Goal: Feedback & Contribution: Submit feedback/report problem

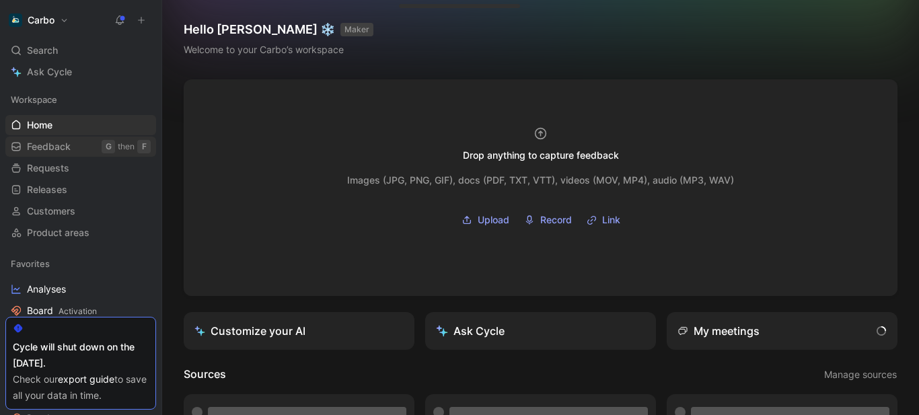
click at [77, 145] on link "Feedback G then F" at bounding box center [80, 147] width 151 height 20
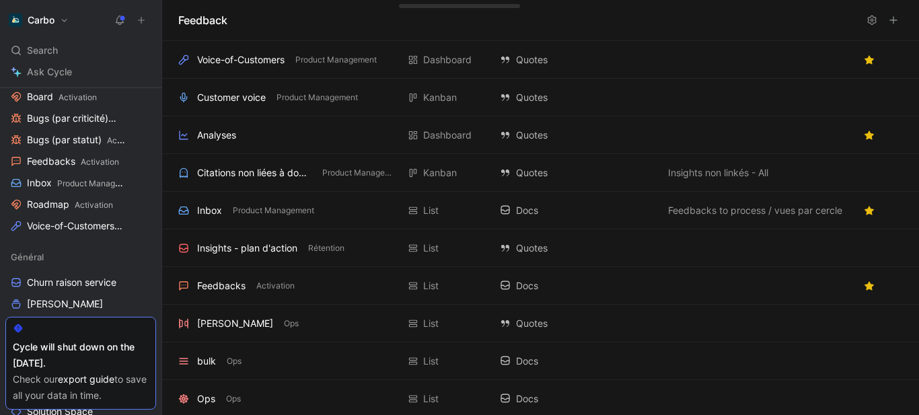
scroll to position [217, 0]
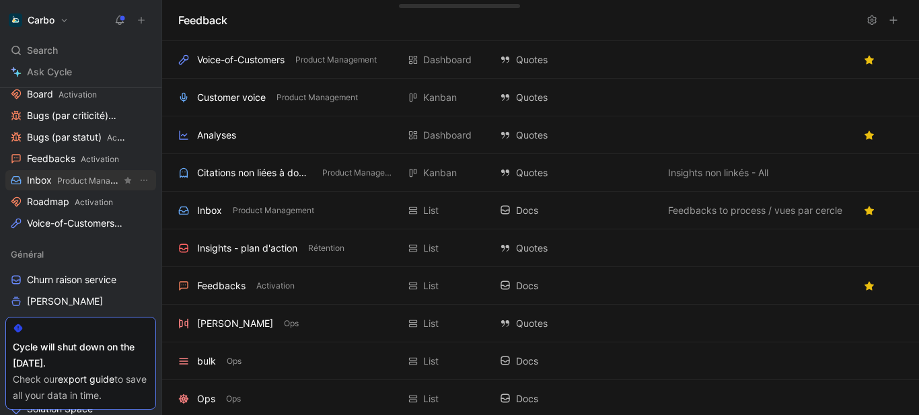
click at [65, 177] on span "Product Management" at bounding box center [97, 181] width 81 height 10
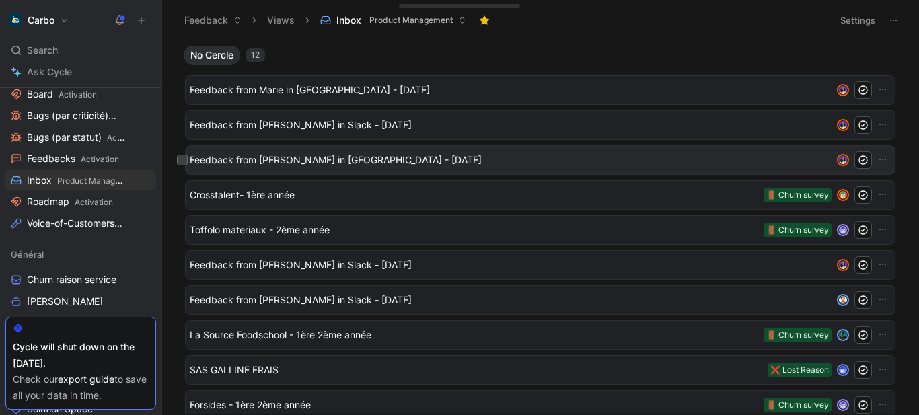
click at [319, 162] on span "Feedback from Tristan Joannet in Slack - 9/29/2025" at bounding box center [511, 160] width 642 height 16
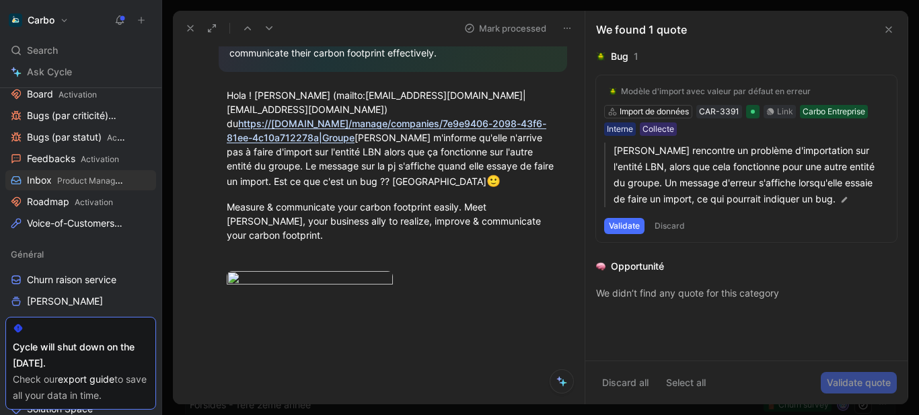
scroll to position [445, 0]
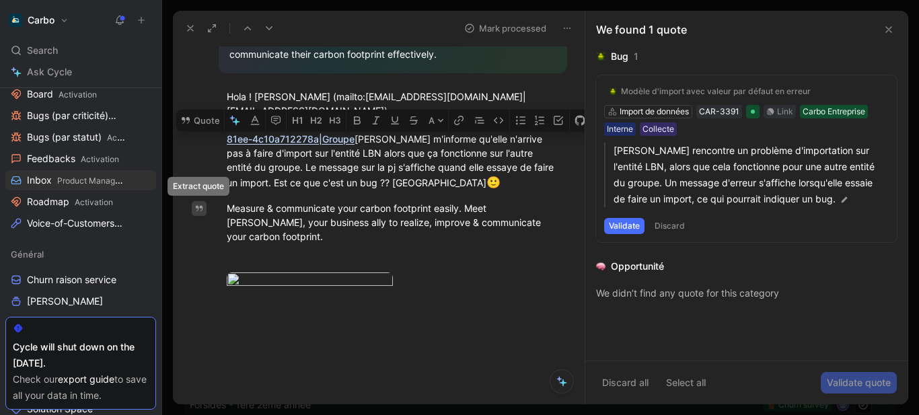
drag, startPoint x: 538, startPoint y: 225, endPoint x: 203, endPoint y: 213, distance: 336.0
click at [203, 213] on div "Quote A Vibe check Adjective: Confus La personne semble être confuse car elle r…" at bounding box center [393, 75] width 384 height 748
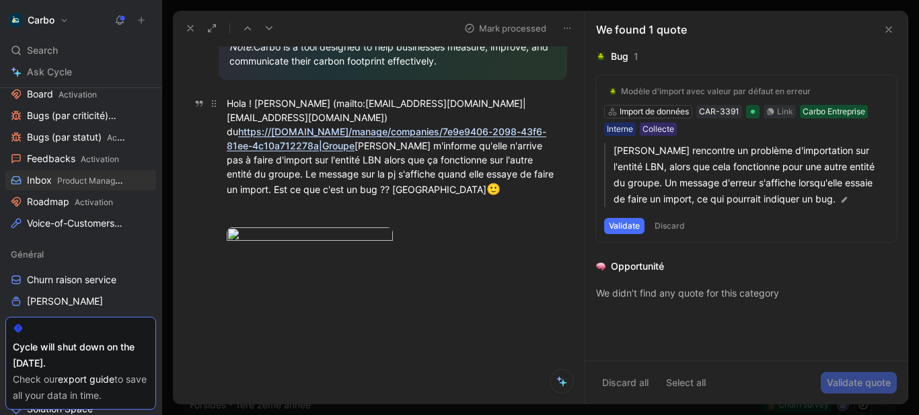
drag, startPoint x: 254, startPoint y: 97, endPoint x: 263, endPoint y: 180, distance: 83.9
click at [263, 180] on div "Hola ! Charline (mailto:crenard@depestele.com|crenard@depestele.com) du https:/…" at bounding box center [393, 147] width 332 height 102
click at [207, 12] on button "Quote" at bounding box center [200, 2] width 48 height 22
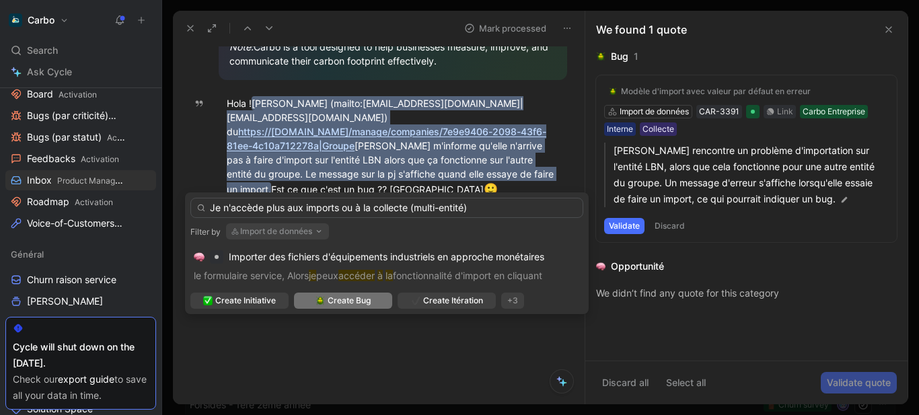
type input "Je n'accède plus aux imports ou à la collecte (multi-entité)"
click at [345, 301] on span "Create Bug" at bounding box center [349, 300] width 43 height 13
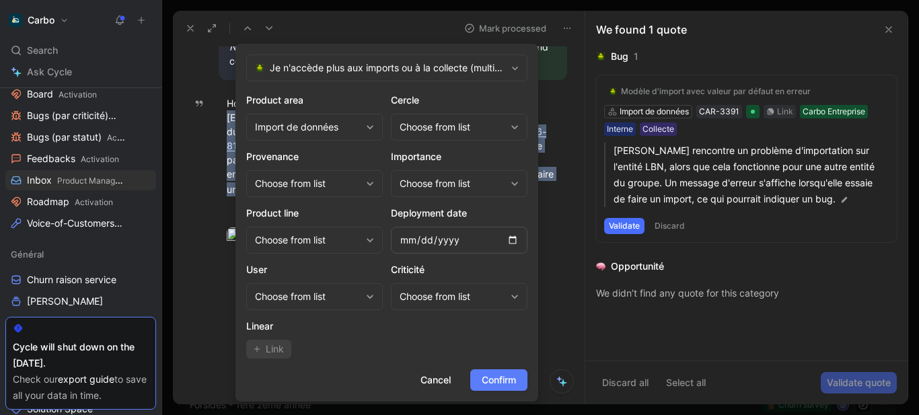
click at [509, 379] on span "Confirm" at bounding box center [499, 380] width 34 height 16
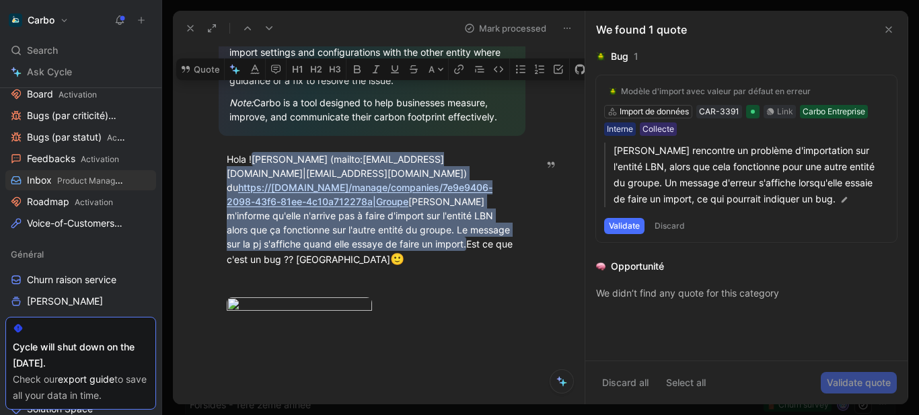
scroll to position [0, 0]
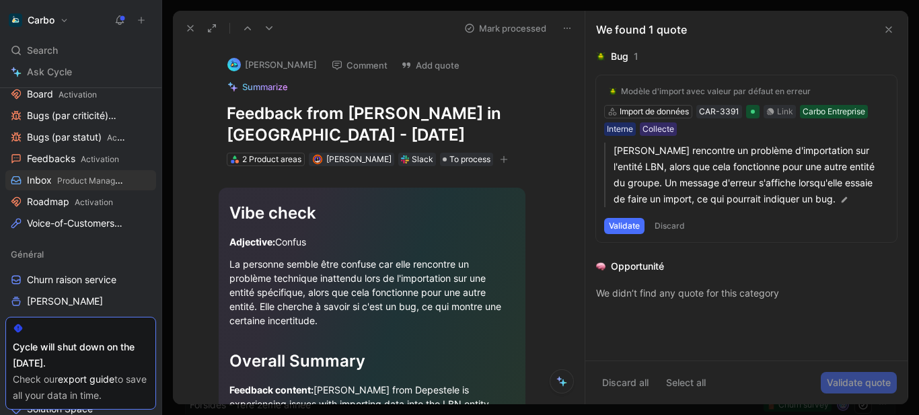
click at [500, 164] on icon "button" at bounding box center [504, 159] width 8 height 8
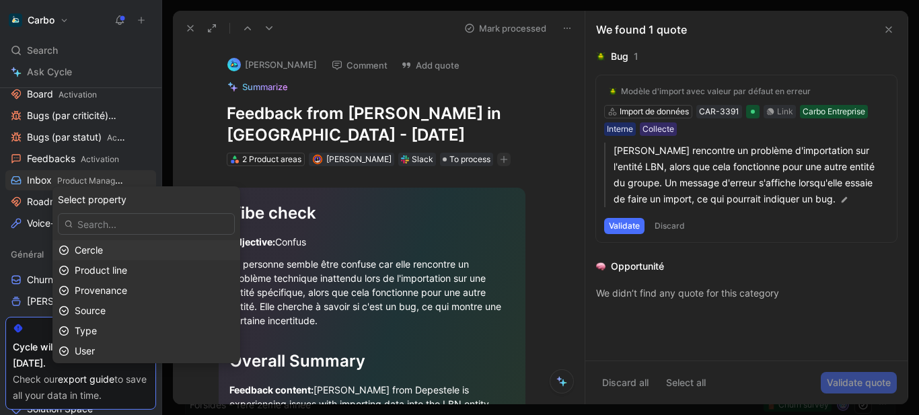
click at [151, 248] on div "Cercle" at bounding box center [154, 250] width 159 height 16
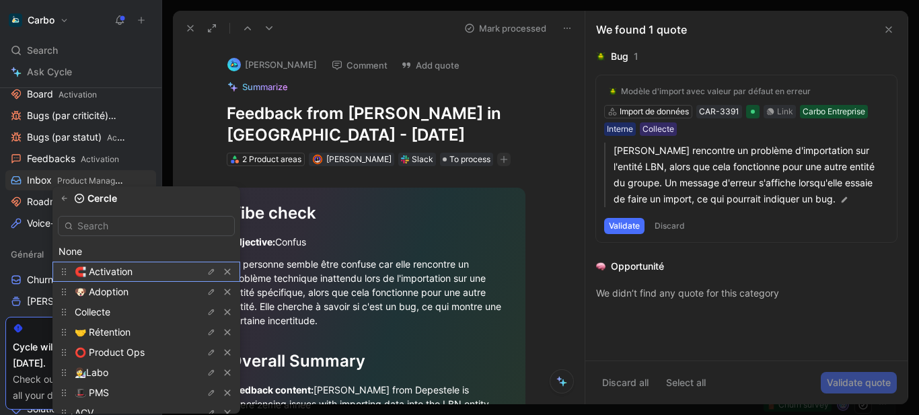
click at [129, 271] on span "🧲 Activation" at bounding box center [104, 271] width 58 height 11
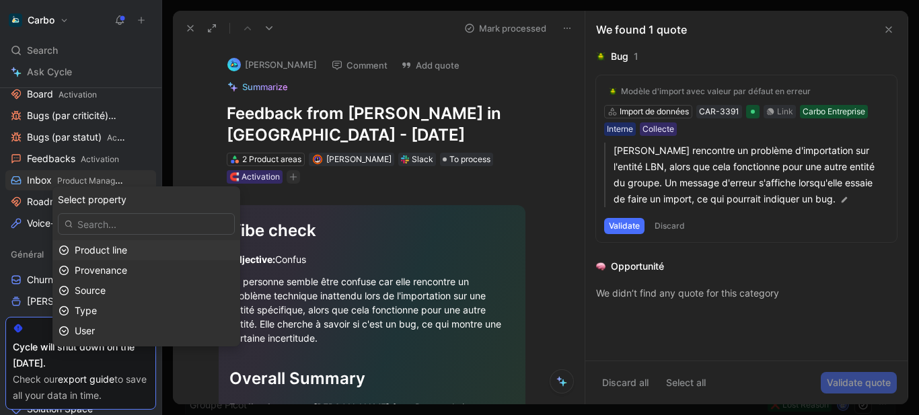
click at [127, 248] on span "Product line" at bounding box center [101, 249] width 52 height 11
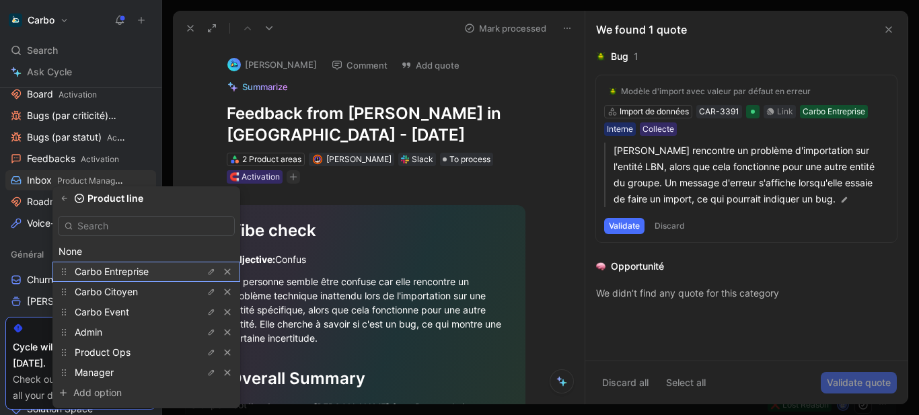
click at [149, 269] on span "Carbo Entreprise" at bounding box center [112, 271] width 74 height 11
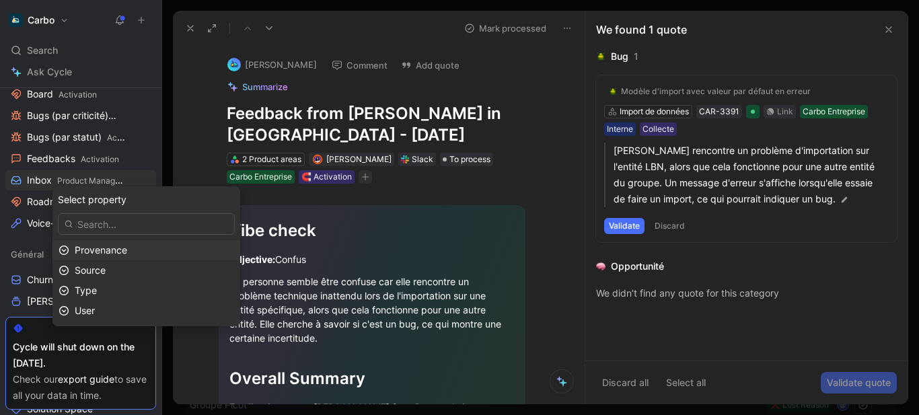
click at [143, 249] on div "Provenance" at bounding box center [154, 250] width 159 height 16
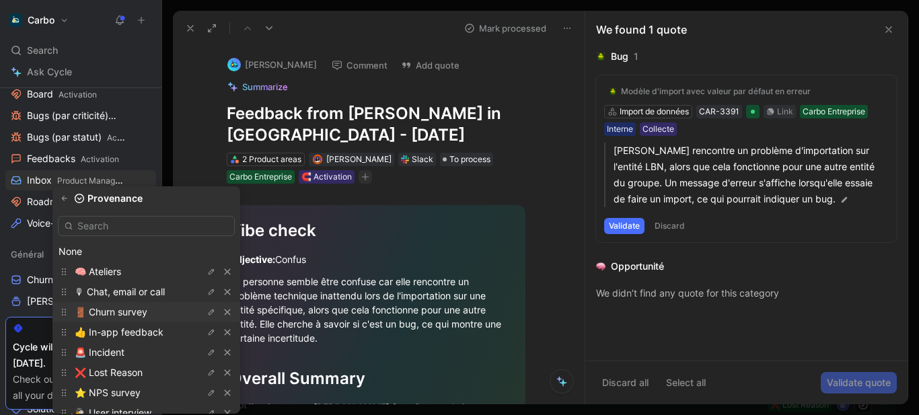
scroll to position [55, 0]
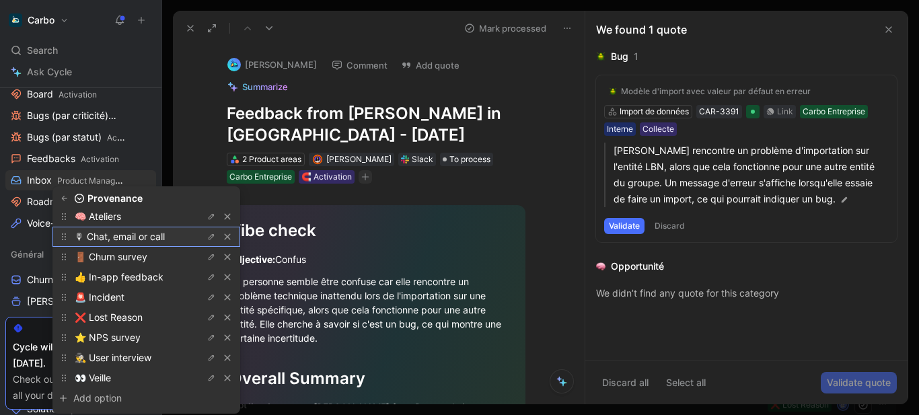
click at [137, 240] on span "🎙 Chat, email or call" at bounding box center [120, 236] width 90 height 11
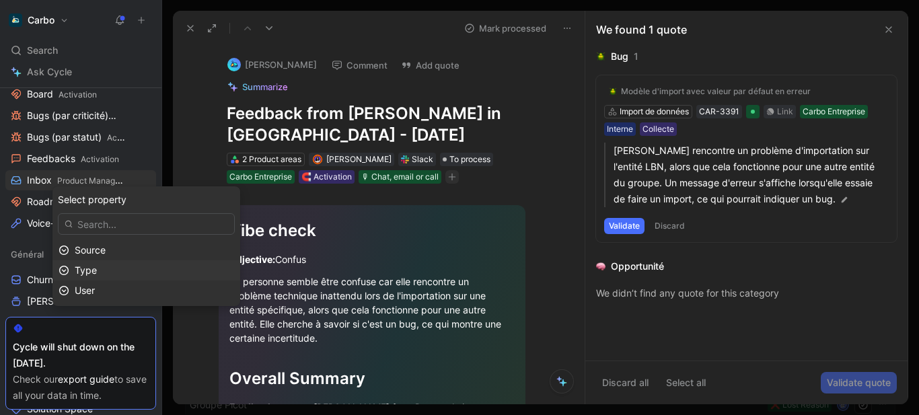
click at [148, 268] on div "Type" at bounding box center [154, 270] width 159 height 16
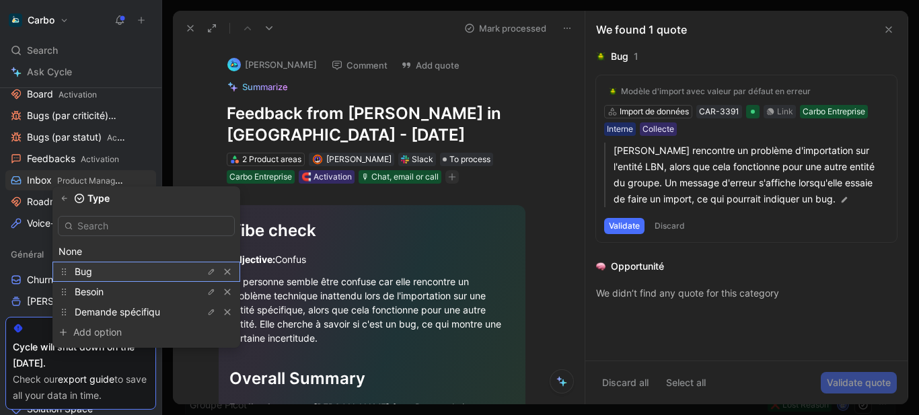
click at [127, 274] on div "Bug" at bounding box center [125, 272] width 101 height 16
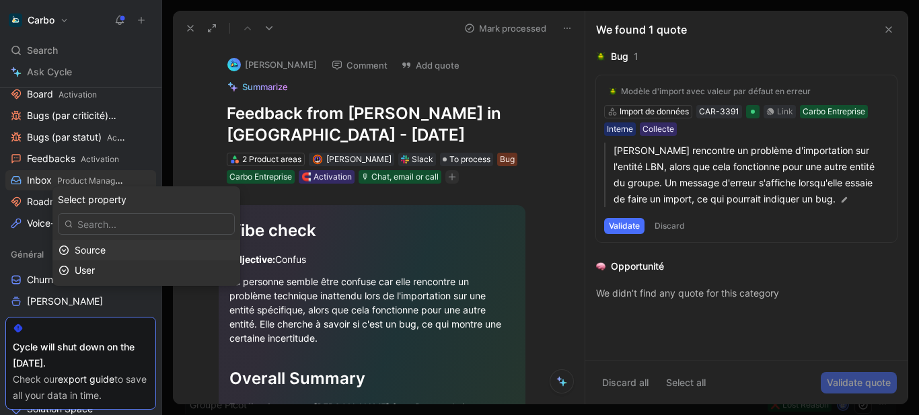
click at [162, 244] on div "Source" at bounding box center [154, 250] width 159 height 16
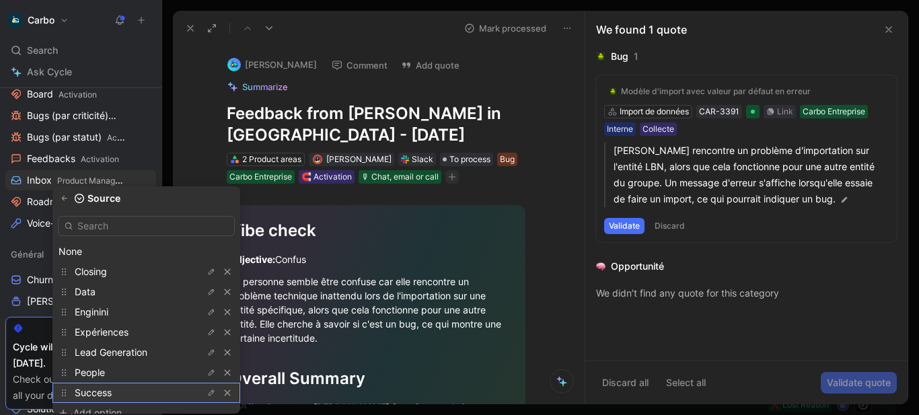
click at [148, 383] on div "Success" at bounding box center [146, 393] width 188 height 20
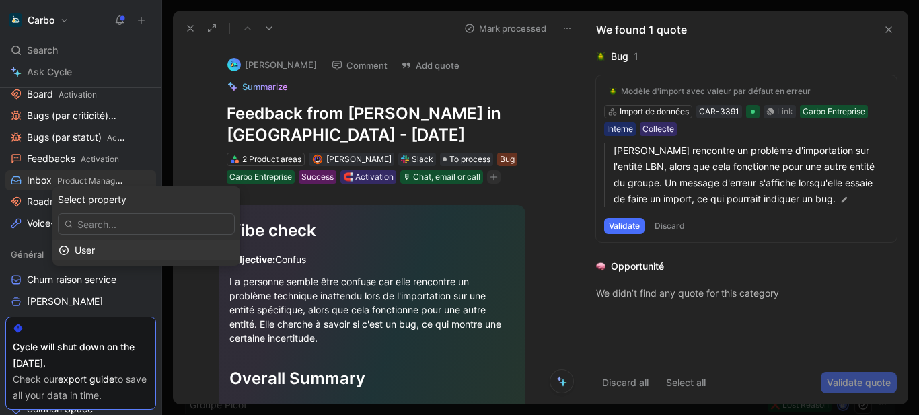
click at [159, 252] on div "User" at bounding box center [154, 250] width 159 height 16
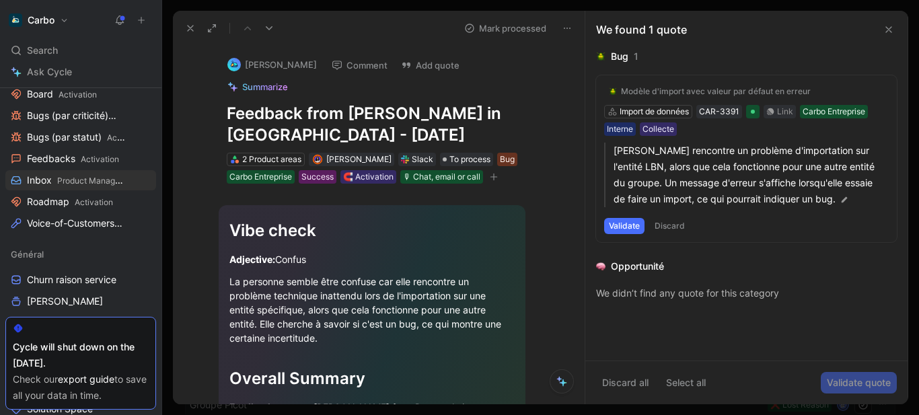
scroll to position [3, 0]
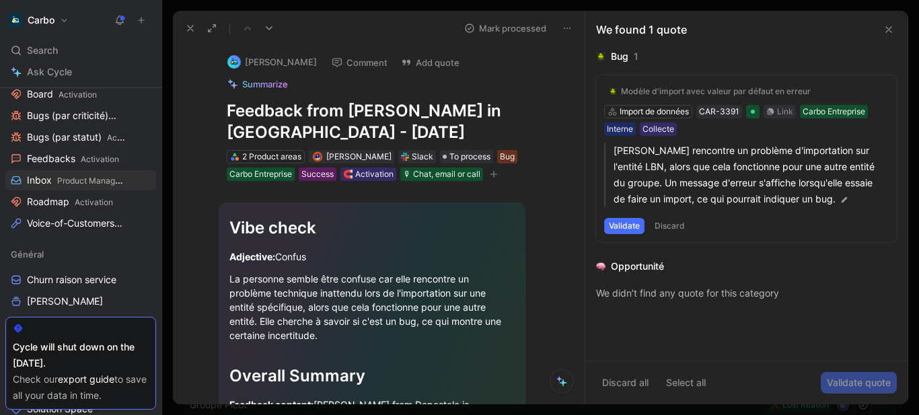
click at [288, 114] on h1 "Feedback from Tristan Joannet in Slack - 9/29/2025" at bounding box center [372, 121] width 291 height 43
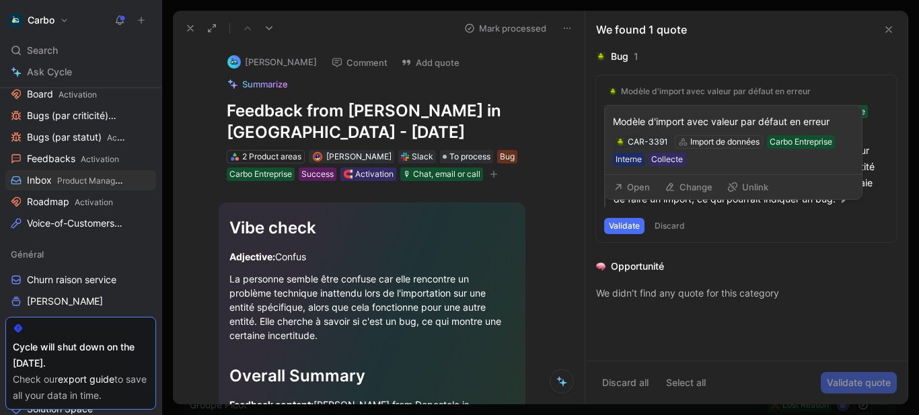
click at [686, 182] on button "Change" at bounding box center [689, 187] width 60 height 19
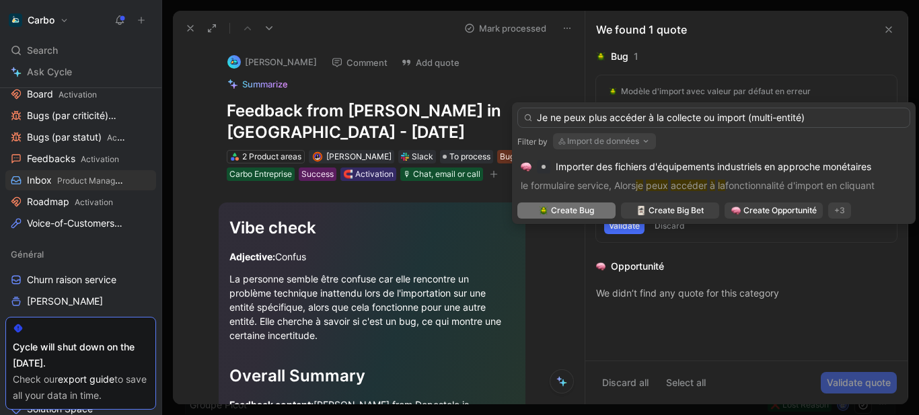
type input "Je ne peux plus accéder à la collecte ou import (multi-entité)"
click at [559, 211] on span "Create Bug" at bounding box center [572, 210] width 43 height 13
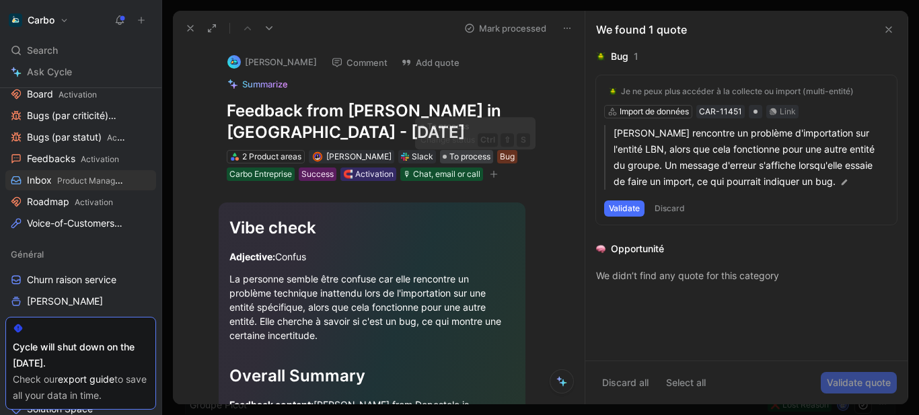
click at [487, 155] on span "To process" at bounding box center [470, 156] width 41 height 13
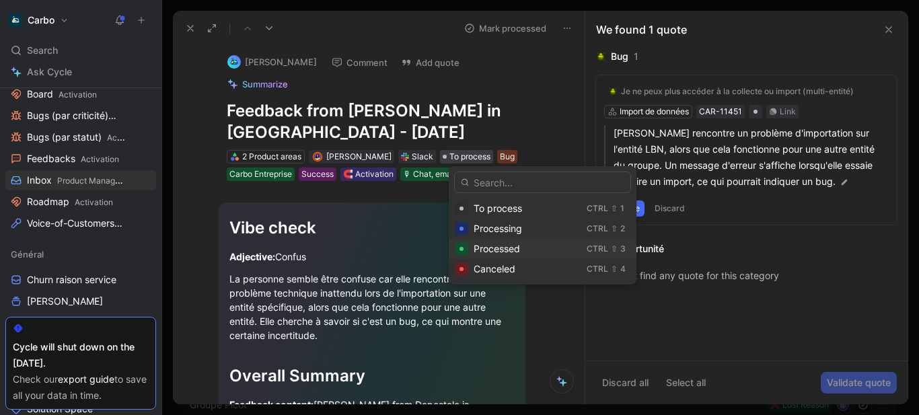
click at [514, 245] on span "Processed" at bounding box center [497, 248] width 46 height 11
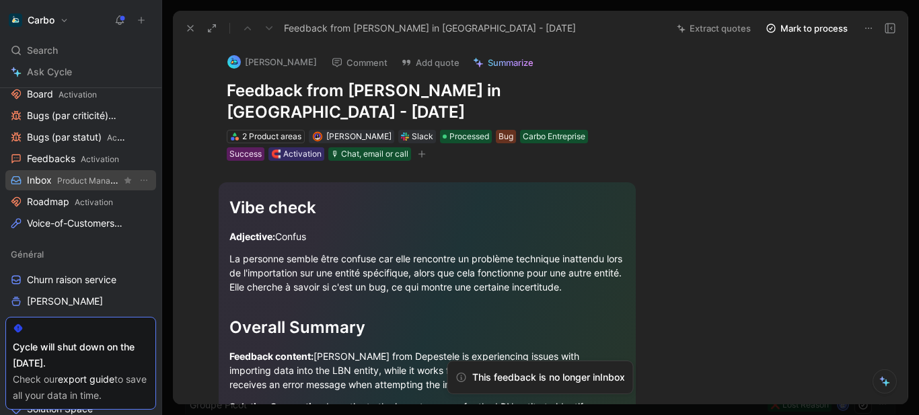
click at [85, 175] on span "Inbox Product Management" at bounding box center [74, 181] width 94 height 14
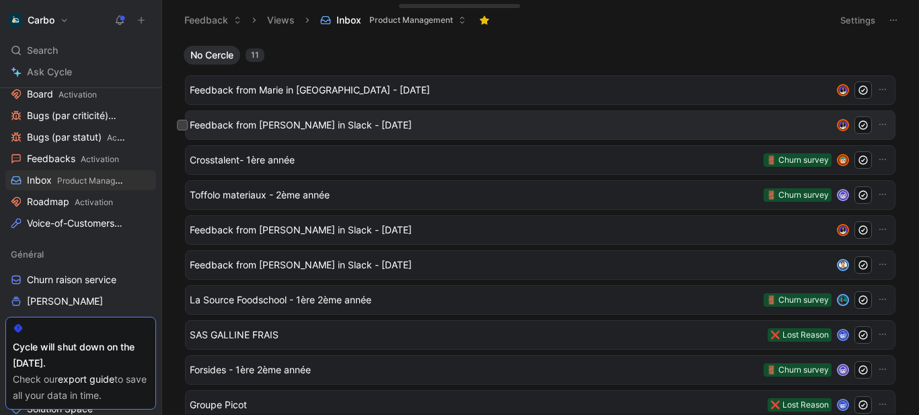
click at [332, 125] on span "Feedback from Emmanuelle Vignial in Slack - 9/29/2025" at bounding box center [511, 125] width 642 height 16
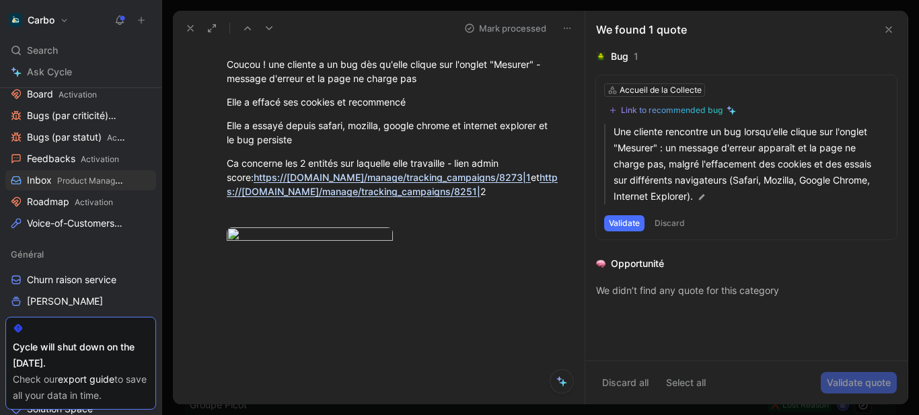
scroll to position [443, 0]
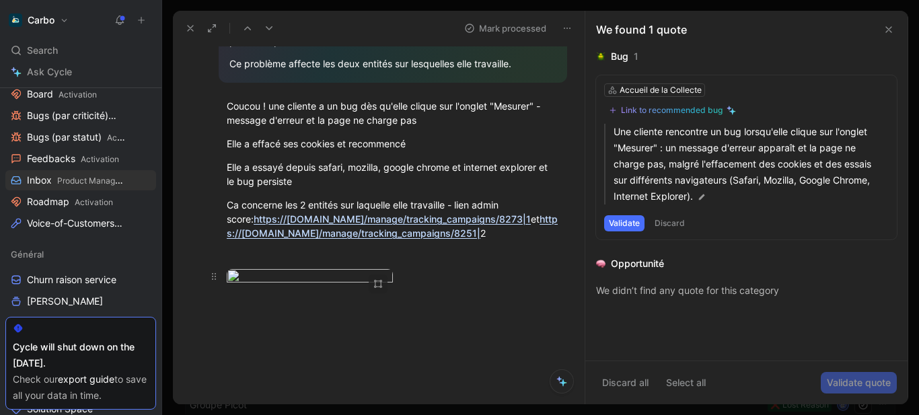
click at [325, 287] on body "Carbo Search Ctrl K Ask Cycle Workspace Home G then H Feedback G then F Request…" at bounding box center [459, 207] width 919 height 415
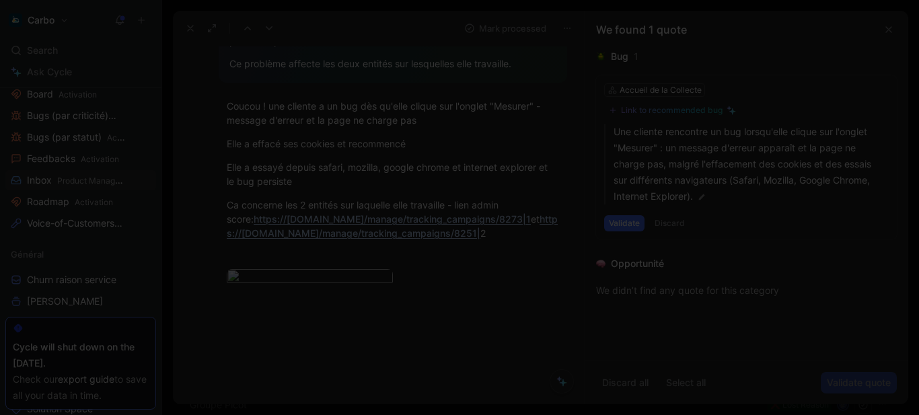
click at [409, 262] on img at bounding box center [459, 207] width 919 height 415
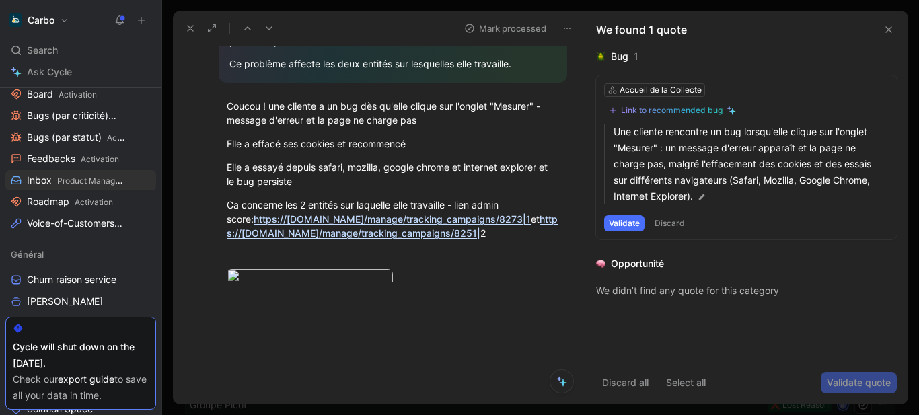
scroll to position [0, 0]
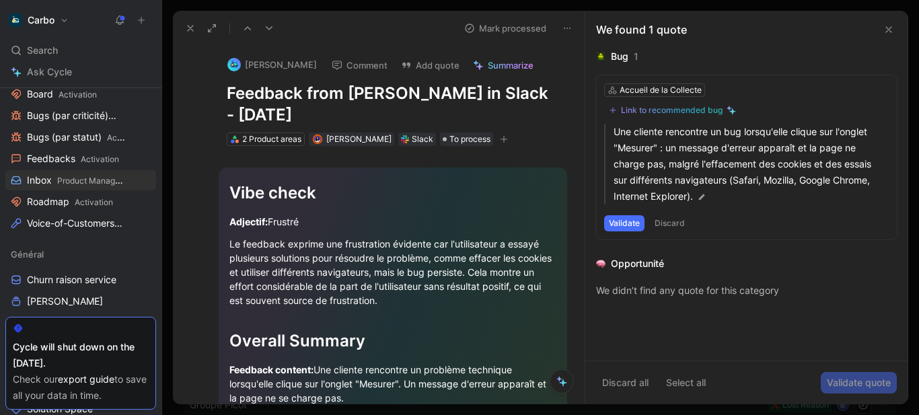
click at [354, 96] on h1 "Feedback from Emmanuelle Vignial in Slack - 9/29/2025" at bounding box center [393, 104] width 332 height 43
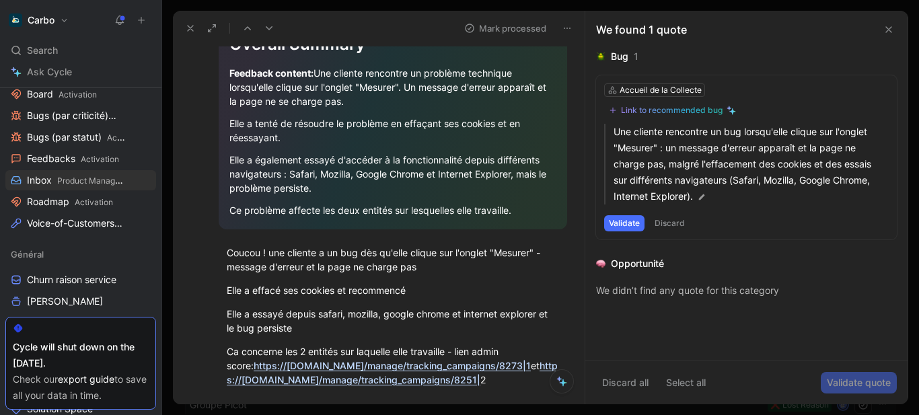
scroll to position [334, 0]
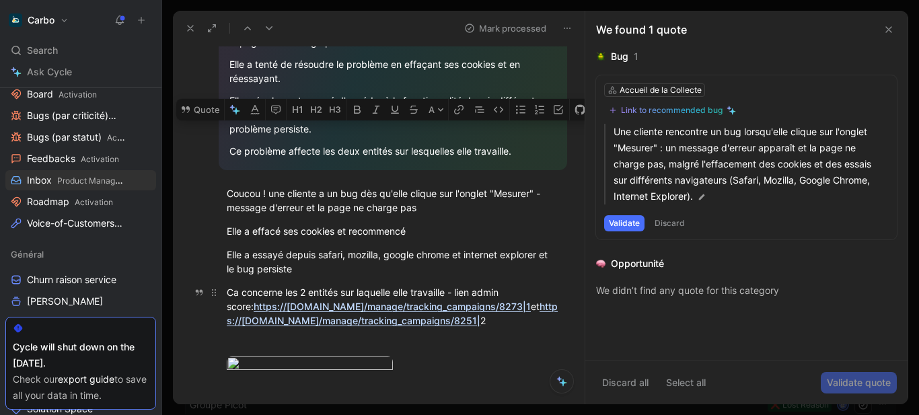
drag, startPoint x: 270, startPoint y: 198, endPoint x: 539, endPoint y: 324, distance: 297.1
click at [539, 324] on div "Vibe check Adjectif: Frustré Le feedback exprime une frustration évidente car l…" at bounding box center [393, 99] width 384 height 619
click at [208, 120] on button "Quote" at bounding box center [200, 110] width 48 height 22
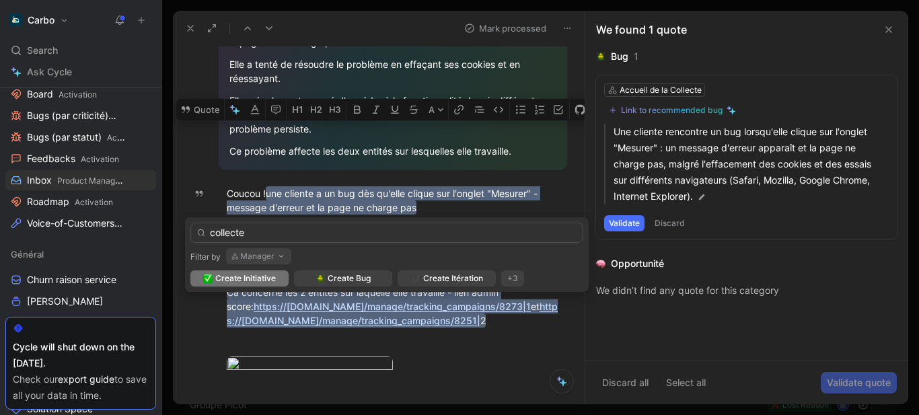
click at [261, 255] on button "Manager" at bounding box center [258, 256] width 65 height 16
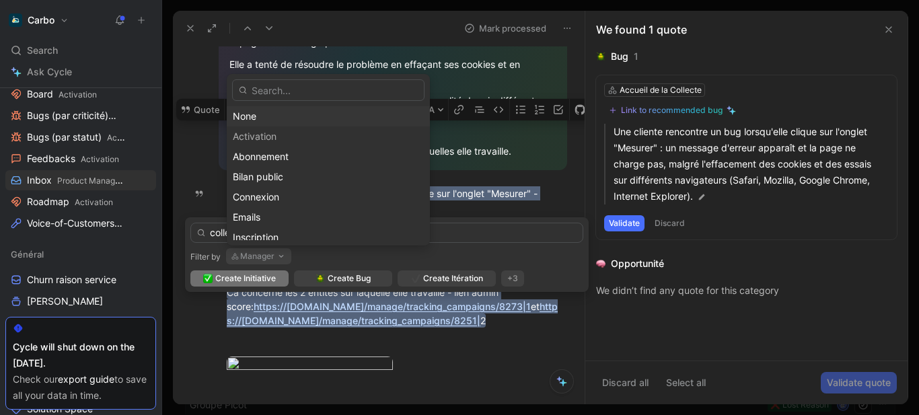
click at [291, 112] on div "None" at bounding box center [328, 116] width 191 height 16
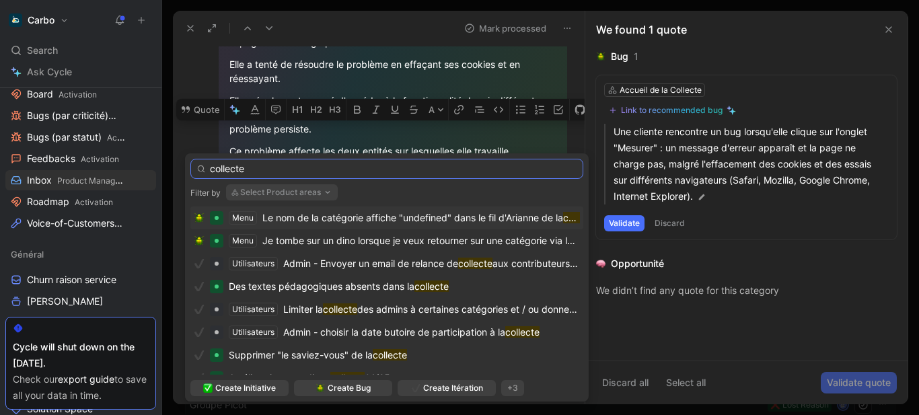
click at [269, 176] on input "collecte" at bounding box center [386, 169] width 393 height 20
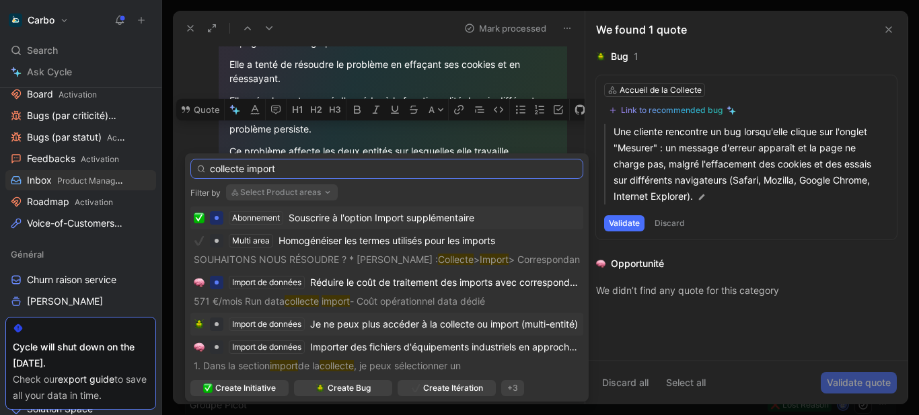
type input "collecte import"
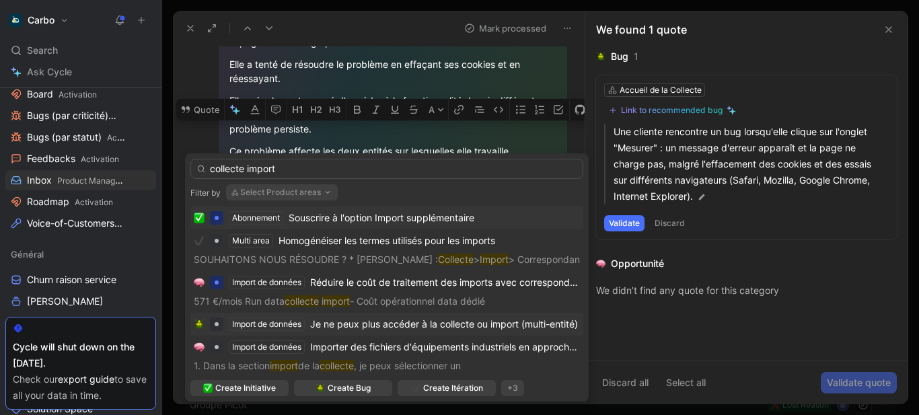
click at [431, 321] on span "Je ne peux plus accéder à la collecte ou import (multi-entité)" at bounding box center [444, 323] width 268 height 11
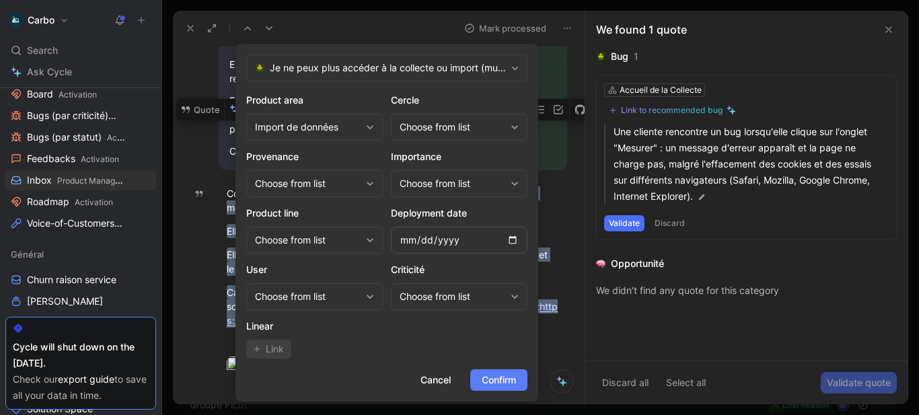
click at [503, 382] on span "Confirm" at bounding box center [499, 380] width 34 height 16
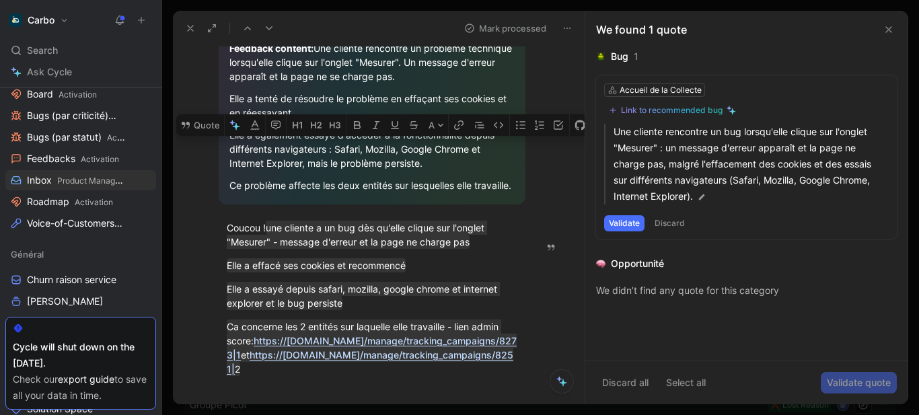
click at [392, 157] on div "Elle a également essayé d'accéder à la fonctionnalité depuis différents navigat…" at bounding box center [371, 149] width 285 height 42
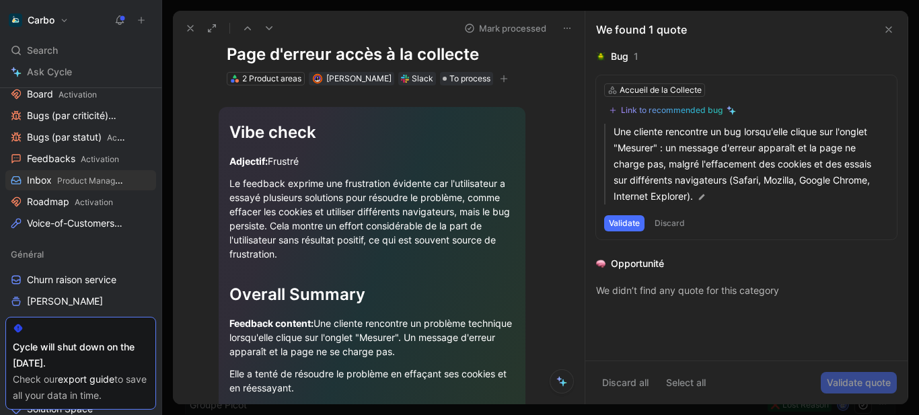
scroll to position [0, 0]
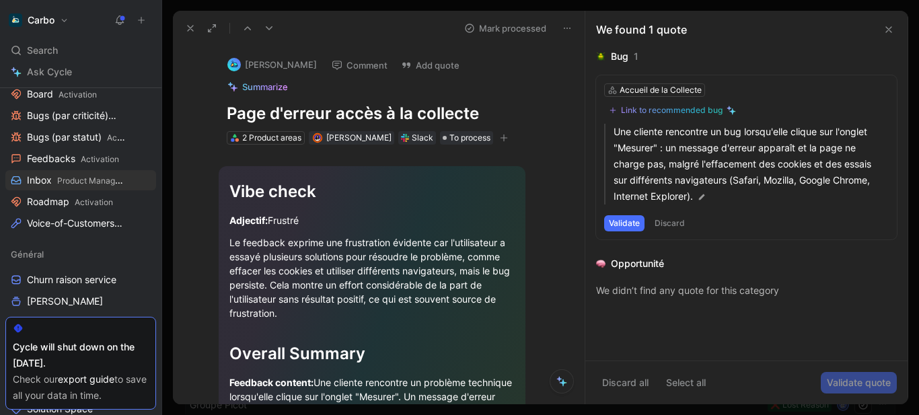
click at [503, 142] on icon "button" at bounding box center [503, 138] width 1 height 7
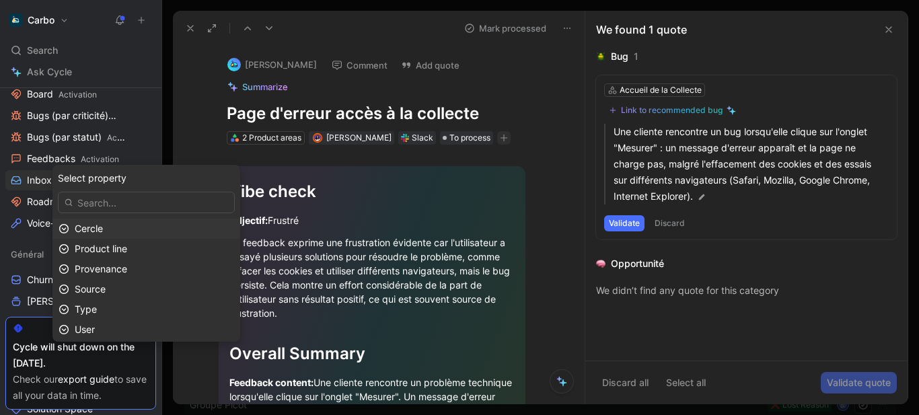
click at [136, 231] on div "Cercle" at bounding box center [154, 229] width 159 height 16
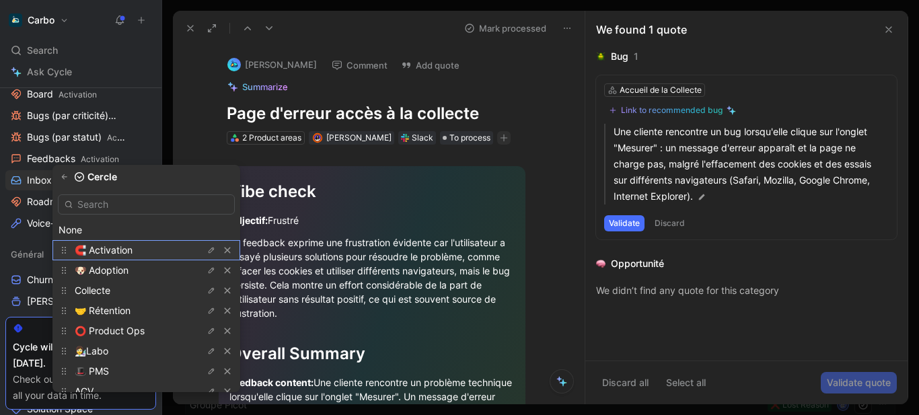
click at [133, 254] on span "🧲 Activation" at bounding box center [104, 249] width 58 height 11
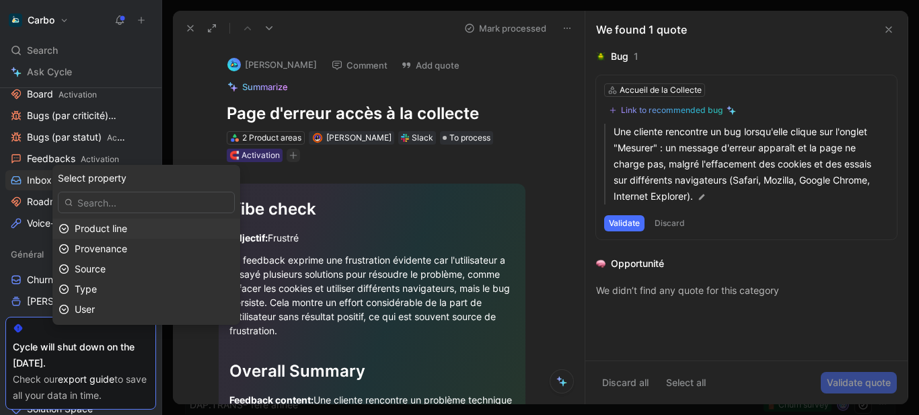
click at [127, 229] on span "Product line" at bounding box center [101, 228] width 52 height 11
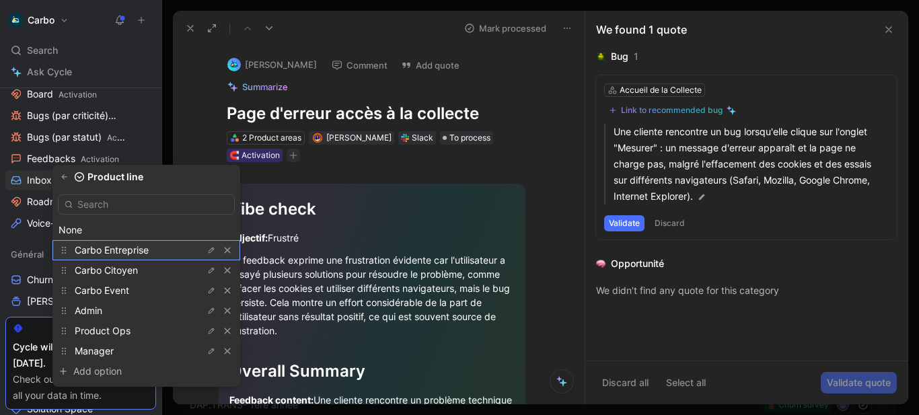
click at [139, 252] on span "Carbo Entreprise" at bounding box center [112, 249] width 74 height 11
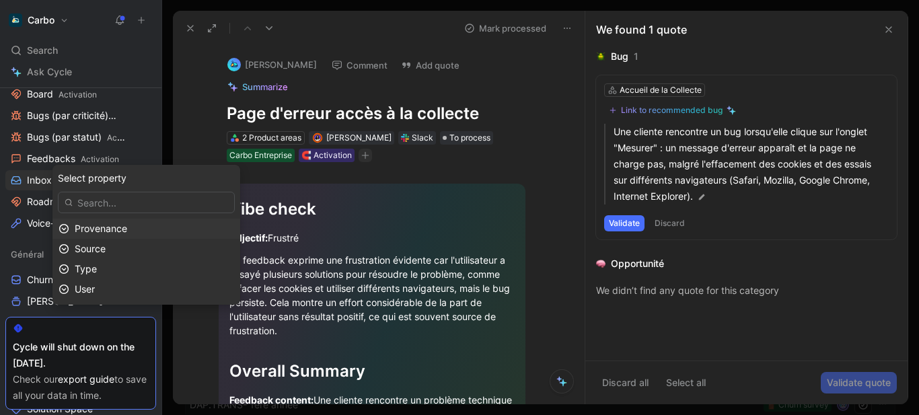
click at [113, 227] on span "Provenance" at bounding box center [101, 228] width 52 height 11
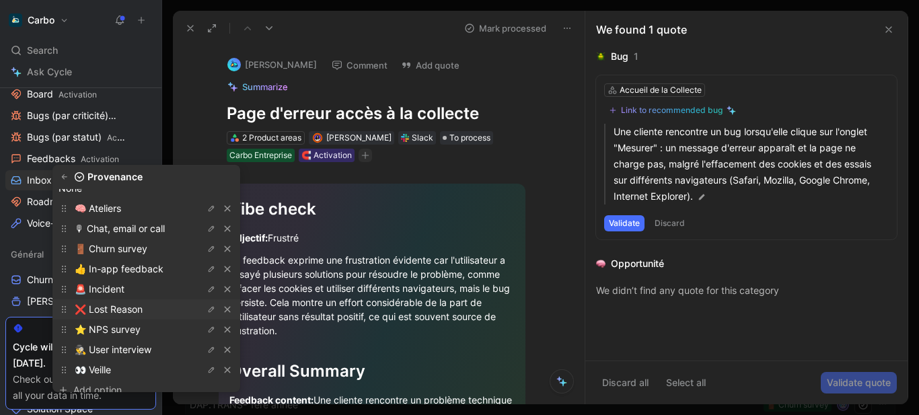
scroll to position [55, 0]
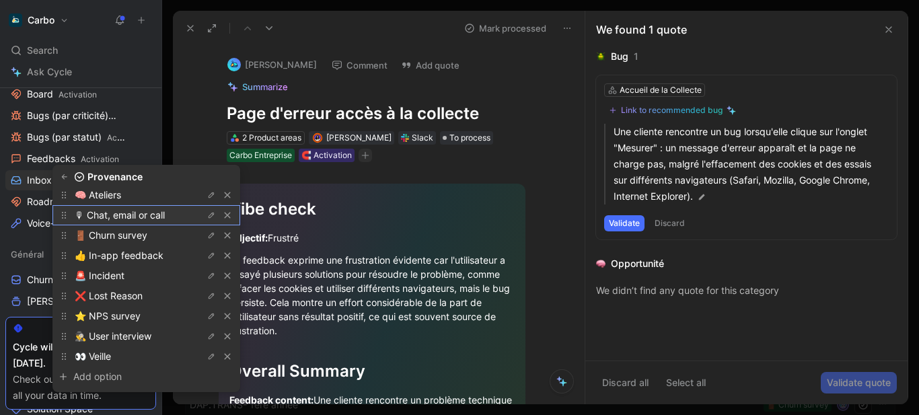
click at [147, 219] on span "🎙 Chat, email or call" at bounding box center [120, 214] width 90 height 11
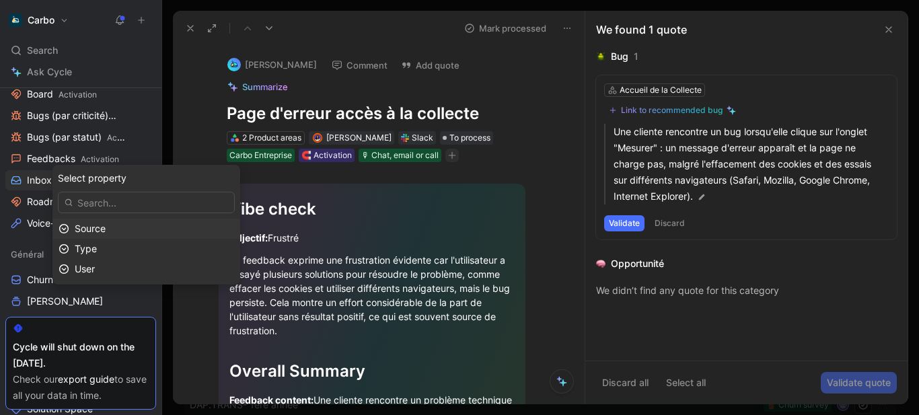
click at [145, 234] on div "Source" at bounding box center [154, 229] width 159 height 16
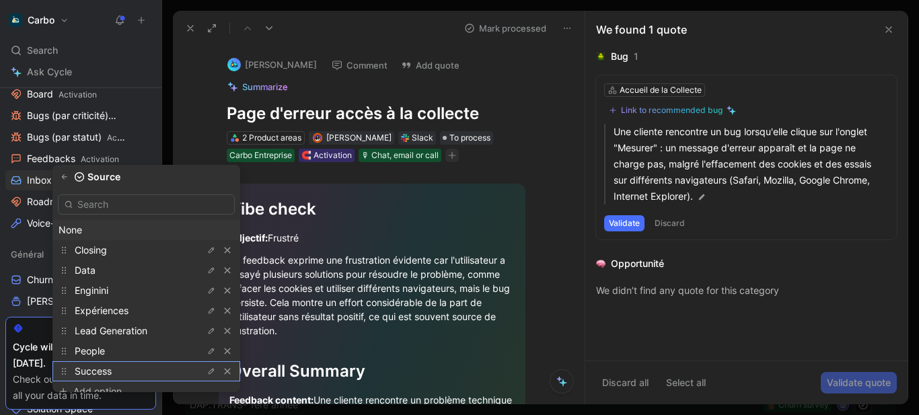
click at [139, 361] on div "Success" at bounding box center [146, 371] width 188 height 20
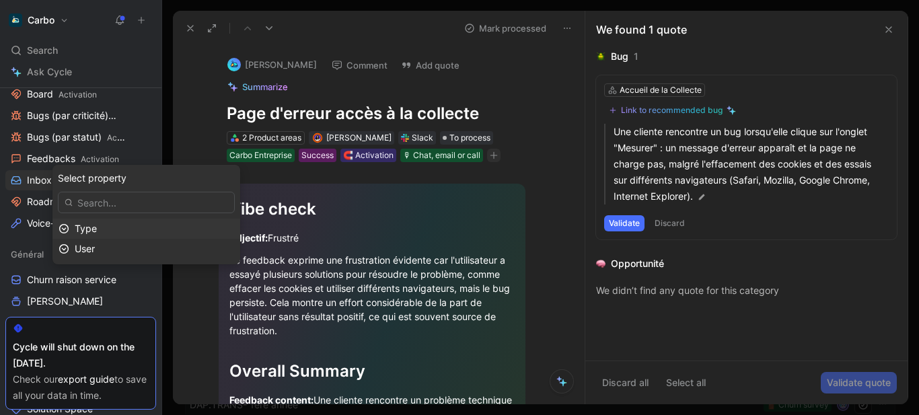
click at [135, 228] on div "Type" at bounding box center [154, 229] width 159 height 16
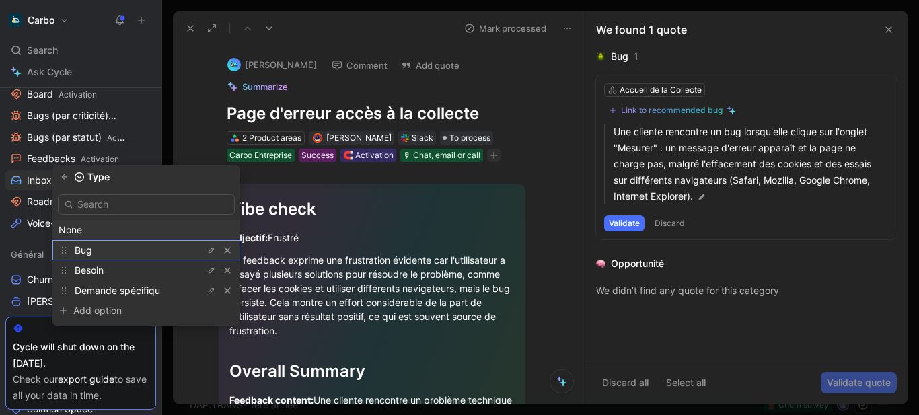
click at [137, 247] on div "Bug" at bounding box center [125, 250] width 101 height 16
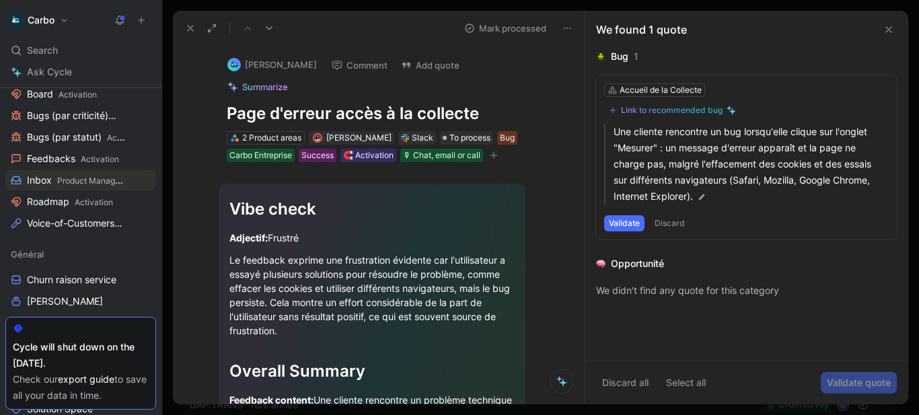
click at [192, 26] on icon at bounding box center [190, 28] width 11 height 11
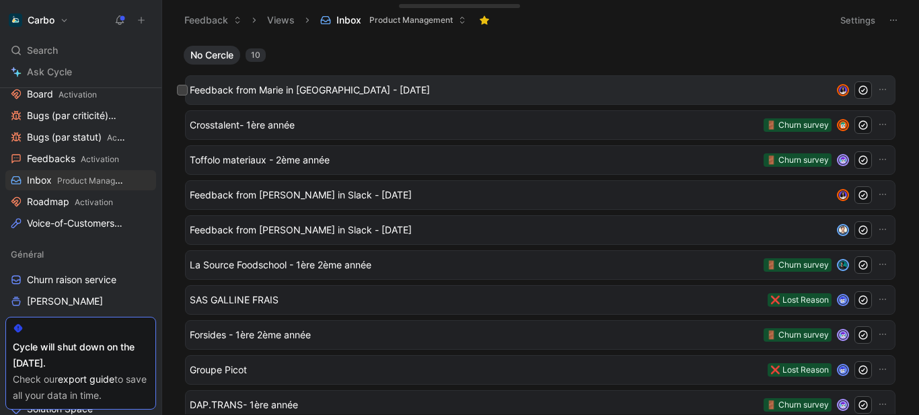
click at [346, 87] on span "Feedback from Marie in Slack - 9/29/2025" at bounding box center [511, 90] width 642 height 16
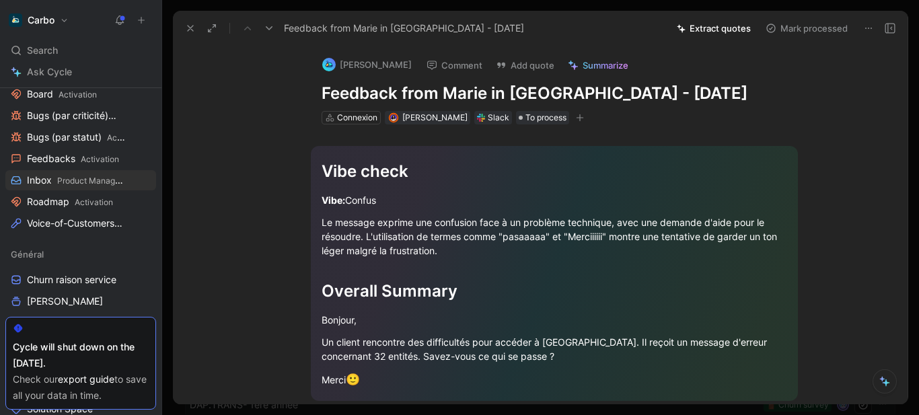
click at [385, 93] on h1 "Feedback from Marie in Slack - 9/29/2025" at bounding box center [555, 94] width 466 height 22
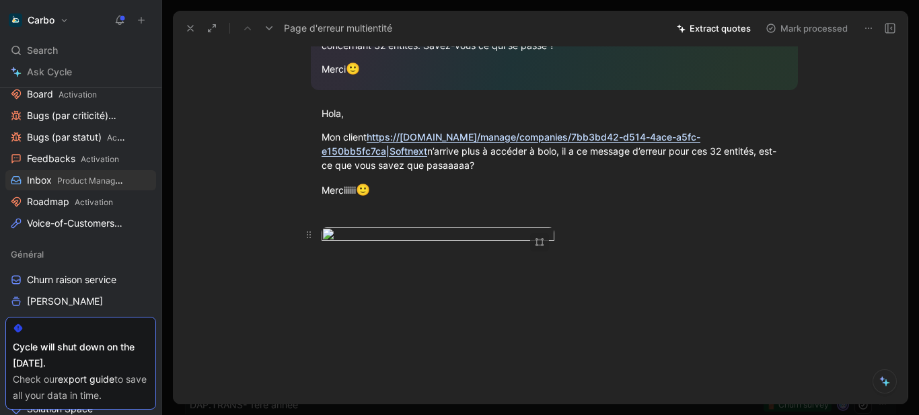
scroll to position [333, 0]
drag, startPoint x: 505, startPoint y: 146, endPoint x: 320, endPoint y: 114, distance: 187.2
click at [322, 130] on div "Mon client https://pro.hellocarbo.com/manage/companies/7bb3bd42-d514-4ace-a5fc-…" at bounding box center [555, 151] width 466 height 42
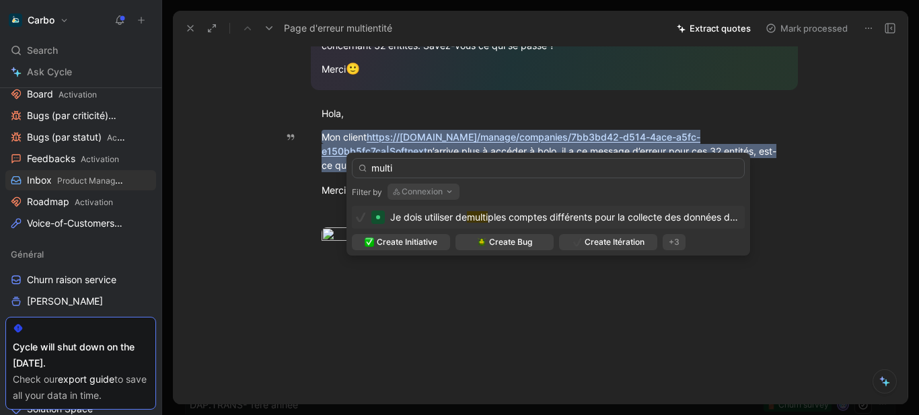
click at [423, 186] on button "Connexion" at bounding box center [424, 192] width 72 height 16
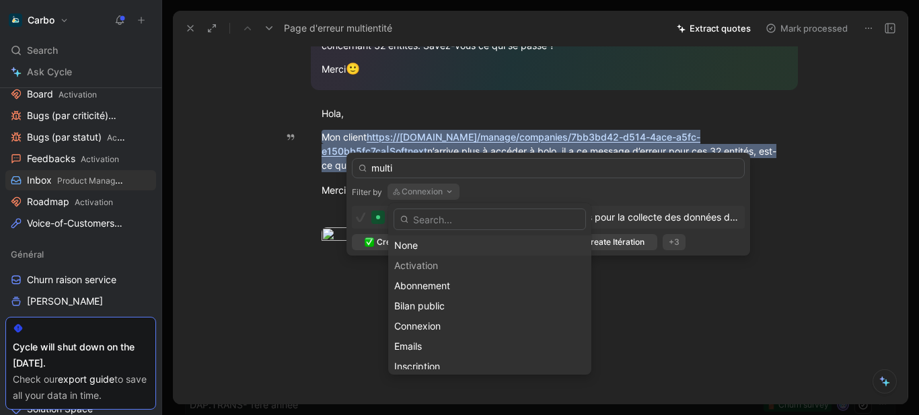
click at [425, 242] on div "None" at bounding box center [489, 246] width 191 height 16
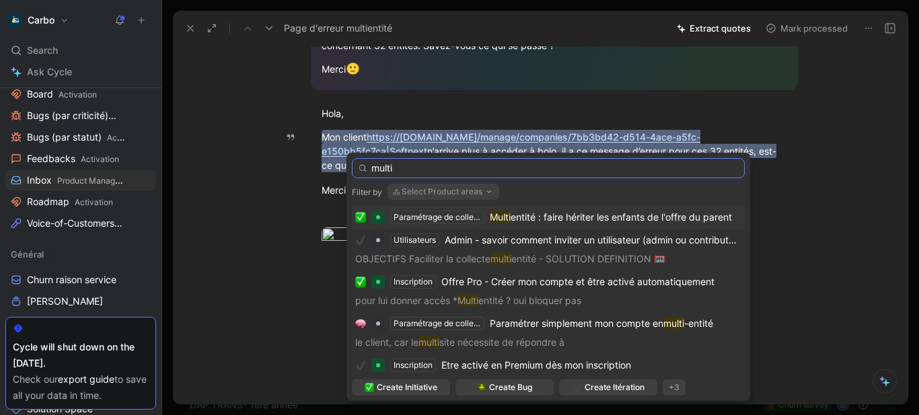
click at [455, 159] on input "multi" at bounding box center [548, 168] width 393 height 20
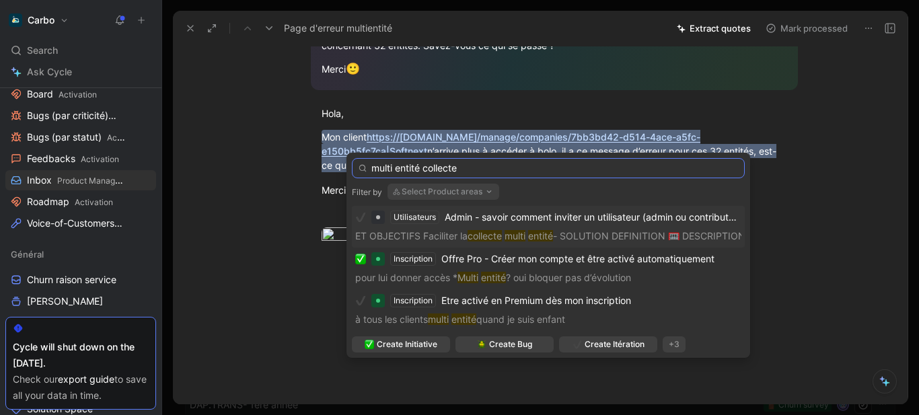
click at [455, 159] on input "multi entité collecte" at bounding box center [548, 168] width 393 height 20
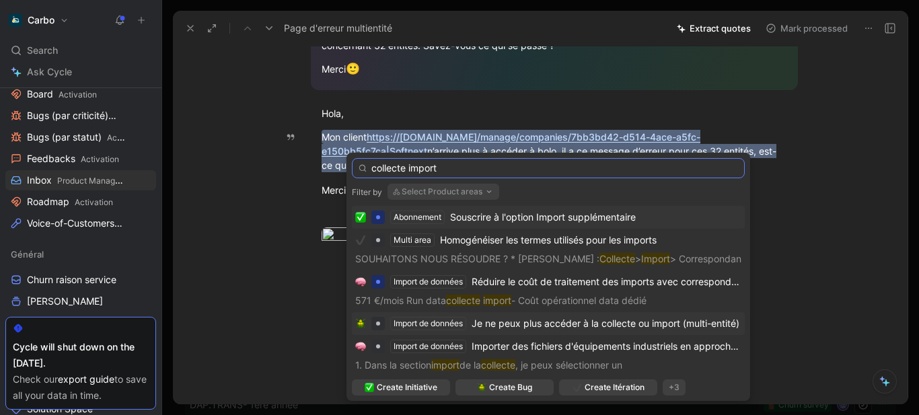
type input "collecte import"
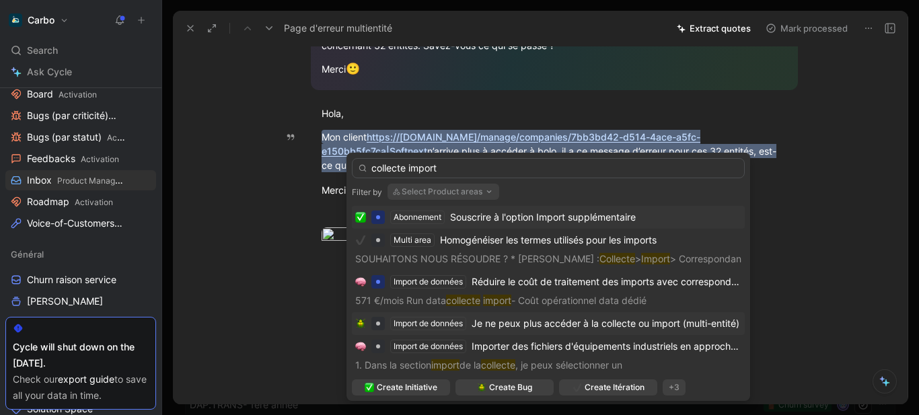
click at [550, 319] on span "Je ne peux plus accéder à la collecte ou import (multi-entité)" at bounding box center [606, 323] width 268 height 11
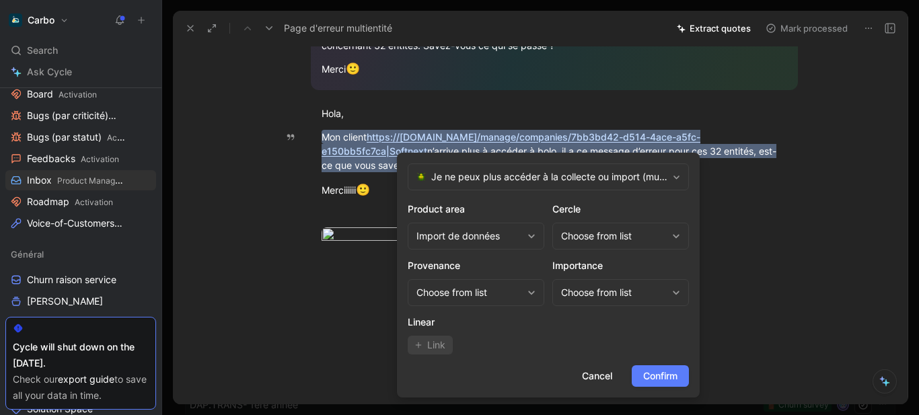
click at [649, 376] on span "Confirm" at bounding box center [660, 376] width 34 height 16
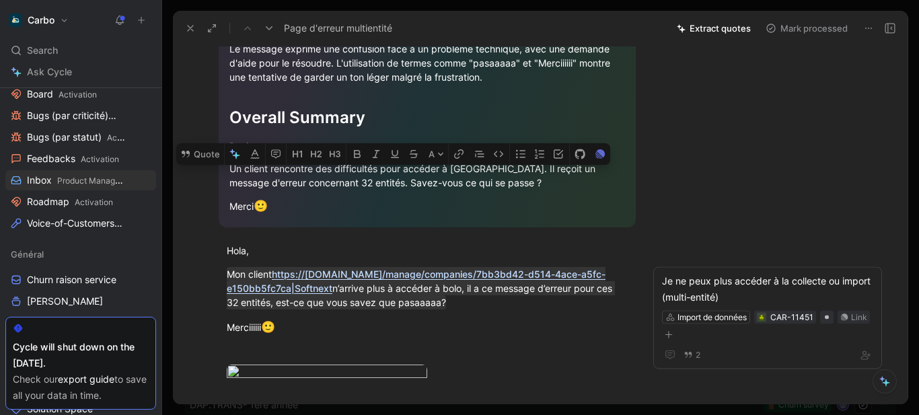
scroll to position [0, 0]
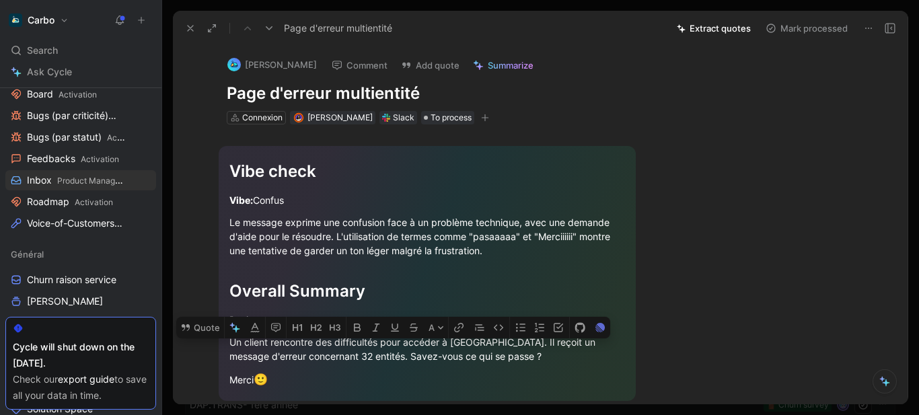
click at [489, 118] on icon "button" at bounding box center [485, 118] width 7 height 1
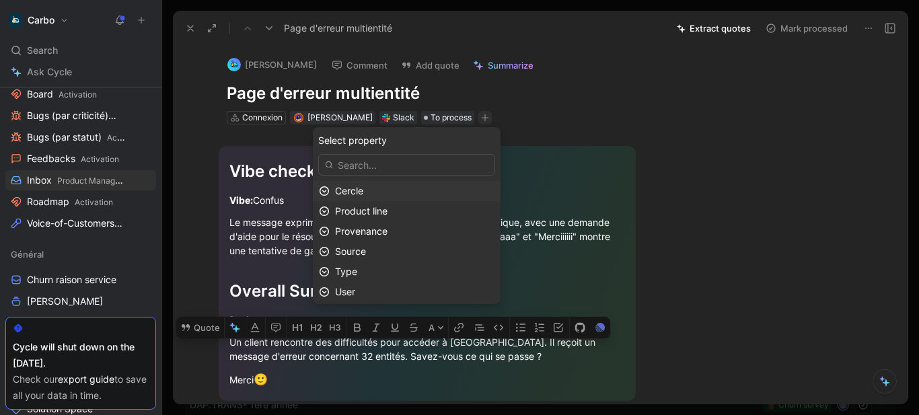
click at [414, 198] on div "Cercle" at bounding box center [414, 191] width 159 height 16
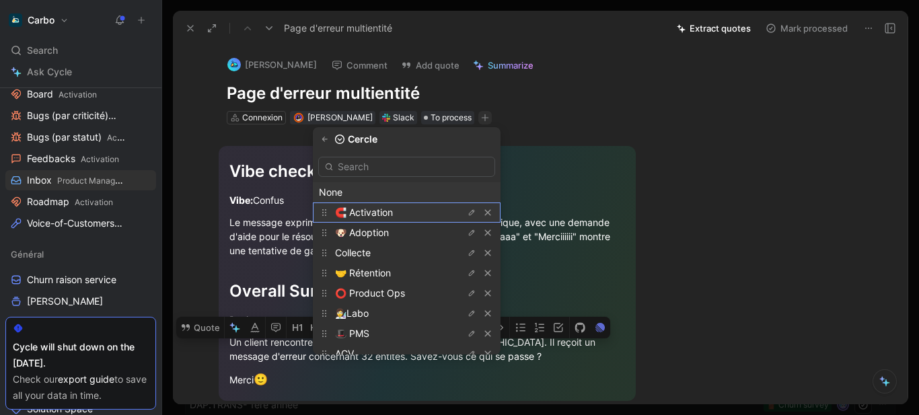
click at [393, 212] on span "🧲 Activation" at bounding box center [364, 212] width 58 height 11
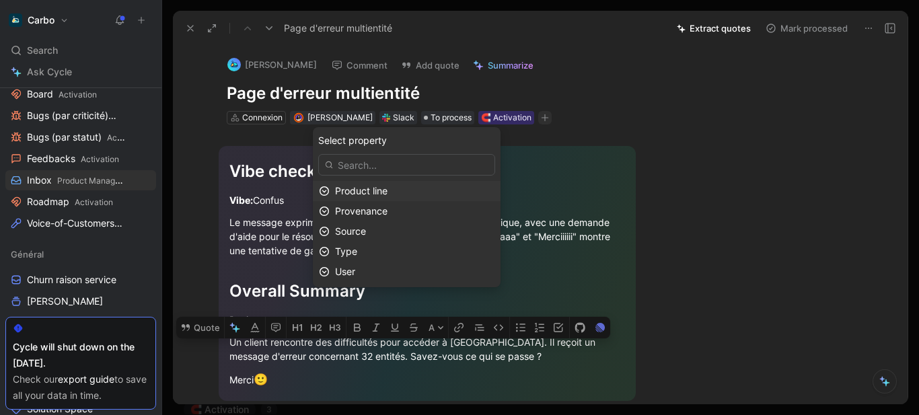
click at [383, 190] on span "Product line" at bounding box center [361, 190] width 52 height 11
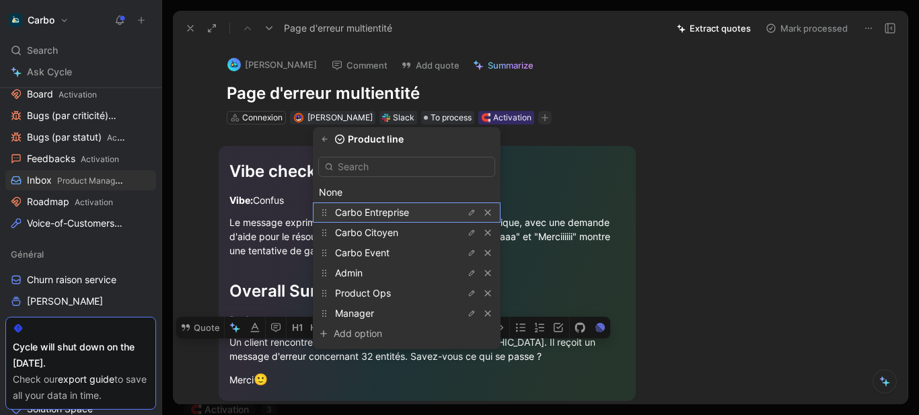
click at [400, 210] on span "Carbo Entreprise" at bounding box center [372, 212] width 74 height 11
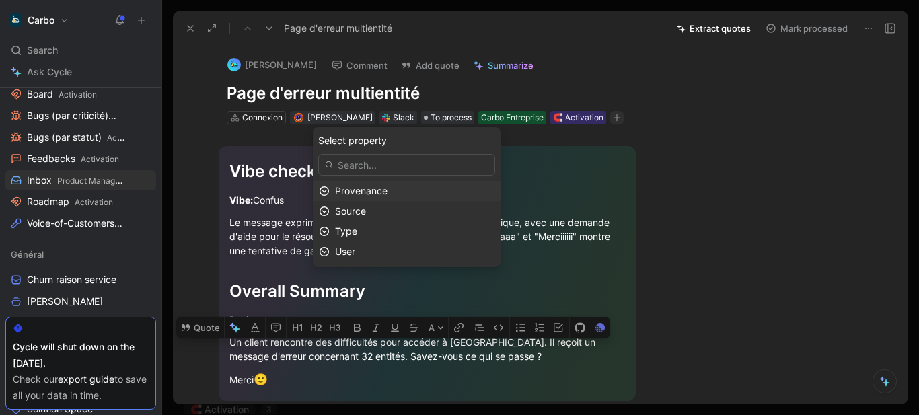
click at [384, 188] on span "Provenance" at bounding box center [361, 190] width 52 height 11
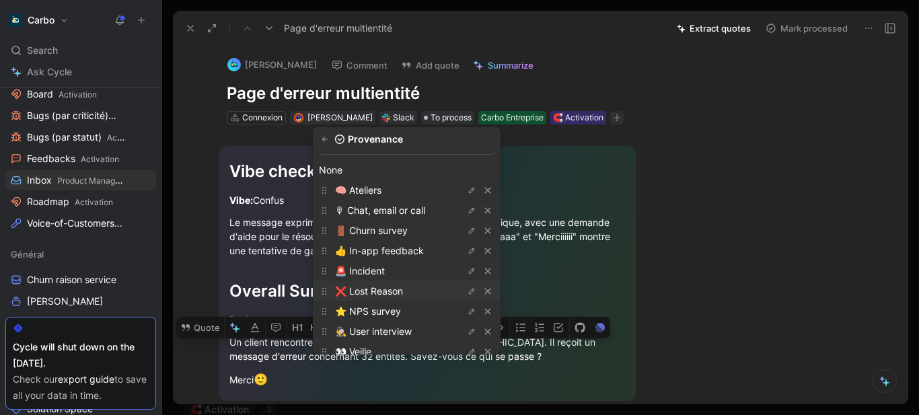
scroll to position [23, 0]
click at [389, 211] on span "🎙 Chat, email or call" at bounding box center [380, 209] width 90 height 11
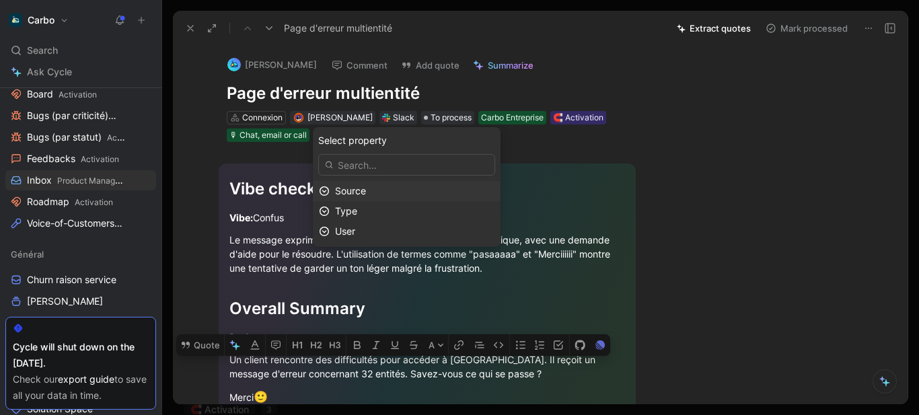
click at [380, 192] on div "Source" at bounding box center [414, 191] width 159 height 16
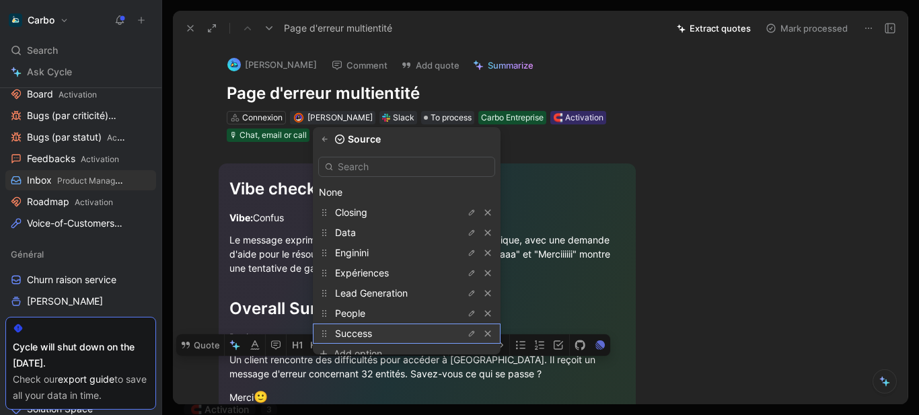
click at [396, 332] on div "Success" at bounding box center [385, 334] width 101 height 16
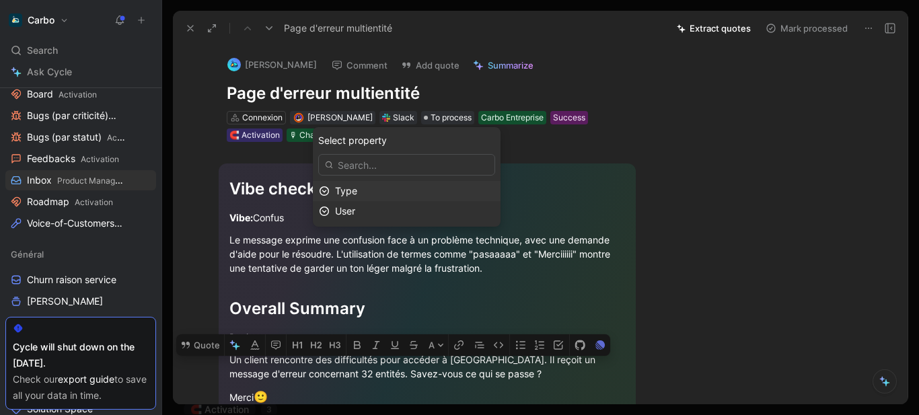
click at [376, 190] on div "Type" at bounding box center [414, 191] width 159 height 16
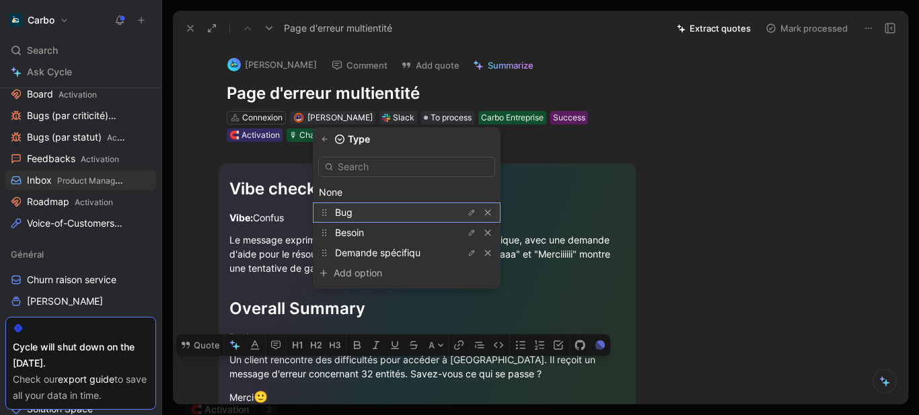
click at [377, 211] on div "Bug" at bounding box center [385, 213] width 101 height 16
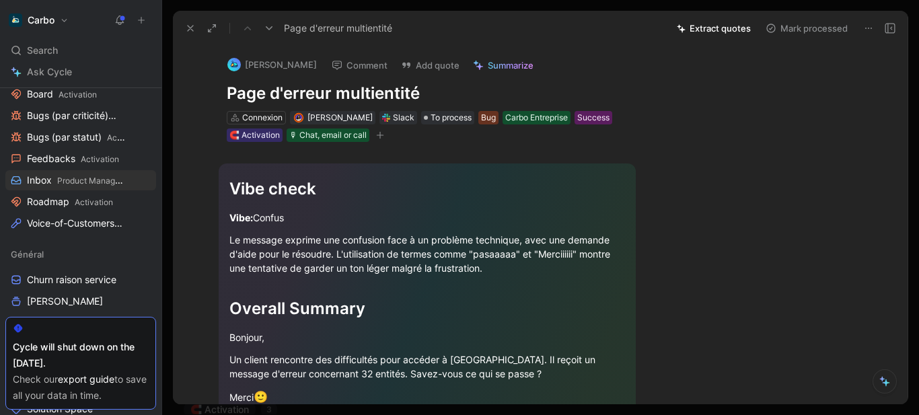
click at [884, 31] on button at bounding box center [890, 28] width 19 height 19
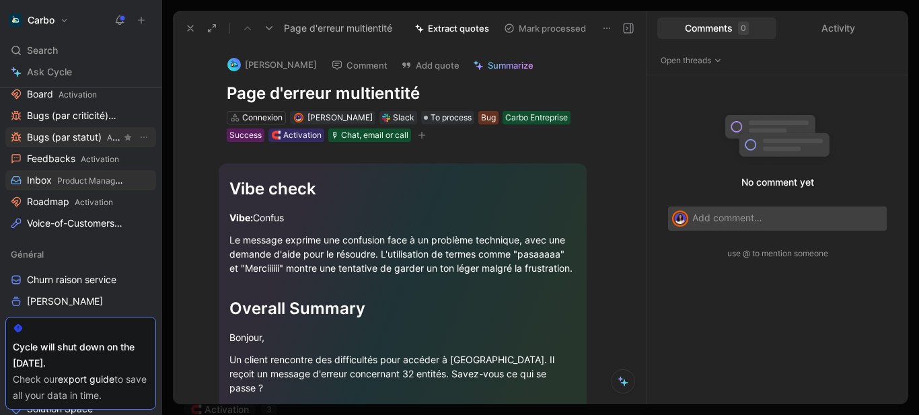
click at [66, 140] on span "Bugs (par statut) Activation" at bounding box center [74, 138] width 94 height 14
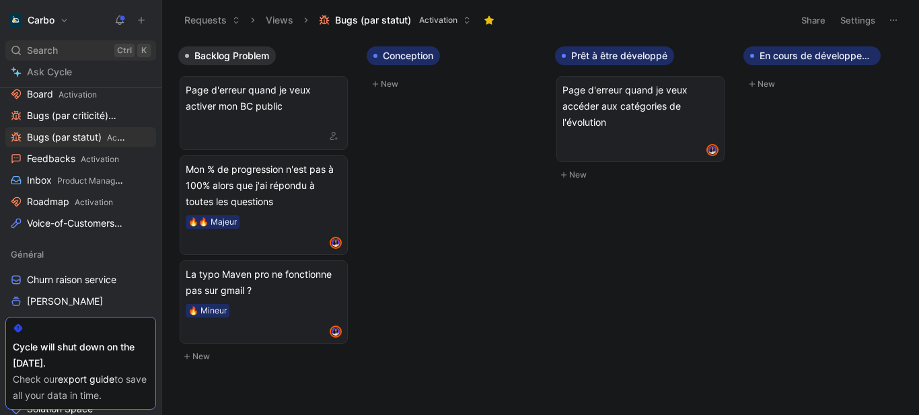
click at [42, 51] on span "Search" at bounding box center [42, 50] width 31 height 16
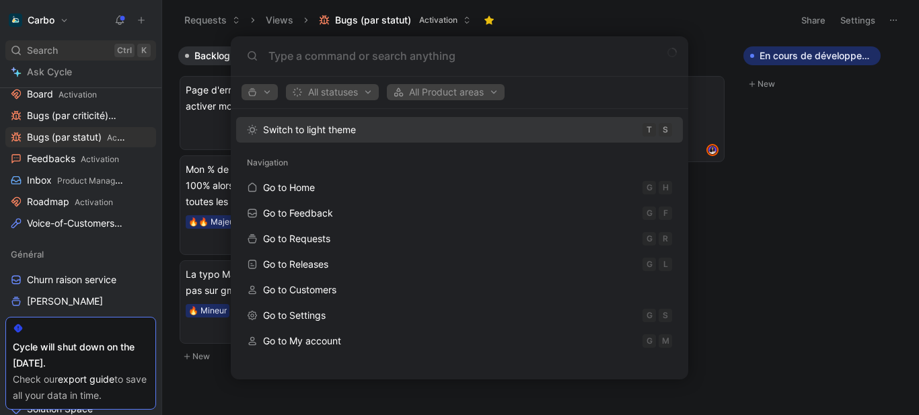
type input "o"
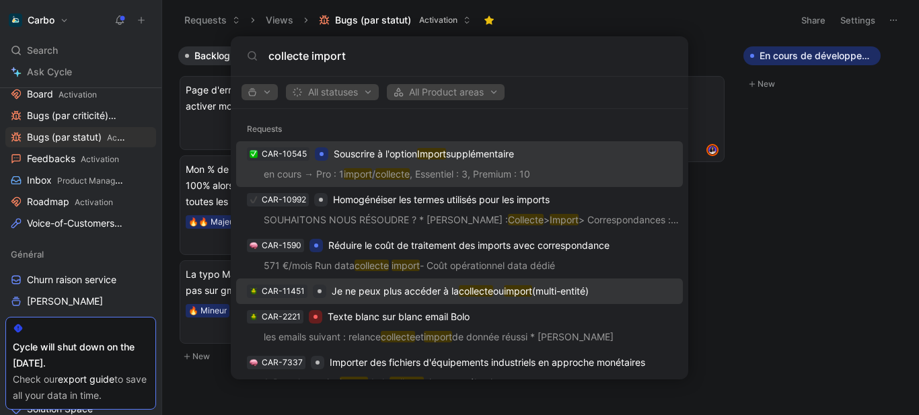
type input "collecte import"
click at [441, 295] on p "Je ne peux plus accéder à la collecte ou import (multi-entité)" at bounding box center [460, 291] width 257 height 16
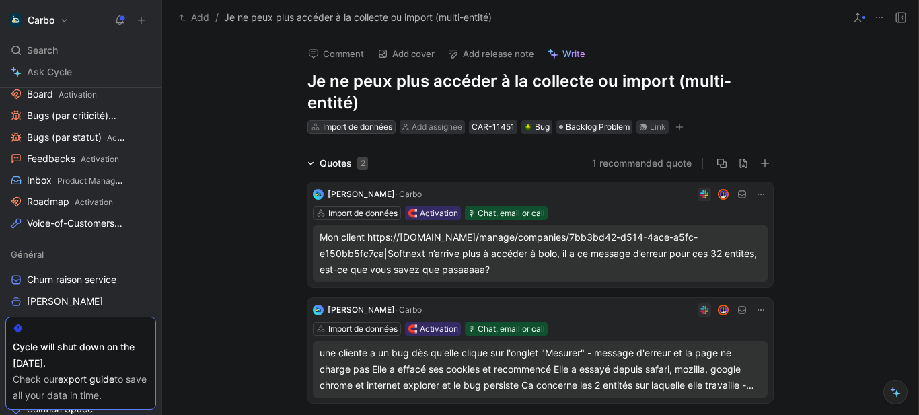
click at [373, 127] on div "Import de données" at bounding box center [357, 126] width 69 height 13
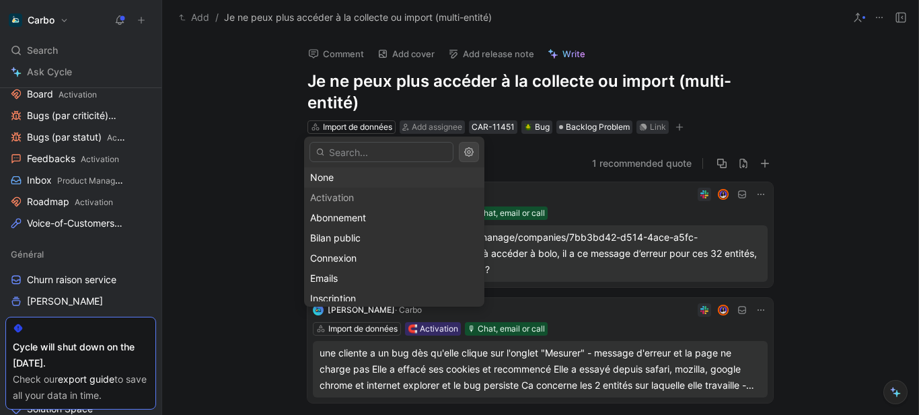
click at [344, 181] on div "None" at bounding box center [394, 178] width 168 height 16
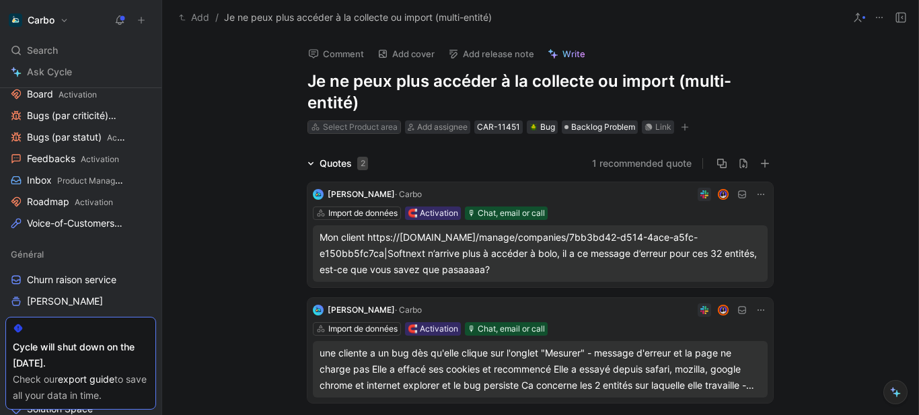
click at [393, 130] on div "Select Product area" at bounding box center [360, 126] width 75 height 13
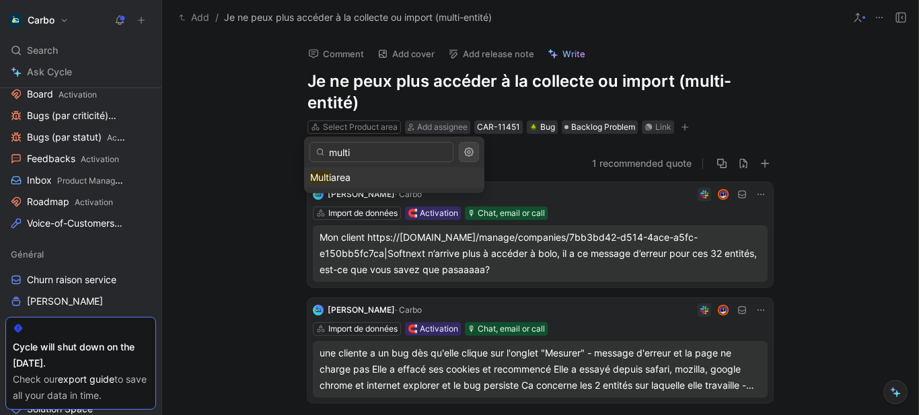
type input "multi"
click at [371, 178] on div "Multi area" at bounding box center [394, 178] width 168 height 16
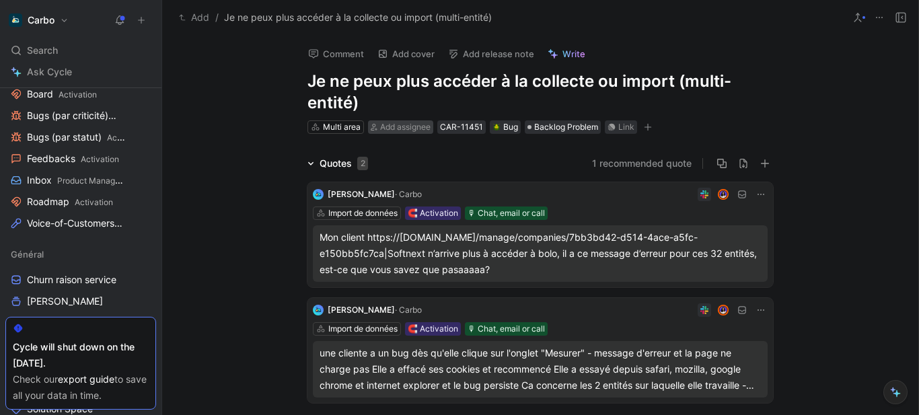
click at [398, 122] on span "Add assignee" at bounding box center [405, 127] width 50 height 10
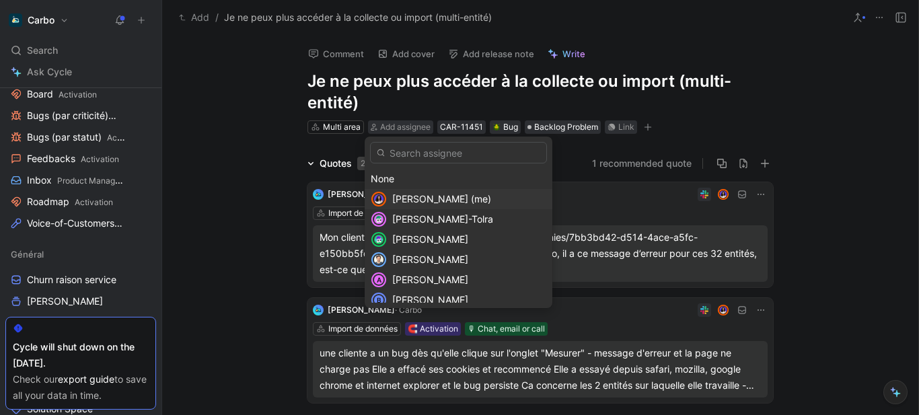
click at [427, 200] on span "Clémentine Coycault (me)" at bounding box center [441, 198] width 99 height 11
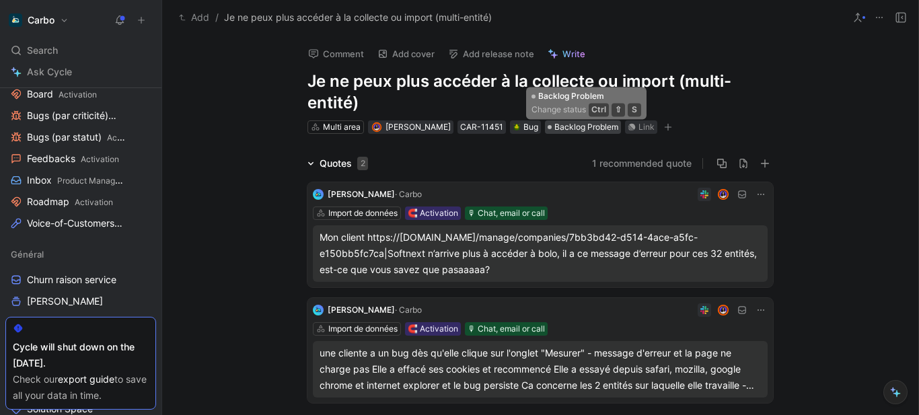
click at [571, 131] on span "Backlog Problem" at bounding box center [587, 126] width 64 height 13
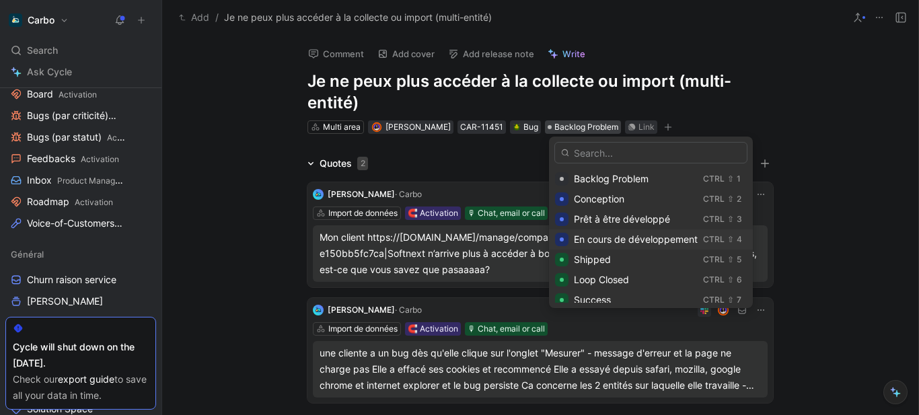
click at [633, 244] on span "En cours de développement" at bounding box center [636, 239] width 124 height 11
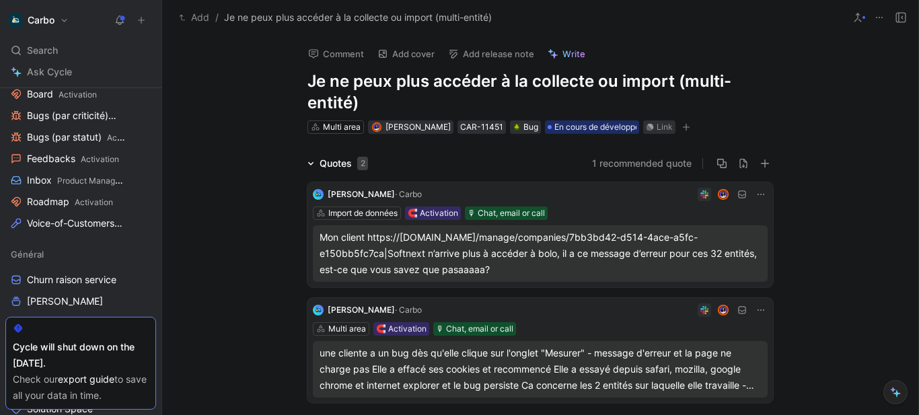
click at [690, 129] on icon "button" at bounding box center [686, 127] width 8 height 8
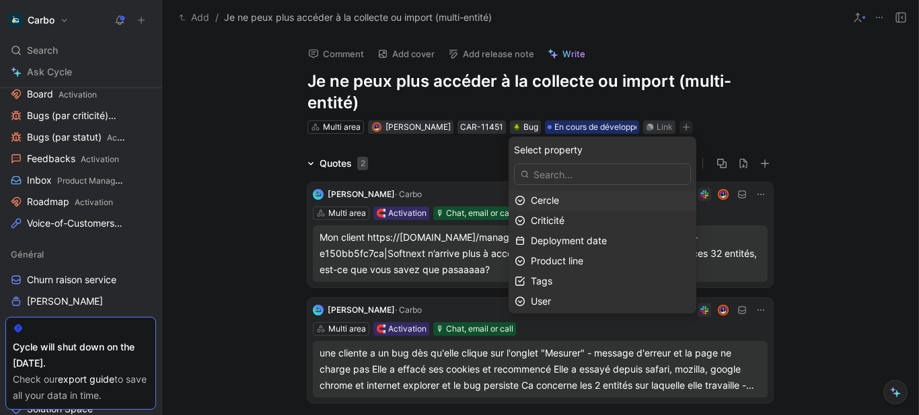
click at [591, 198] on div "Cercle" at bounding box center [610, 200] width 159 height 16
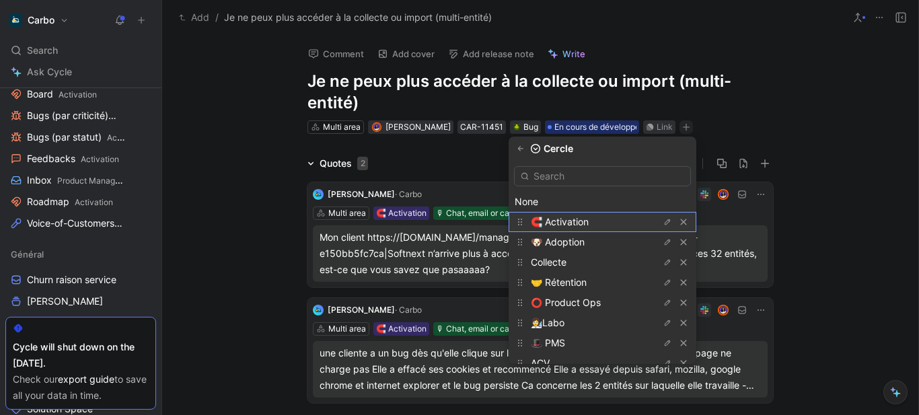
click at [585, 225] on span "🧲 Activation" at bounding box center [560, 221] width 58 height 11
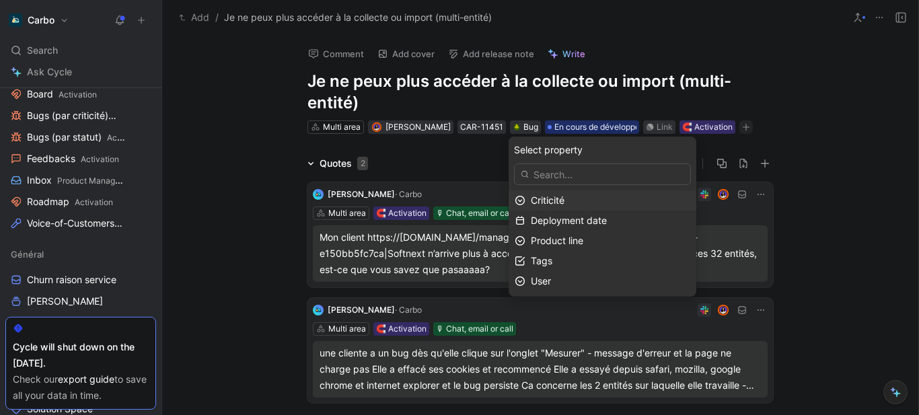
click at [583, 203] on div "Criticité" at bounding box center [610, 200] width 159 height 16
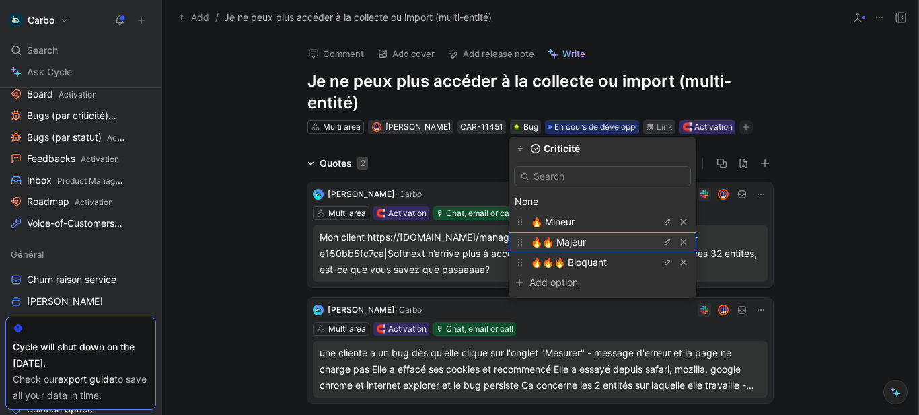
click at [586, 244] on span "🔥🔥 Majeur" at bounding box center [558, 241] width 55 height 11
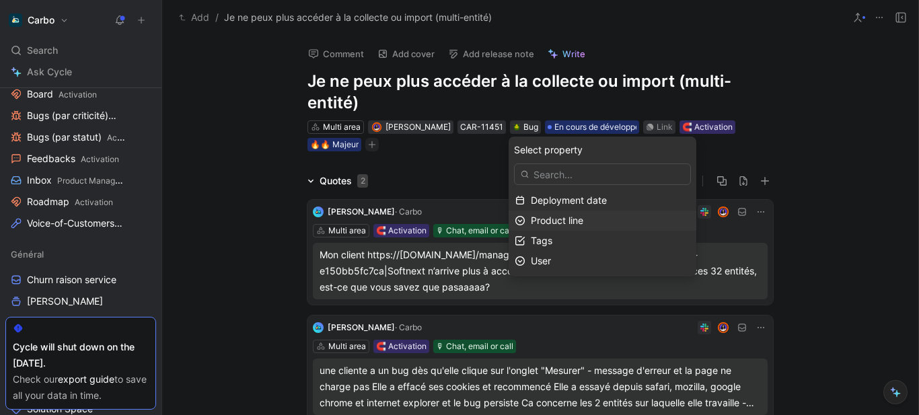
click at [604, 214] on div "Product line" at bounding box center [610, 221] width 159 height 16
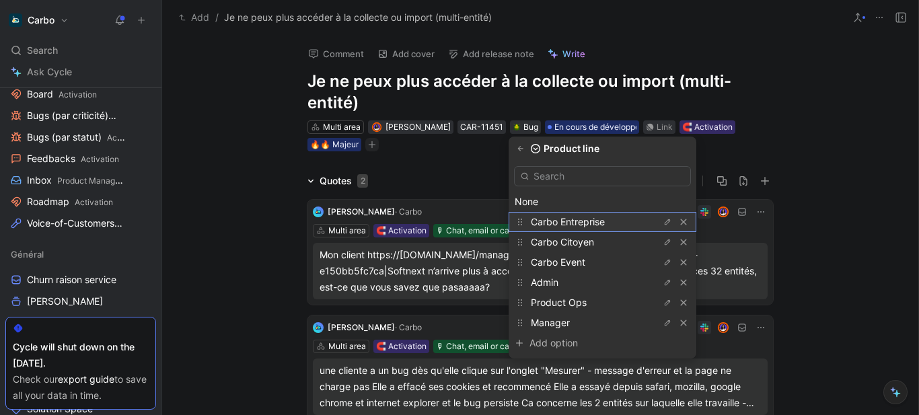
click at [583, 223] on span "Carbo Entreprise" at bounding box center [568, 221] width 74 height 11
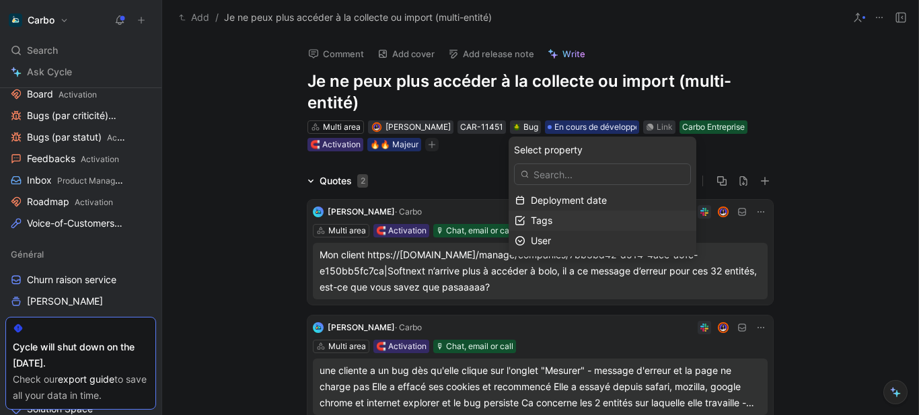
click at [571, 219] on div "Tags" at bounding box center [610, 221] width 159 height 16
click at [527, 150] on button "button" at bounding box center [520, 148] width 13 height 13
click at [579, 237] on div "User" at bounding box center [610, 241] width 159 height 16
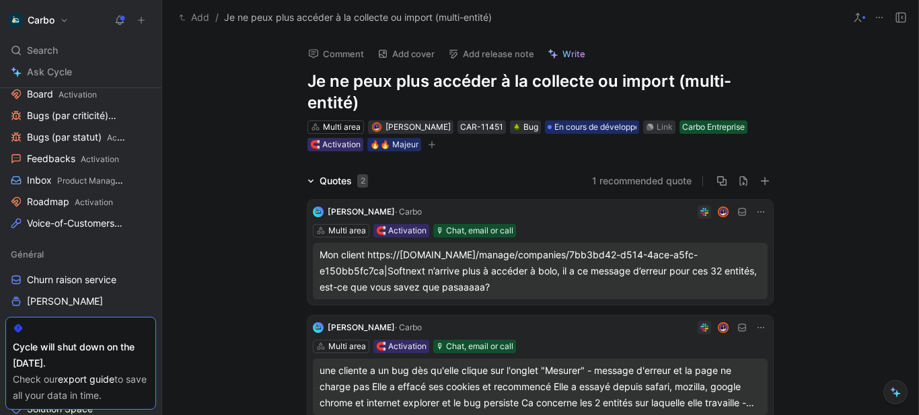
click at [193, 17] on button "Add" at bounding box center [194, 17] width 37 height 16
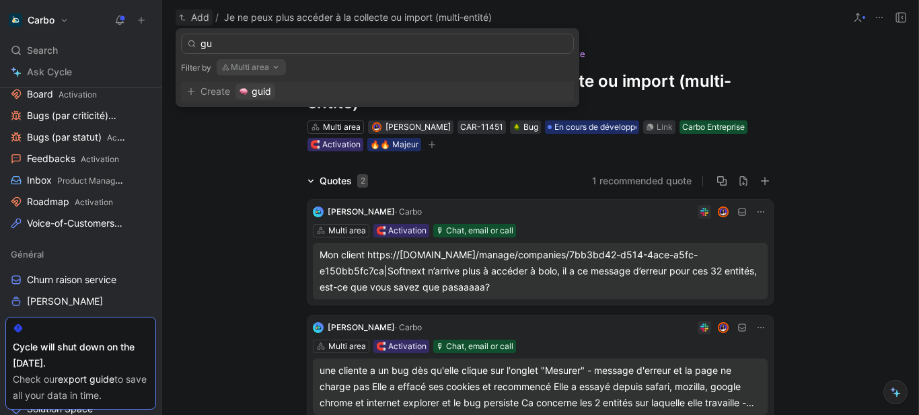
type input "g"
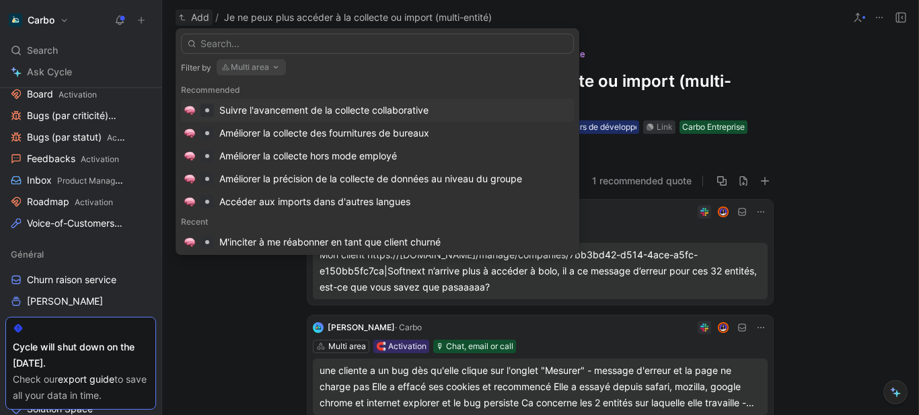
click at [267, 65] on button "Multi area" at bounding box center [251, 67] width 69 height 16
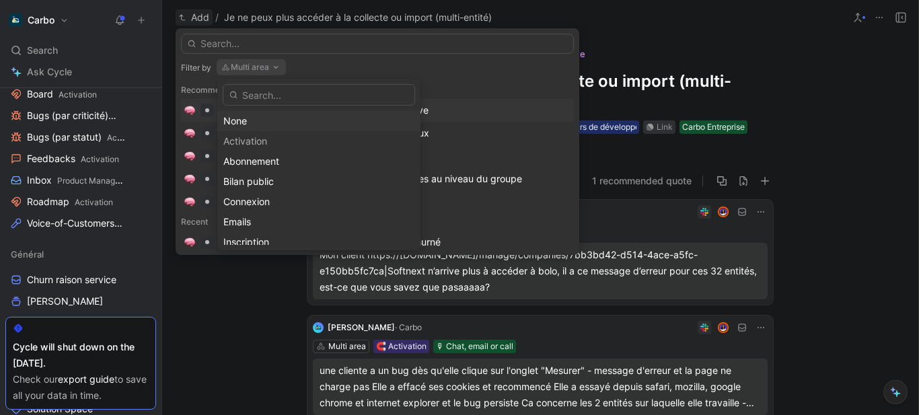
click at [269, 119] on div "None" at bounding box center [318, 121] width 191 height 16
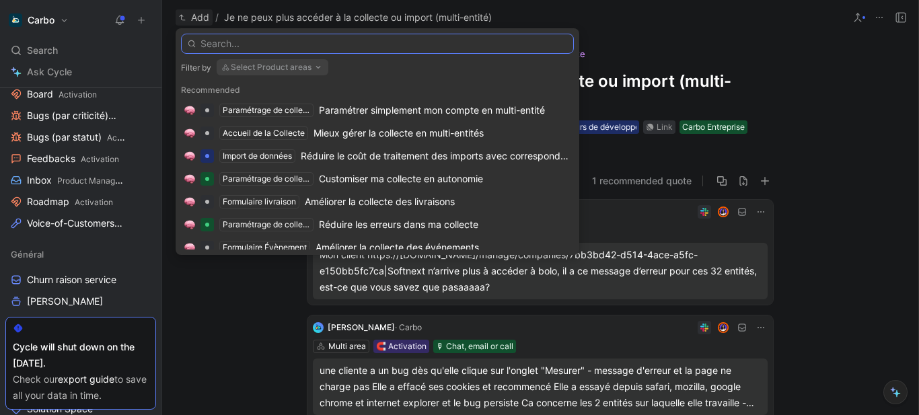
click at [243, 50] on input "text" at bounding box center [377, 44] width 393 height 20
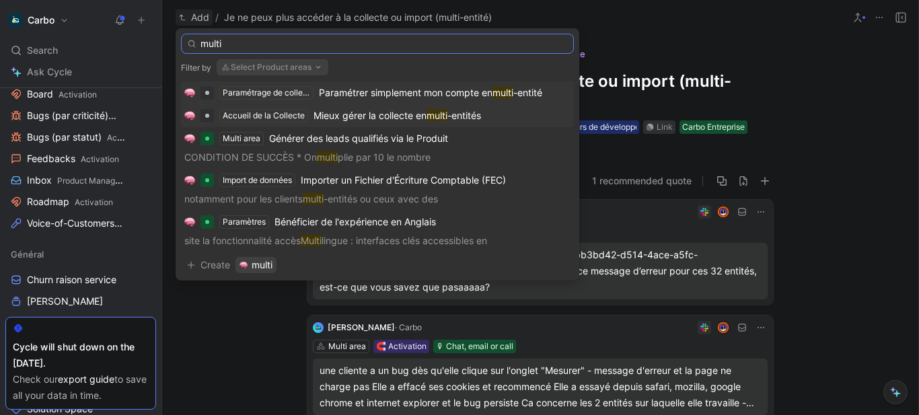
type input "multi"
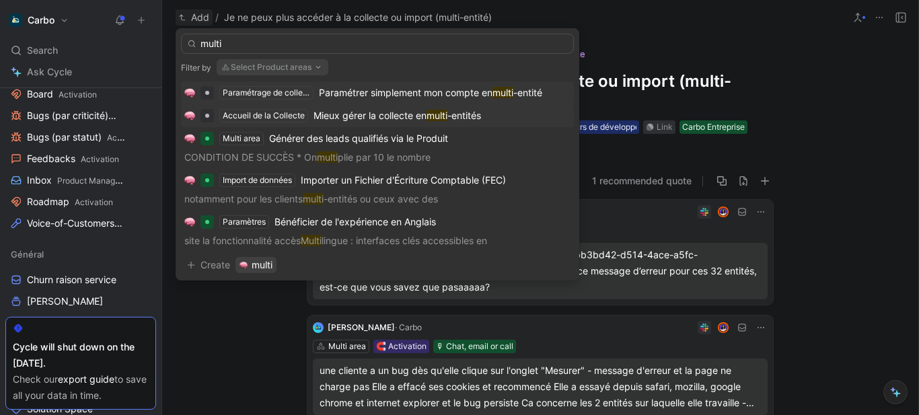
click at [364, 118] on span "Mieux gérer la collecte en" at bounding box center [370, 115] width 113 height 11
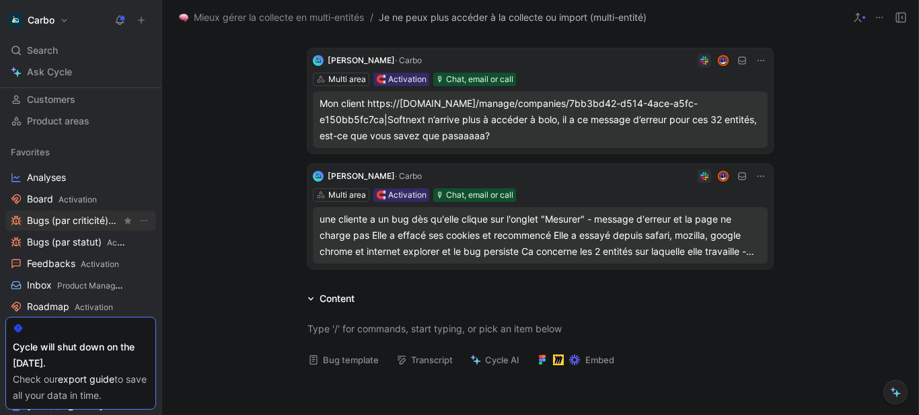
scroll to position [113, 0]
click at [75, 260] on span "Feedbacks Activation" at bounding box center [73, 263] width 92 height 14
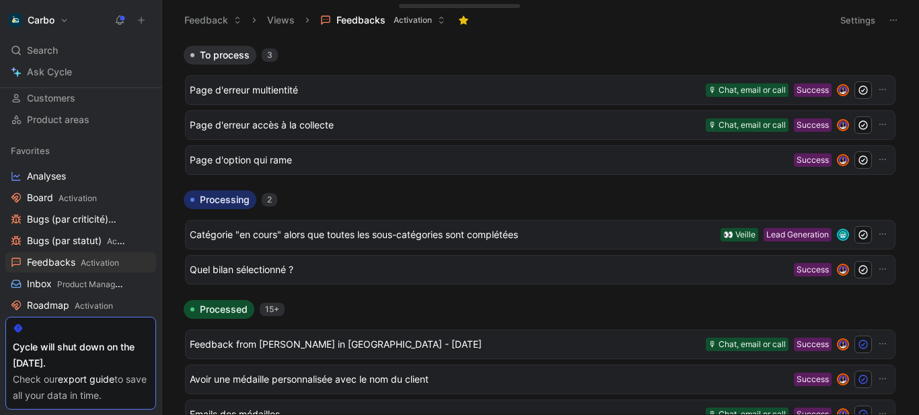
scroll to position [1, 0]
click at [328, 96] on span "Page d'erreur multientité" at bounding box center [445, 89] width 511 height 16
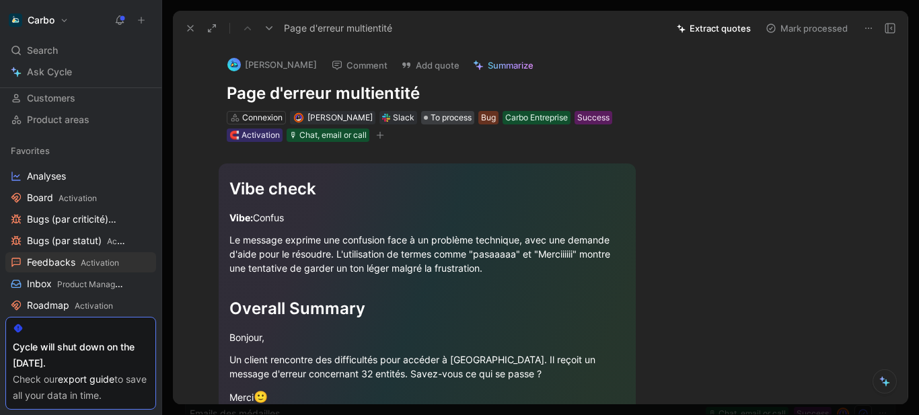
click at [444, 118] on span "To process" at bounding box center [451, 117] width 41 height 13
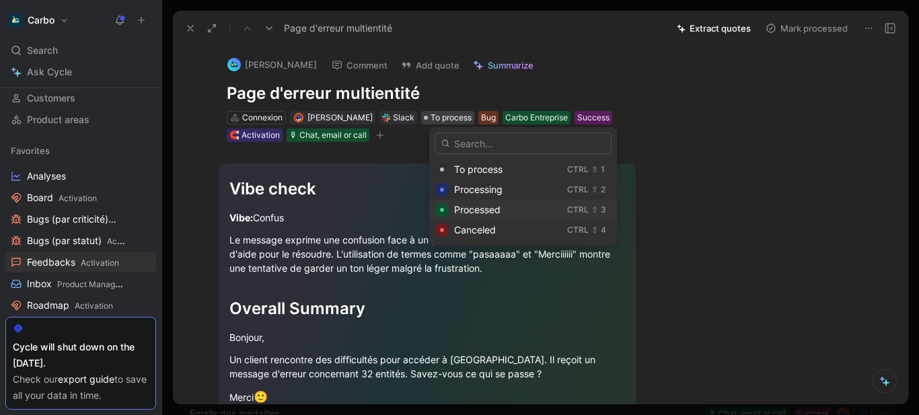
click at [468, 210] on span "Processed" at bounding box center [477, 209] width 46 height 11
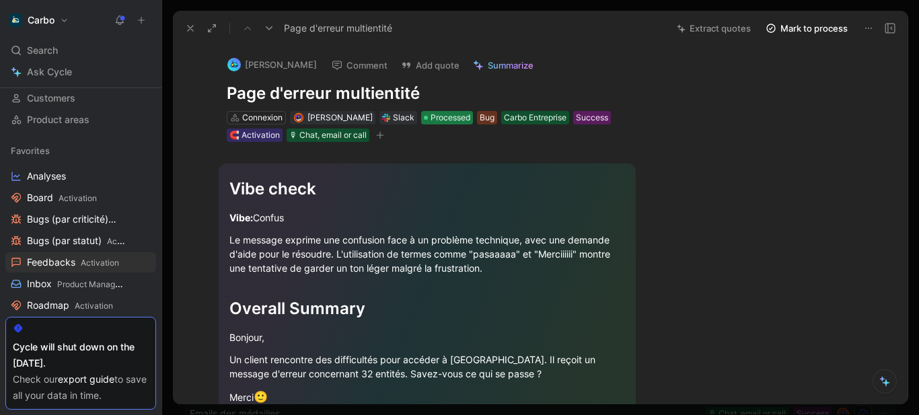
click at [459, 113] on span "Processed" at bounding box center [451, 117] width 40 height 13
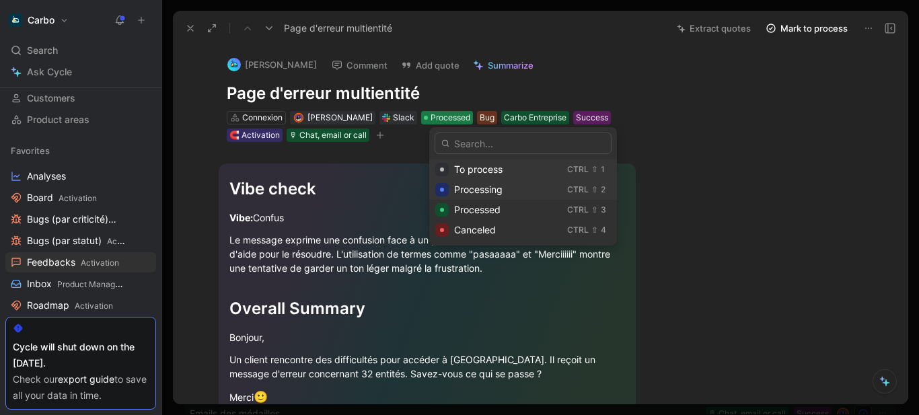
click at [495, 191] on span "Processing" at bounding box center [478, 189] width 48 height 11
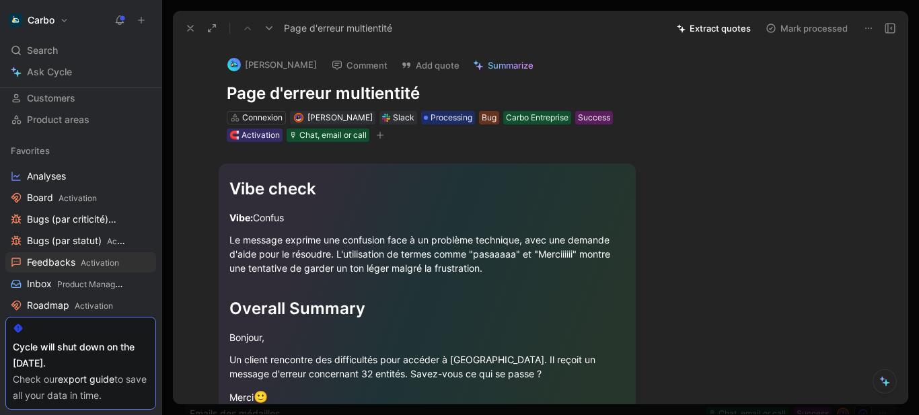
click at [188, 28] on icon at bounding box center [190, 28] width 11 height 11
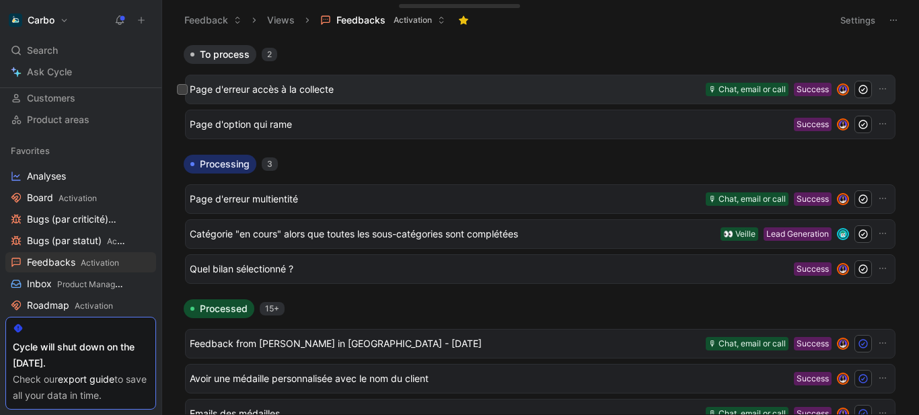
click at [337, 94] on span "Page d'erreur accès à la collecte" at bounding box center [445, 89] width 511 height 16
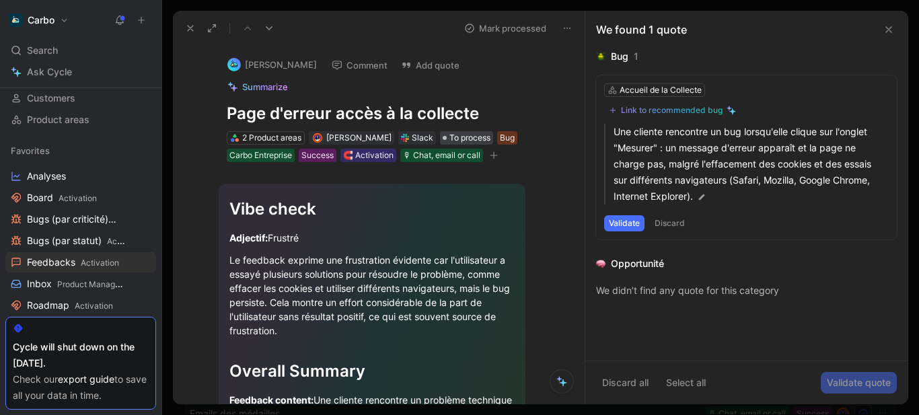
click at [482, 137] on span "To process" at bounding box center [470, 137] width 41 height 13
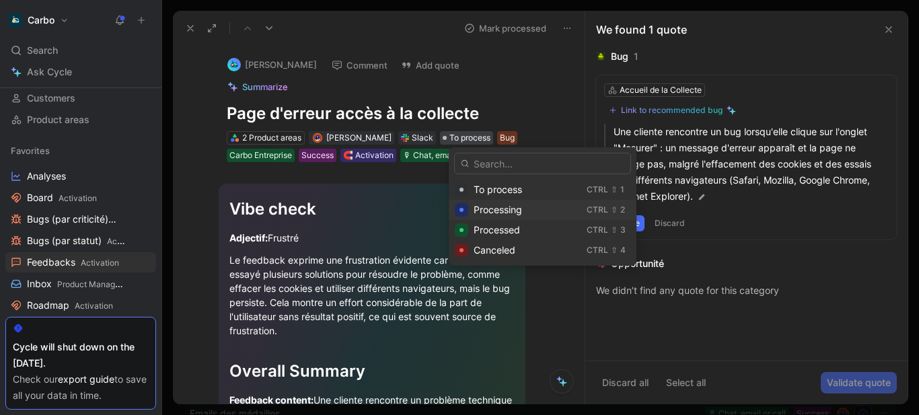
click at [516, 209] on span "Processing" at bounding box center [498, 209] width 48 height 11
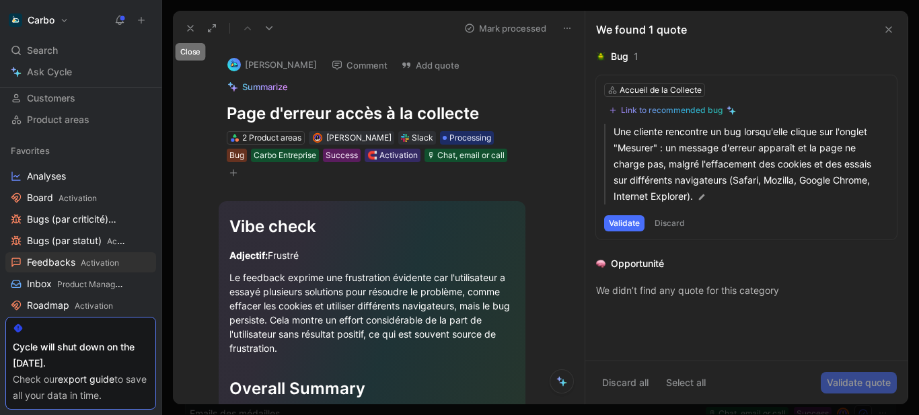
click at [188, 26] on use at bounding box center [190, 28] width 5 height 5
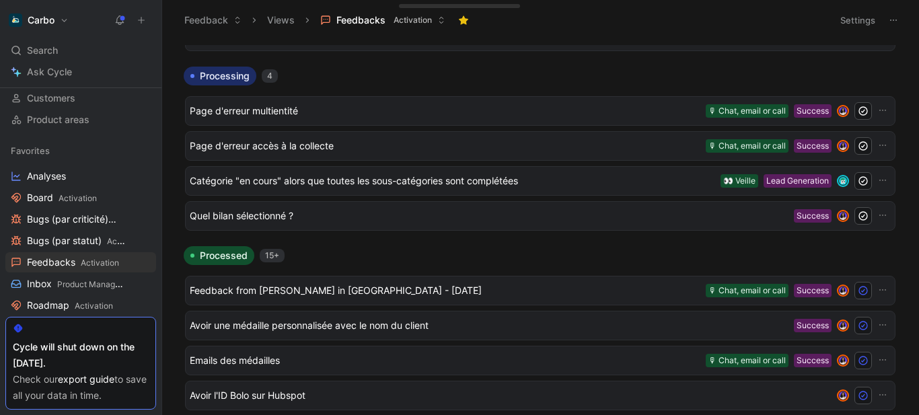
scroll to position [55, 0]
click at [330, 290] on span "Feedback from Tristan Joannet in Slack - 9/29/2025" at bounding box center [445, 290] width 511 height 16
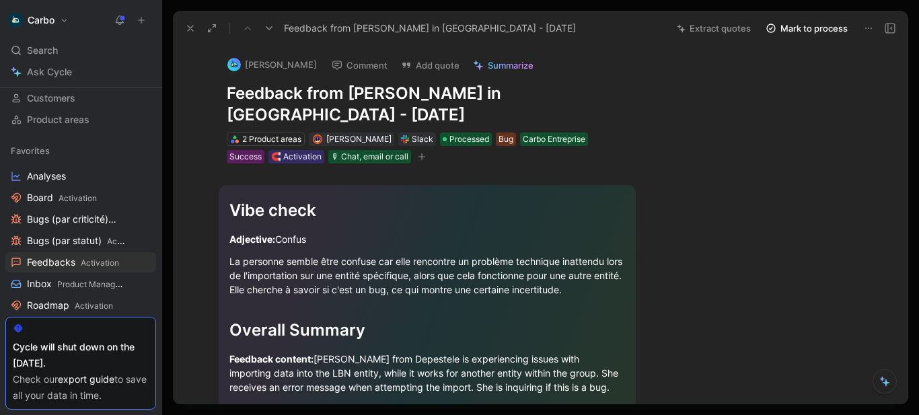
click at [885, 31] on icon at bounding box center [890, 28] width 11 height 11
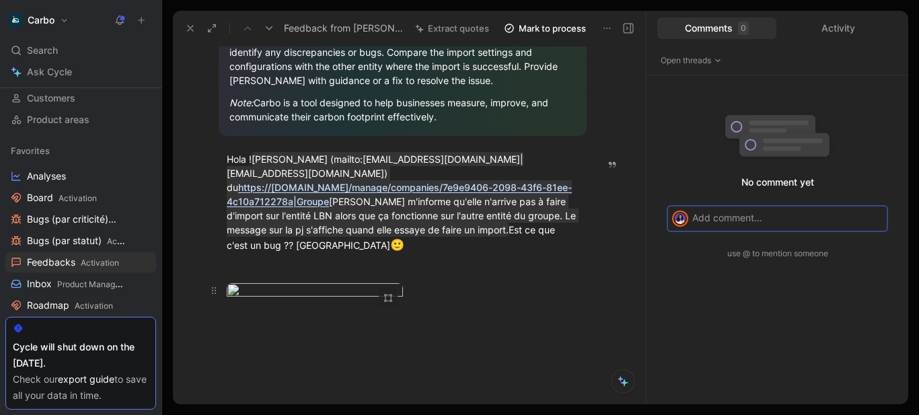
scroll to position [484, 0]
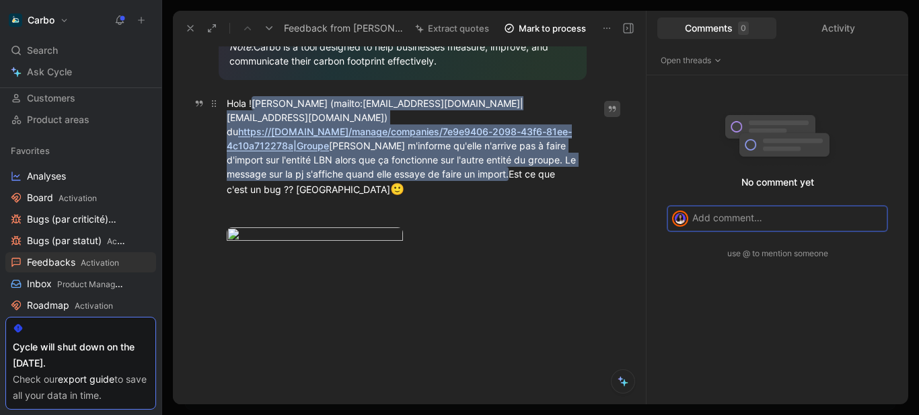
click at [417, 125] on mark "Charline (mailto:crenard@depestele.com|crenard@depestele.com) du https://pro.he…" at bounding box center [403, 138] width 352 height 85
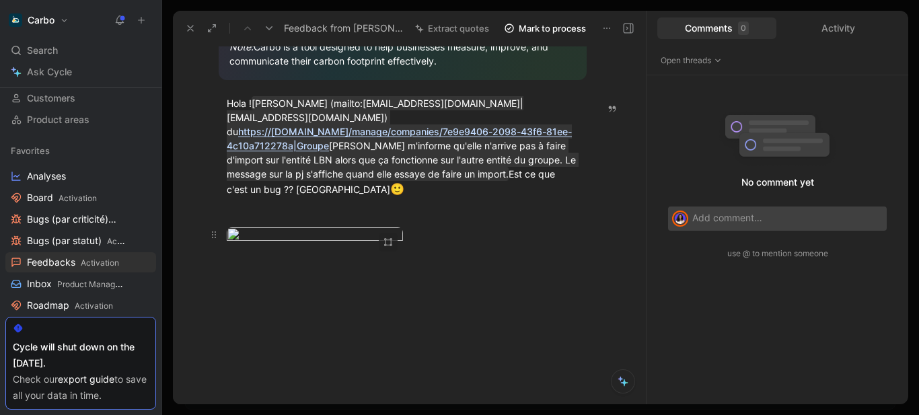
click at [542, 227] on div at bounding box center [403, 236] width 352 height 18
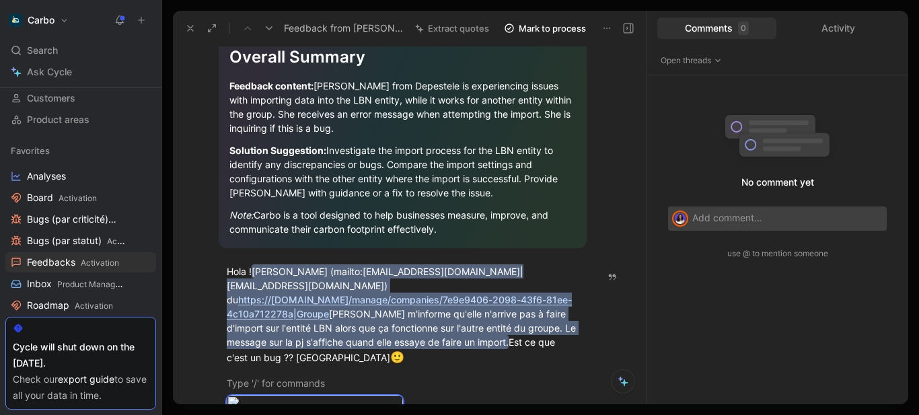
scroll to position [288, 0]
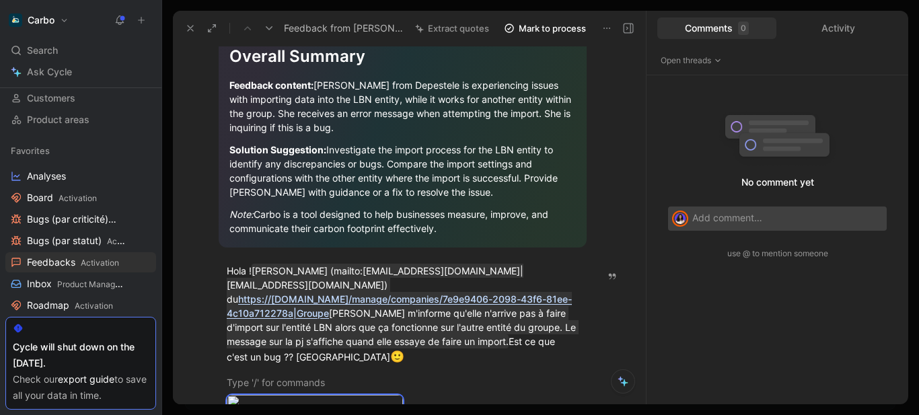
click at [628, 26] on icon at bounding box center [628, 28] width 11 height 11
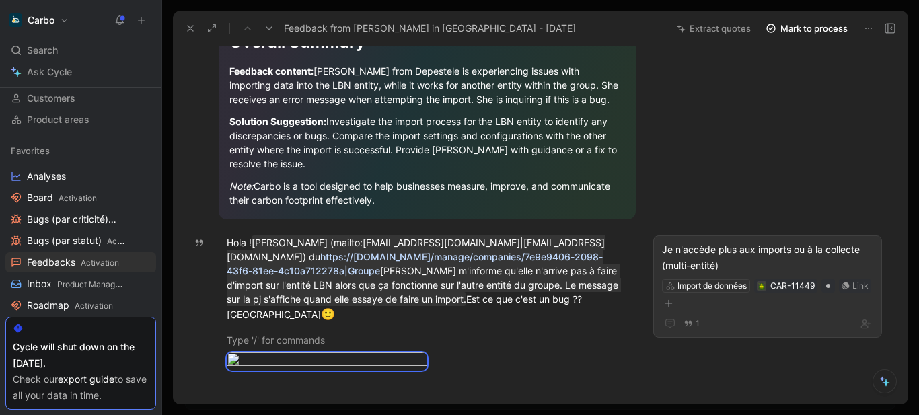
click at [702, 247] on div "Je n'accède plus aux imports ou à la collecte (multi-entité)" at bounding box center [767, 258] width 211 height 32
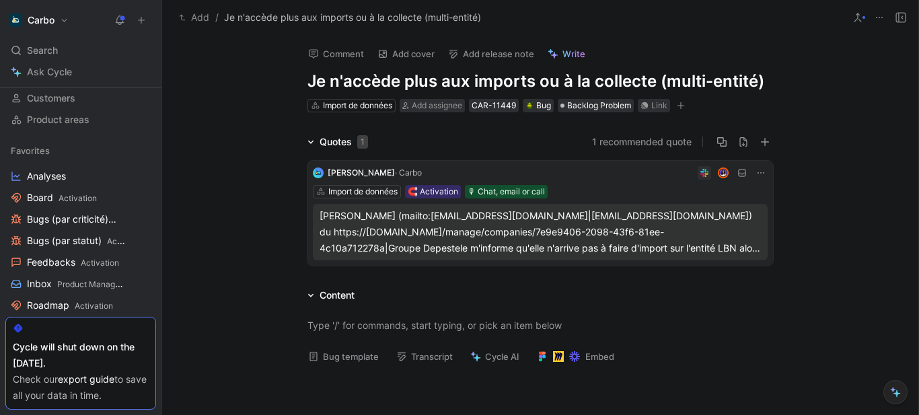
click at [460, 87] on h1 "Je n'accède plus aux imports ou à la collecte (multi-entité)" at bounding box center [541, 82] width 466 height 22
copy h1 "Je n'accède plus aux imports ou à la collecte (multi-entité)"
click at [683, 244] on div "Charline (mailto:crenard@depestele.com|crenard@depestele.com) du https://pro.he…" at bounding box center [540, 232] width 441 height 48
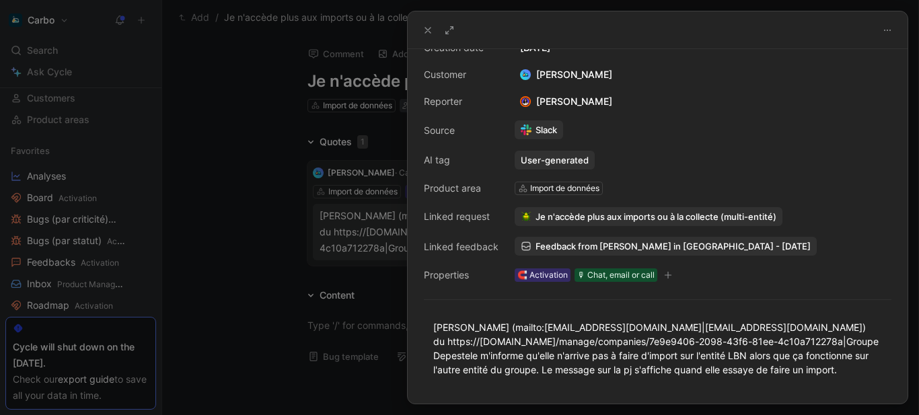
scroll to position [48, 0]
click at [600, 241] on span "Feedback from Tristan Joannet in Slack - 9/29/2025" at bounding box center [673, 246] width 275 height 12
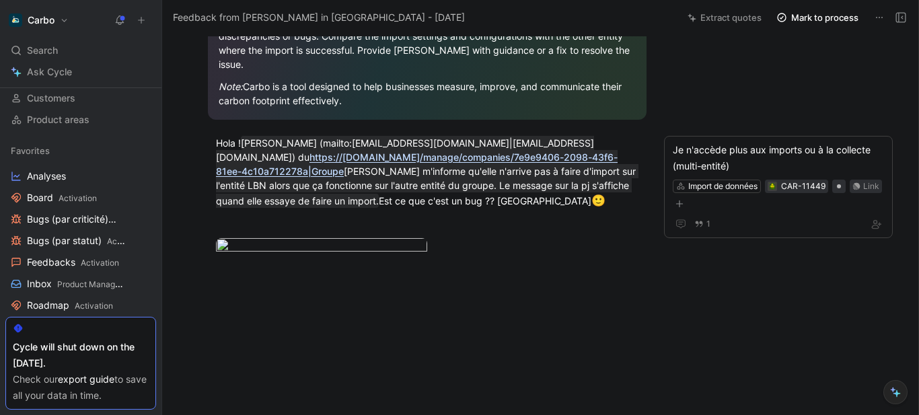
scroll to position [462, 0]
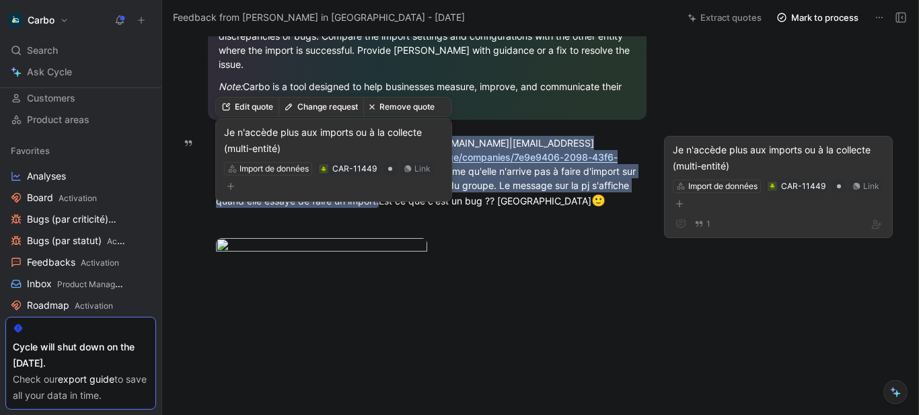
click at [335, 106] on div "Edit quote Change request Remove quote Je n'accède plus aux imports ou à la col…" at bounding box center [334, 154] width 236 height 104
click at [333, 108] on button "Change request" at bounding box center [321, 107] width 85 height 19
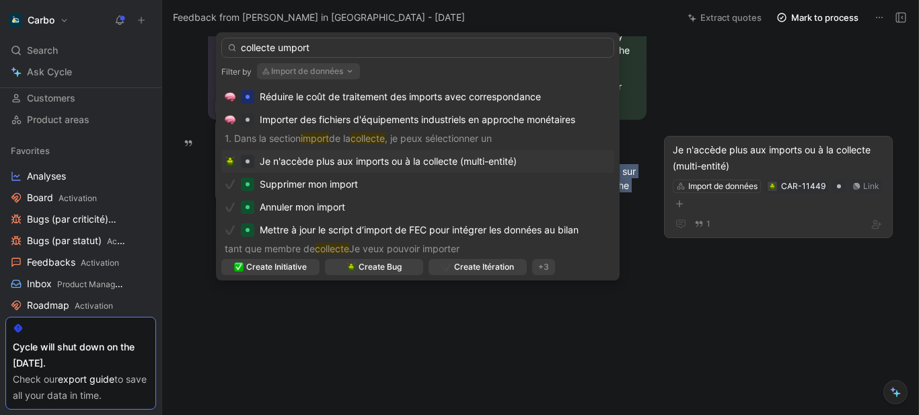
click at [281, 50] on input "collecte umport" at bounding box center [417, 48] width 393 height 20
type input "collecte import"
click at [326, 65] on button "Import de données" at bounding box center [308, 71] width 103 height 16
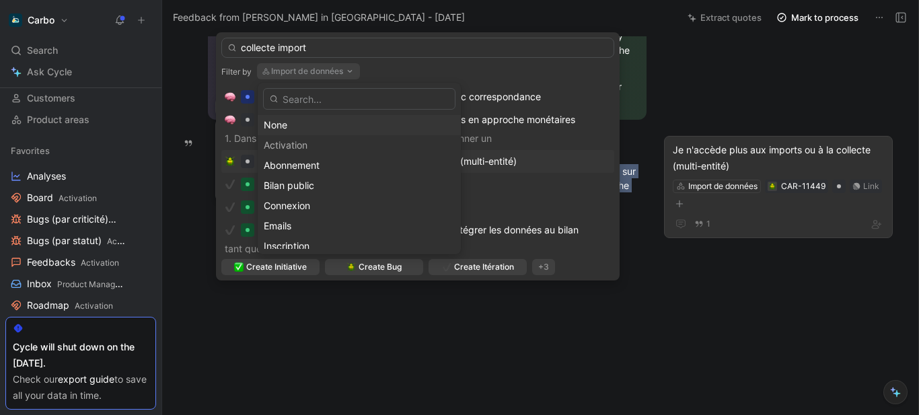
click at [310, 120] on div "None" at bounding box center [359, 125] width 191 height 16
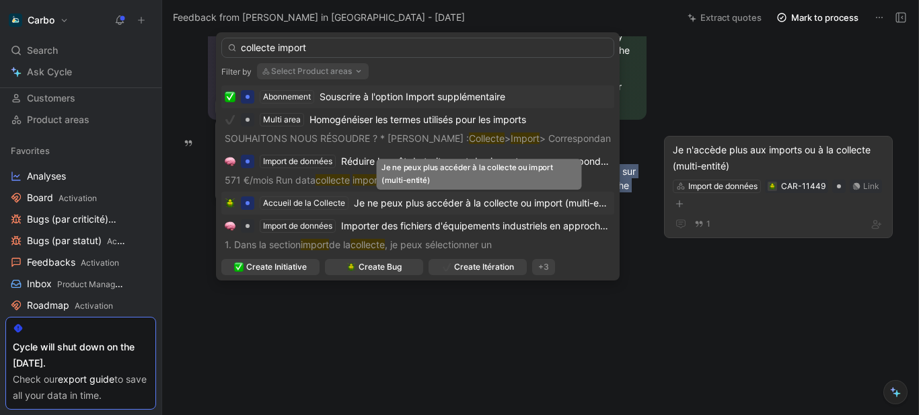
click at [447, 199] on span "Je ne peux plus accéder à la collecte ou import (multi-entité)" at bounding box center [488, 202] width 268 height 11
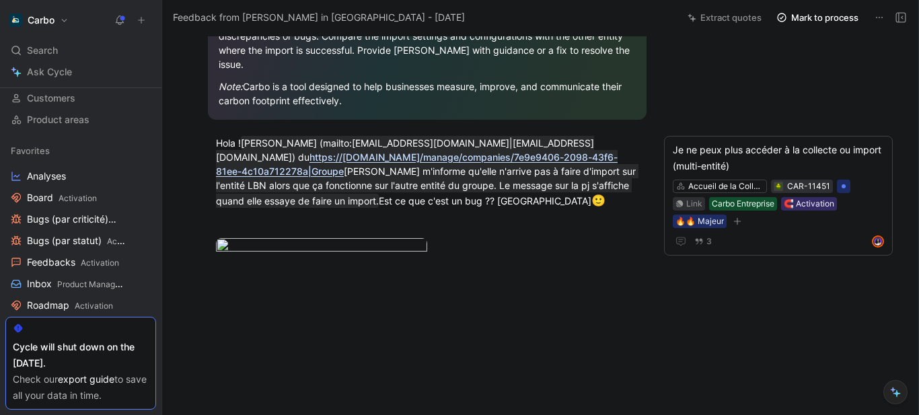
scroll to position [0, 0]
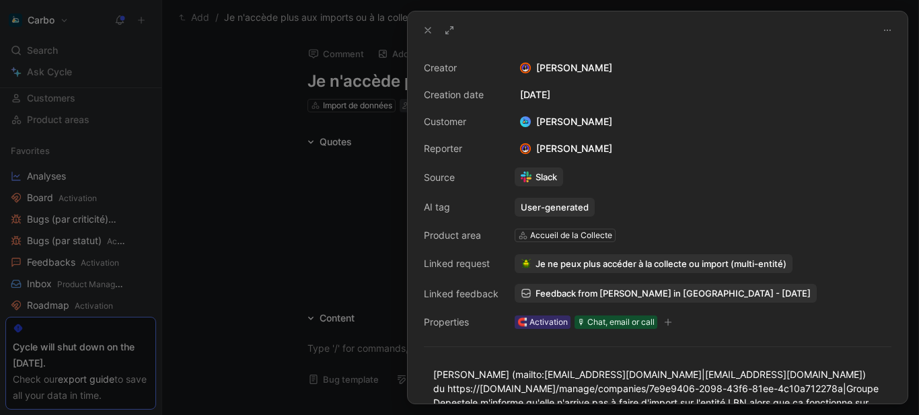
click at [201, 131] on div at bounding box center [459, 207] width 919 height 415
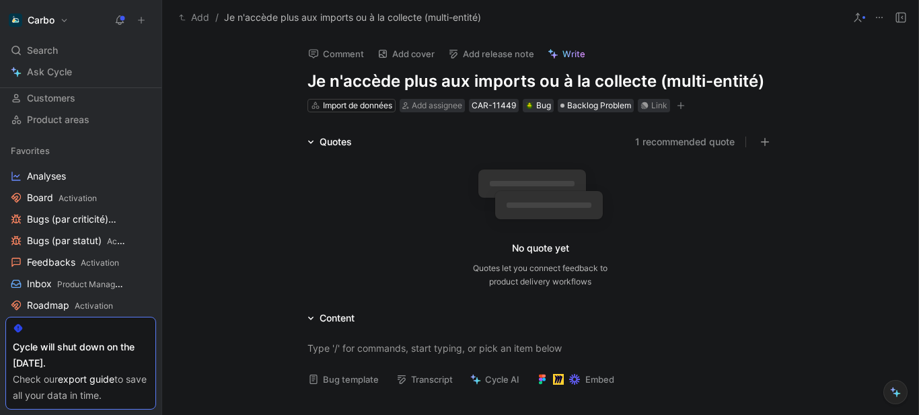
click at [883, 19] on icon at bounding box center [879, 17] width 11 height 11
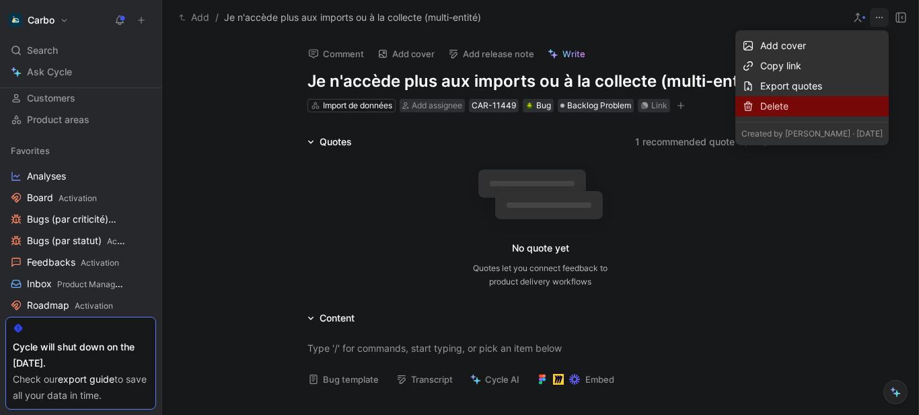
click at [787, 110] on div "Delete" at bounding box center [821, 106] width 122 height 16
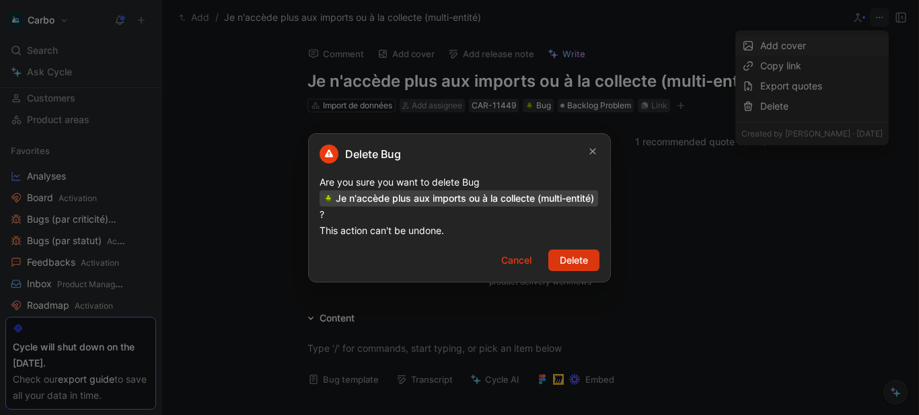
click at [592, 268] on button "Delete" at bounding box center [573, 261] width 51 height 22
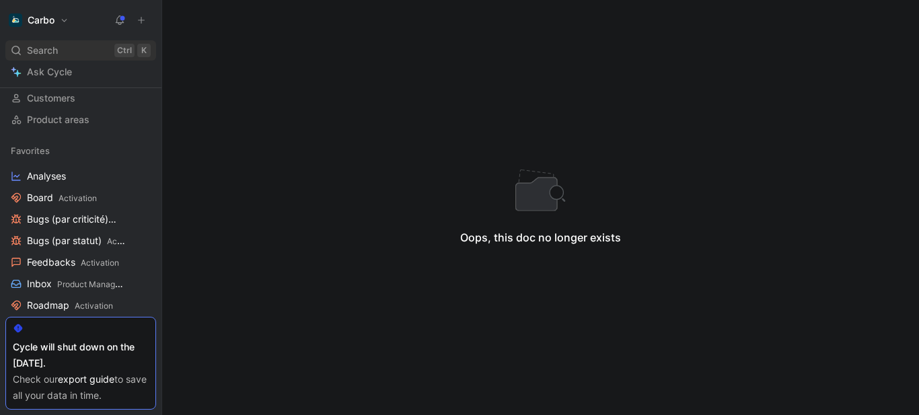
click at [52, 46] on span "Search" at bounding box center [42, 50] width 31 height 16
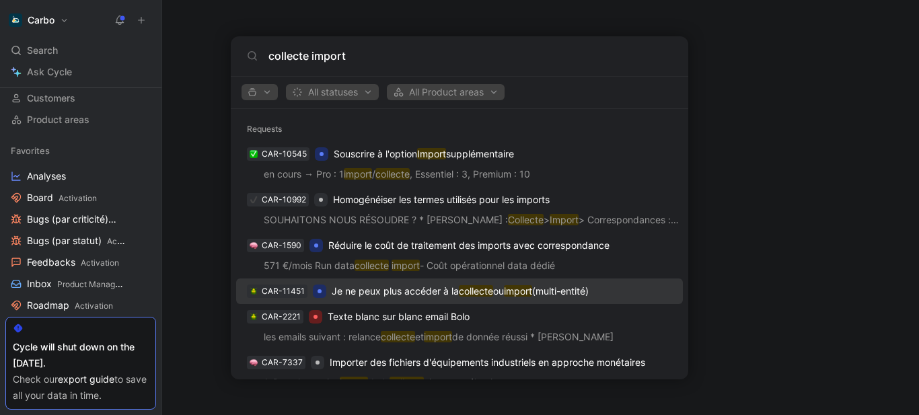
type input "collecte import"
click at [441, 289] on p "Je ne peux plus accéder à la collecte ou import (multi-entité)" at bounding box center [460, 291] width 257 height 16
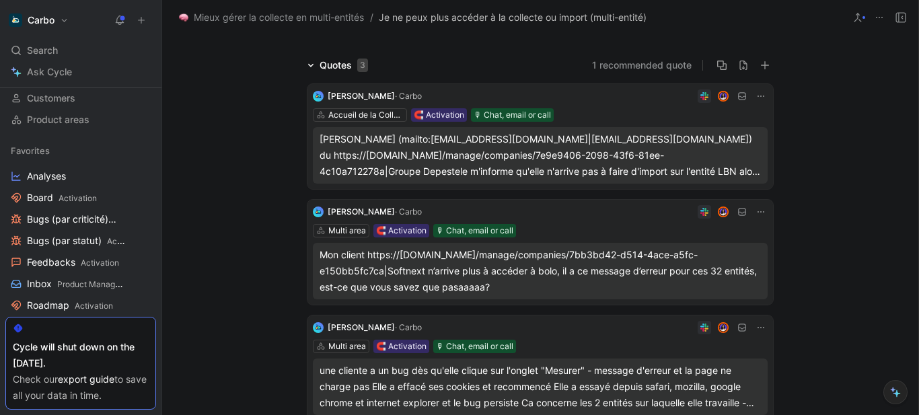
scroll to position [116, 0]
click at [417, 159] on div "Charline (mailto:crenard@depestele.com|crenard@depestele.com) du https://pro.he…" at bounding box center [540, 155] width 441 height 48
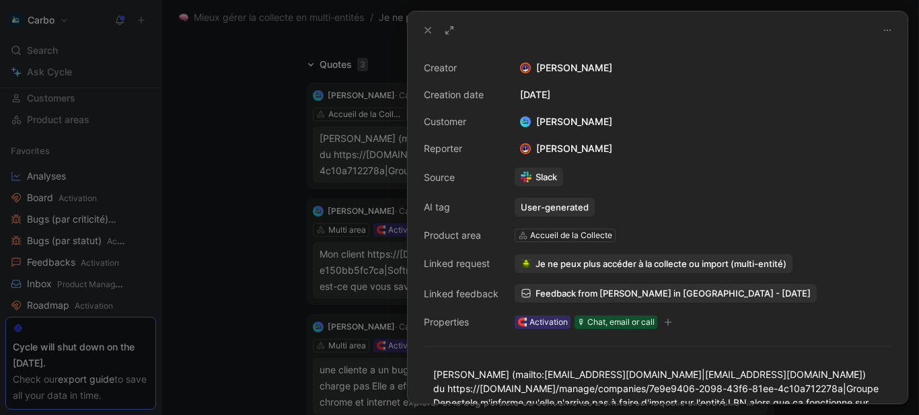
scroll to position [135, 0]
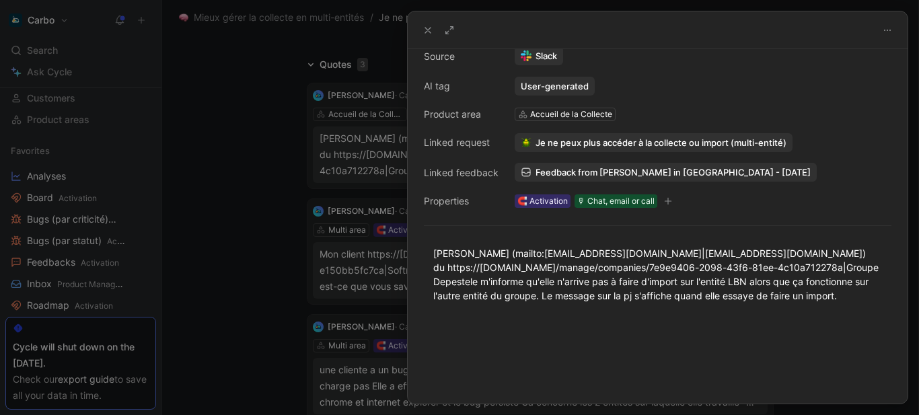
click at [256, 221] on div at bounding box center [459, 207] width 919 height 415
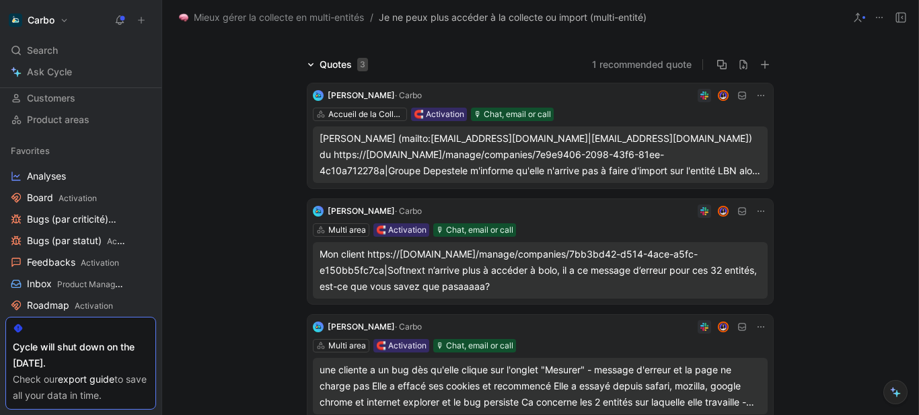
scroll to position [483, 0]
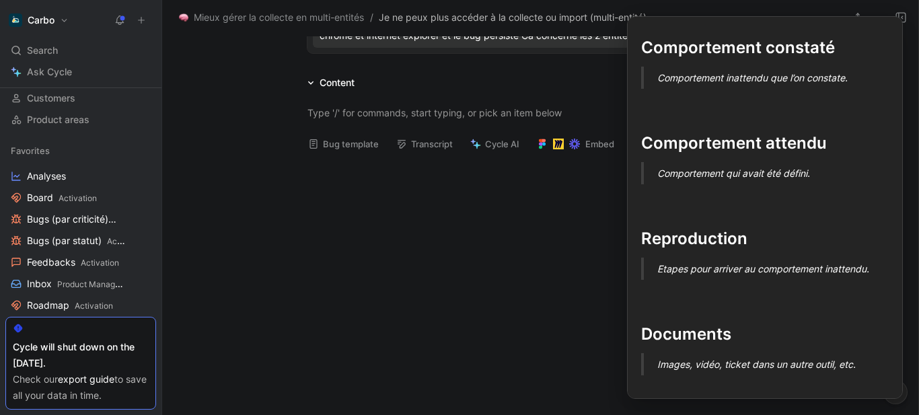
click at [360, 141] on button "Bug template" at bounding box center [343, 144] width 83 height 19
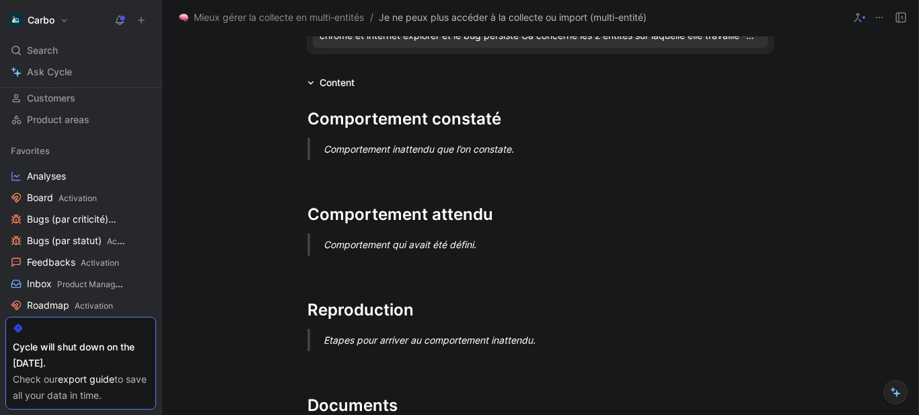
click at [373, 149] on div "Comportement inattendu que l’on constate." at bounding box center [557, 149] width 466 height 14
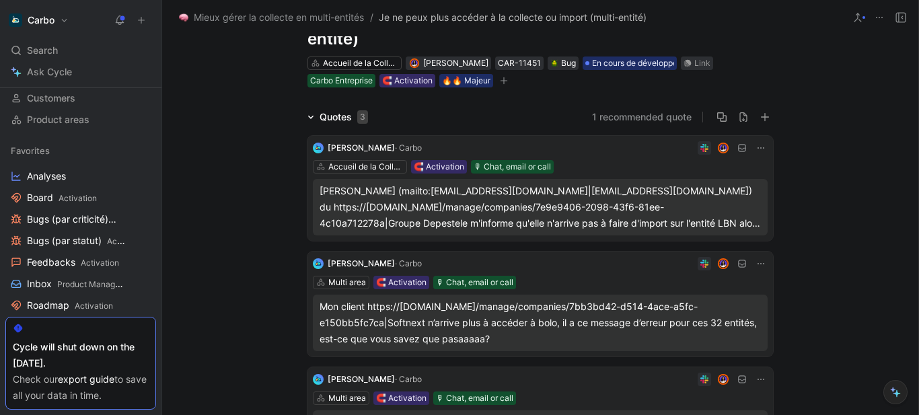
click at [472, 204] on div "Charline (mailto:crenard@depestele.com|crenard@depestele.com) du https://pro.he…" at bounding box center [540, 207] width 441 height 48
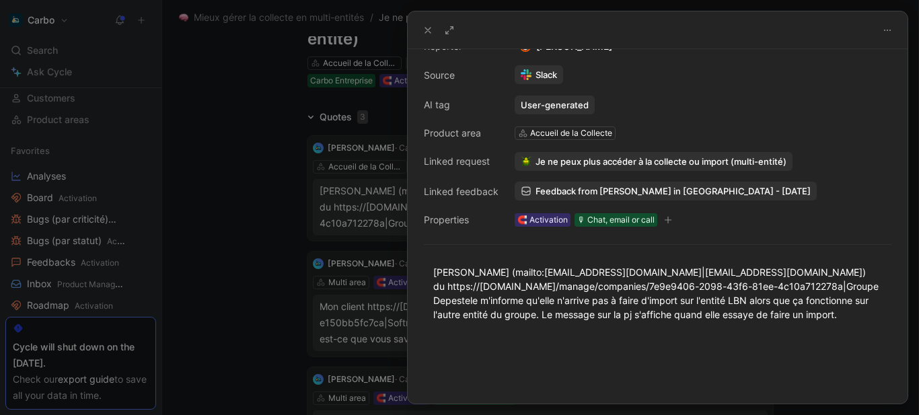
scroll to position [103, 0]
drag, startPoint x: 507, startPoint y: 273, endPoint x: 614, endPoint y: 275, distance: 107.0
click at [614, 275] on div "Charline (mailto:crenard@depestele.com|crenard@depestele.com) du https://pro.he…" at bounding box center [657, 292] width 449 height 57
copy div "crenard@depestele.com"
click at [252, 172] on div at bounding box center [459, 207] width 919 height 415
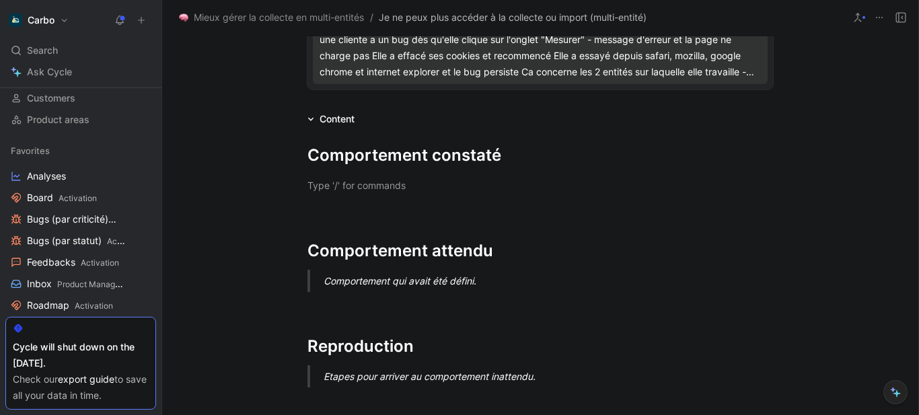
scroll to position [456, 0]
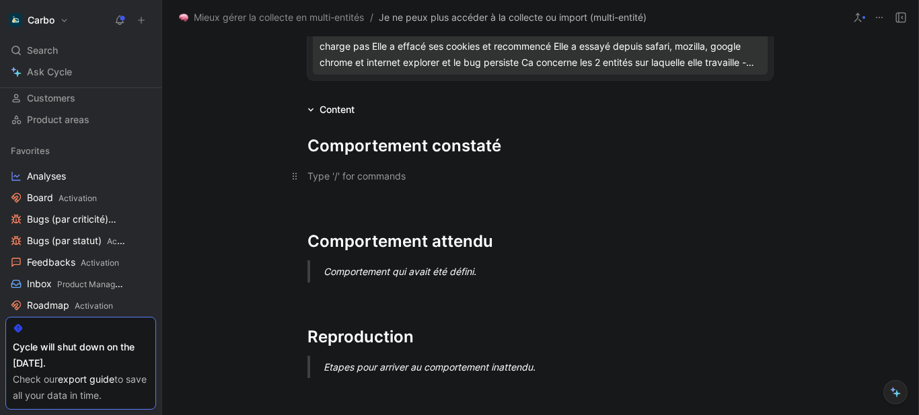
click at [393, 178] on div at bounding box center [541, 176] width 466 height 14
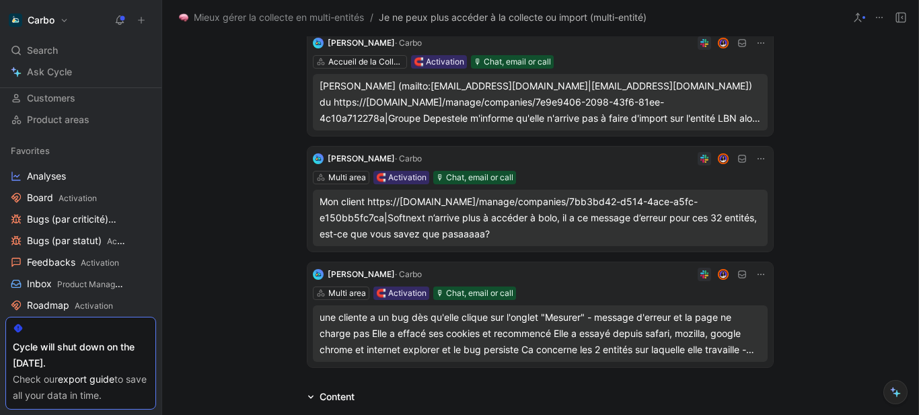
scroll to position [101, 0]
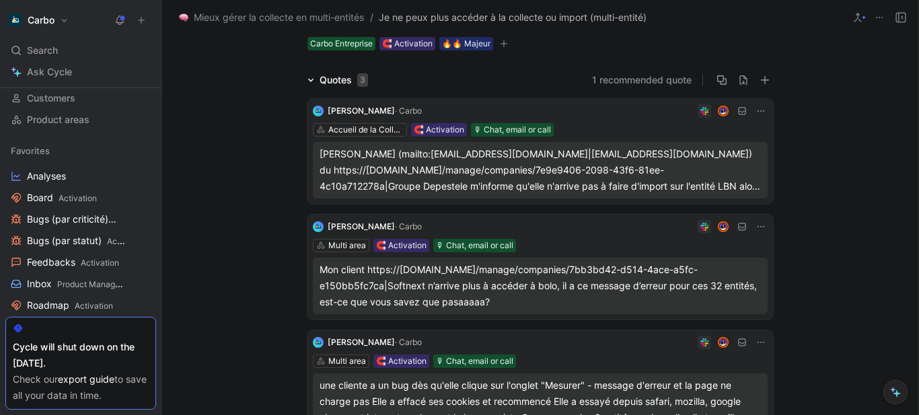
click at [481, 174] on div "Charline (mailto:crenard@depestele.com|crenard@depestele.com) du https://pro.he…" at bounding box center [540, 170] width 441 height 48
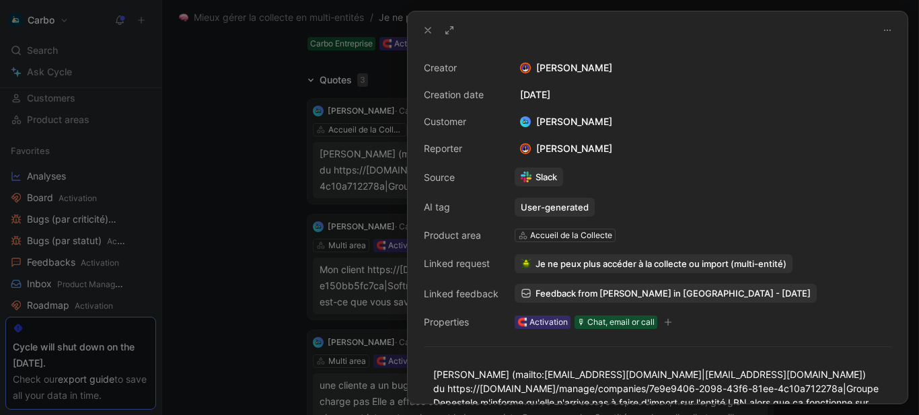
scroll to position [135, 0]
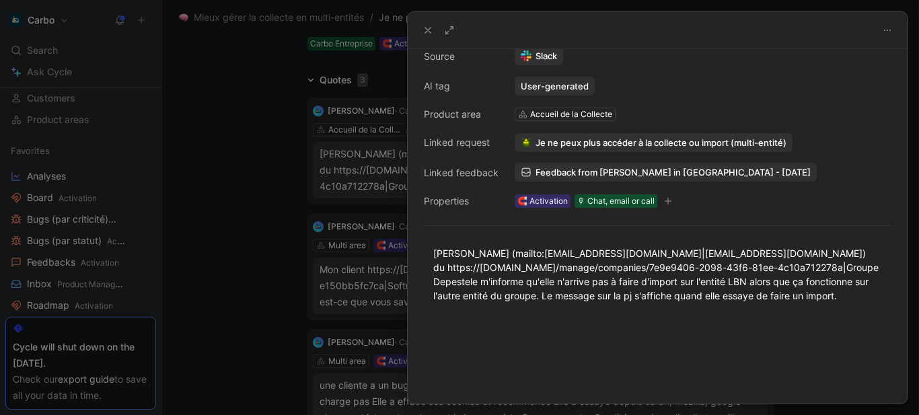
click at [261, 293] on div at bounding box center [459, 207] width 919 height 415
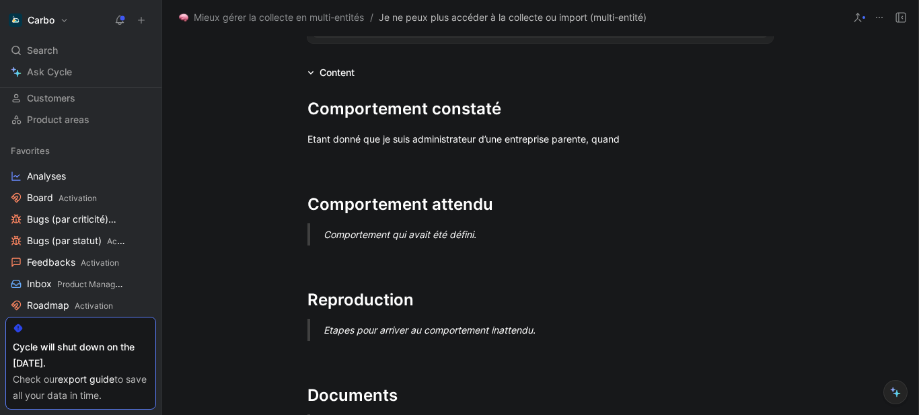
scroll to position [528, 0]
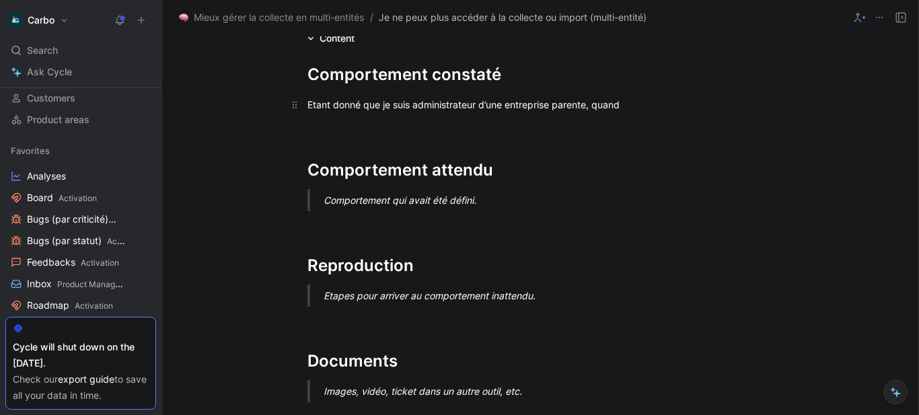
click at [637, 106] on div "Etant donné que je suis administrateur d’une entreprise parente, quand" at bounding box center [541, 105] width 466 height 14
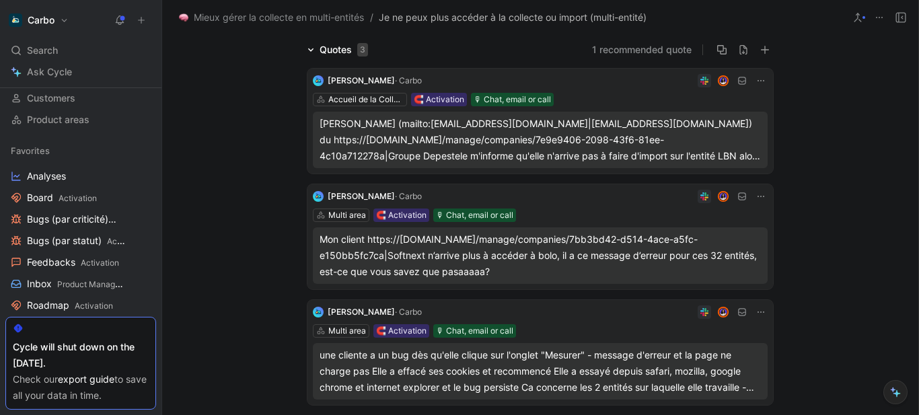
scroll to position [125, 0]
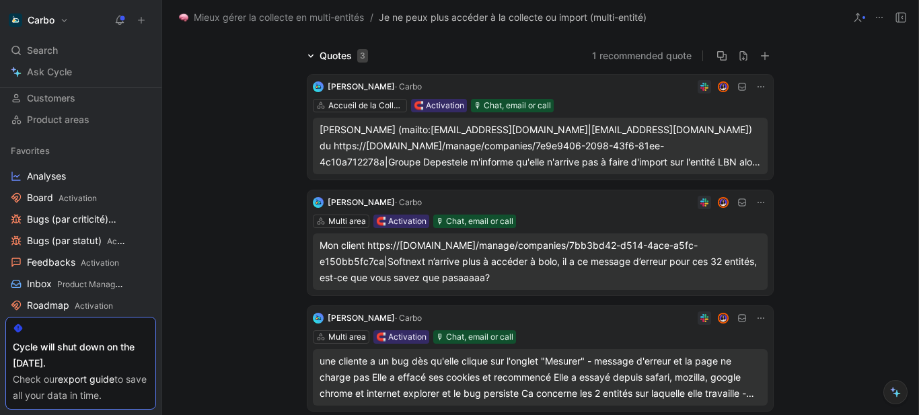
click at [464, 254] on div "Mon client https://pro.hellocarbo.com/manage/companies/7bb3bd42-d514-4ace-a5fc-…" at bounding box center [540, 262] width 441 height 48
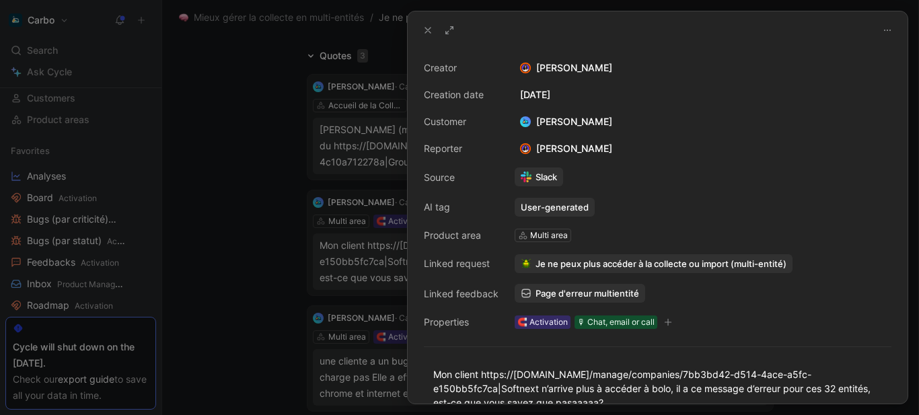
scroll to position [107, 0]
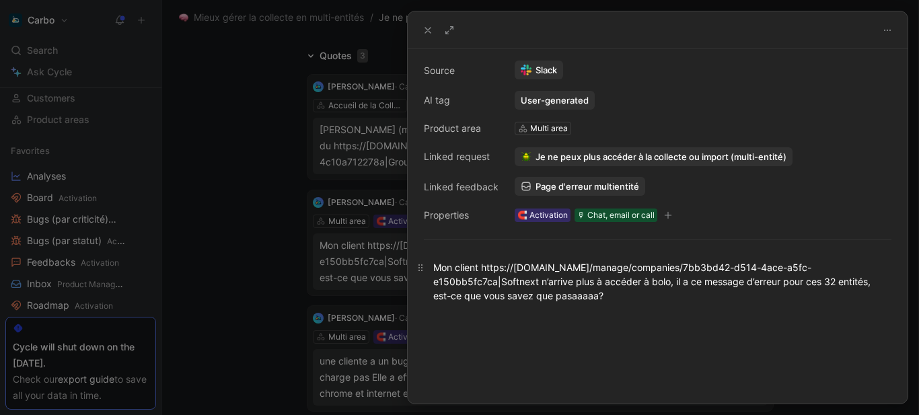
click at [495, 282] on div "Mon client https://pro.hellocarbo.com/manage/companies/7bb3bd42-d514-4ace-a5fc-…" at bounding box center [657, 281] width 449 height 42
click at [540, 72] on link "Slack" at bounding box center [539, 70] width 48 height 19
click at [265, 276] on div at bounding box center [459, 207] width 919 height 415
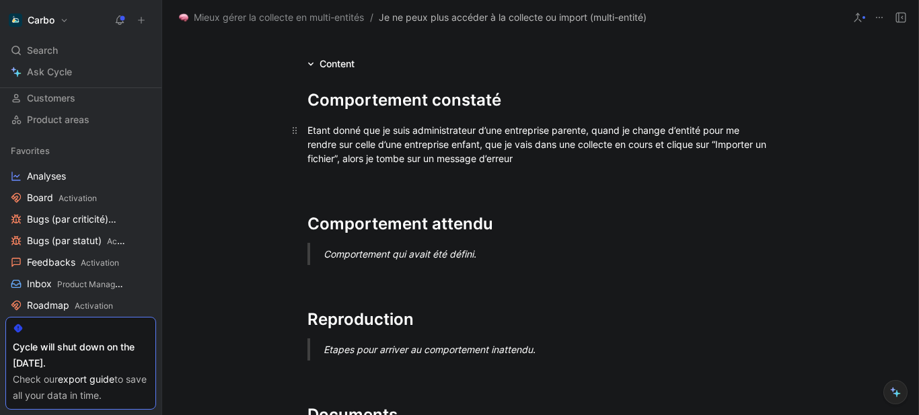
scroll to position [503, 0]
click at [316, 128] on div "Etant donné que je suis administrateur d’une entreprise parente, quand je chang…" at bounding box center [541, 143] width 466 height 42
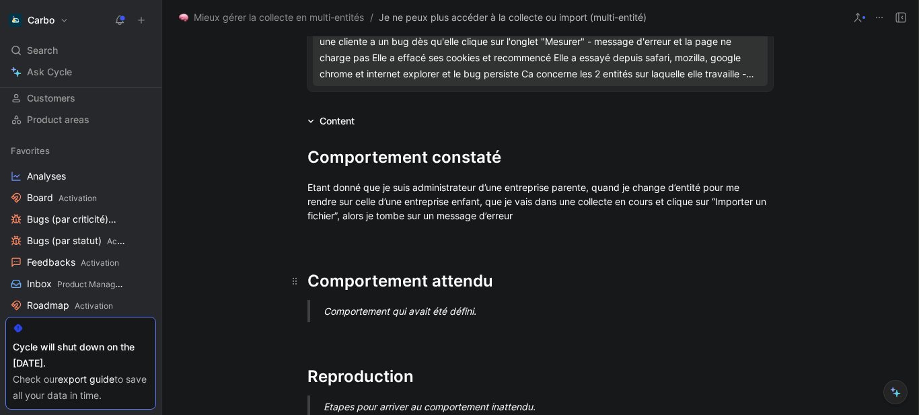
scroll to position [453, 0]
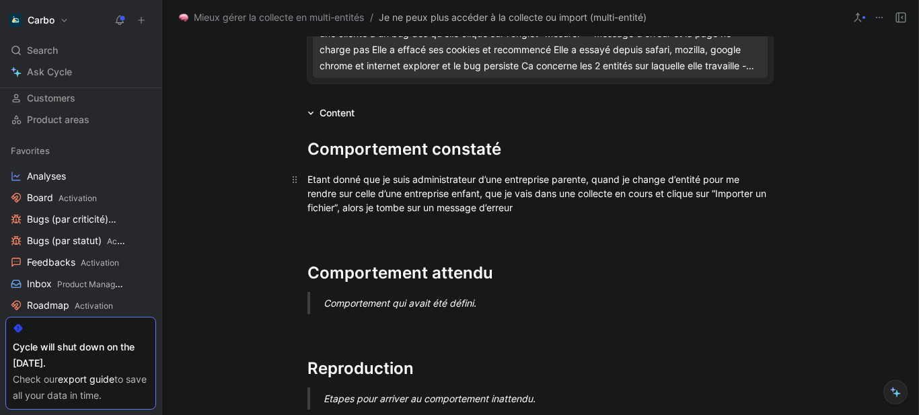
click at [309, 174] on div "Etant donné que je suis administrateur d’une entreprise parente, quand je chang…" at bounding box center [541, 193] width 466 height 42
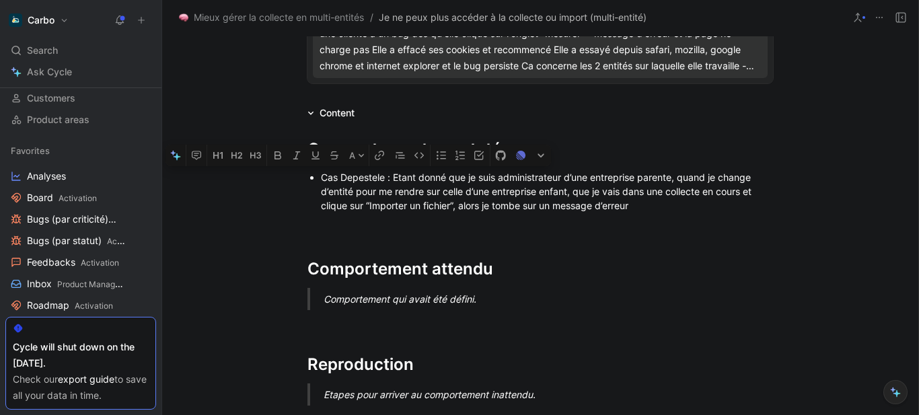
drag, startPoint x: 382, startPoint y: 181, endPoint x: 306, endPoint y: 177, distance: 76.2
click at [306, 177] on ul "Cas Depestele : Etant donné que je suis administrateur d’une entreprise parente…" at bounding box center [540, 191] width 517 height 46
click at [378, 155] on icon "button" at bounding box center [377, 156] width 5 height 5
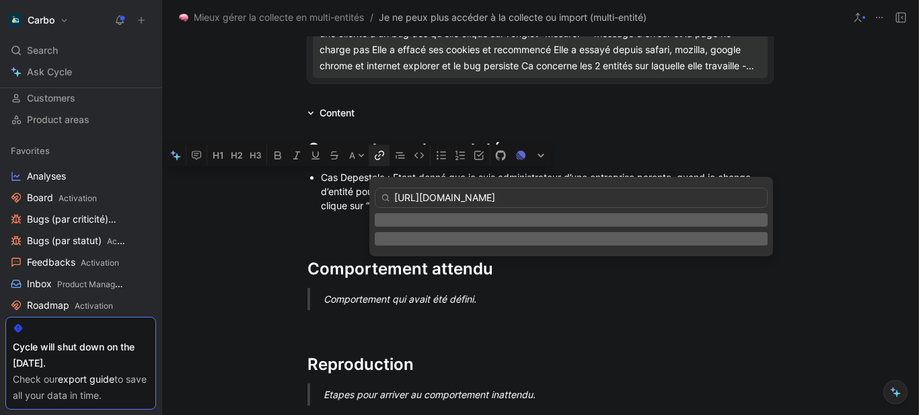
scroll to position [0, 82]
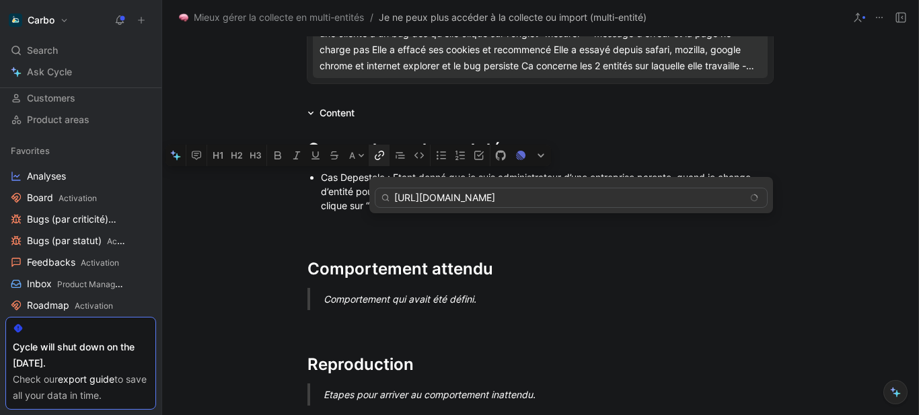
type input "https://pro.hellocarbo.com/manage/companies/60887b0a-08d9-460e-acf6-0848f4bf46e…"
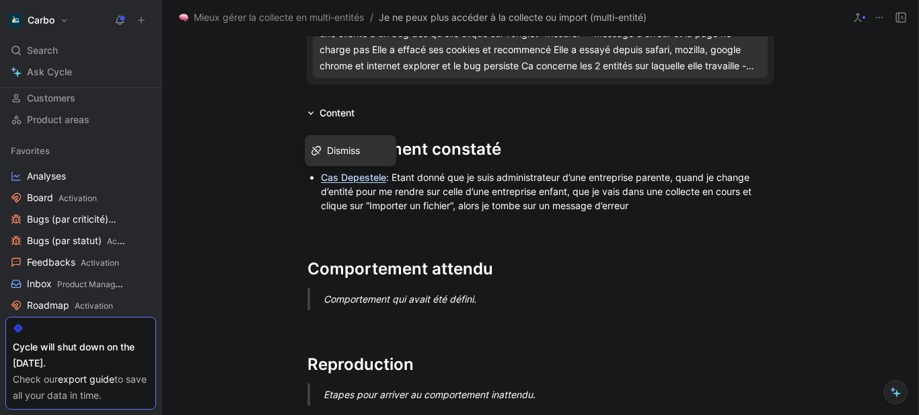
click at [639, 209] on div "Cas Depestele : Etant donné que je suis administrateur d’une entreprise parente…" at bounding box center [547, 191] width 452 height 42
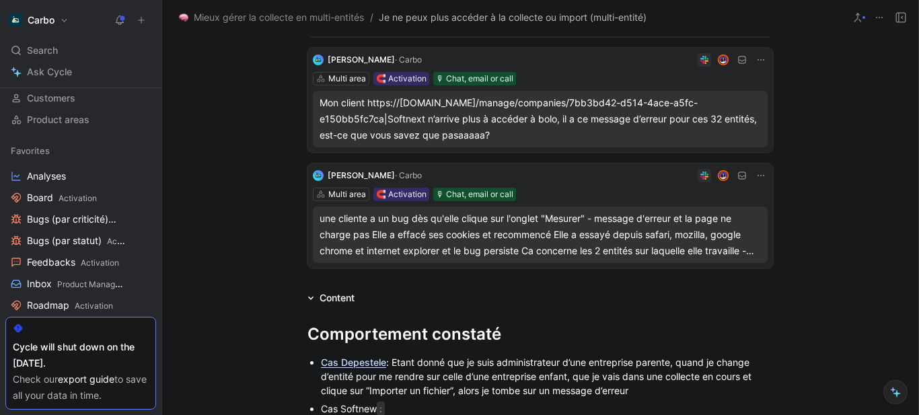
scroll to position [272, 0]
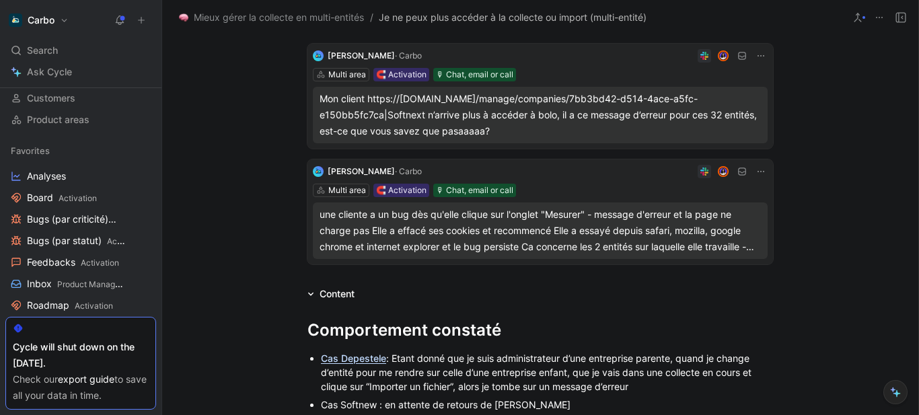
click at [458, 219] on div "une cliente a un bug dès qu'elle clique sur l'onglet "Mesurer" - message d'erre…" at bounding box center [540, 231] width 441 height 48
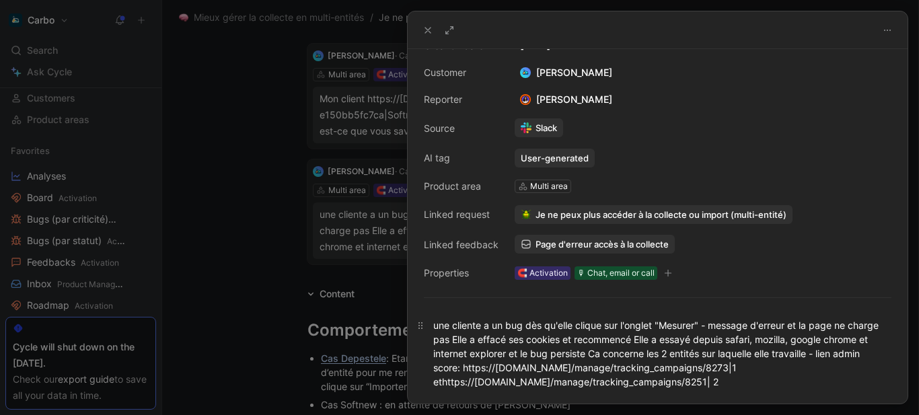
scroll to position [49, 0]
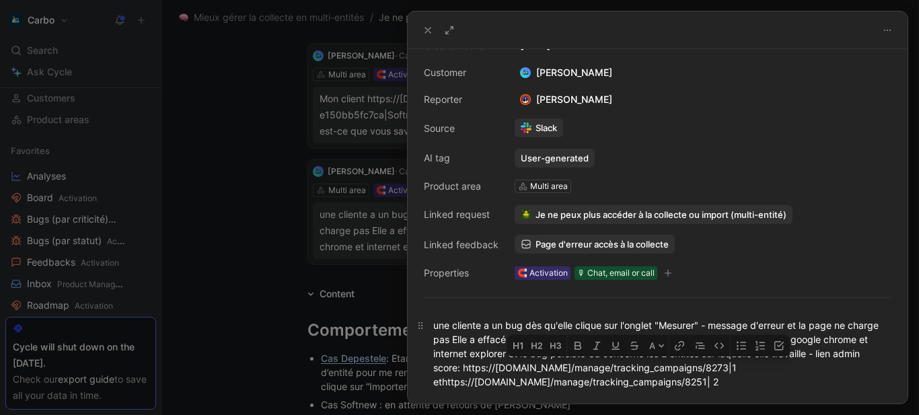
drag, startPoint x: 511, startPoint y: 367, endPoint x: 786, endPoint y: 366, distance: 275.2
click at [786, 366] on div "une cliente a un bug dès qu'elle clique sur l'onglet "Mesurer" - message d'erre…" at bounding box center [657, 353] width 449 height 71
copy div "https://pro.hellocarbo.com/manage/tracking_campaigns/8273"
click at [282, 279] on div at bounding box center [459, 207] width 919 height 415
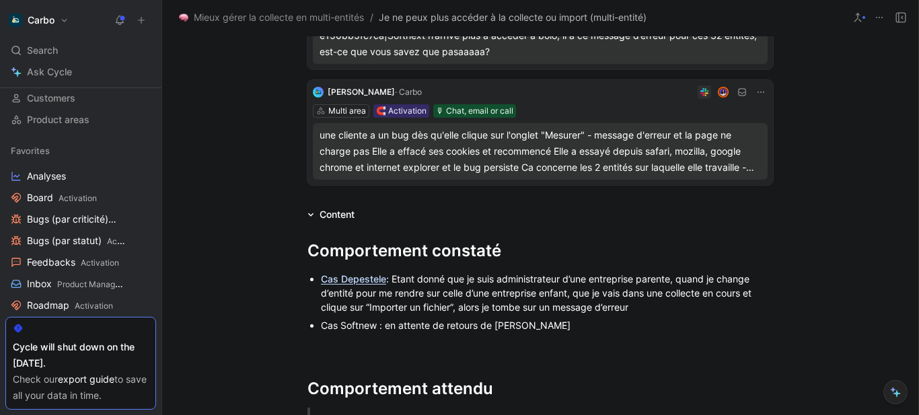
scroll to position [369, 0]
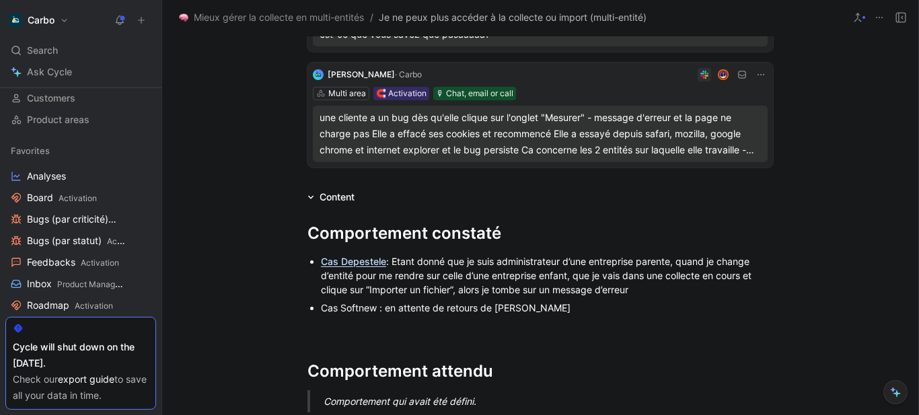
click at [372, 303] on div "Cas Softnew : en attente de retours de Marie" at bounding box center [547, 308] width 452 height 14
click at [584, 305] on div "Cas Softnext : en attente de retours de Marie" at bounding box center [547, 308] width 452 height 14
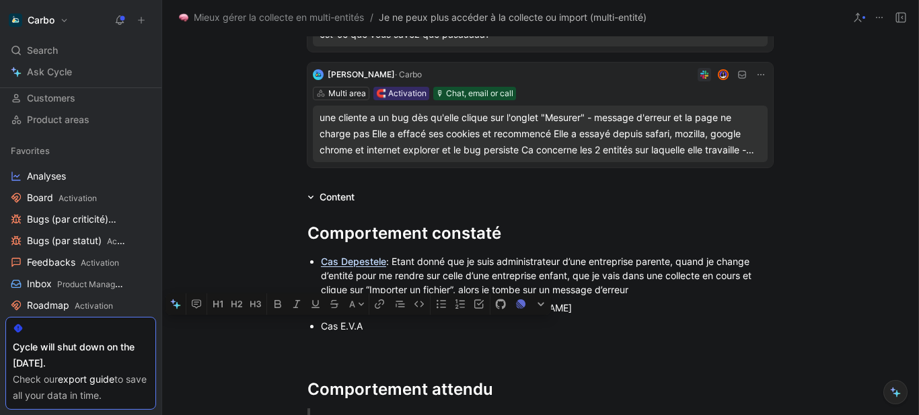
drag, startPoint x: 337, startPoint y: 328, endPoint x: 359, endPoint y: 329, distance: 21.5
click at [359, 329] on div "Cas E.V.A" at bounding box center [547, 326] width 452 height 14
click at [374, 312] on button "button" at bounding box center [379, 304] width 20 height 22
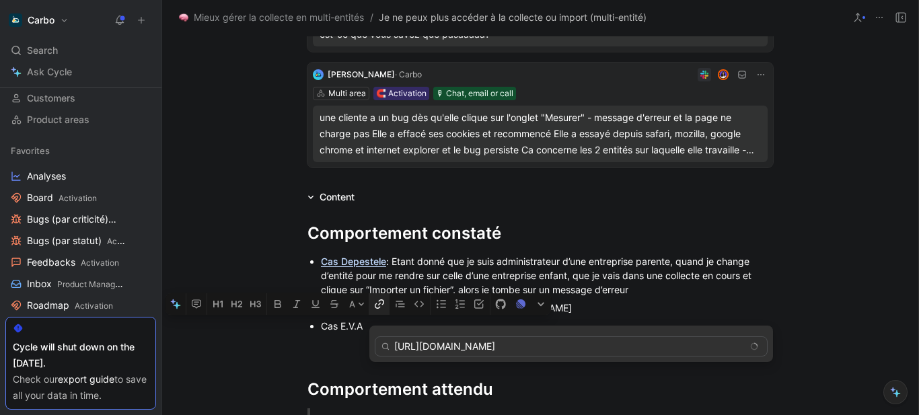
scroll to position [0, 62]
type input "https://pro.hellocarbo.com/manage/companies/ecc5c64e-e932-4a6a-8068-0d0ece5ab00a"
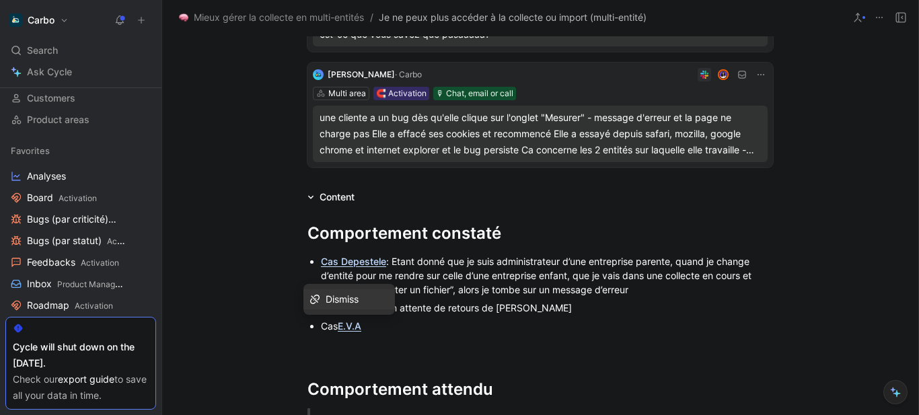
click at [406, 325] on div "Cas E.V.A" at bounding box center [547, 326] width 452 height 14
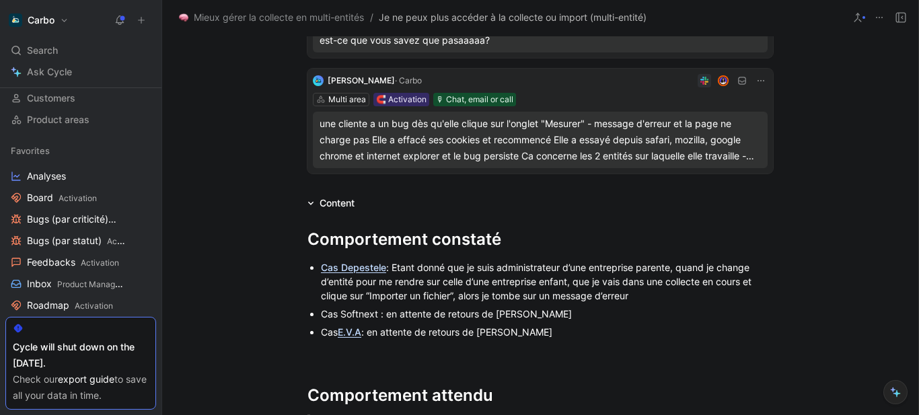
scroll to position [363, 0]
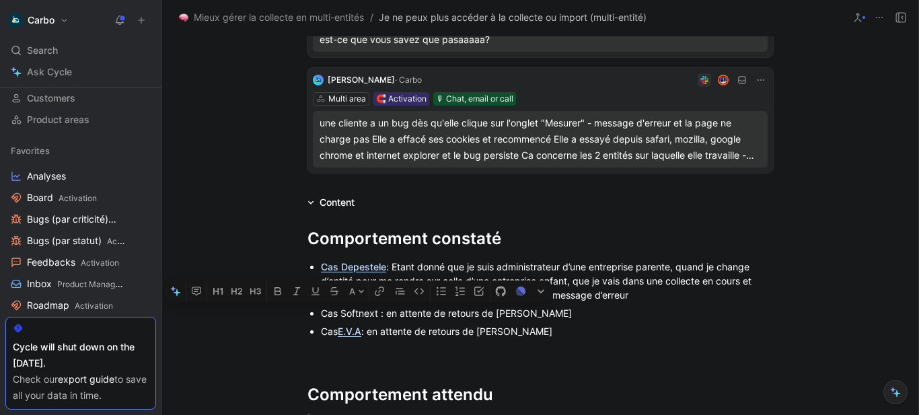
drag, startPoint x: 377, startPoint y: 315, endPoint x: 337, endPoint y: 312, distance: 39.8
click at [337, 312] on div "Cas Softnext : en attente de retours de Marie" at bounding box center [547, 313] width 452 height 14
click at [385, 294] on icon "button" at bounding box center [379, 291] width 11 height 11
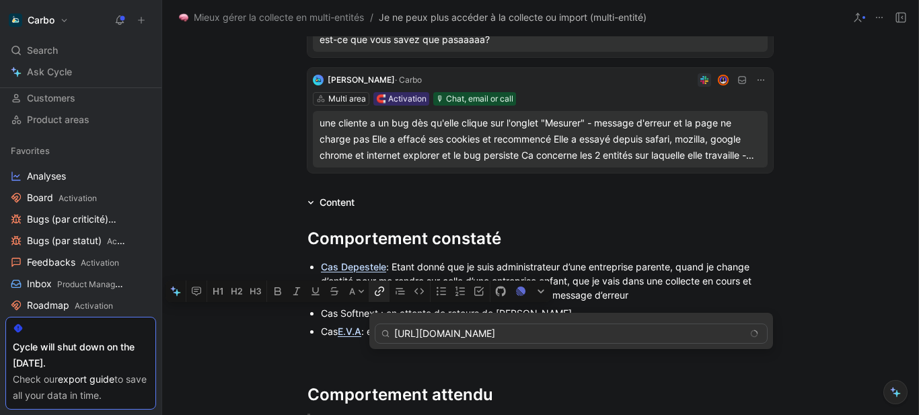
scroll to position [0, 53]
type input "https://pro.hellocarbo.com/manage/companies/7bb3bd42-d514-4ace-a5fc-e150bb5fc7ca"
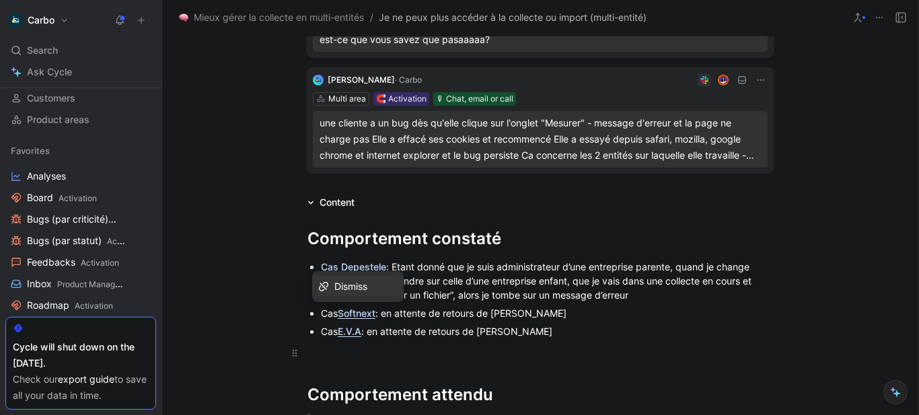
click at [431, 343] on p at bounding box center [540, 353] width 517 height 22
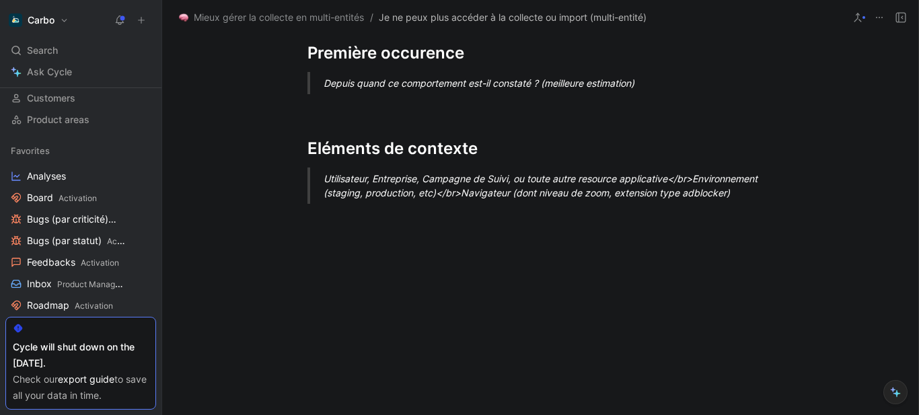
scroll to position [1102, 0]
click at [358, 175] on div "Utilisateur, Entreprise, Campagne de Suivi, ou toute autre resource applicative…" at bounding box center [557, 185] width 466 height 28
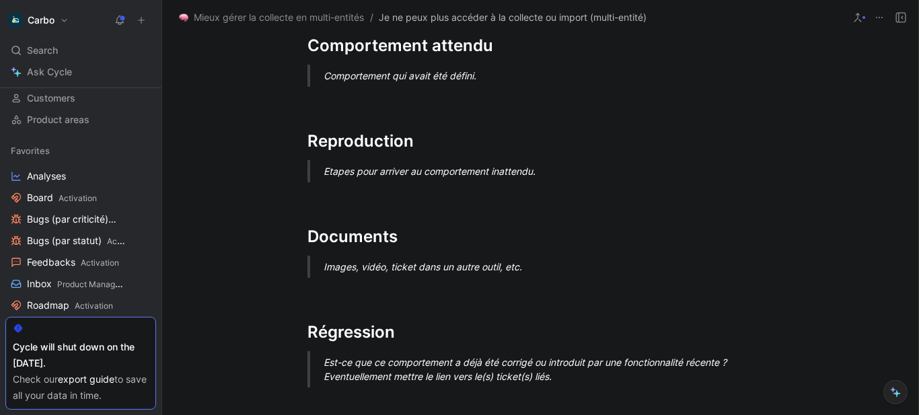
scroll to position [712, 0]
click at [361, 166] on div "Etapes pour arriver au comportement inattendu." at bounding box center [557, 172] width 466 height 14
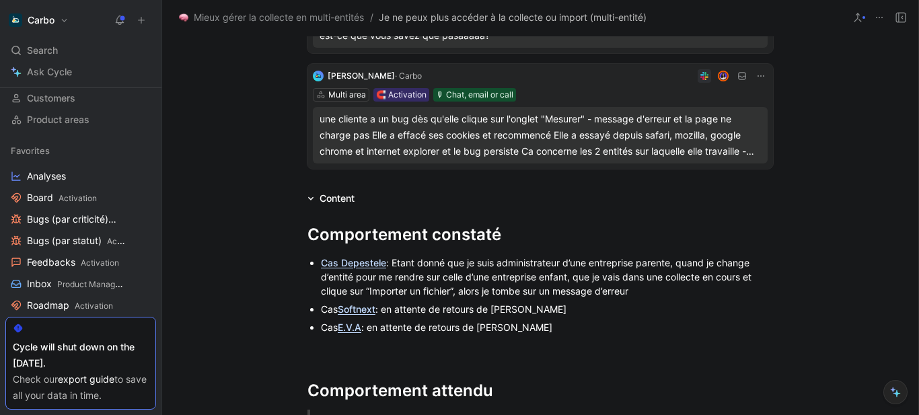
scroll to position [367, 0]
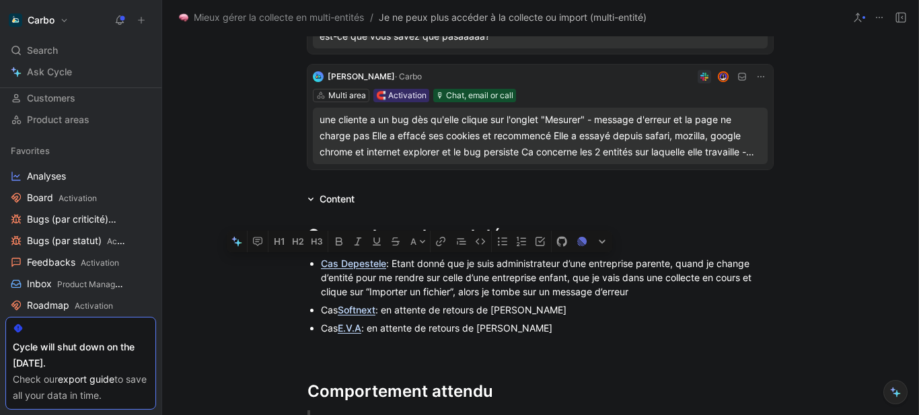
drag, startPoint x: 537, startPoint y: 331, endPoint x: 312, endPoint y: 267, distance: 234.3
click at [312, 267] on ul "Cas Depestele : Etant donné que je suis administrateur d’une entreprise parente…" at bounding box center [540, 295] width 517 height 83
copy ul "Cas Depestele : Etant donné que je suis administrateur d’une entreprise parente…"
click at [474, 301] on p "Cas Softnext : en attente de retours de Marie" at bounding box center [547, 310] width 452 height 18
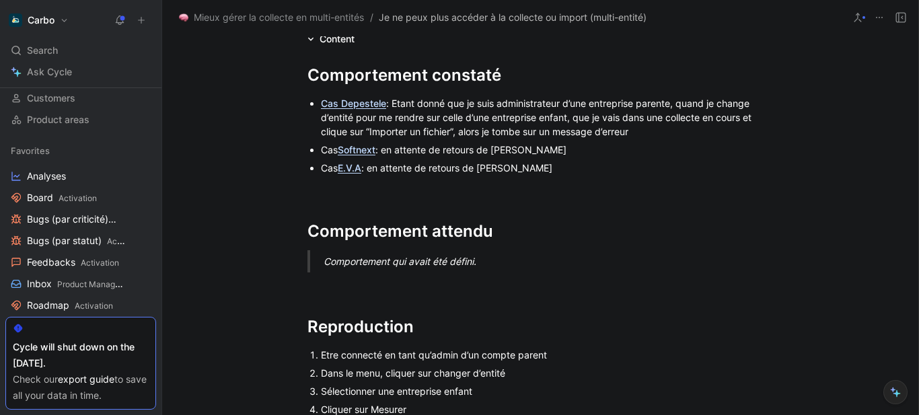
scroll to position [526, 0]
click at [379, 263] on div "Comportement qui avait été défini." at bounding box center [557, 262] width 466 height 14
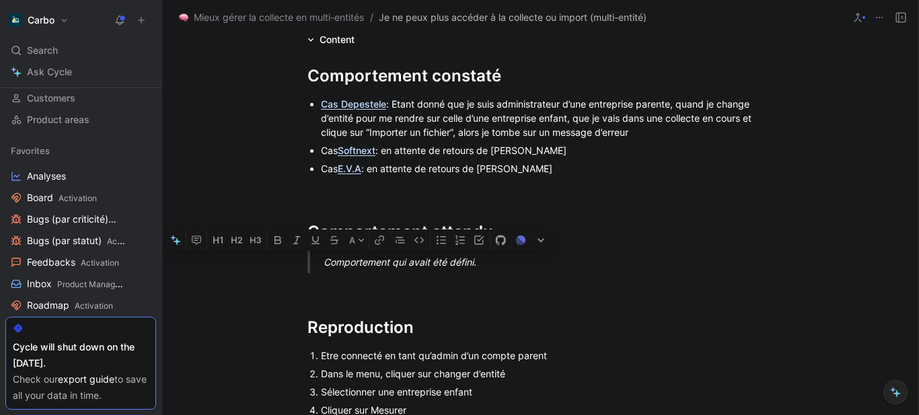
click at [379, 263] on div "Comportement qui avait été défini." at bounding box center [557, 262] width 466 height 14
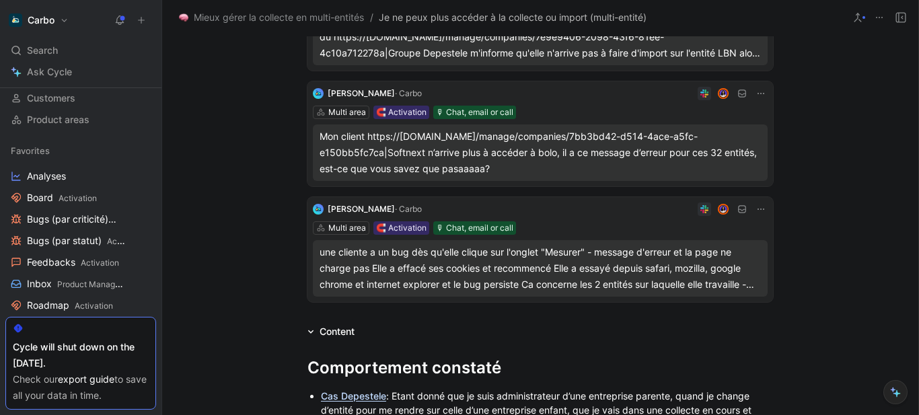
scroll to position [0, 0]
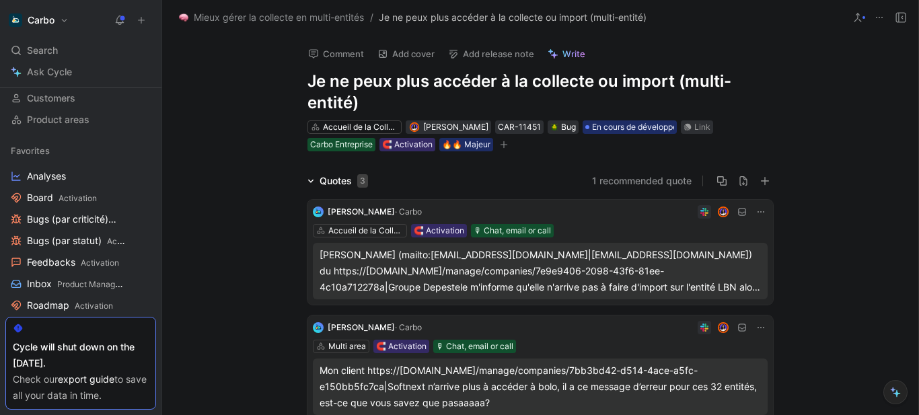
click at [670, 83] on h1 "Je ne peux plus accéder à la collecte ou import (multi-entité)" at bounding box center [541, 92] width 466 height 43
click at [910, 19] on button at bounding box center [901, 17] width 19 height 19
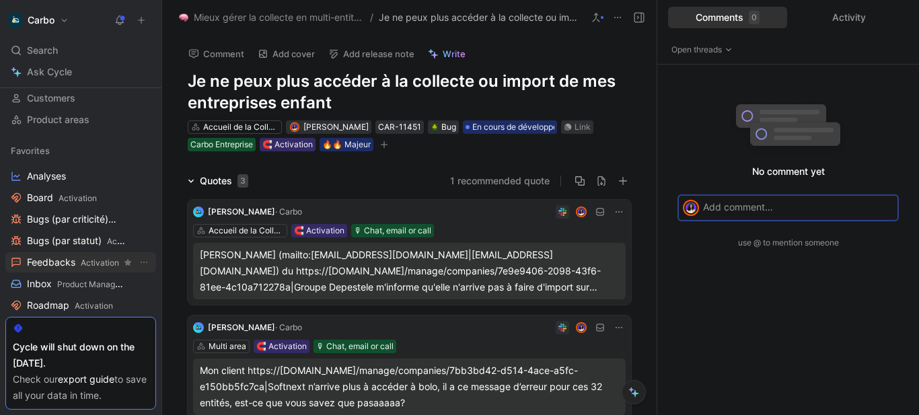
scroll to position [131, 0]
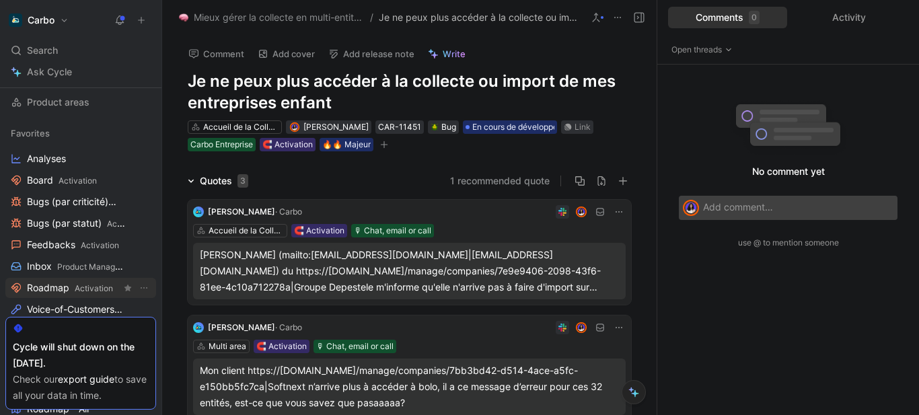
click at [75, 284] on span "Activation" at bounding box center [94, 288] width 38 height 10
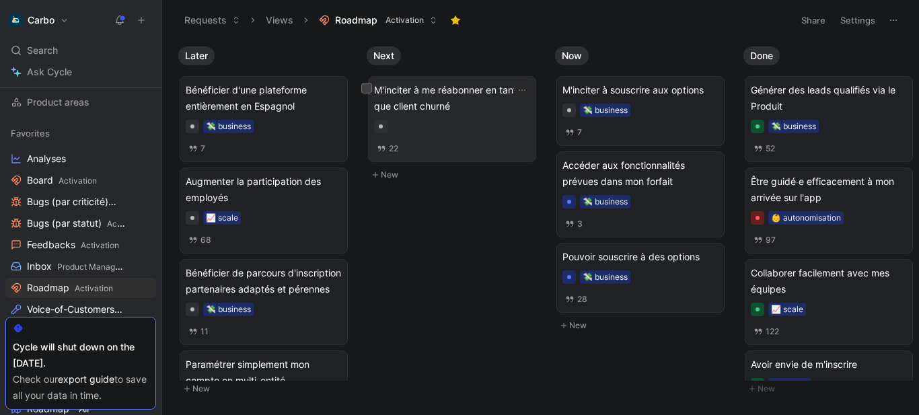
click at [428, 144] on div "22" at bounding box center [452, 148] width 156 height 15
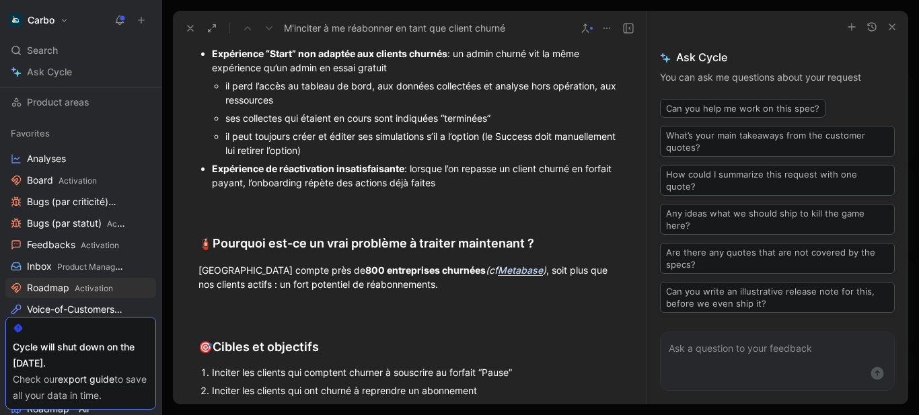
scroll to position [1281, 0]
click at [496, 191] on div "Expérience de réactivation insatisfaisante : lorsque l’on repasse un client chu…" at bounding box center [416, 177] width 408 height 28
click at [211, 83] on ul "Expérience “Start” non adaptée aux clients churnés : un admin churné vit la mêm…" at bounding box center [409, 119] width 473 height 147
click at [474, 191] on div "Expérience de réactivation insatisfaisante : lorsque l’on repasse un client chu…" at bounding box center [416, 177] width 408 height 28
click at [214, 61] on strong "Expérience “Start” non adaptée aux clients churnés" at bounding box center [330, 54] width 236 height 11
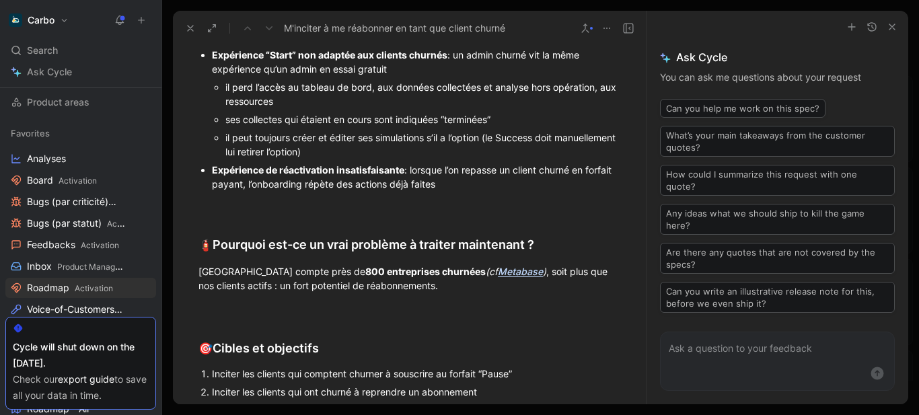
click at [458, 159] on div "il peut toujours créer et éditer ses simulations s’il a l’option (le Success do…" at bounding box center [422, 145] width 395 height 28
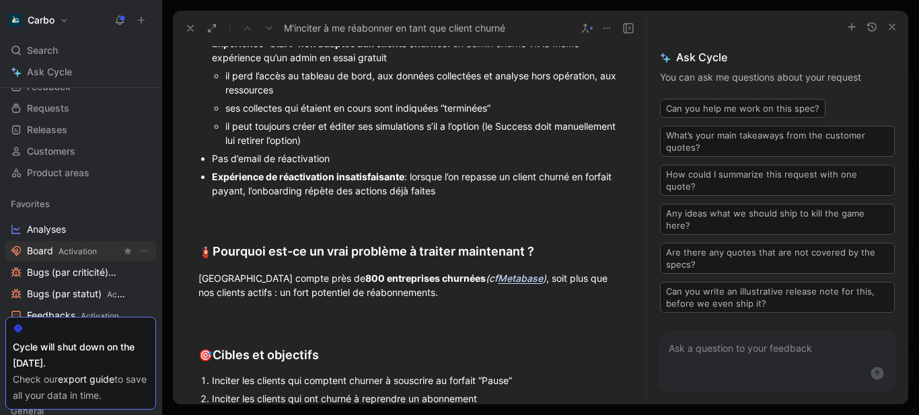
scroll to position [149, 0]
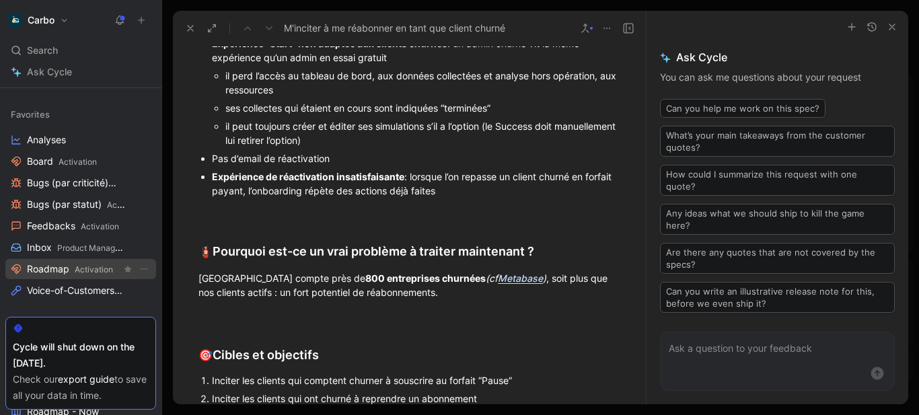
click at [58, 270] on span "Roadmap Activation" at bounding box center [70, 269] width 86 height 14
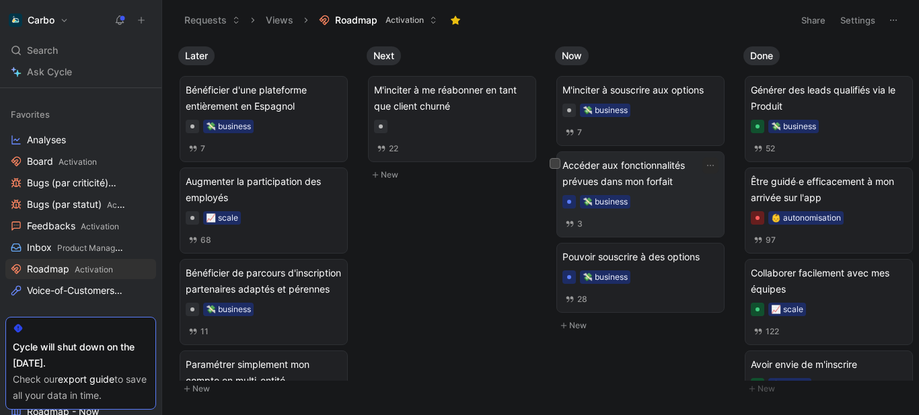
click at [642, 206] on div "💸 business" at bounding box center [641, 201] width 156 height 13
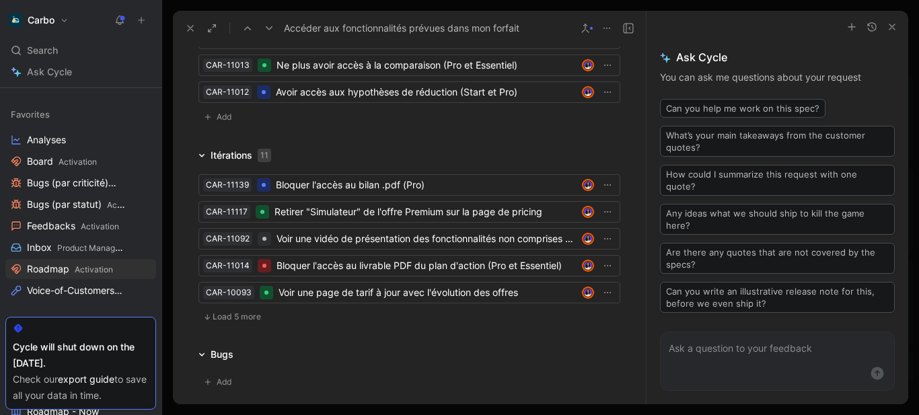
scroll to position [1891, 0]
click at [250, 324] on button "Load 5 more" at bounding box center [232, 316] width 67 height 16
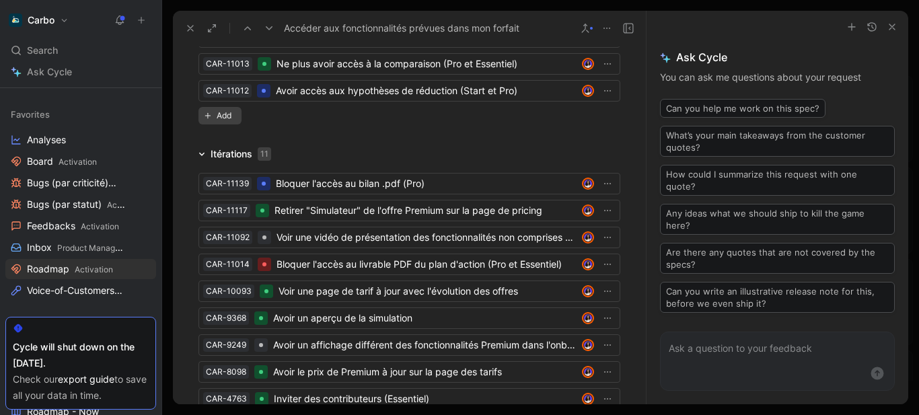
click at [220, 122] on span "Add" at bounding box center [226, 115] width 19 height 13
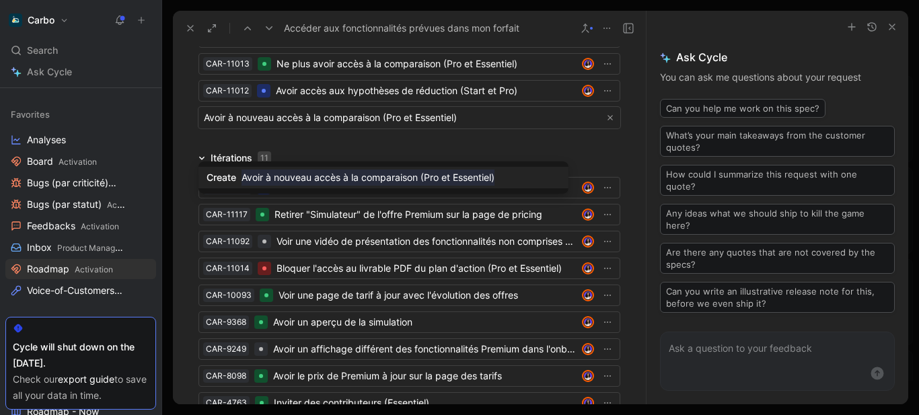
type input "Avoir à nouveau accès à la comparaison (Pro et Essentiel)"
click at [368, 177] on mark "Avoir à nouveau accès à la comparaison (Pro et Essentiel)" at bounding box center [368, 178] width 253 height 16
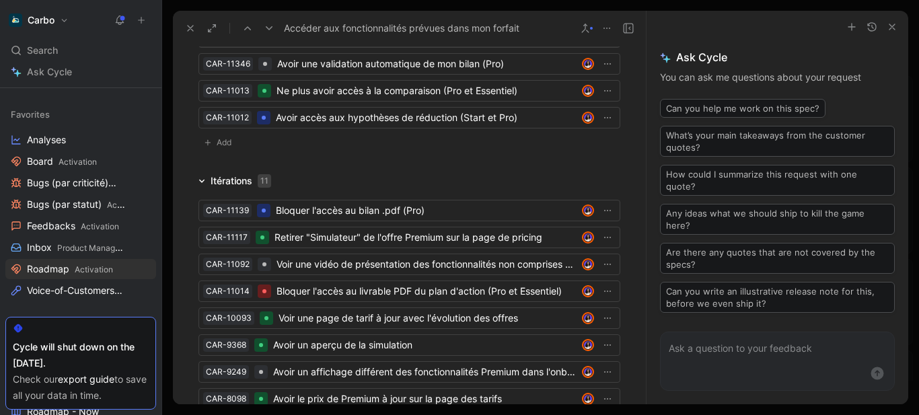
click at [582, 41] on icon "button" at bounding box center [586, 37] width 8 height 8
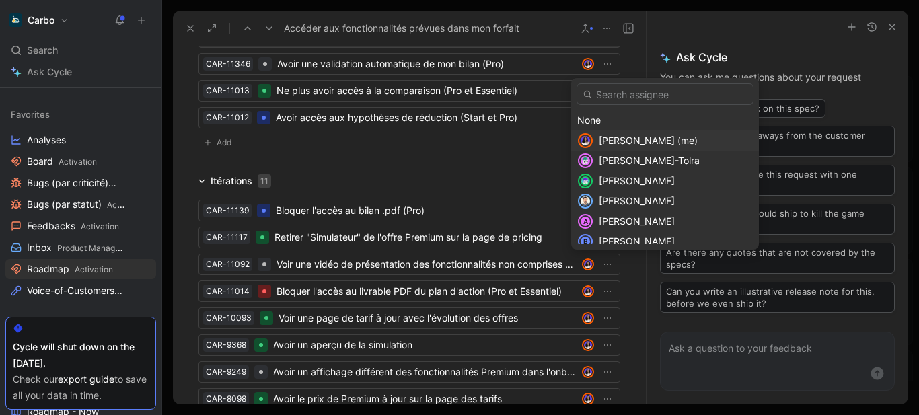
click at [626, 144] on span "Clémentine Coycault (me)" at bounding box center [648, 140] width 99 height 11
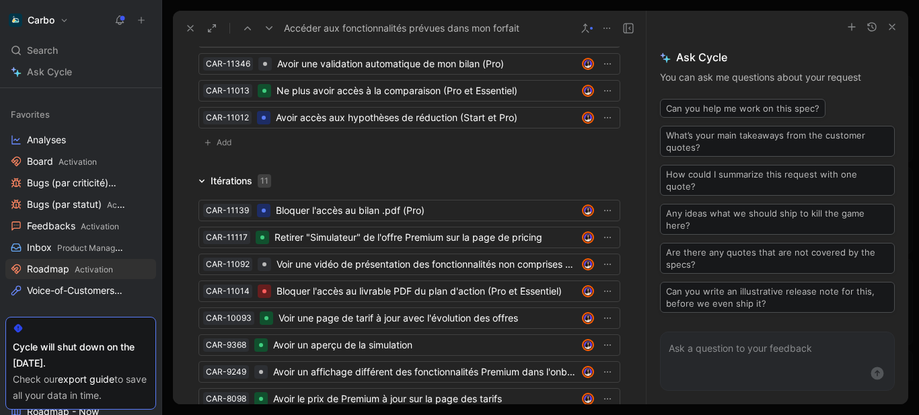
click at [462, 45] on div "Avoir à nouveau accès à la comparaison (Pro et Essentiel)" at bounding box center [426, 37] width 299 height 16
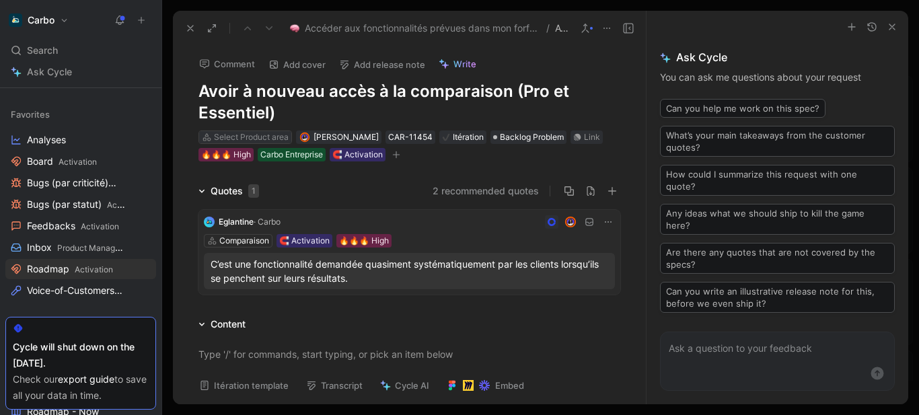
click at [266, 133] on div "Select Product area" at bounding box center [251, 137] width 75 height 13
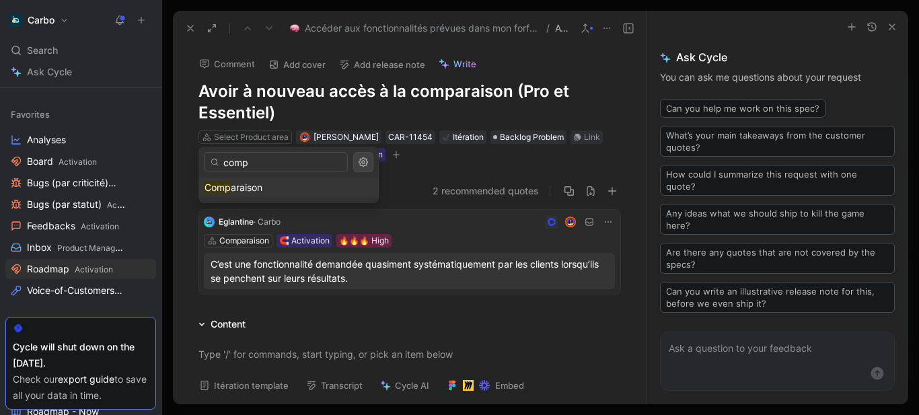
type input "comp"
click at [269, 185] on div "Comp araison" at bounding box center [289, 188] width 168 height 16
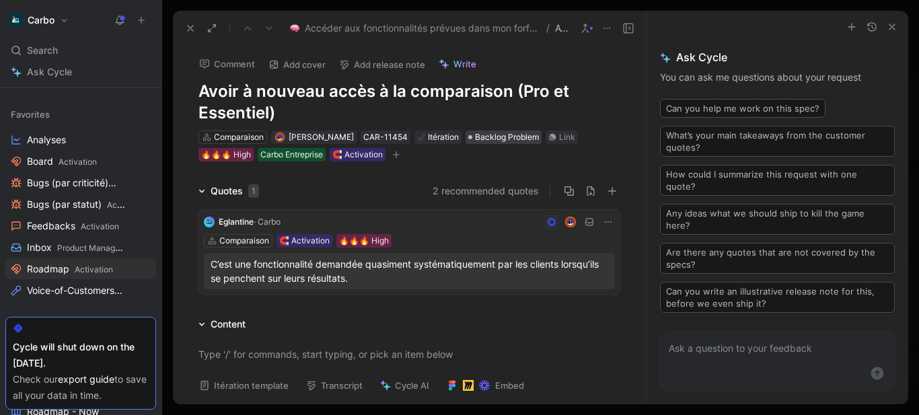
click at [495, 143] on span "Backlog Problem" at bounding box center [507, 137] width 64 height 13
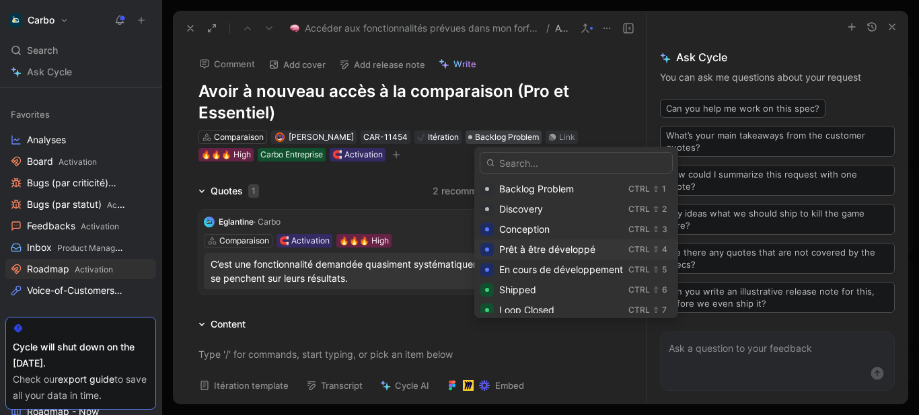
click at [537, 253] on span "Prêt à être développé" at bounding box center [547, 249] width 96 height 11
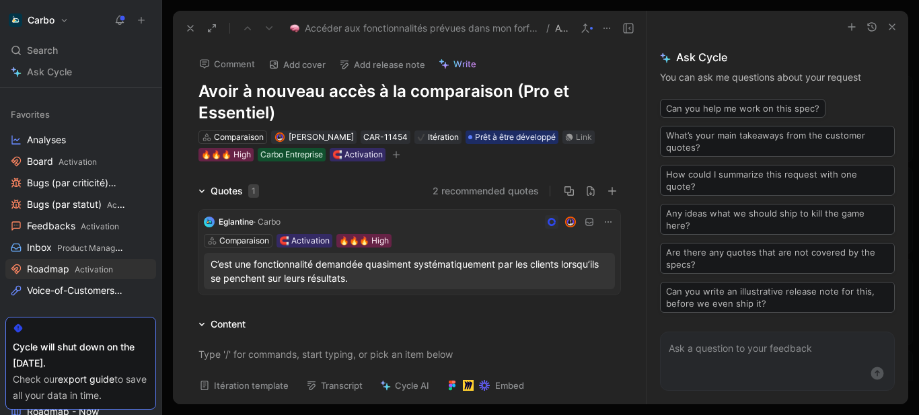
click at [393, 155] on icon "button" at bounding box center [396, 155] width 7 height 1
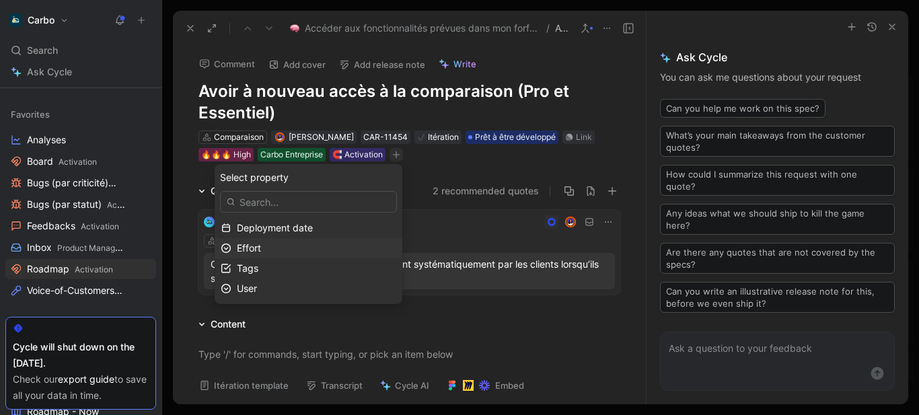
click at [299, 254] on div "Effort" at bounding box center [316, 248] width 159 height 16
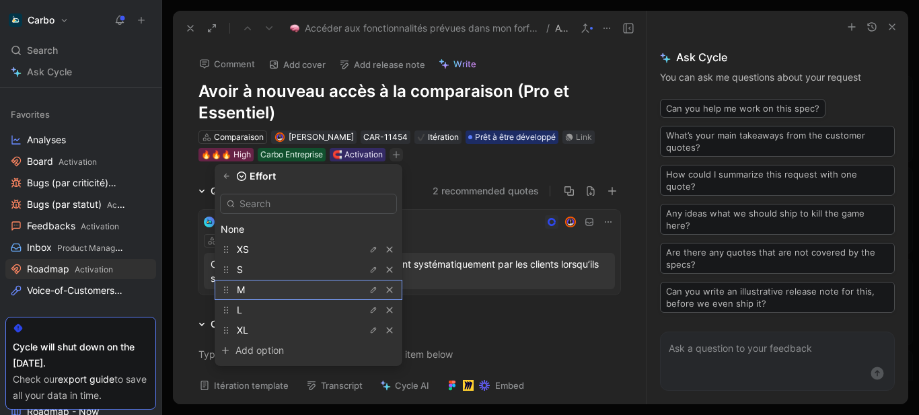
click at [308, 285] on div "M" at bounding box center [287, 290] width 101 height 16
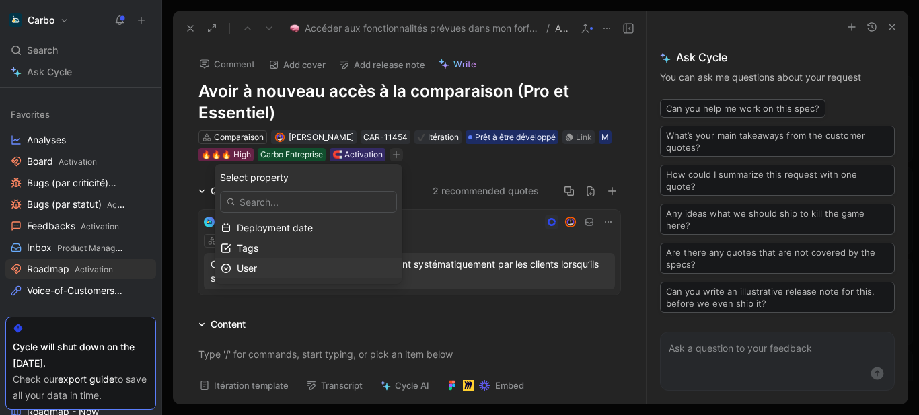
click at [306, 260] on div "User" at bounding box center [309, 268] width 188 height 20
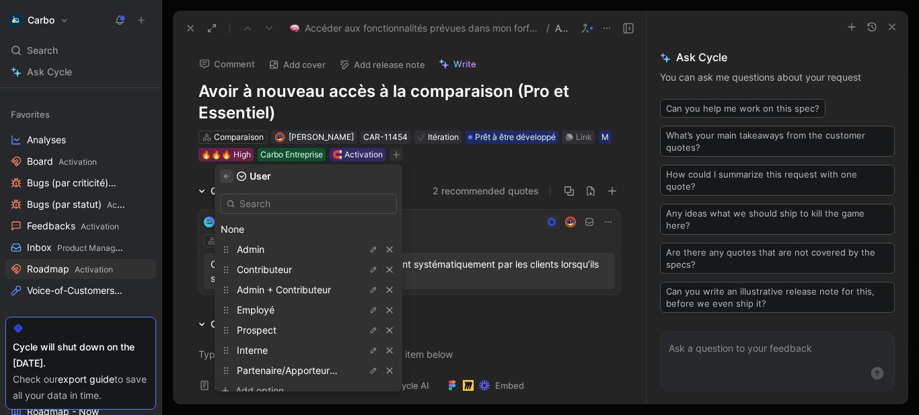
click at [231, 180] on icon "button" at bounding box center [227, 176] width 8 height 8
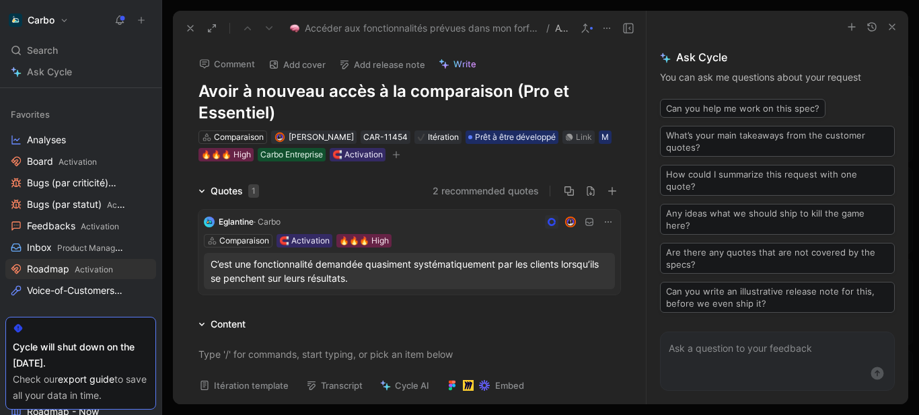
click at [473, 184] on button "2 recommended quotes" at bounding box center [486, 191] width 106 height 16
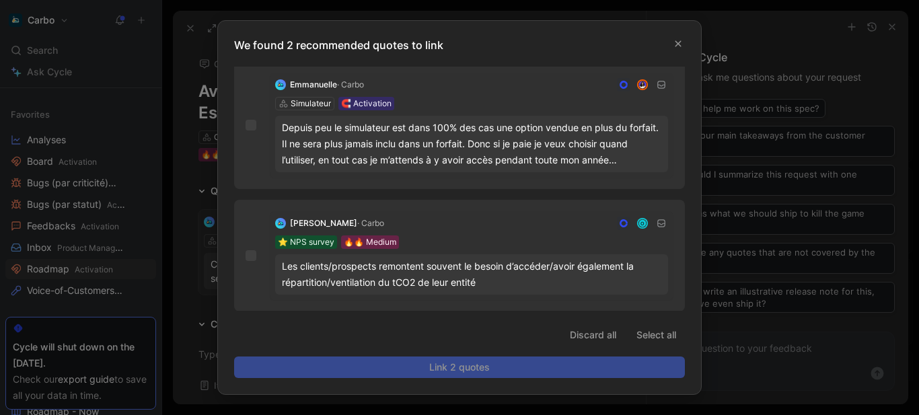
scroll to position [6, 0]
click at [501, 140] on div "Depuis peu le simulateur est dans 100% des cas une option vendue en plus du for…" at bounding box center [472, 143] width 380 height 48
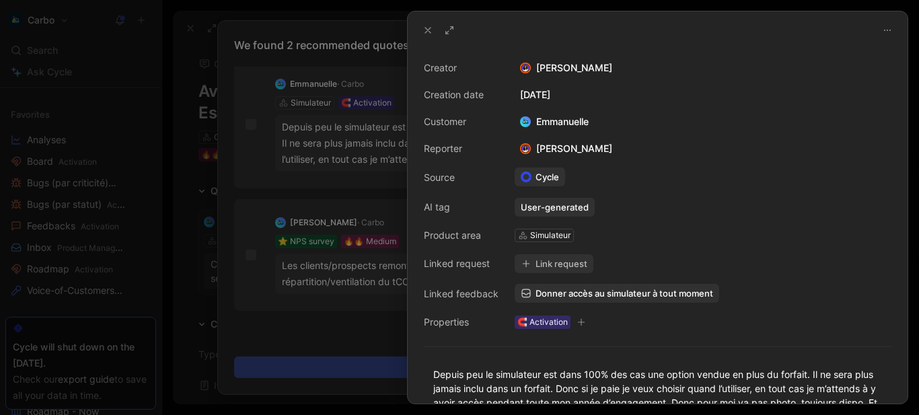
click at [577, 292] on span "Donner accès au simulateur à tout moment" at bounding box center [625, 293] width 178 height 12
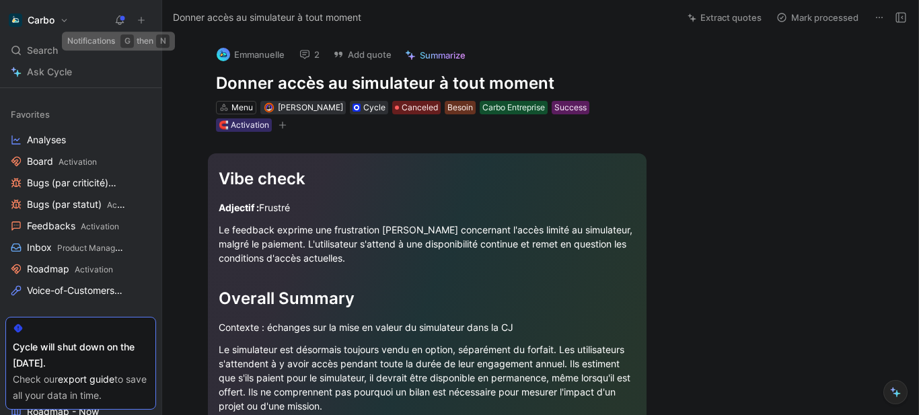
click at [118, 22] on icon at bounding box center [119, 20] width 11 height 11
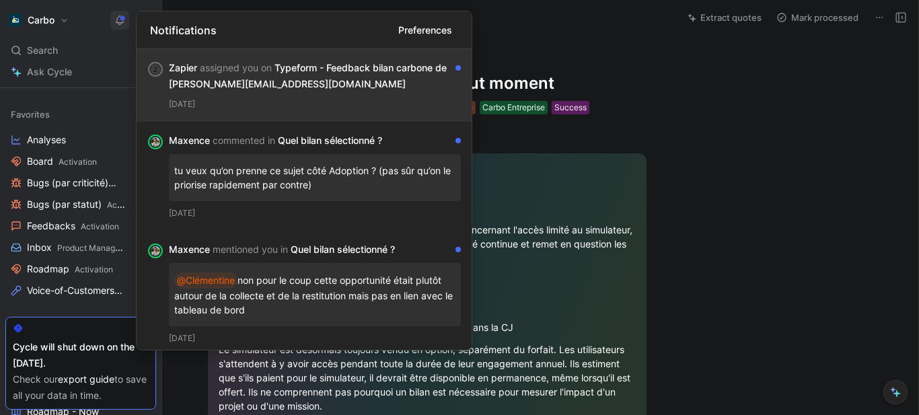
click at [334, 71] on div "Zapier assigned you on Typeform - Feedback bilan carbone de alexandre@flanquart…" at bounding box center [309, 76] width 281 height 32
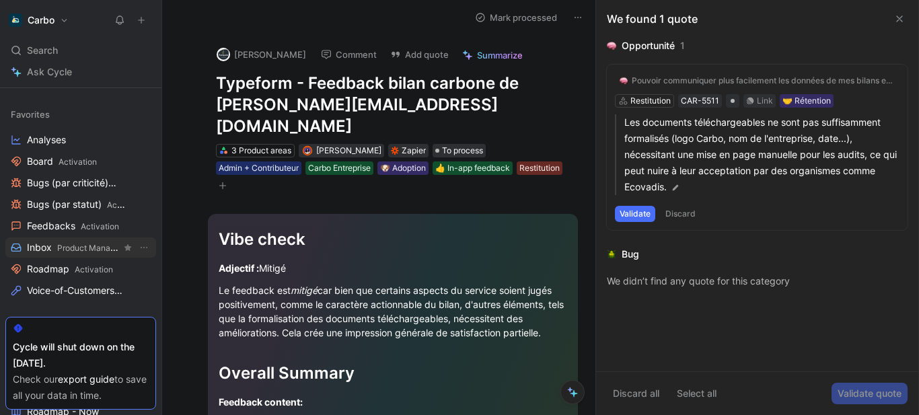
click at [65, 250] on span "Product Management" at bounding box center [97, 248] width 81 height 10
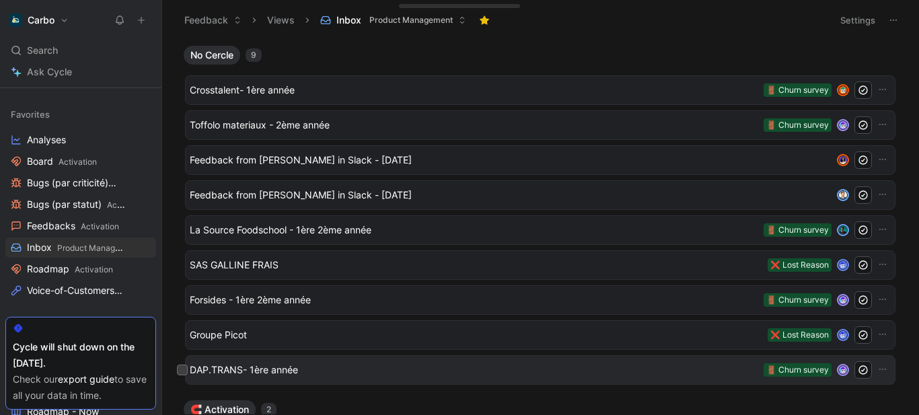
click at [316, 374] on span "DAP.TRANS- 1ère année" at bounding box center [474, 370] width 569 height 16
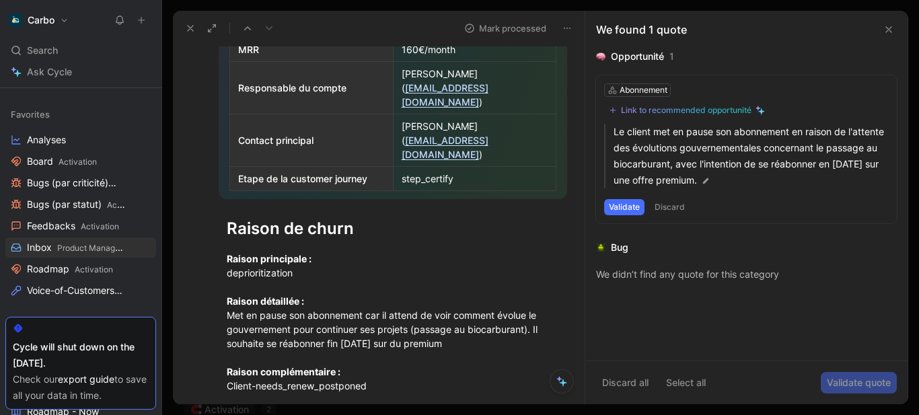
scroll to position [601, 0]
drag, startPoint x: 549, startPoint y: 301, endPoint x: 531, endPoint y: 294, distance: 19.4
click at [531, 294] on div "Raison principale : deprioritization Raison détaillée : Met en pause son abonne…" at bounding box center [393, 320] width 332 height 141
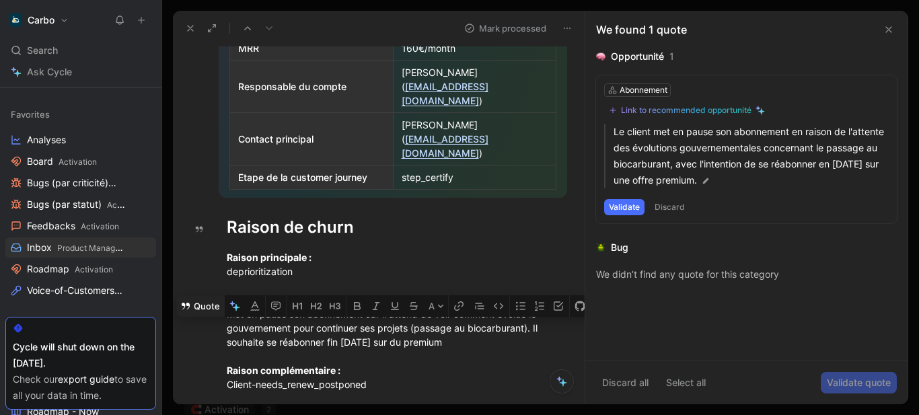
click at [209, 295] on button "Quote" at bounding box center [200, 306] width 48 height 22
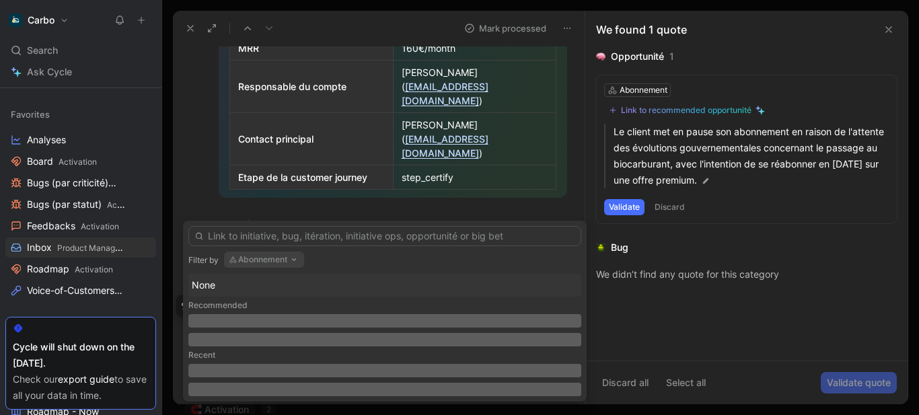
click at [318, 252] on div "Filter by Abonnement" at bounding box center [384, 260] width 393 height 17
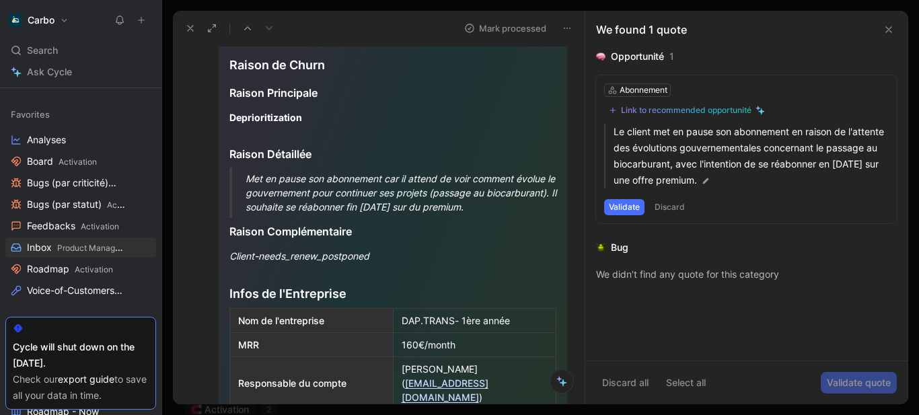
scroll to position [0, 0]
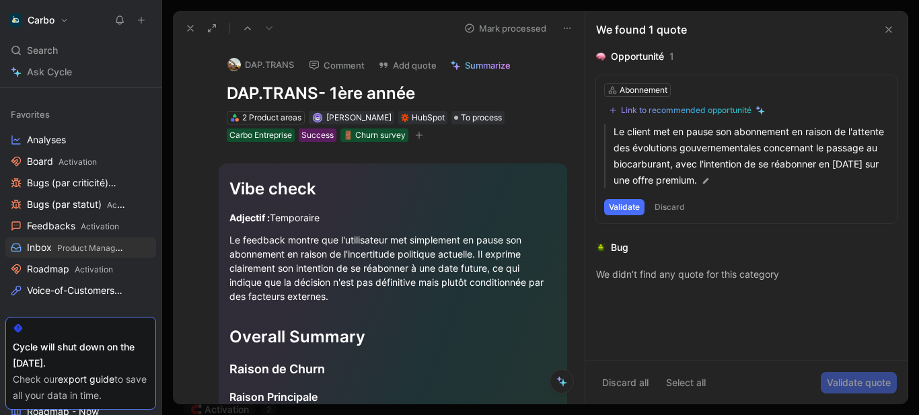
click at [417, 137] on icon "button" at bounding box center [419, 135] width 8 height 8
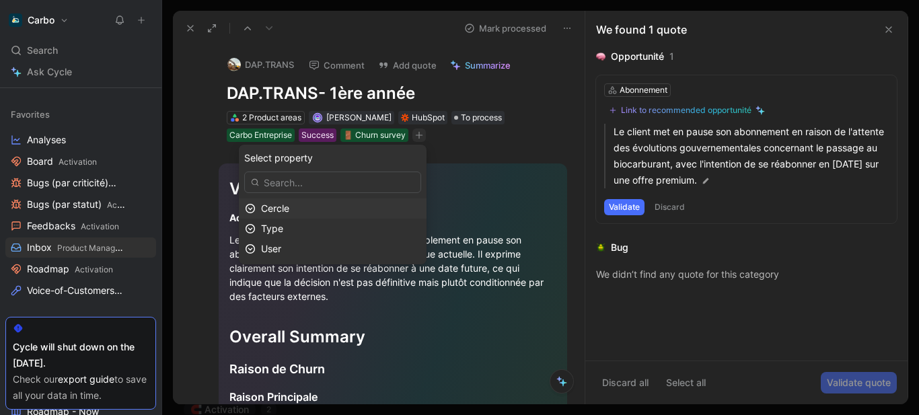
click at [336, 206] on div "Cercle" at bounding box center [340, 209] width 159 height 16
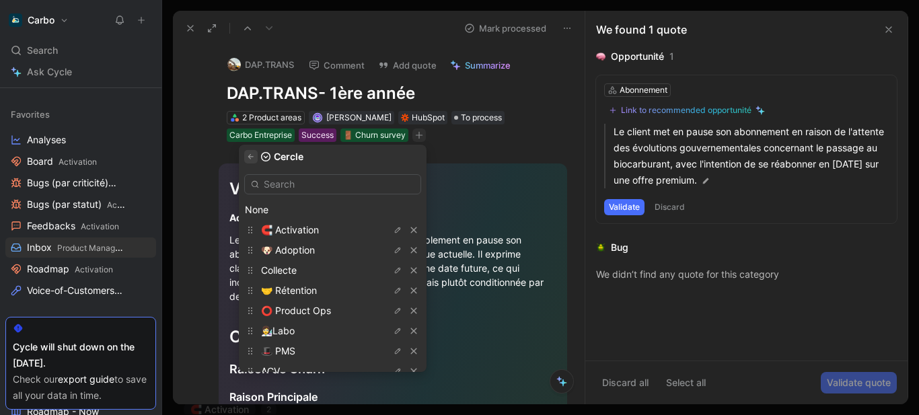
click at [255, 156] on icon "button" at bounding box center [251, 157] width 8 height 8
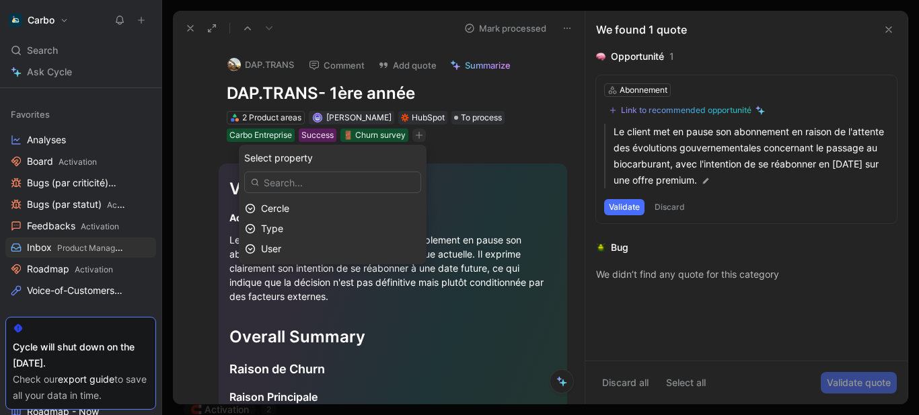
click at [480, 116] on span "To process" at bounding box center [481, 117] width 41 height 13
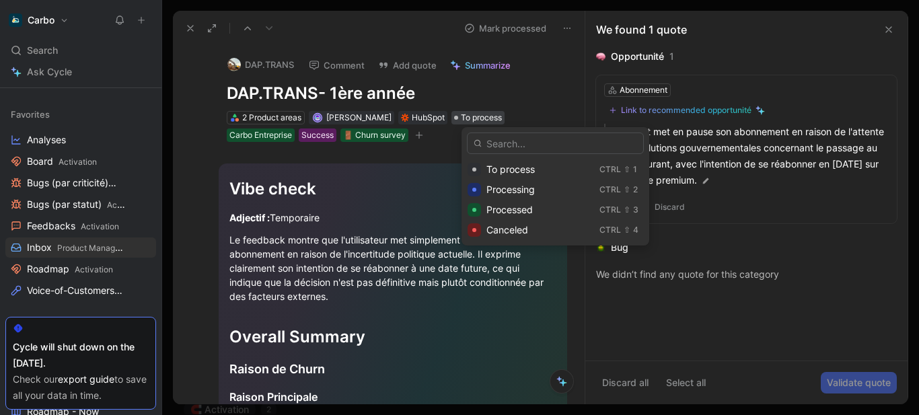
click at [502, 231] on span "Canceled" at bounding box center [508, 229] width 42 height 11
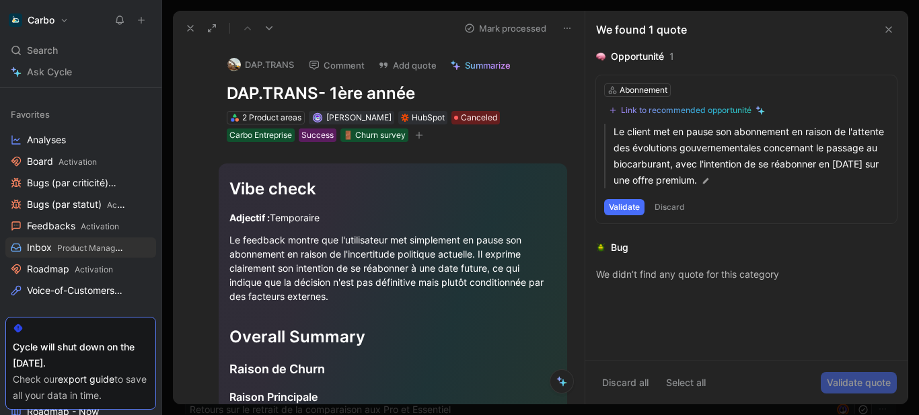
click at [191, 30] on icon at bounding box center [190, 28] width 11 height 11
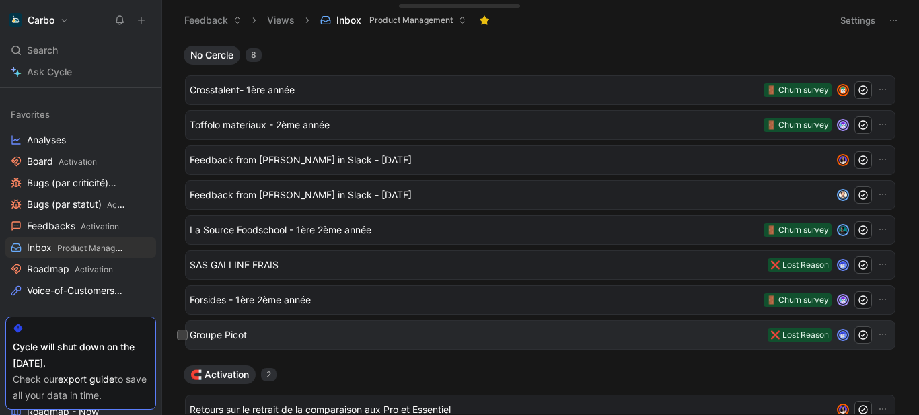
click at [281, 327] on span "Groupe Picot" at bounding box center [476, 335] width 573 height 16
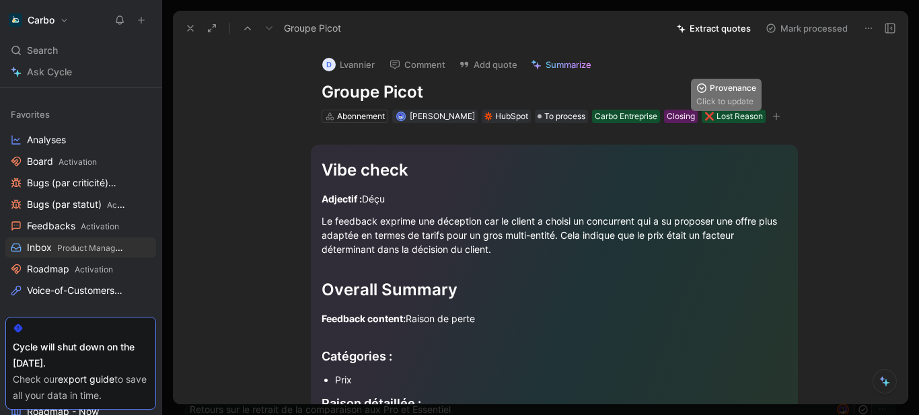
click at [773, 118] on icon "button" at bounding box center [777, 116] width 8 height 8
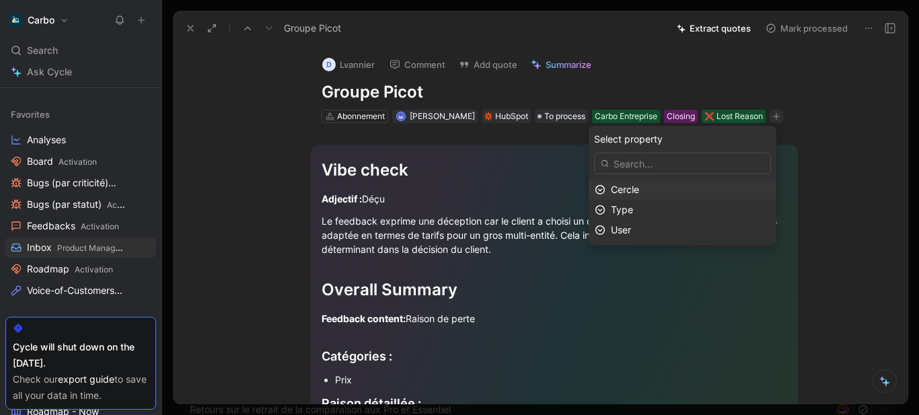
click at [658, 186] on div "Cercle" at bounding box center [690, 190] width 159 height 16
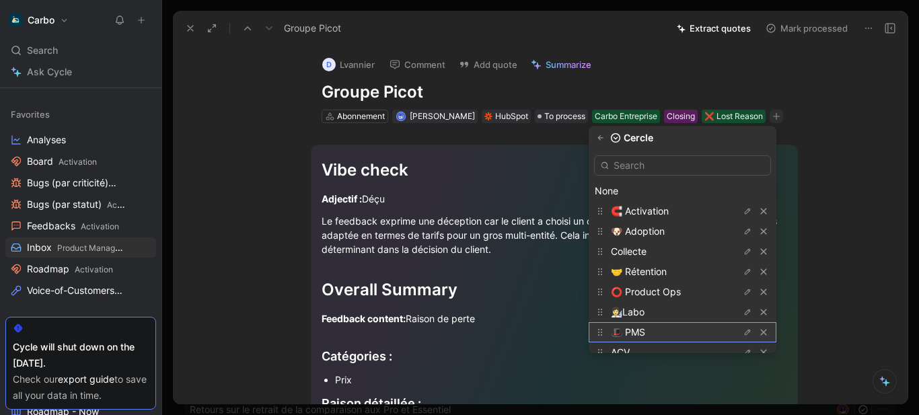
click at [678, 322] on div "🎩 PMS" at bounding box center [683, 332] width 188 height 20
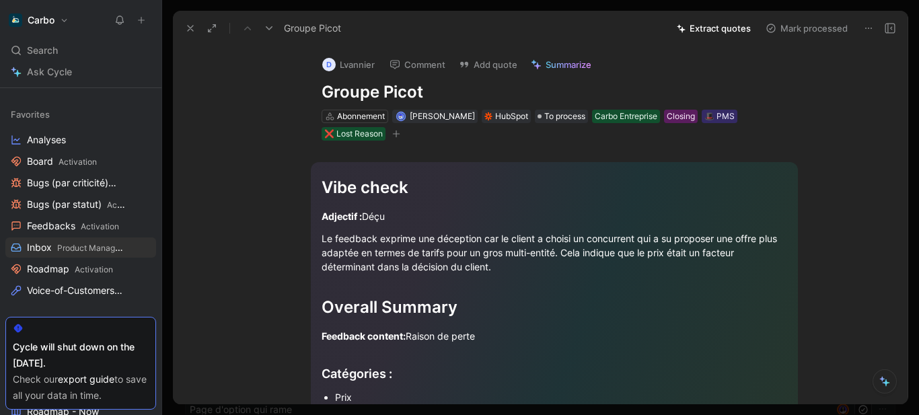
click at [189, 26] on icon at bounding box center [190, 28] width 11 height 11
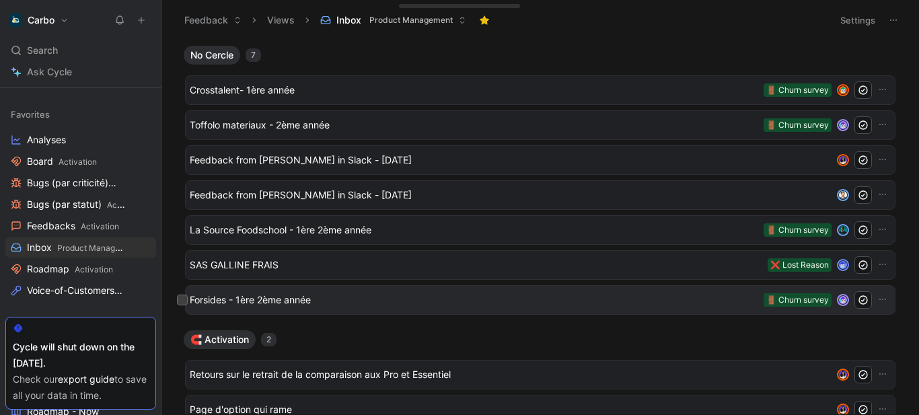
click at [334, 299] on span "Forsides - 1ère 2ème année" at bounding box center [474, 300] width 569 height 16
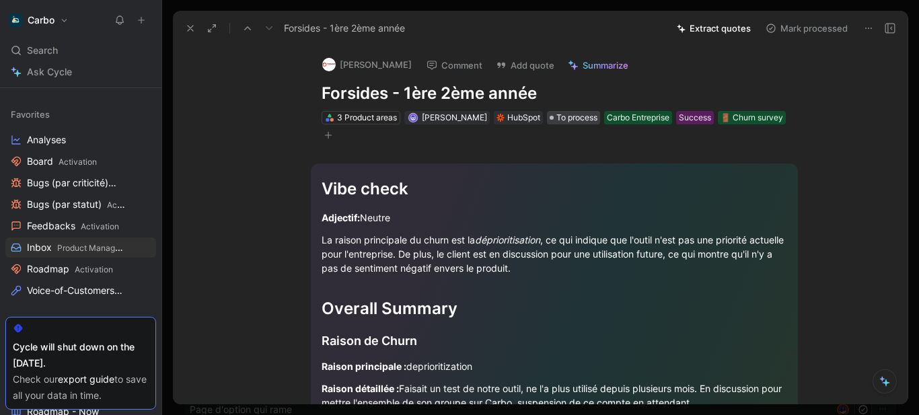
click at [577, 122] on span "To process" at bounding box center [577, 117] width 41 height 13
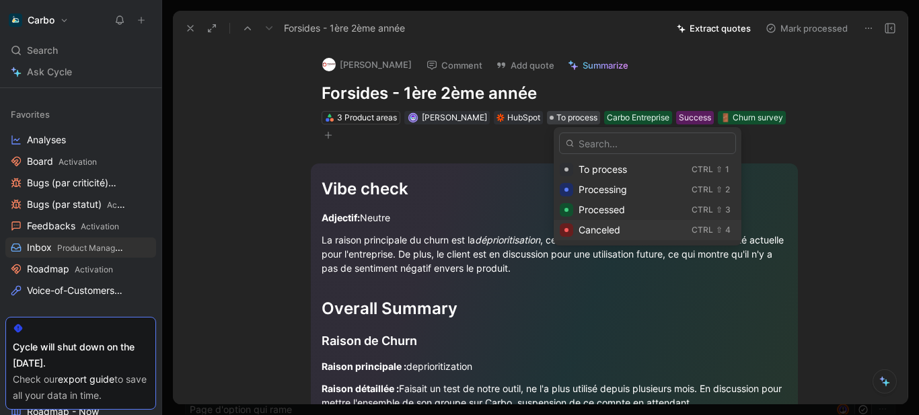
click at [594, 231] on span "Canceled" at bounding box center [600, 229] width 42 height 11
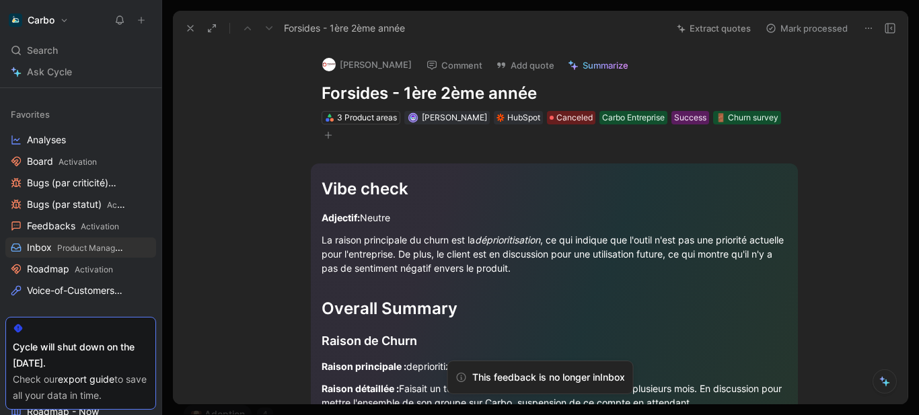
click at [188, 30] on icon at bounding box center [190, 28] width 11 height 11
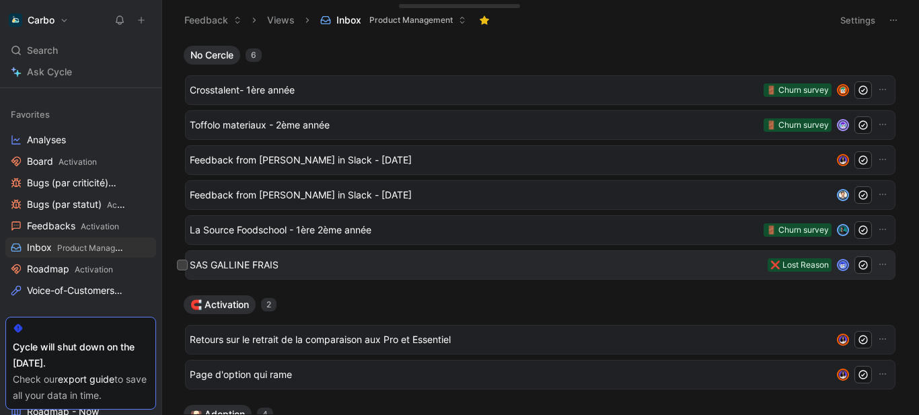
click at [325, 267] on span "SAS GALLINE FRAIS" at bounding box center [476, 265] width 573 height 16
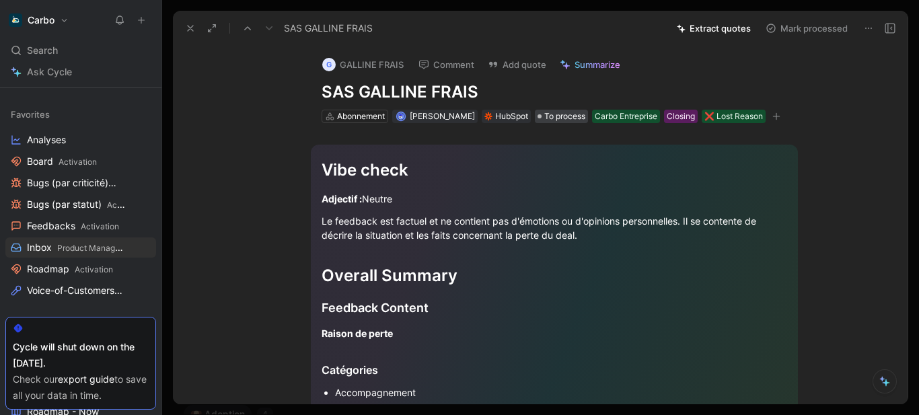
click at [562, 114] on span "To process" at bounding box center [564, 116] width 41 height 13
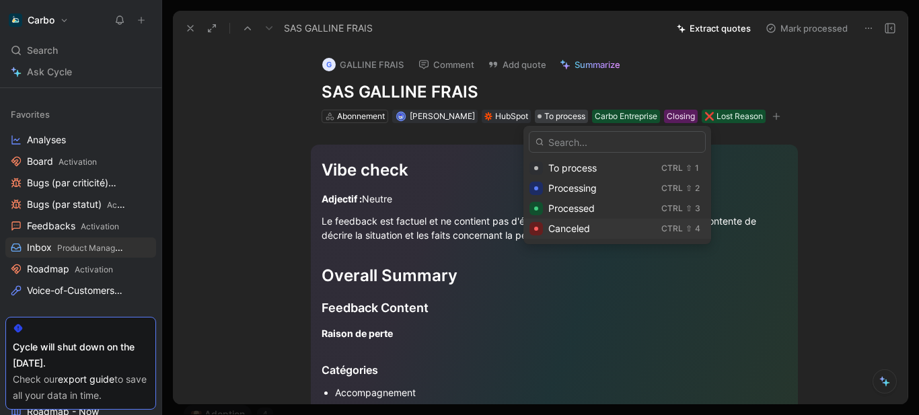
click at [571, 231] on span "Canceled" at bounding box center [569, 228] width 42 height 11
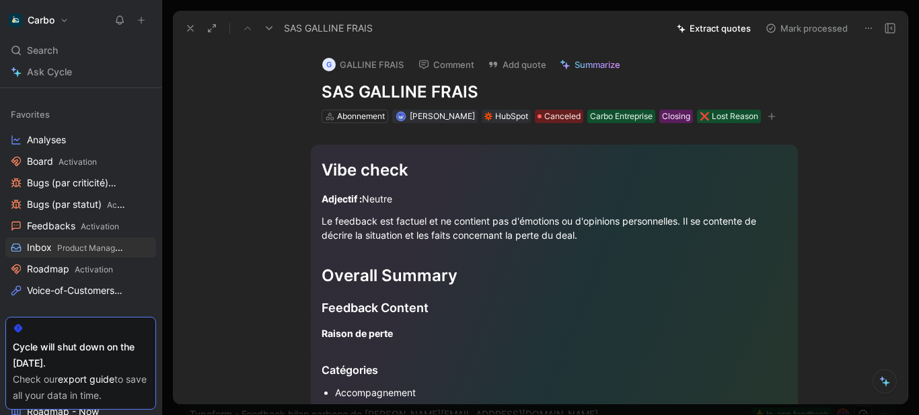
click at [191, 30] on icon at bounding box center [190, 28] width 11 height 11
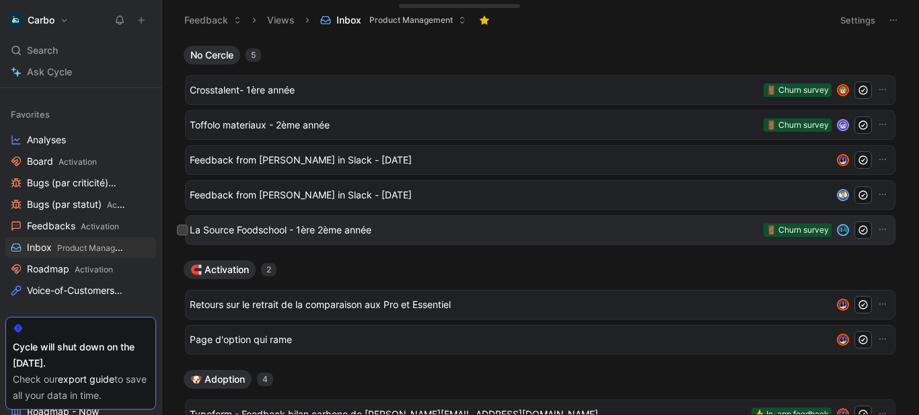
click at [314, 231] on span "La Source Foodschool - 1ère 2ème année" at bounding box center [474, 230] width 569 height 16
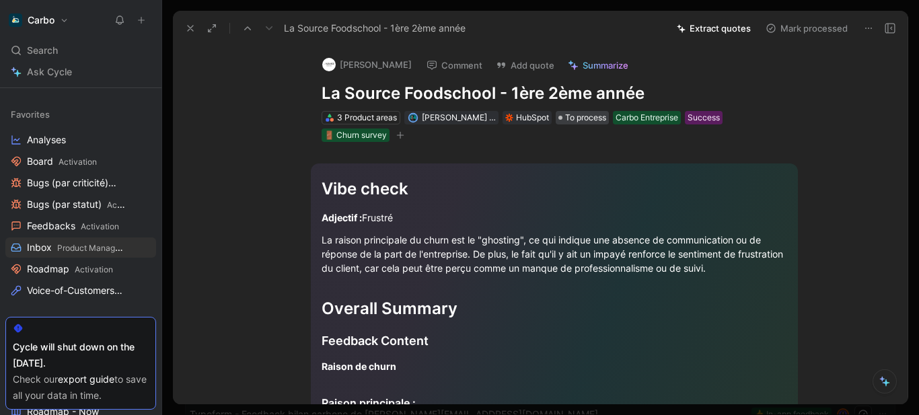
click at [573, 113] on span "To process" at bounding box center [585, 117] width 41 height 13
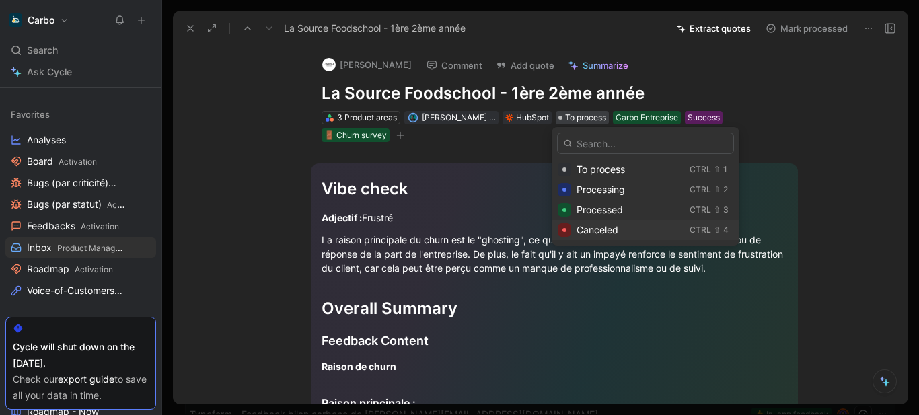
click at [604, 234] on span "Canceled" at bounding box center [598, 229] width 42 height 11
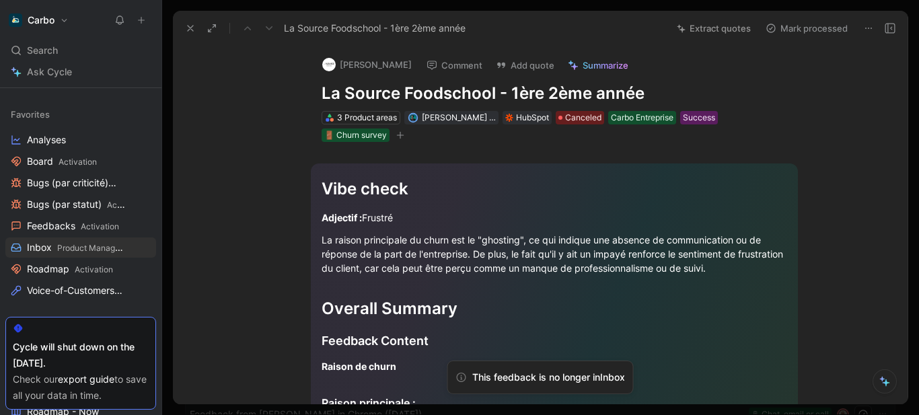
click at [188, 29] on icon at bounding box center [190, 28] width 11 height 11
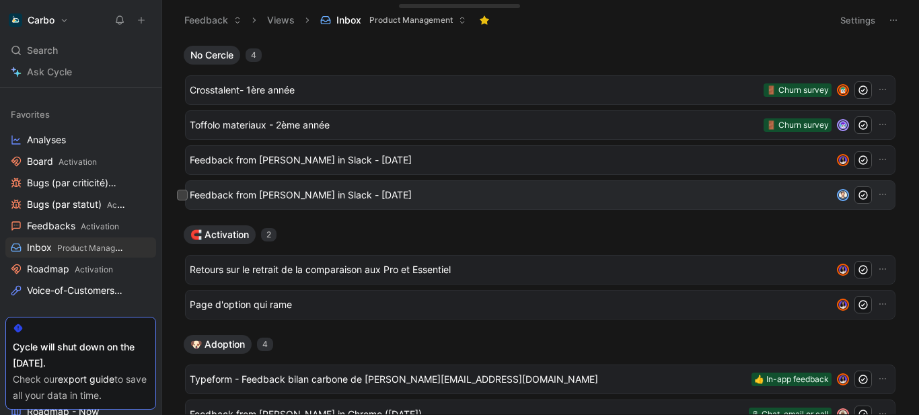
click at [338, 190] on span "Feedback from Vincent in Slack - 9/26/2025" at bounding box center [511, 195] width 642 height 16
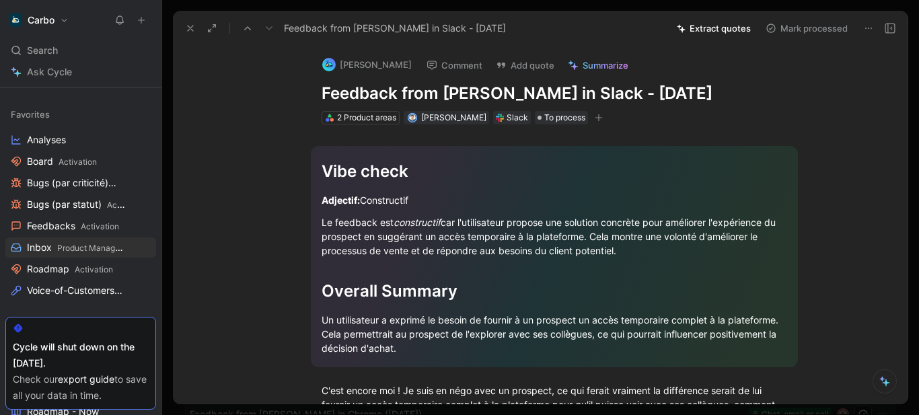
click at [603, 114] on icon "button" at bounding box center [599, 118] width 8 height 8
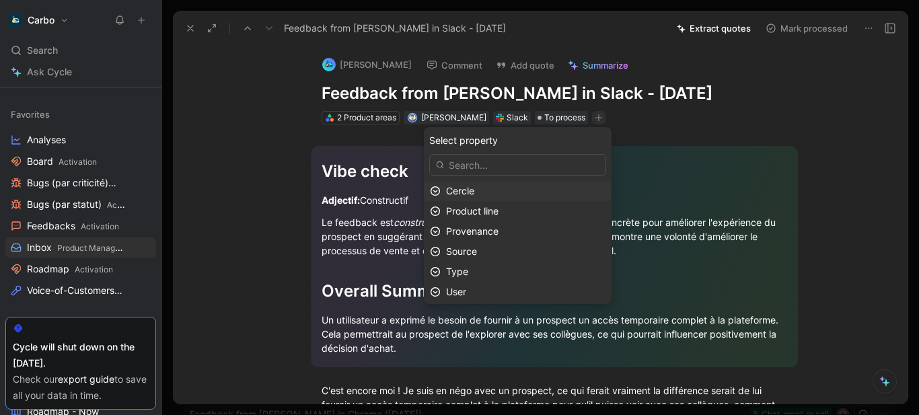
click at [493, 191] on div "Cercle" at bounding box center [525, 191] width 159 height 16
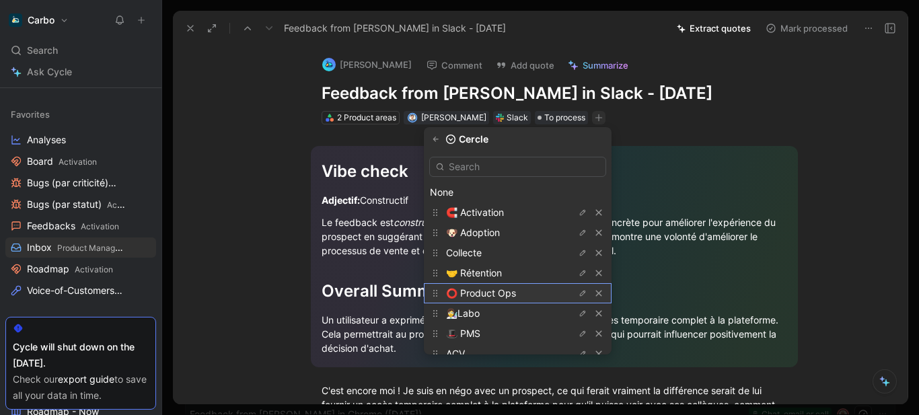
click at [509, 293] on span "⭕ Product Ops" at bounding box center [481, 292] width 70 height 11
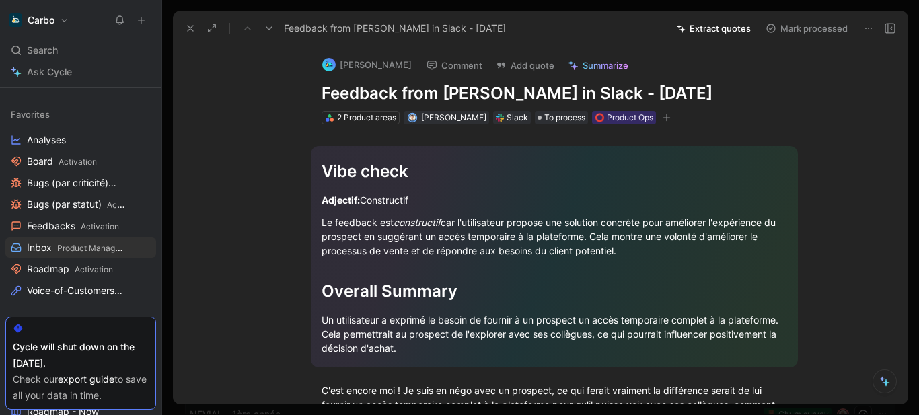
click at [189, 32] on icon at bounding box center [190, 28] width 11 height 11
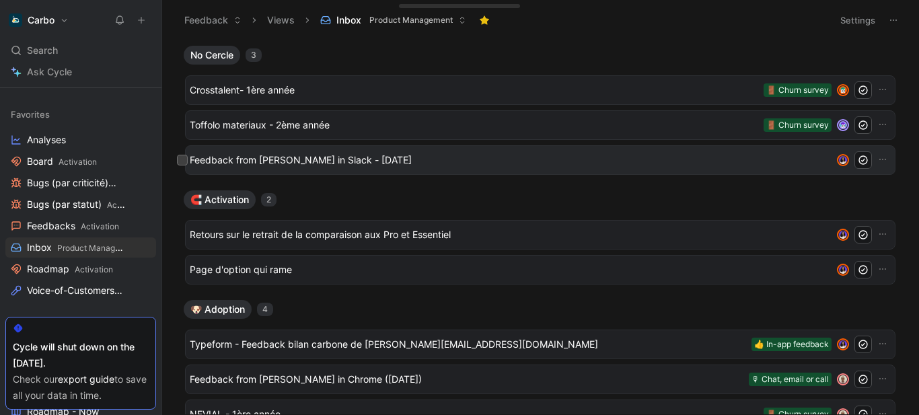
click at [283, 162] on span "Feedback from Vincent in Slack - 9/29/2025" at bounding box center [511, 160] width 642 height 16
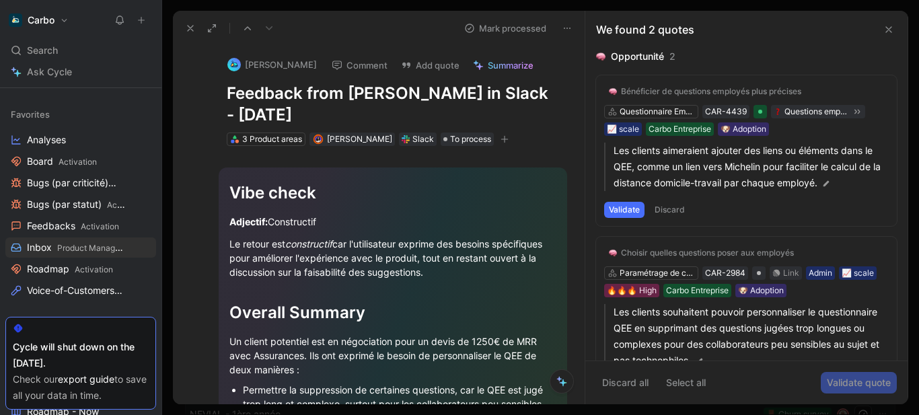
click at [301, 100] on h1 "Feedback from Vincent in Slack - 9/29/2025" at bounding box center [393, 104] width 332 height 43
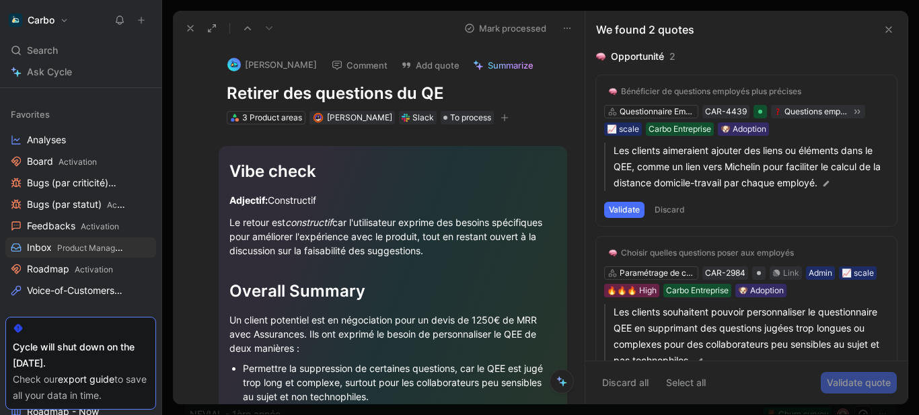
click at [289, 94] on h1 "Retirer des questions du QE" at bounding box center [393, 94] width 332 height 22
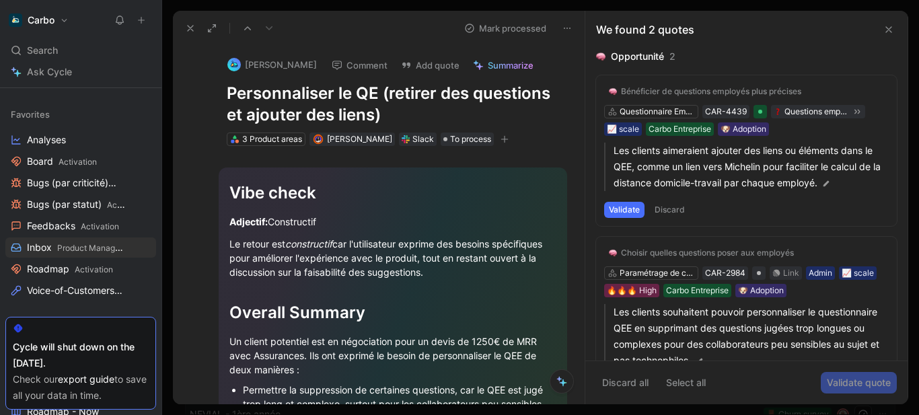
click at [509, 139] on icon "button" at bounding box center [505, 139] width 8 height 8
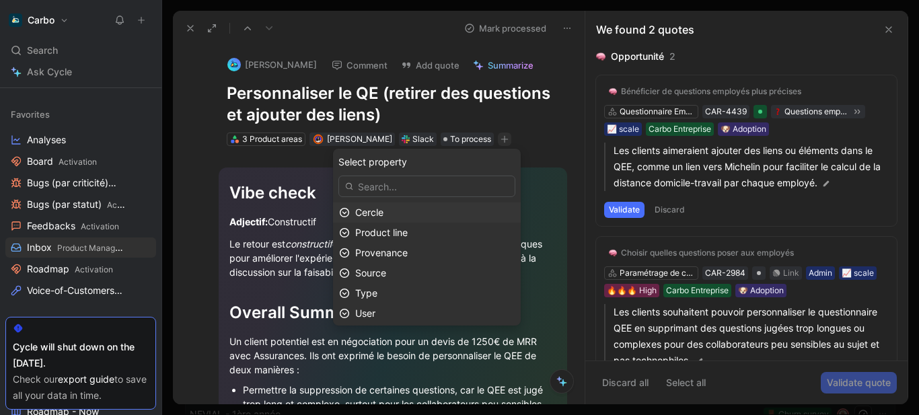
click at [383, 214] on span "Cercle" at bounding box center [369, 212] width 28 height 11
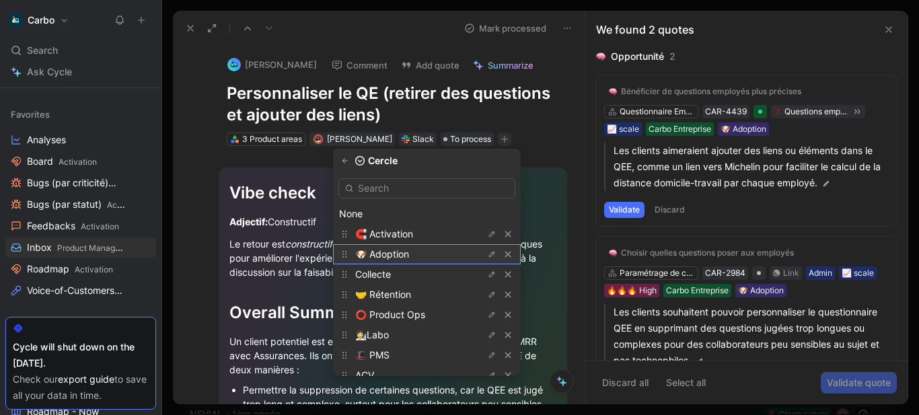
click at [400, 250] on span "🐶 Adoption" at bounding box center [382, 253] width 54 height 11
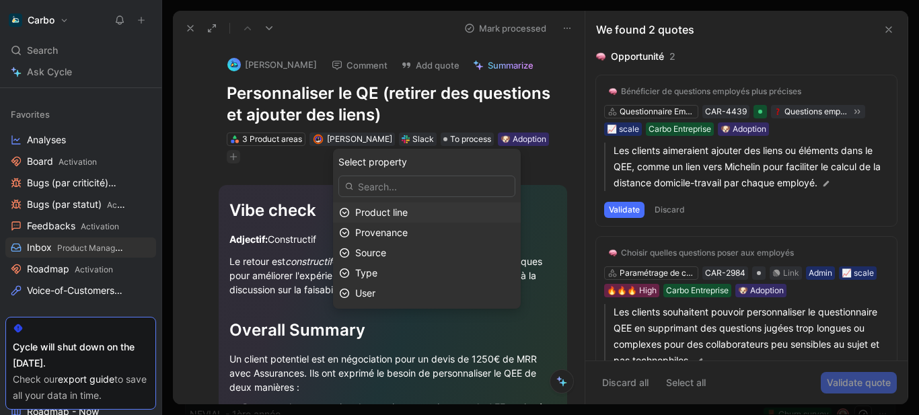
click at [402, 209] on span "Product line" at bounding box center [381, 212] width 52 height 11
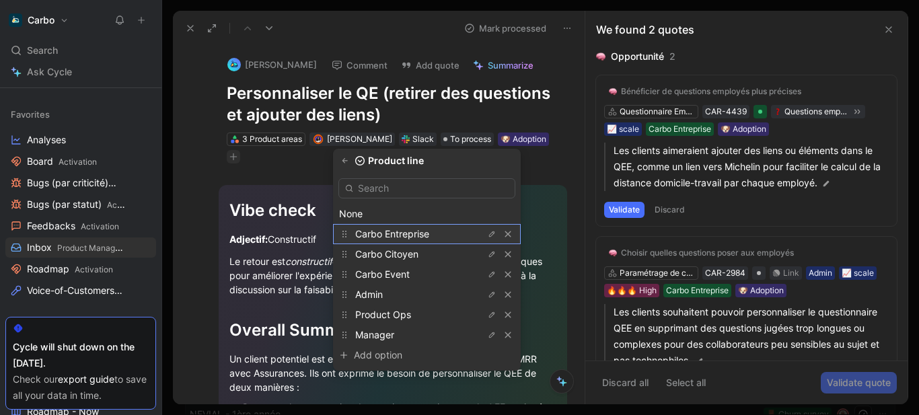
click at [408, 225] on div "Carbo Entreprise" at bounding box center [427, 234] width 188 height 20
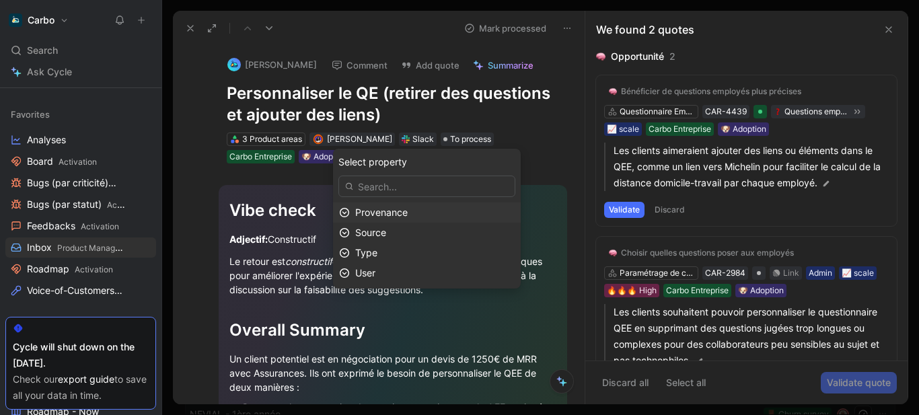
click at [400, 211] on span "Provenance" at bounding box center [381, 212] width 52 height 11
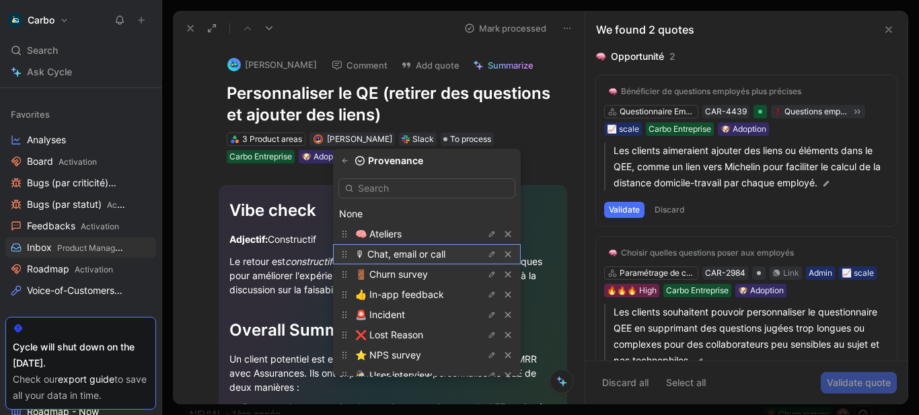
click at [398, 255] on span "🎙 Chat, email or call" at bounding box center [400, 253] width 90 height 11
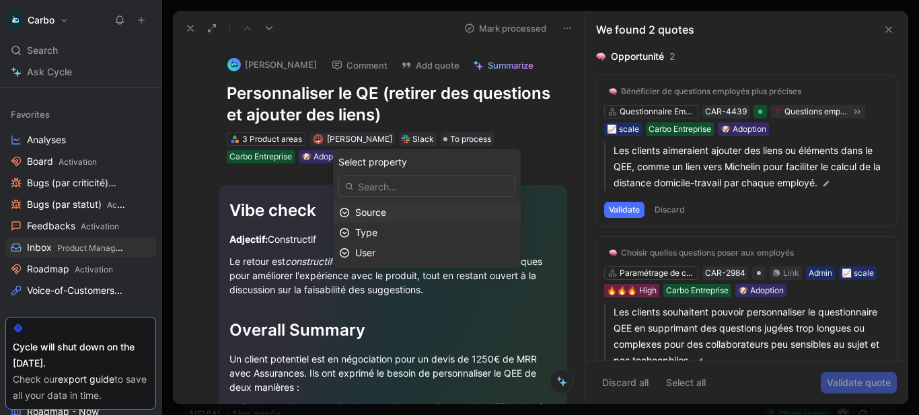
click at [386, 211] on span "Source" at bounding box center [370, 212] width 31 height 11
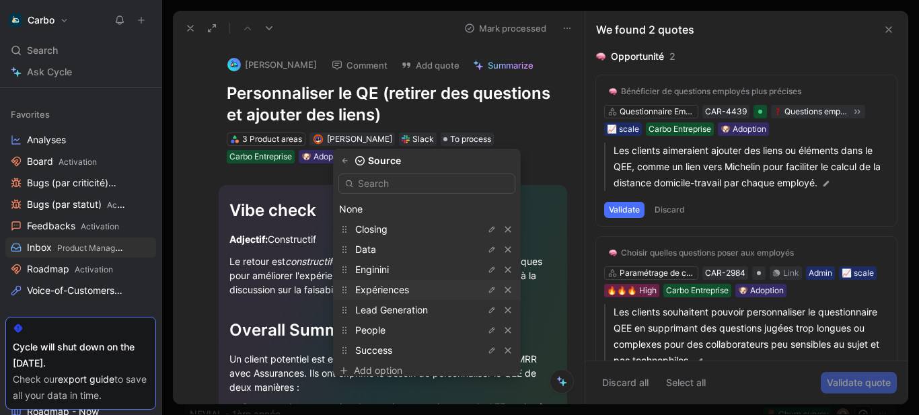
scroll to position [5, 0]
click at [385, 225] on span "Closing" at bounding box center [371, 228] width 32 height 11
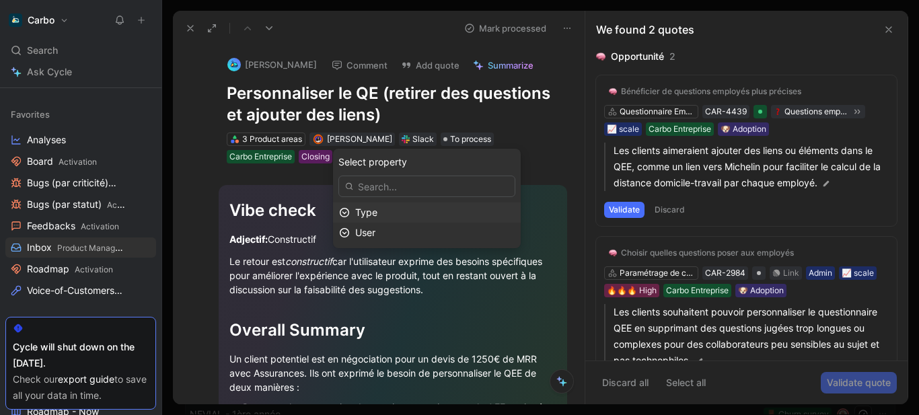
click at [398, 215] on div "Type" at bounding box center [434, 213] width 159 height 16
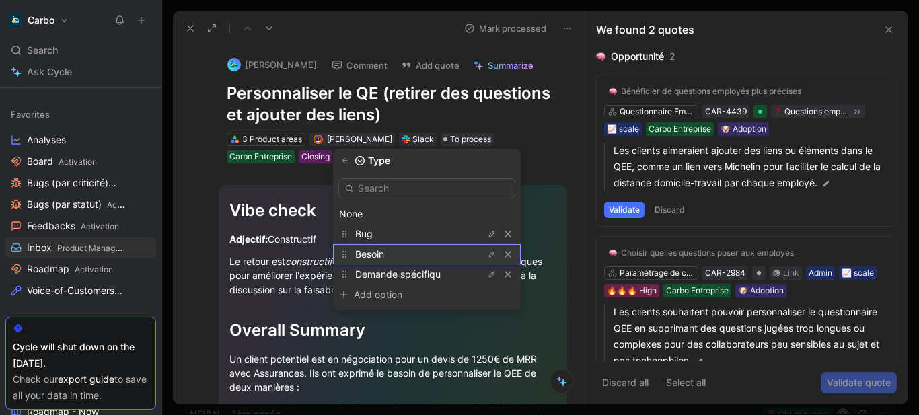
click at [382, 256] on span "Besoin" at bounding box center [369, 253] width 29 height 11
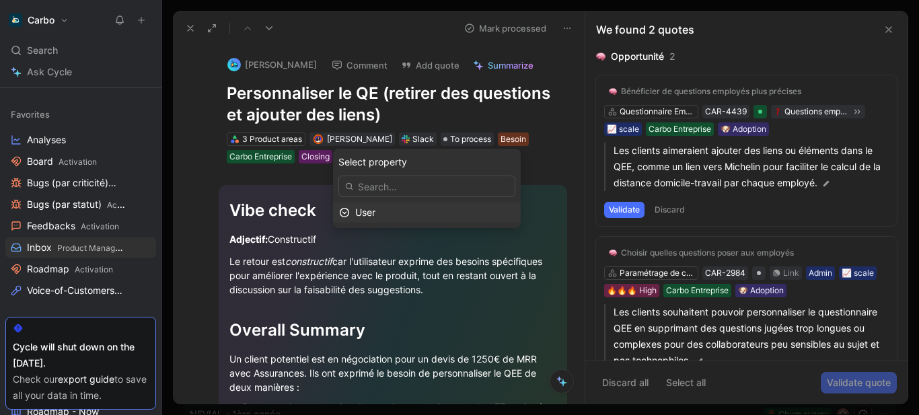
click at [416, 211] on div "User" at bounding box center [434, 213] width 159 height 16
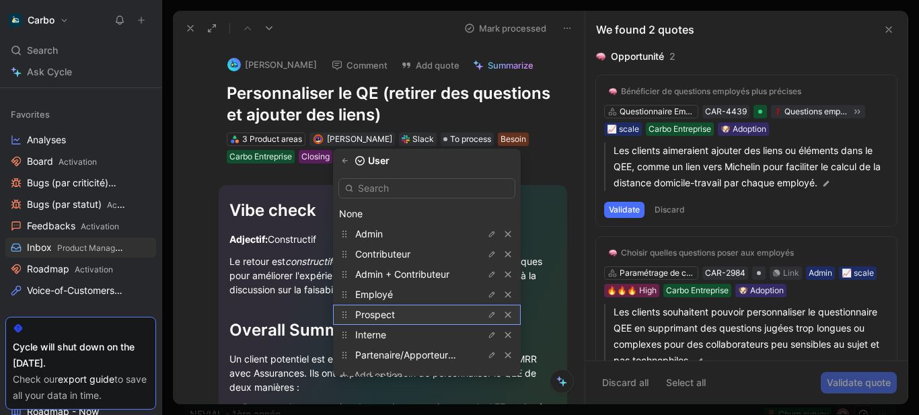
click at [415, 315] on div "Prospect" at bounding box center [405, 315] width 101 height 16
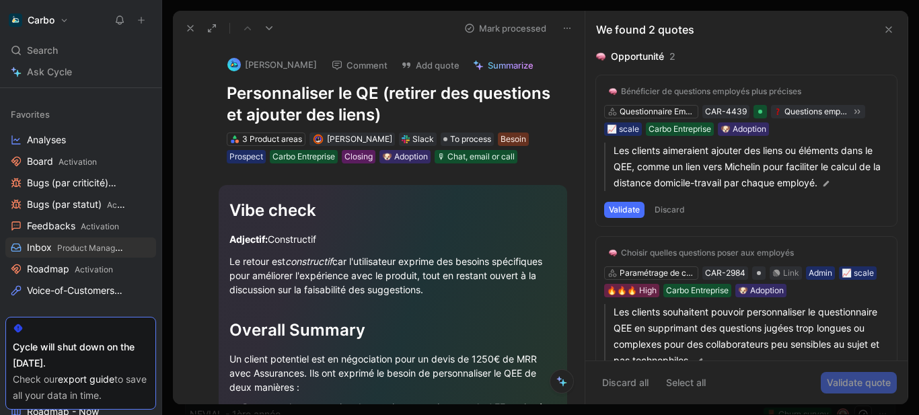
click at [188, 30] on icon at bounding box center [190, 28] width 11 height 11
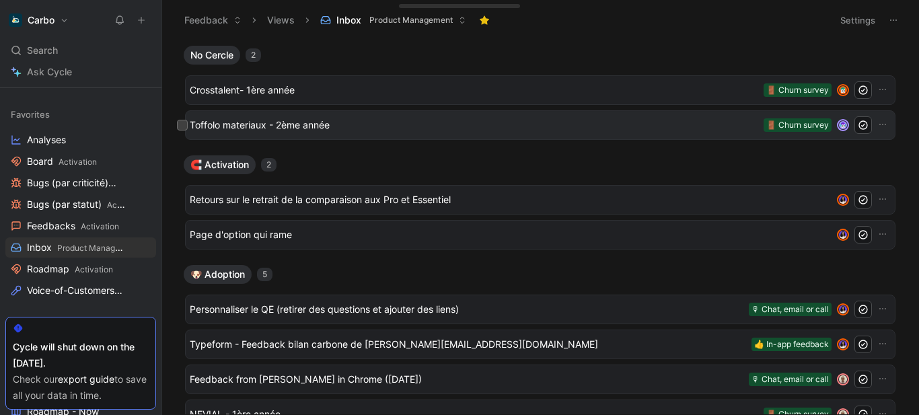
click at [264, 120] on span "Toffolo materiaux - 2ème année" at bounding box center [474, 125] width 569 height 16
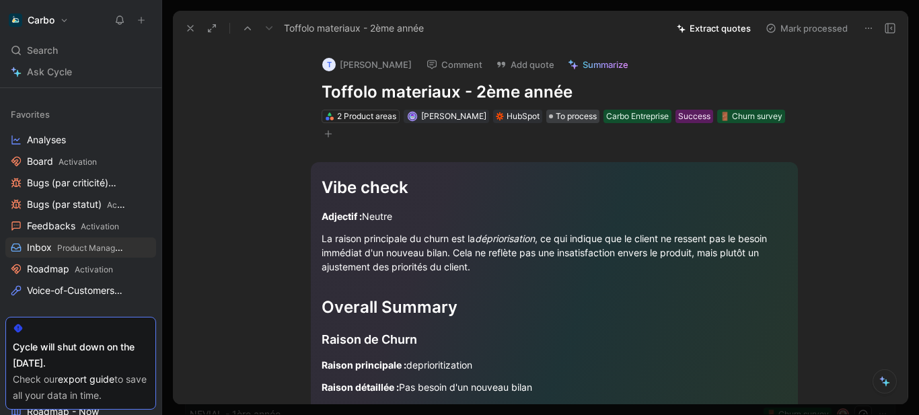
click at [597, 112] on span "To process" at bounding box center [576, 116] width 41 height 13
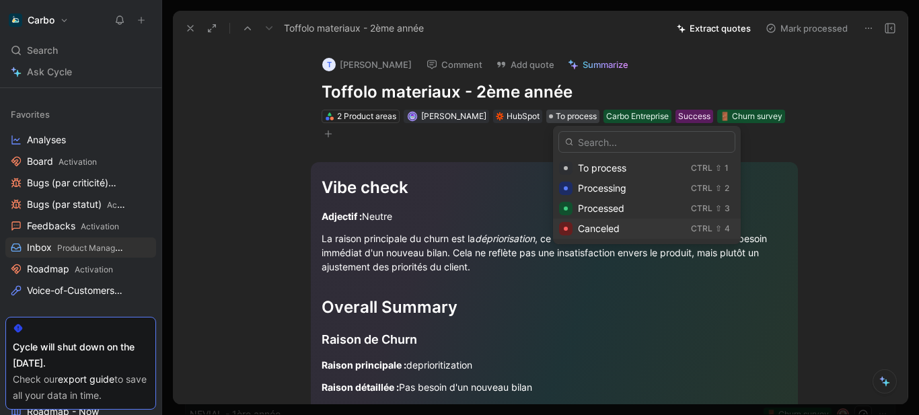
click at [588, 224] on span "Canceled" at bounding box center [599, 228] width 42 height 11
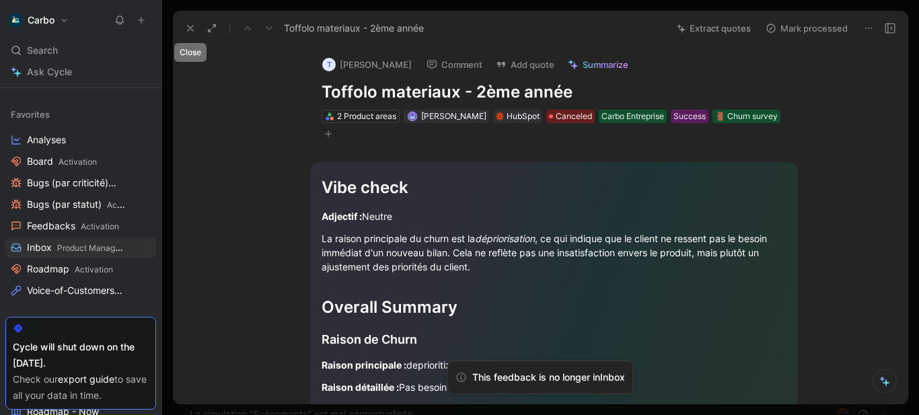
click at [190, 27] on icon at bounding box center [190, 28] width 11 height 11
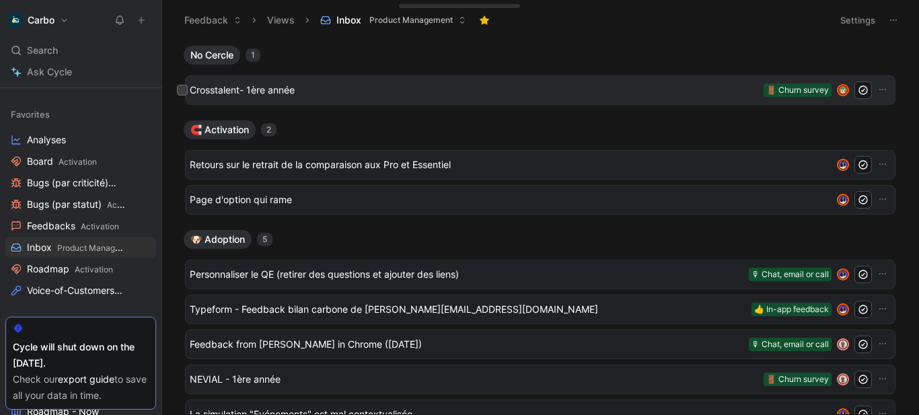
click at [268, 92] on span "Crosstalent- 1ère année" at bounding box center [474, 90] width 569 height 16
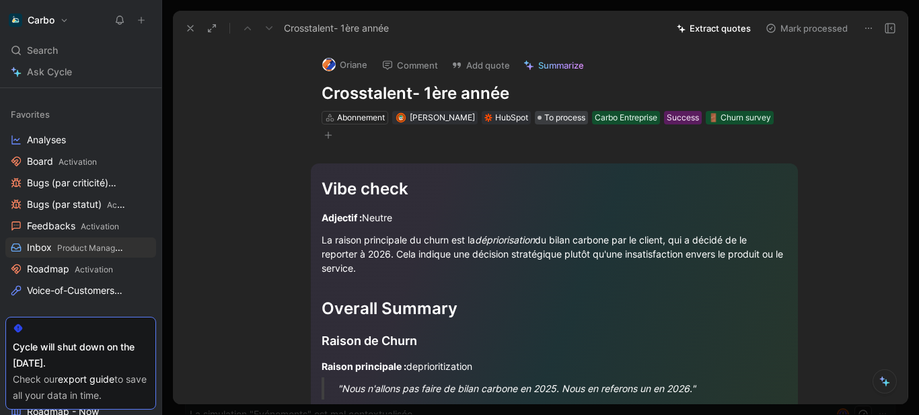
click at [544, 114] on span "To process" at bounding box center [564, 117] width 41 height 13
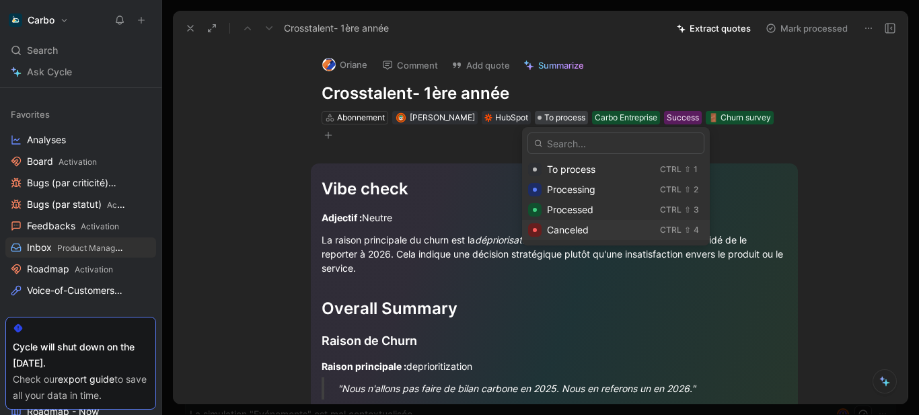
click at [581, 220] on div "Canceled Ctrl ⇧ 4" at bounding box center [616, 230] width 188 height 20
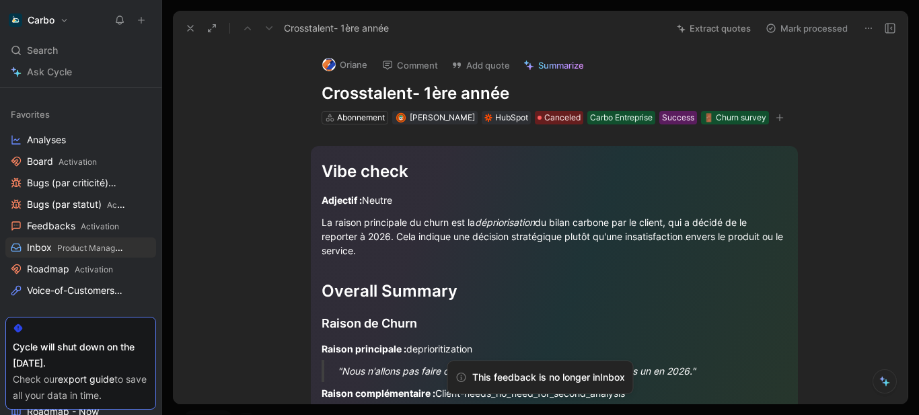
click at [188, 30] on use at bounding box center [190, 28] width 5 height 5
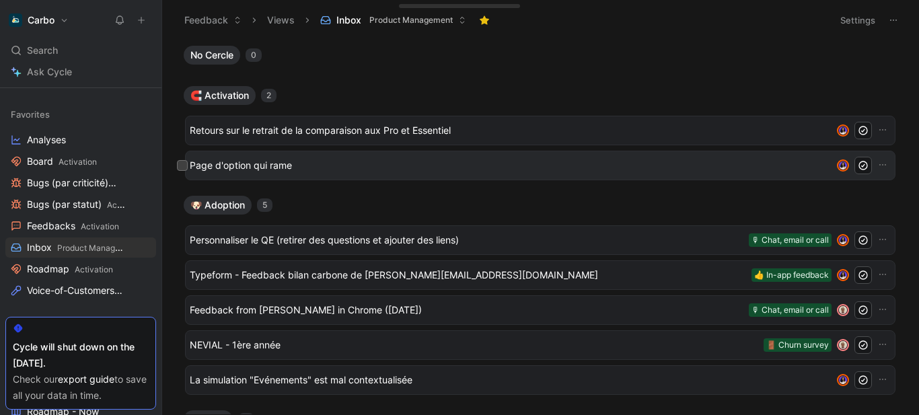
click at [254, 173] on span "Page d'option qui rame" at bounding box center [508, 165] width 637 height 16
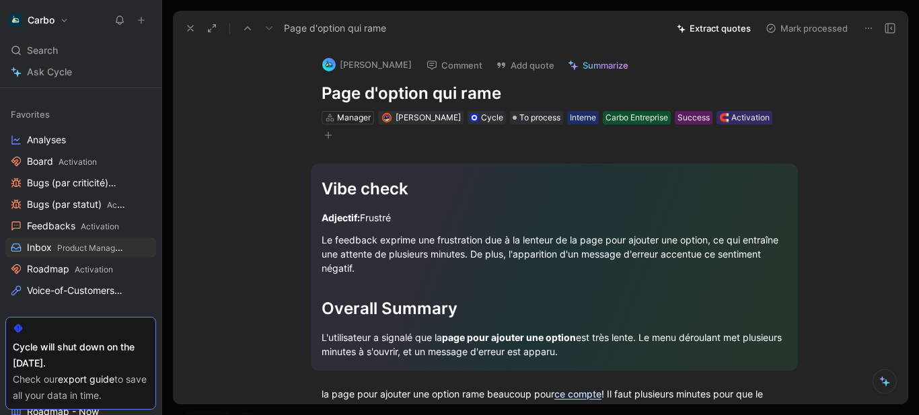
scroll to position [150, 0]
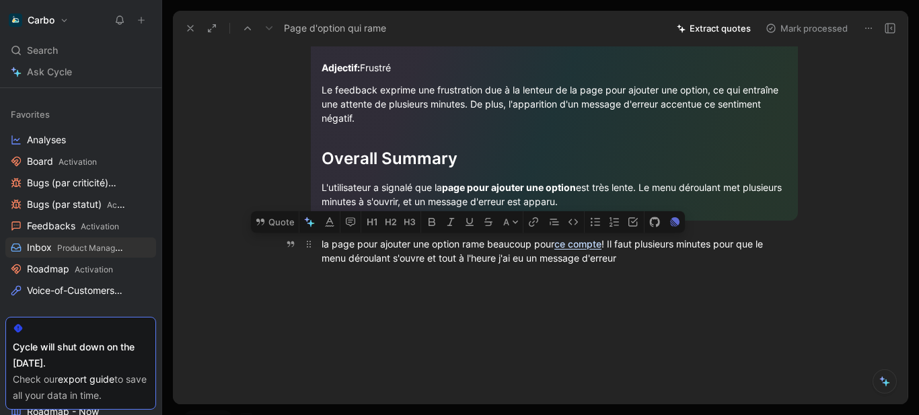
drag, startPoint x: 643, startPoint y: 262, endPoint x: 317, endPoint y: 248, distance: 326.0
click at [317, 248] on p "la page pour ajouter une option rame beaucoup pour ce compte ! Il faut plusieur…" at bounding box center [554, 251] width 517 height 36
click at [278, 219] on button "Quote" at bounding box center [275, 222] width 48 height 22
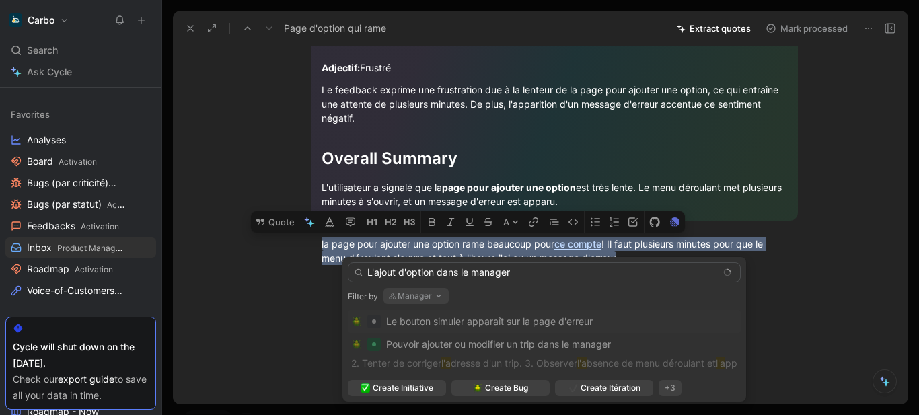
type input "L'ajout d'option dans le manager"
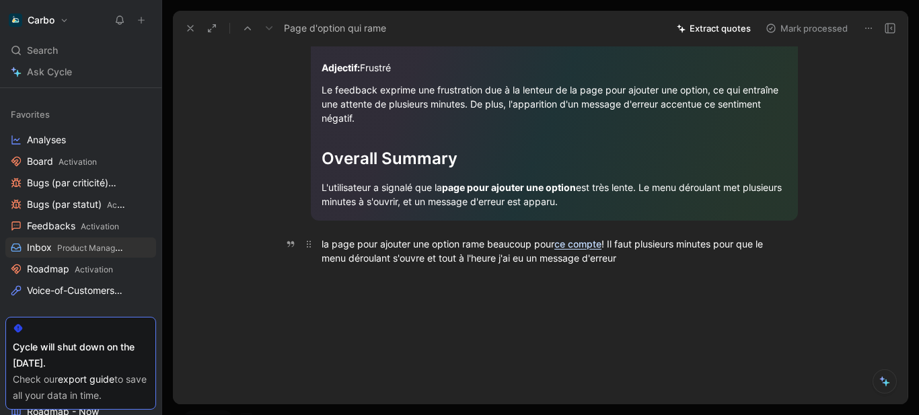
click at [576, 242] on link "ce compte" at bounding box center [578, 243] width 47 height 11
click at [476, 255] on div "la page pour ajouter une option rame beaucoup pour ce compte ! Il faut plusieur…" at bounding box center [555, 251] width 466 height 28
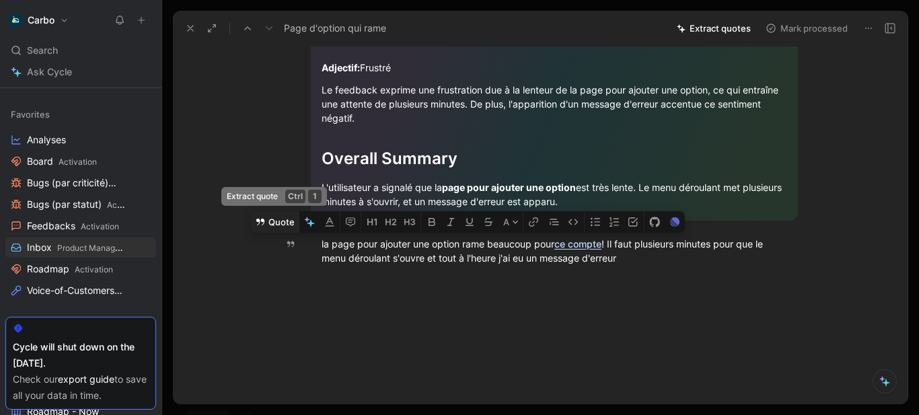
click at [280, 219] on button "Quote" at bounding box center [275, 222] width 48 height 22
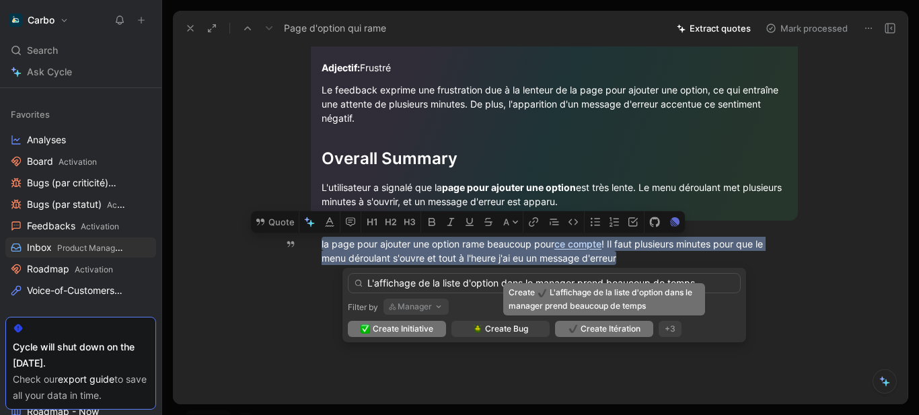
type input "L'affichage de la liste d'option dans le manager prend beaucoup de temps"
click at [616, 329] on span "Create Itération" at bounding box center [611, 328] width 60 height 13
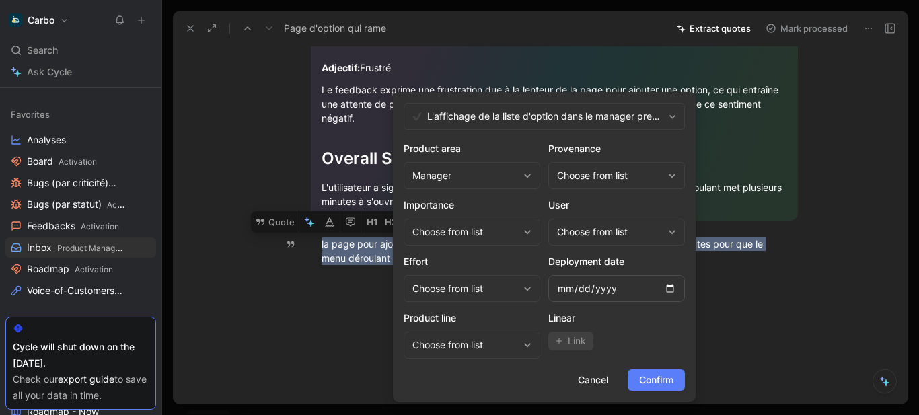
click at [657, 371] on button "Confirm" at bounding box center [656, 380] width 57 height 22
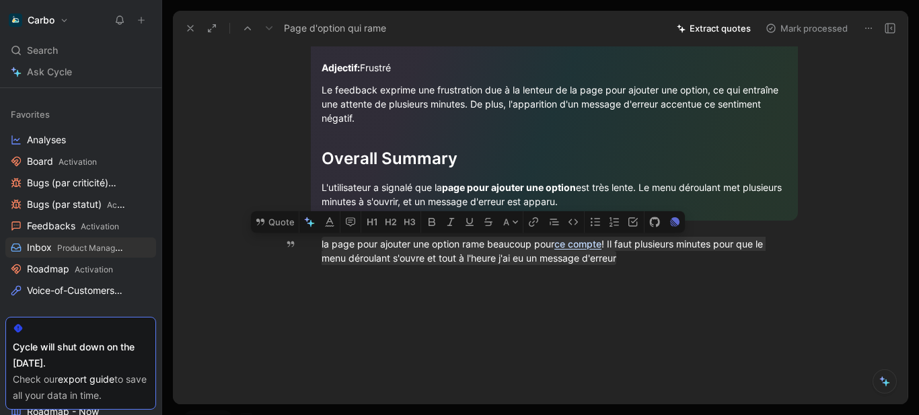
click at [890, 26] on icon at bounding box center [890, 28] width 11 height 11
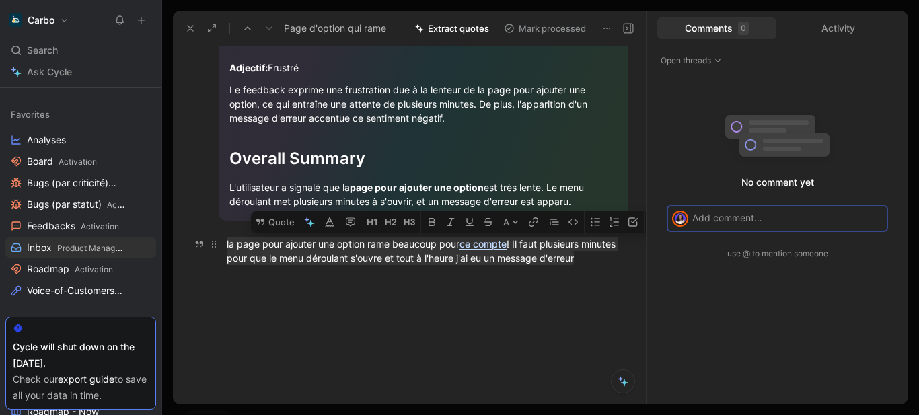
click at [326, 265] on div "la page pour ajouter une option rame beaucoup pour ce compte ! Il faut plusieur…" at bounding box center [424, 251] width 394 height 28
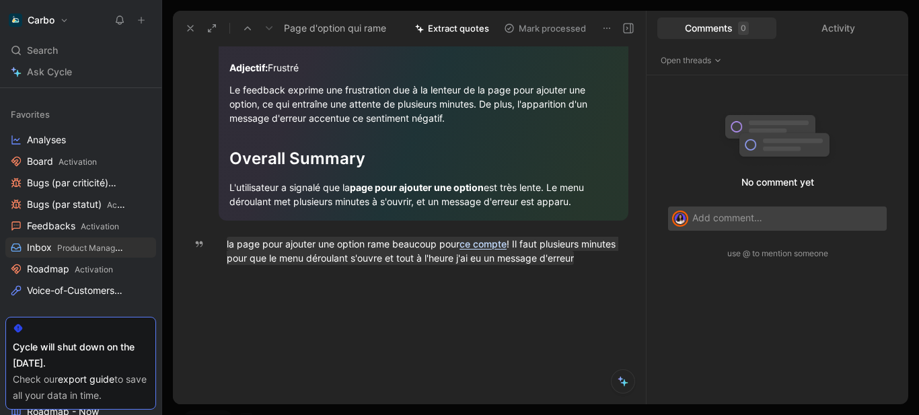
click at [631, 28] on use at bounding box center [628, 28] width 9 height 9
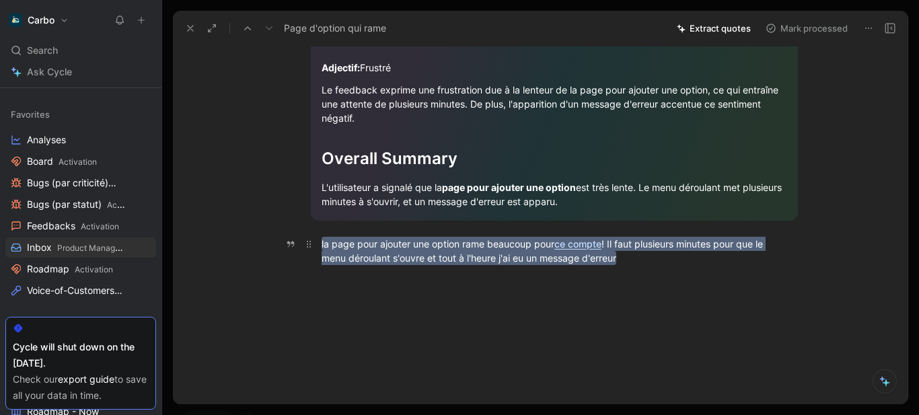
click at [396, 242] on mark "la page pour ajouter une option rame beaucoup pour ce compte ! Il faut plusieur…" at bounding box center [544, 251] width 444 height 28
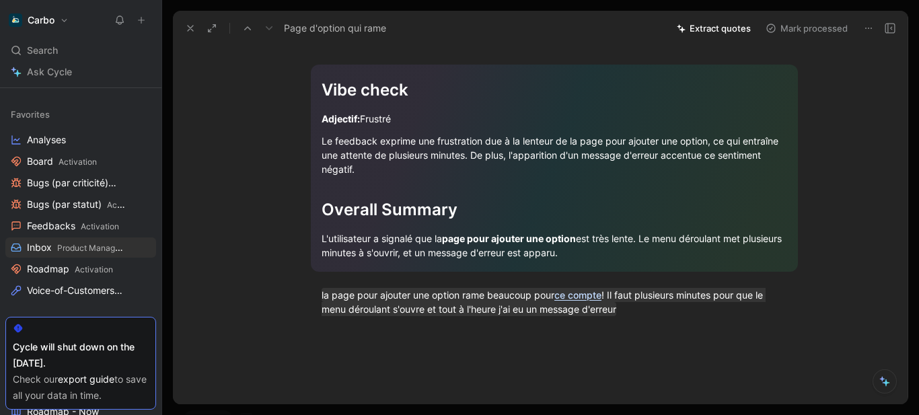
scroll to position [0, 0]
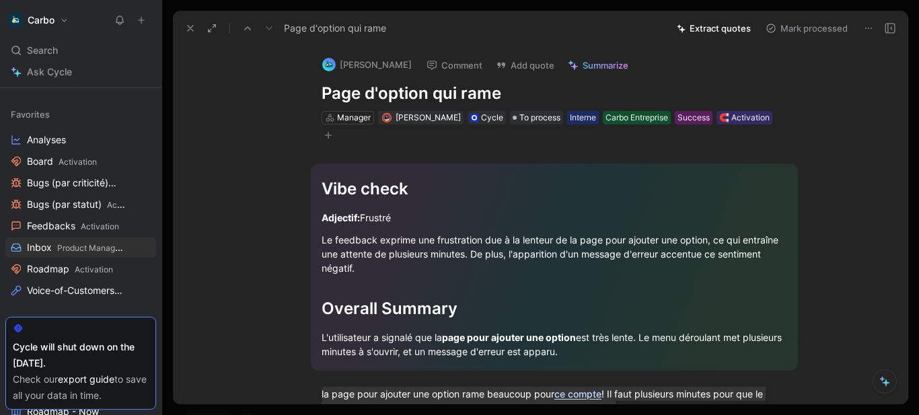
click at [890, 25] on icon at bounding box center [890, 28] width 11 height 11
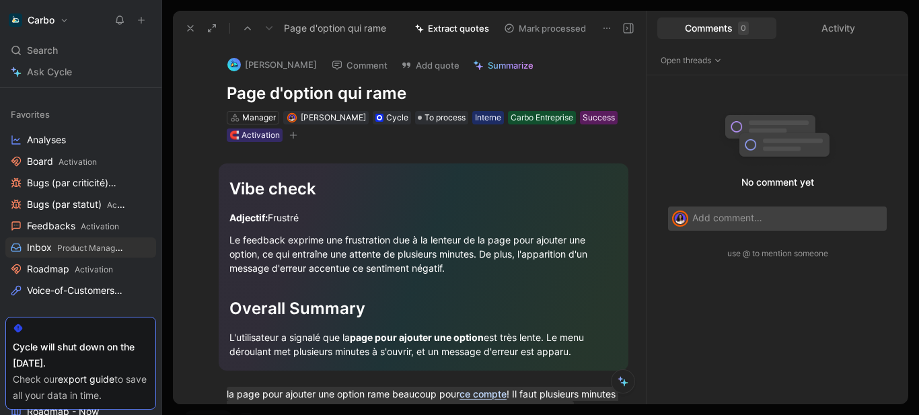
click at [638, 24] on div "Page d'option qui rame Extract quotes Mark processed" at bounding box center [409, 28] width 473 height 34
click at [622, 26] on button at bounding box center [628, 28] width 19 height 19
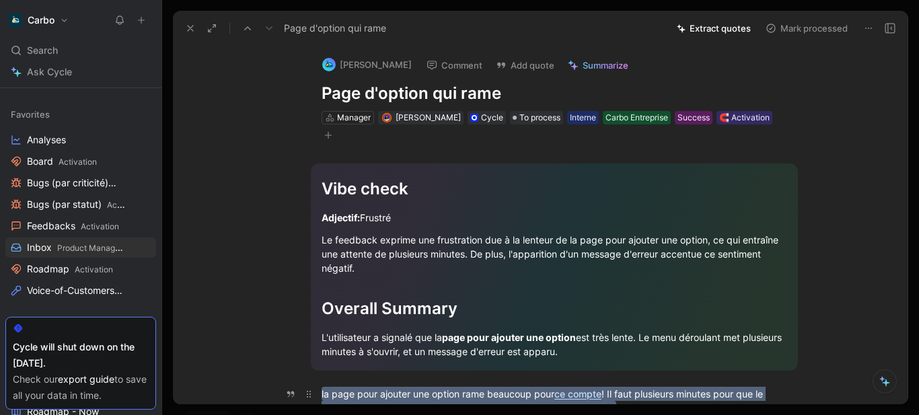
click at [418, 388] on mark "la page pour ajouter une option rame beaucoup pour ce compte ! Il faut plusieur…" at bounding box center [544, 401] width 444 height 28
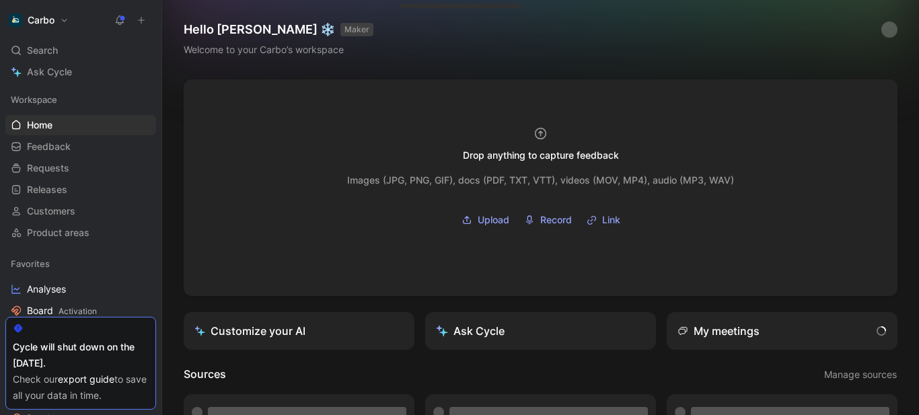
click at [142, 17] on icon at bounding box center [141, 19] width 9 height 9
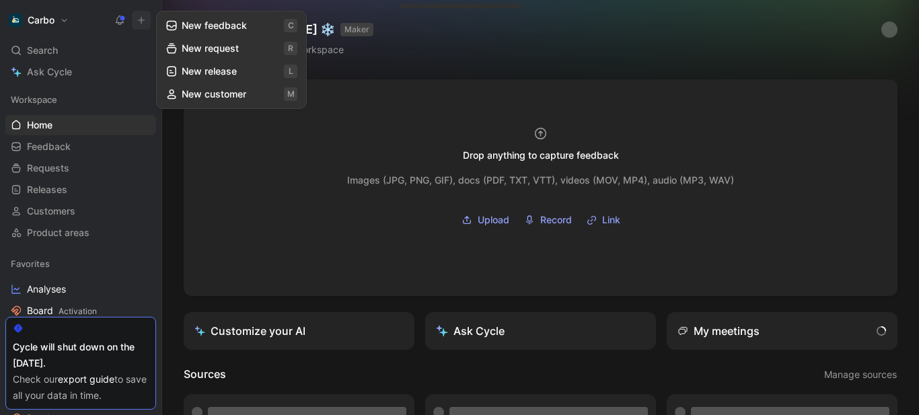
click at [226, 28] on button "New feedback c" at bounding box center [231, 25] width 144 height 23
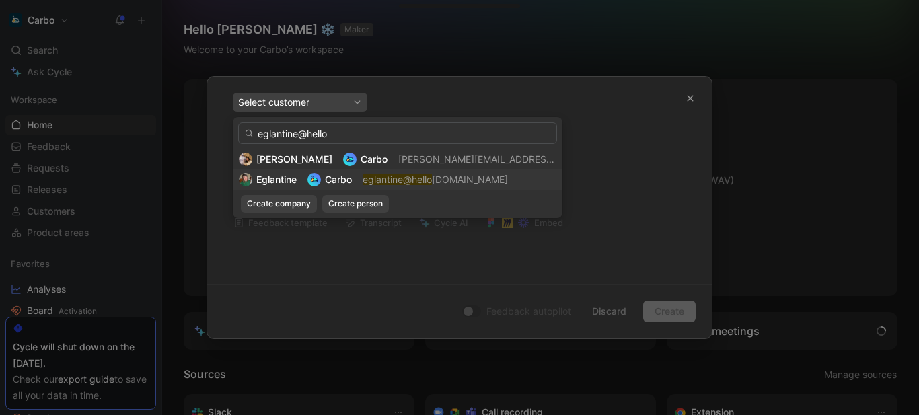
type input "eglantine@hello"
click at [358, 182] on div "Eglantine Carbo eglantine@hello carbo.com" at bounding box center [398, 180] width 318 height 16
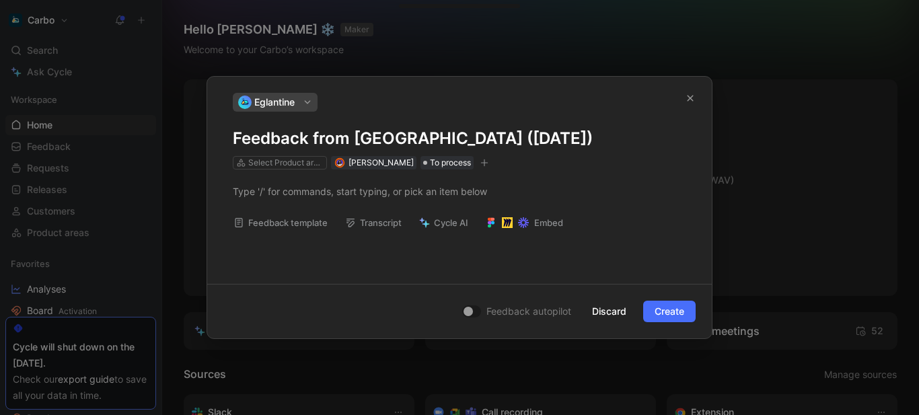
click at [320, 139] on h1 "Feedback from Eglantine (Sep 29, 2025)" at bounding box center [460, 139] width 454 height 22
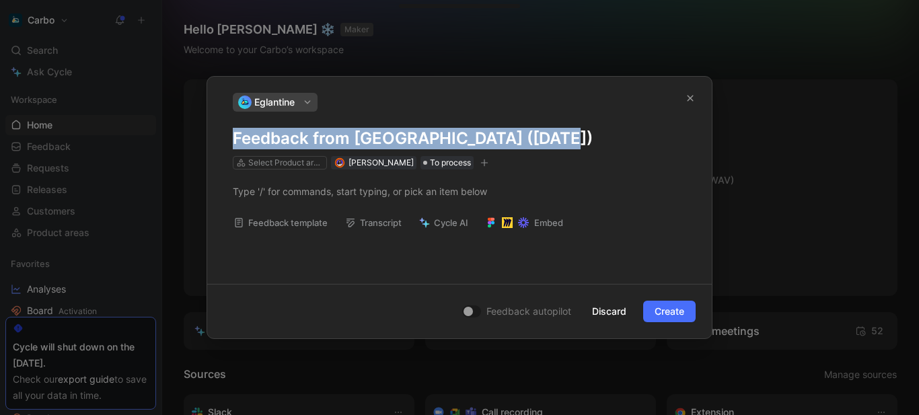
drag, startPoint x: 320, startPoint y: 139, endPoint x: 280, endPoint y: 31, distance: 115.6
click at [310, 111] on div "Eglantine Feedback from Eglantine (Sep 29, 2025) Select Product areas Clémentin…" at bounding box center [460, 131] width 454 height 77
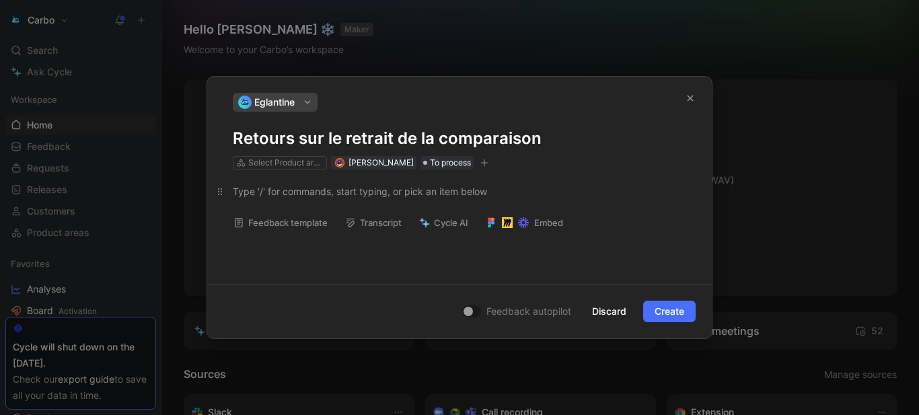
click at [277, 194] on div at bounding box center [460, 191] width 454 height 14
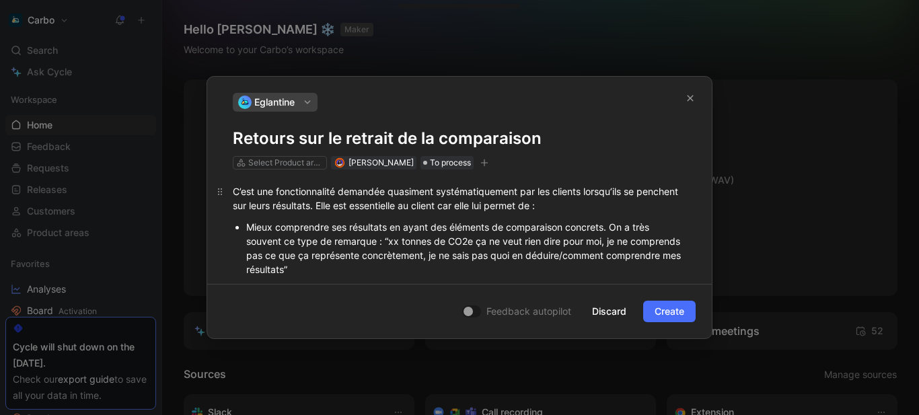
click at [235, 192] on div "C’est une fonctionnalité demandée quasiment systématiquement par les clients lo…" at bounding box center [460, 198] width 454 height 28
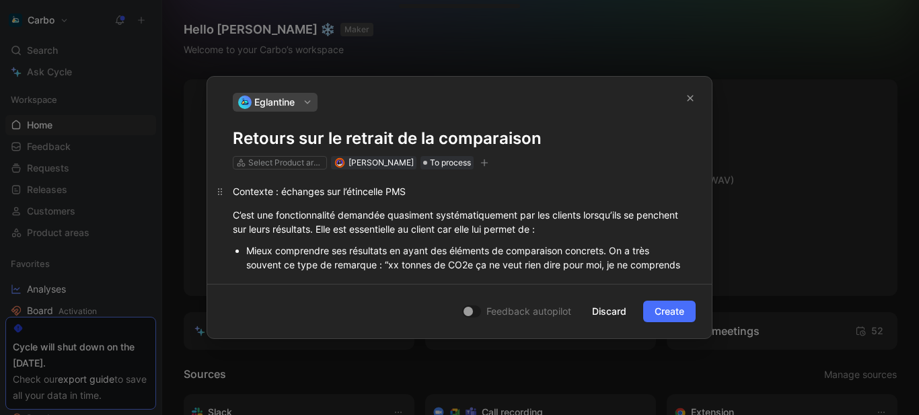
click at [266, 192] on div "Contexte : échanges sur l’étincelle PMS" at bounding box center [460, 191] width 454 height 14
click at [446, 168] on icon "button" at bounding box center [444, 169] width 11 height 11
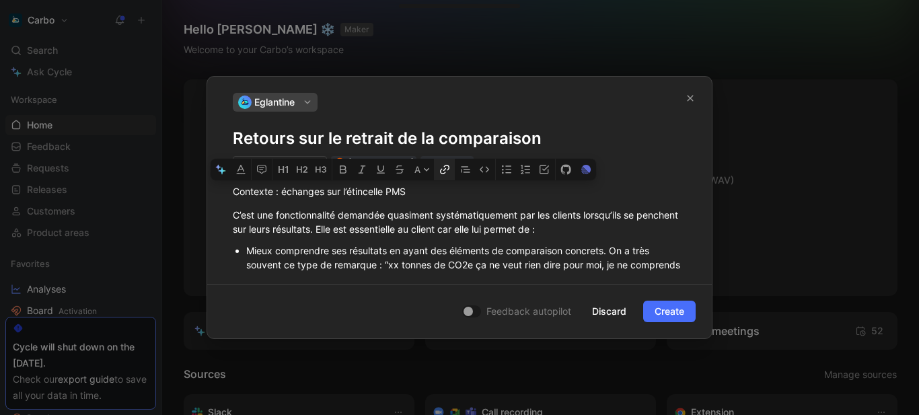
scroll to position [0, 99]
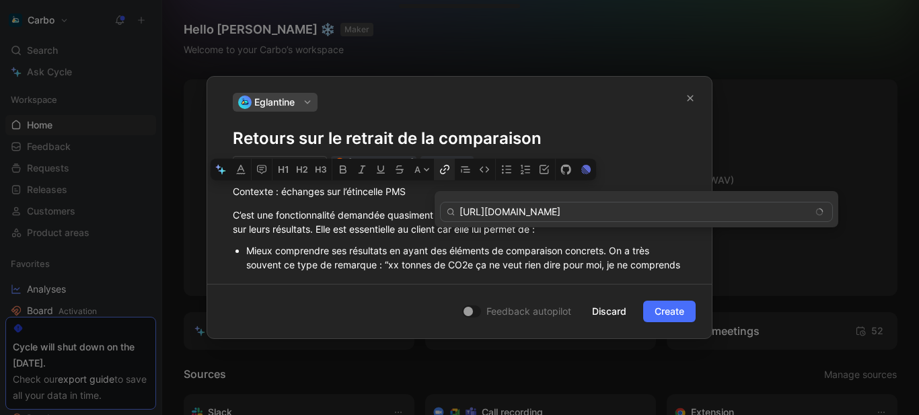
type input "https://www.notion.so/hellocarbo/Comparaison-une-option-25d84708c0d180489e64eb6…"
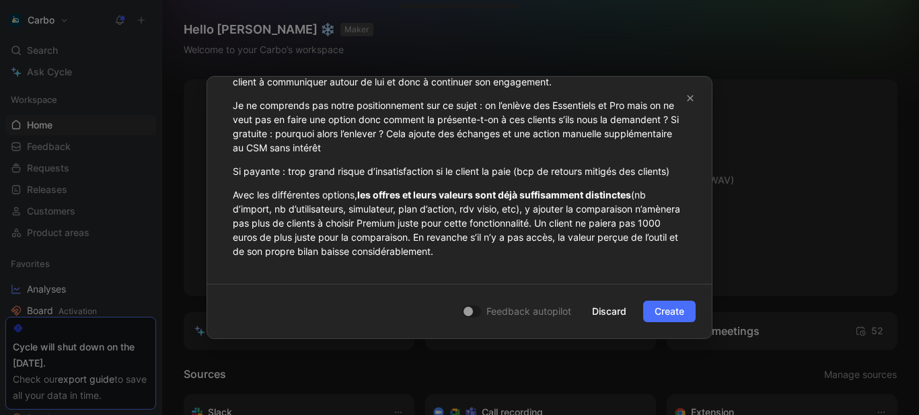
scroll to position [0, 0]
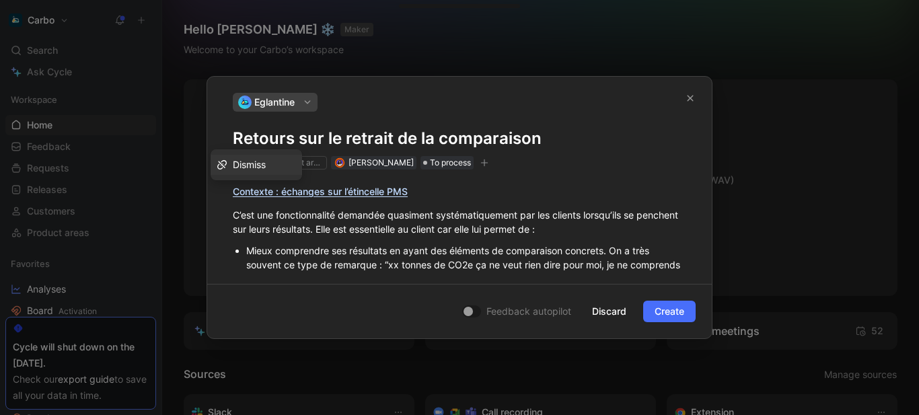
click at [489, 159] on icon "button" at bounding box center [484, 163] width 8 height 8
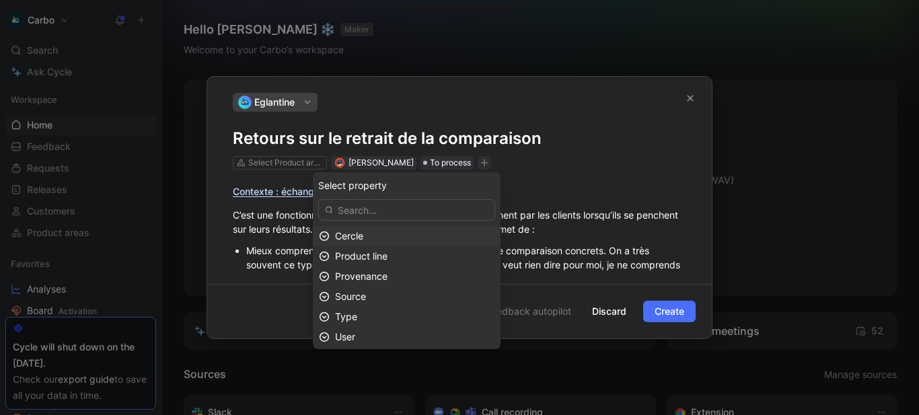
click at [420, 232] on div "Cercle" at bounding box center [414, 236] width 159 height 16
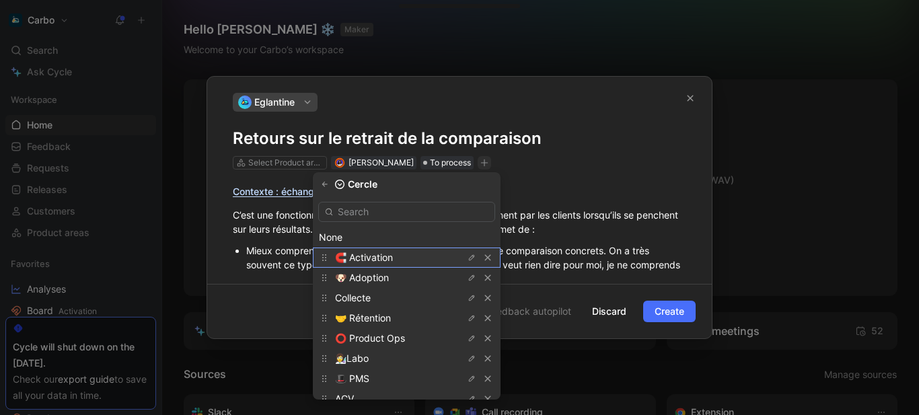
click at [388, 251] on div "🧲 Activation" at bounding box center [385, 258] width 101 height 16
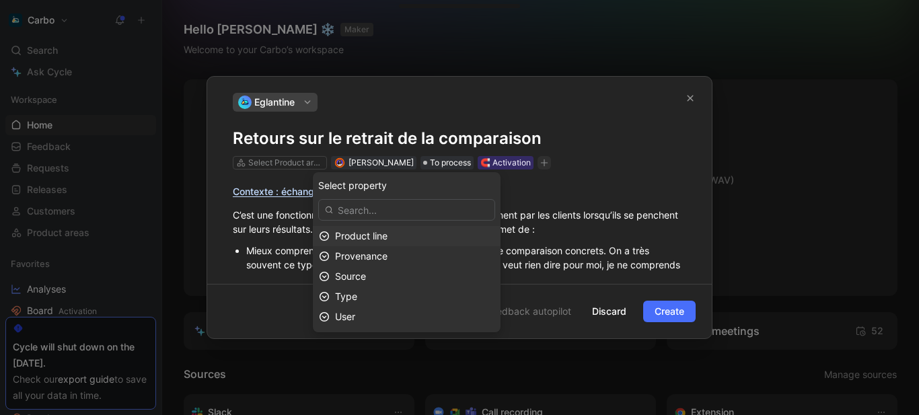
click at [388, 240] on span "Product line" at bounding box center [361, 235] width 52 height 11
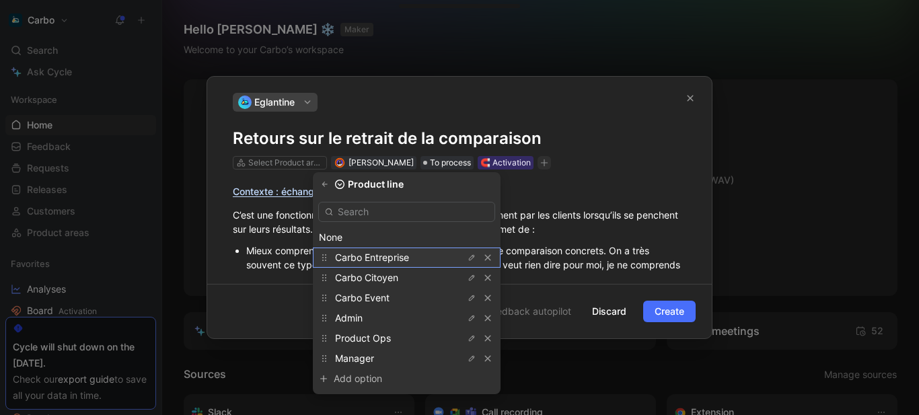
click at [396, 257] on span "Carbo Entreprise" at bounding box center [372, 257] width 74 height 11
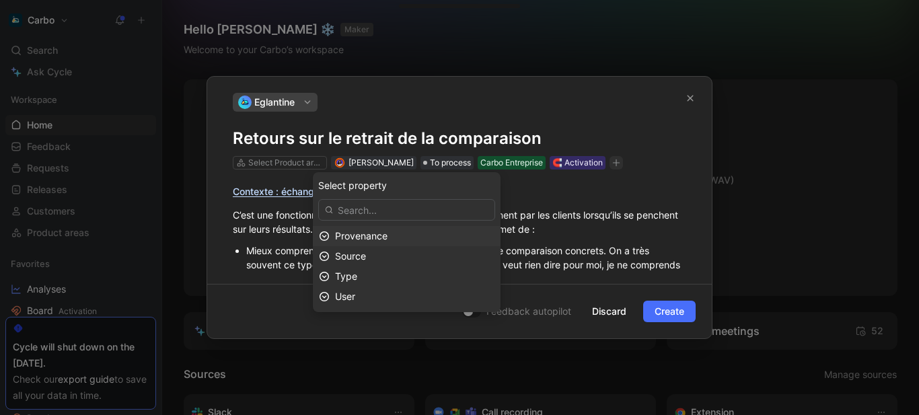
click at [388, 238] on span "Provenance" at bounding box center [361, 235] width 52 height 11
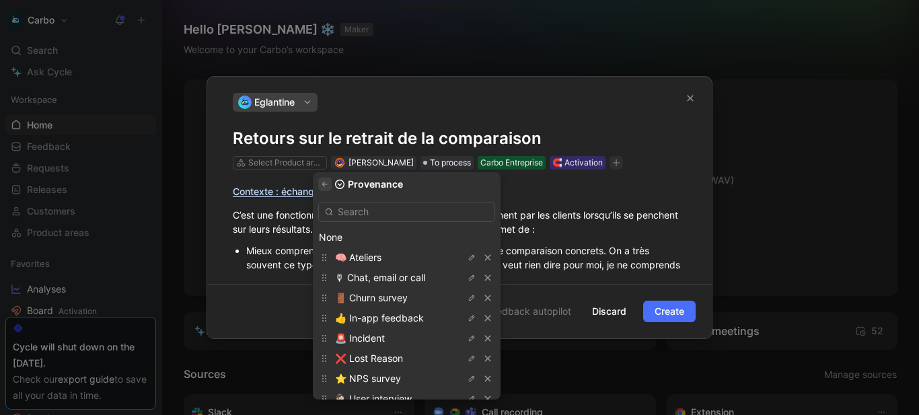
click at [329, 184] on icon "button" at bounding box center [325, 184] width 8 height 8
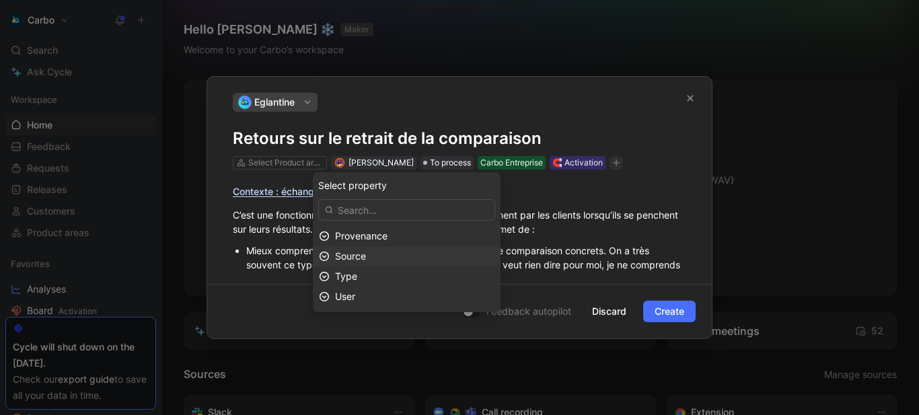
click at [395, 258] on div "Source" at bounding box center [414, 256] width 159 height 16
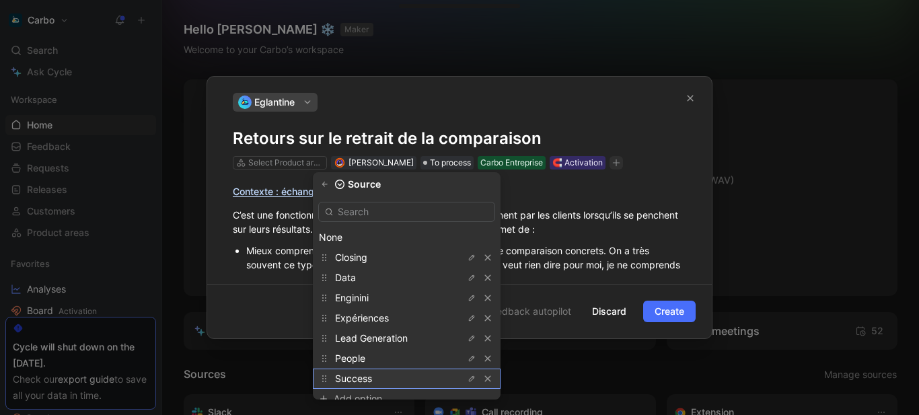
click at [391, 376] on div "Success" at bounding box center [385, 379] width 101 height 16
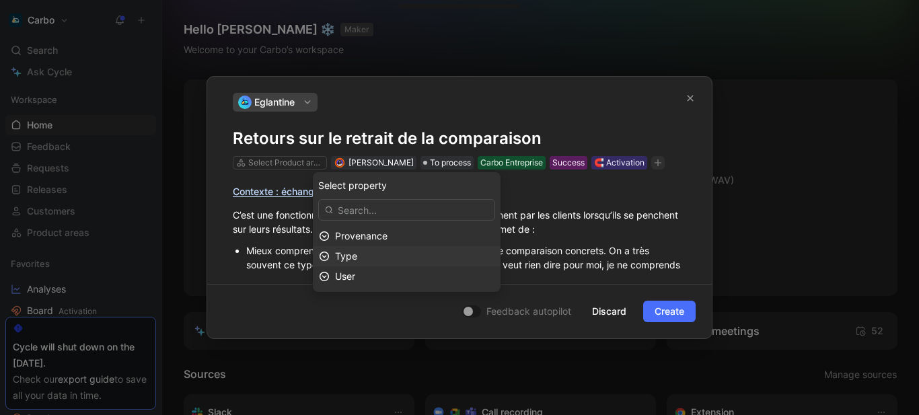
click at [395, 260] on div "Type" at bounding box center [414, 256] width 159 height 16
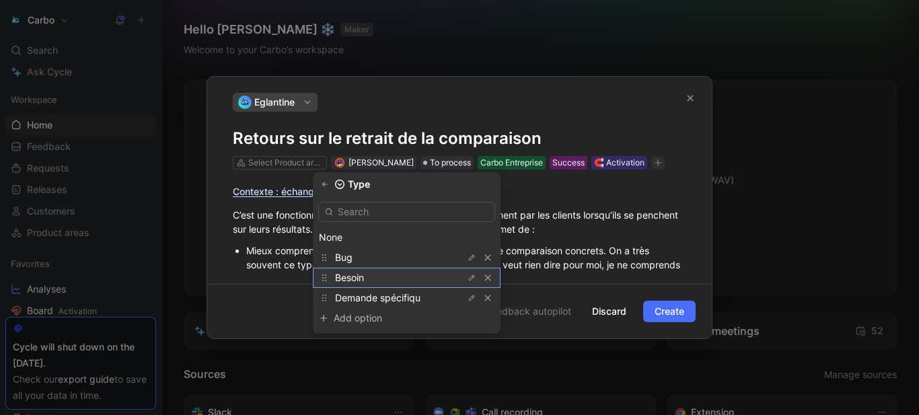
click at [399, 277] on div "Besoin" at bounding box center [385, 278] width 101 height 16
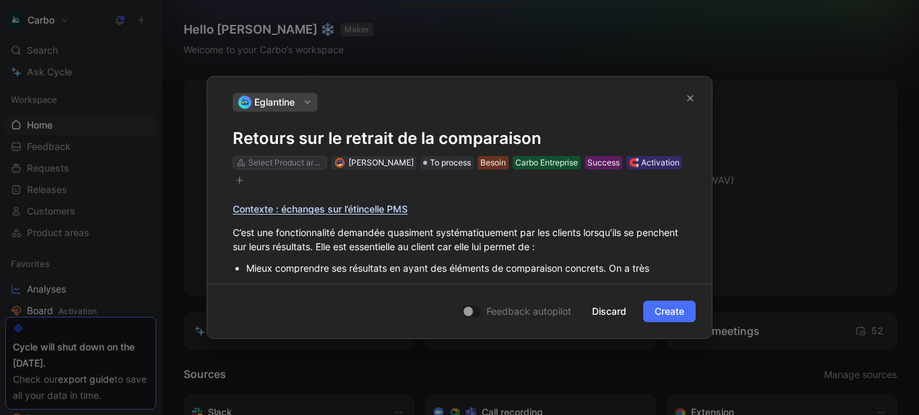
click at [293, 158] on div "Select Product areas" at bounding box center [285, 162] width 75 height 13
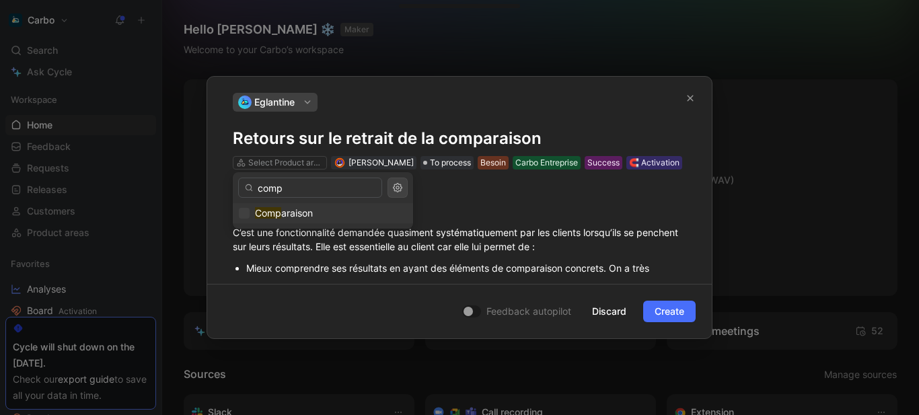
type input "comp"
click at [295, 209] on span "araison" at bounding box center [297, 212] width 32 height 11
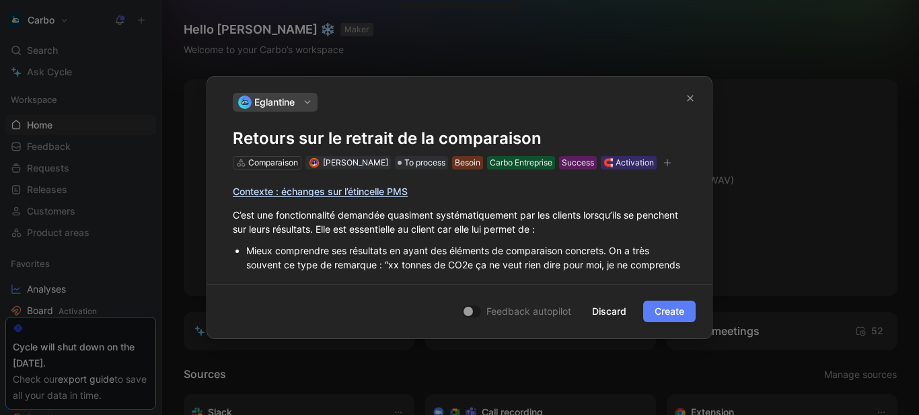
click at [664, 313] on span "Create" at bounding box center [670, 311] width 30 height 16
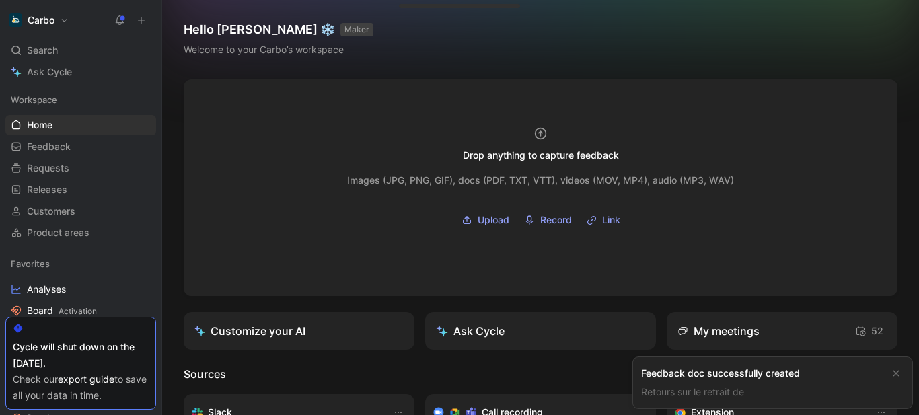
click at [724, 395] on link "Retours sur le retrait de" at bounding box center [692, 391] width 103 height 11
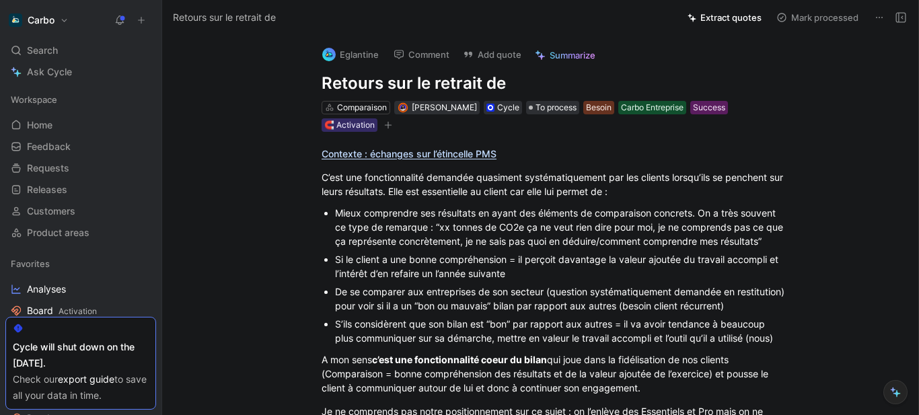
click at [515, 85] on h1 "Retours sur le retrait de" at bounding box center [555, 84] width 466 height 22
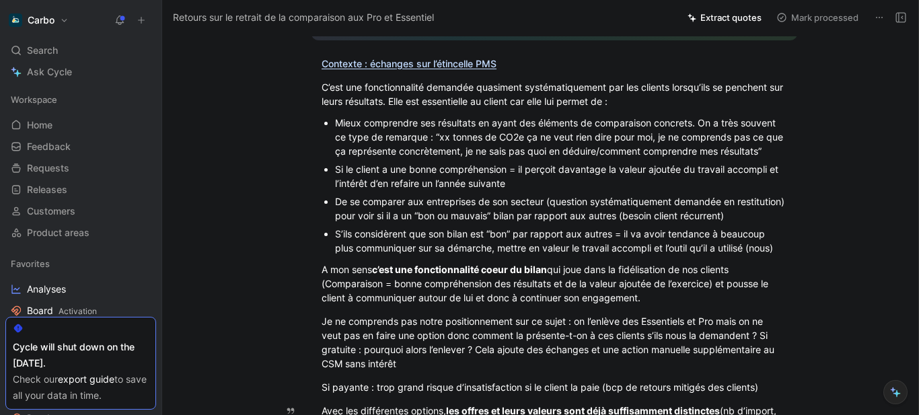
scroll to position [819, 0]
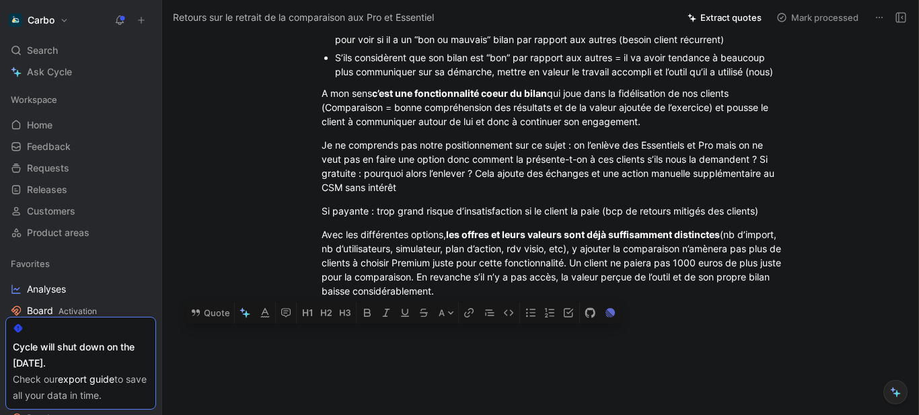
drag, startPoint x: 319, startPoint y: 61, endPoint x: 577, endPoint y: 287, distance: 343.4
click at [213, 302] on button "Quote" at bounding box center [210, 313] width 48 height 22
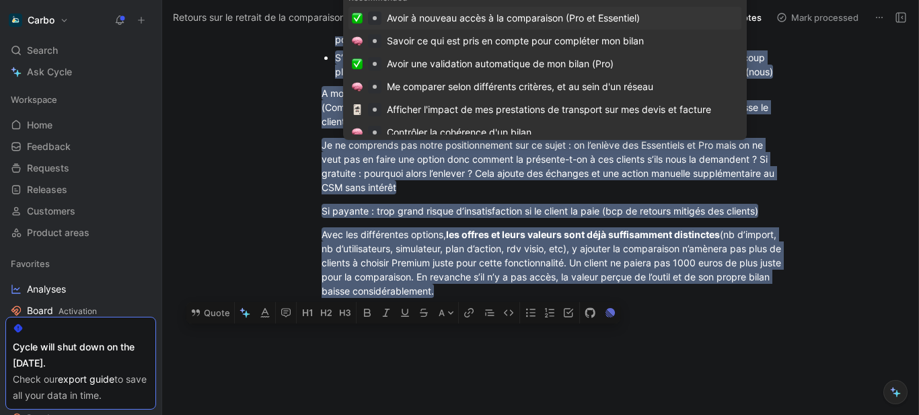
click at [483, 22] on div "Avoir à nouveau accès à la comparaison (Pro et Essentiel)" at bounding box center [513, 18] width 253 height 16
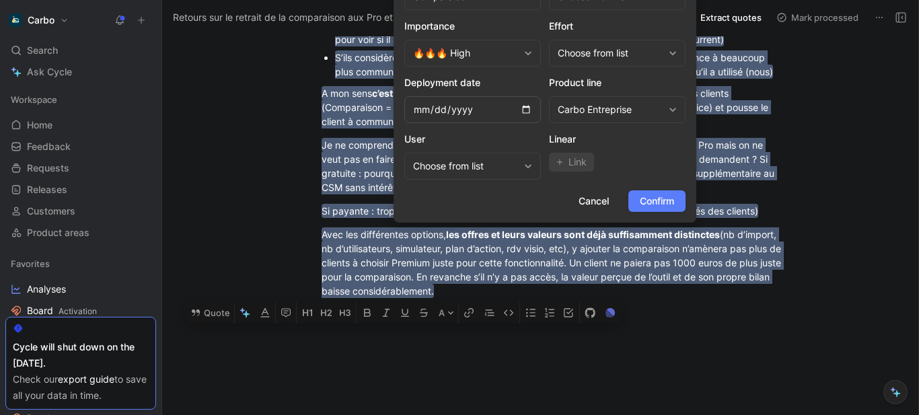
click at [673, 203] on span "Confirm" at bounding box center [657, 201] width 34 height 16
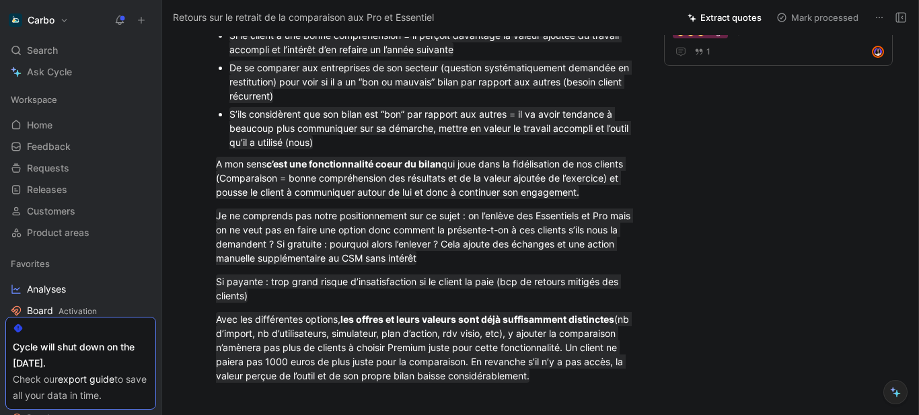
scroll to position [487, 0]
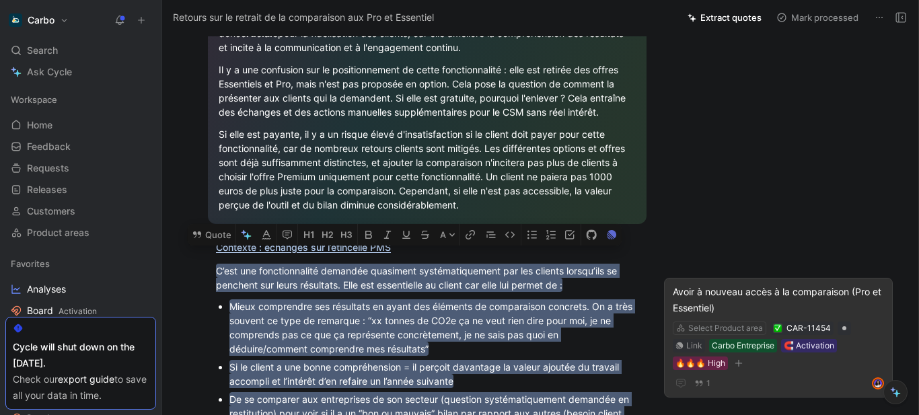
click at [708, 294] on div "Avoir à nouveau accès à la comparaison (Pro et Essentiel)" at bounding box center [778, 300] width 211 height 32
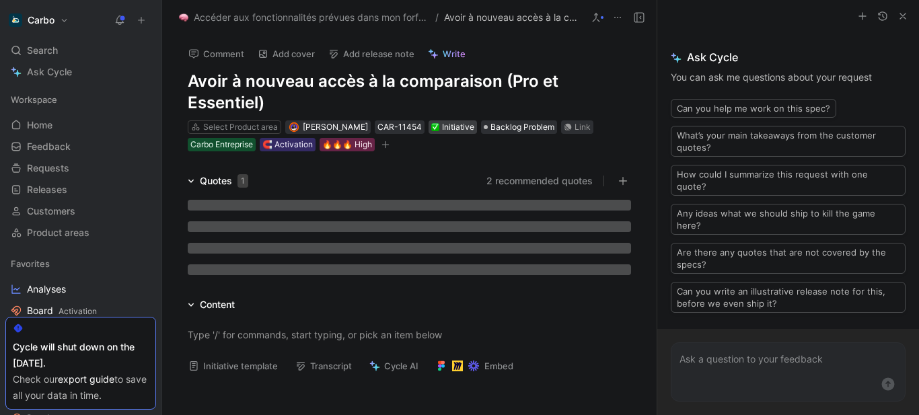
click at [466, 129] on div "Initiative" at bounding box center [452, 126] width 43 height 13
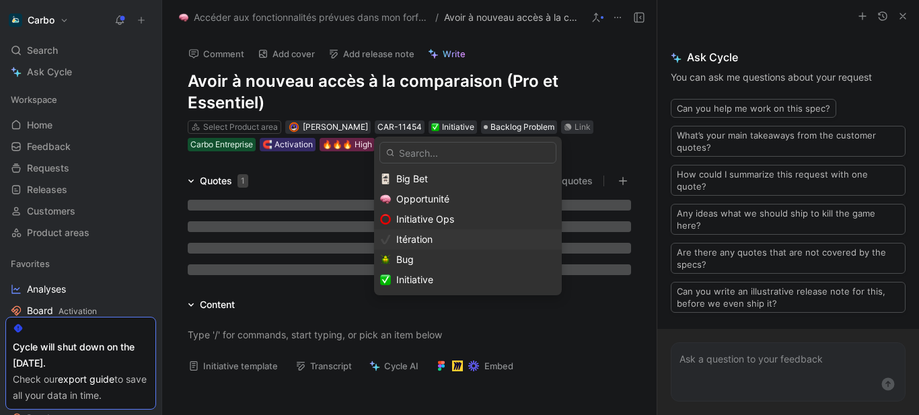
click at [439, 242] on div "Itération" at bounding box center [475, 239] width 159 height 16
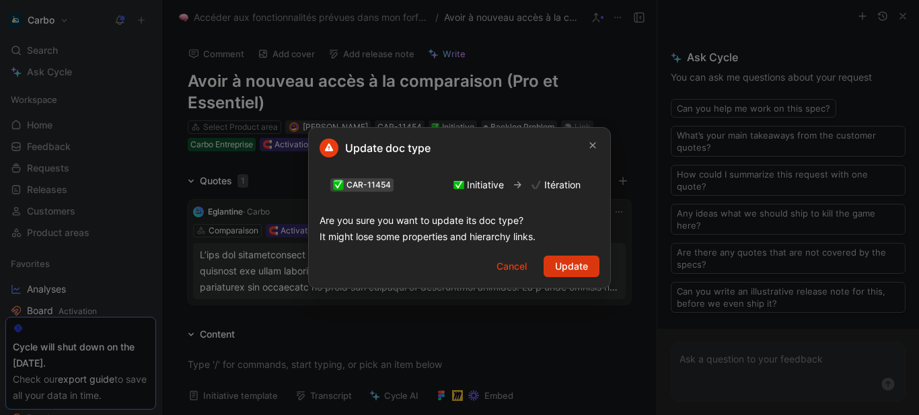
click at [581, 265] on span "Update" at bounding box center [571, 266] width 33 height 16
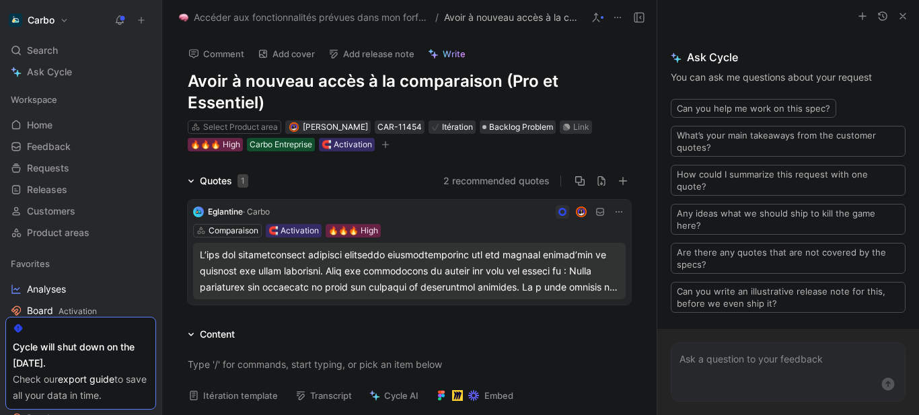
click at [317, 278] on div at bounding box center [409, 271] width 419 height 48
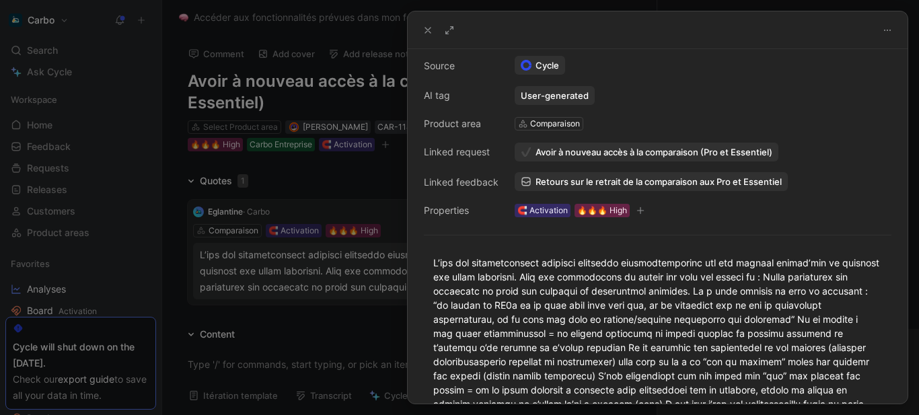
scroll to position [116, 0]
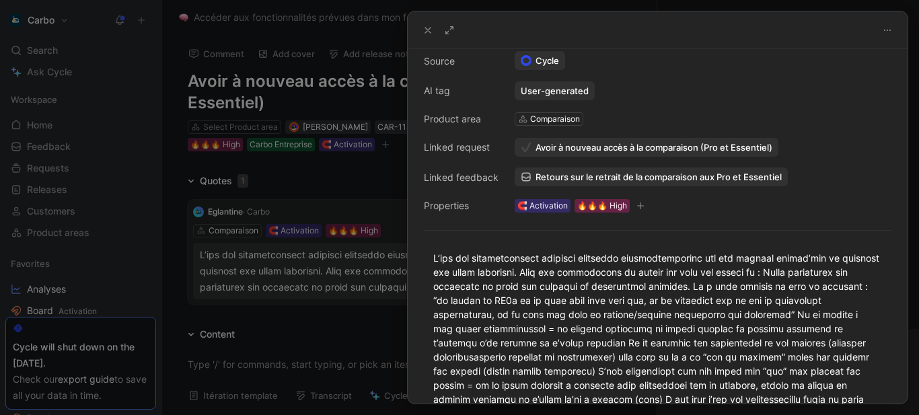
drag, startPoint x: 527, startPoint y: 308, endPoint x: 524, endPoint y: 127, distance: 180.4
click at [524, 127] on div "Creator Clémentine Coycault Creation date September 29, 2025 Customer Eglantine…" at bounding box center [658, 226] width 500 height 355
click at [593, 303] on div at bounding box center [657, 413] width 449 height 325
click at [563, 271] on div at bounding box center [657, 413] width 449 height 325
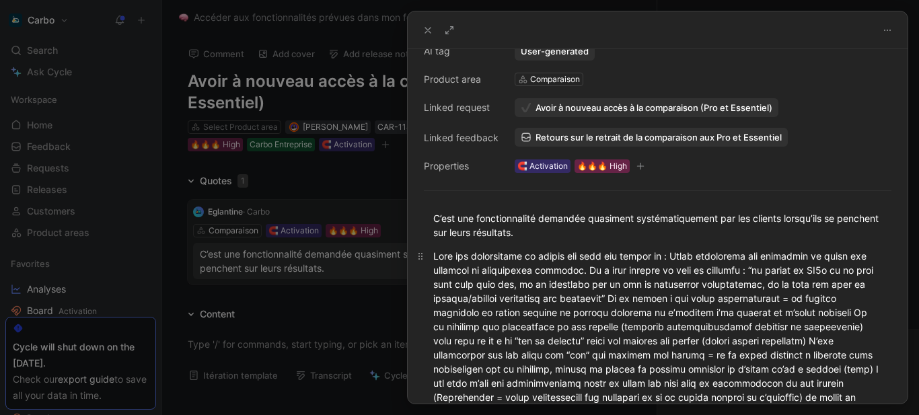
scroll to position [161, 0]
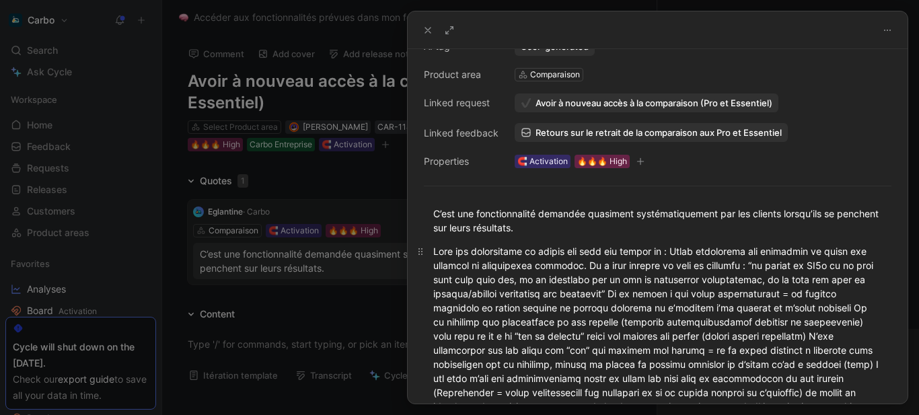
click at [659, 247] on div at bounding box center [657, 392] width 449 height 297
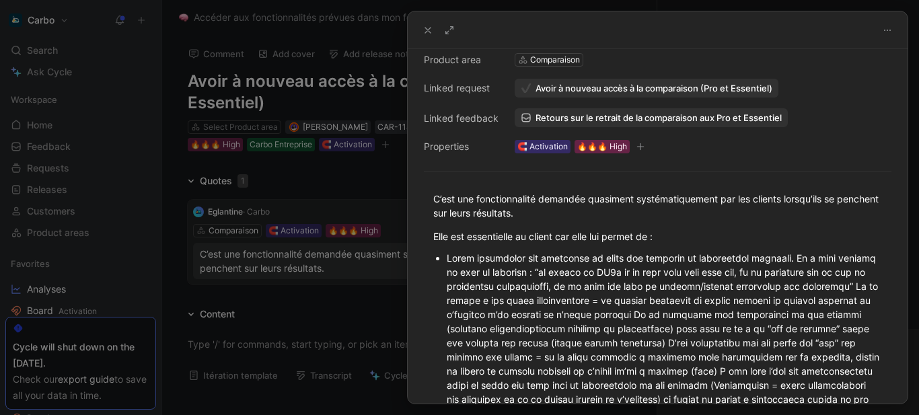
scroll to position [176, 0]
click at [567, 302] on div at bounding box center [664, 398] width 435 height 297
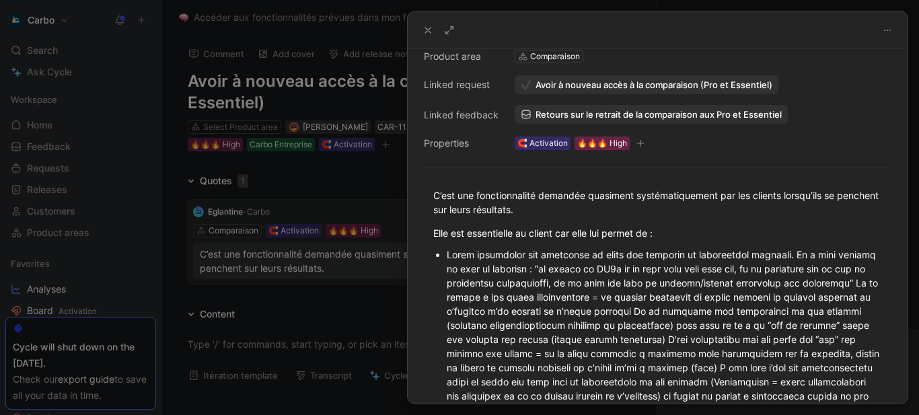
click at [784, 312] on div at bounding box center [664, 396] width 435 height 297
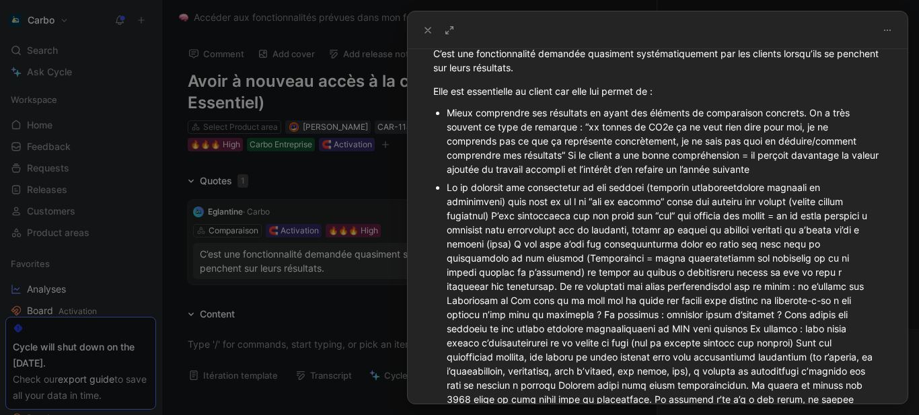
scroll to position [338, 0]
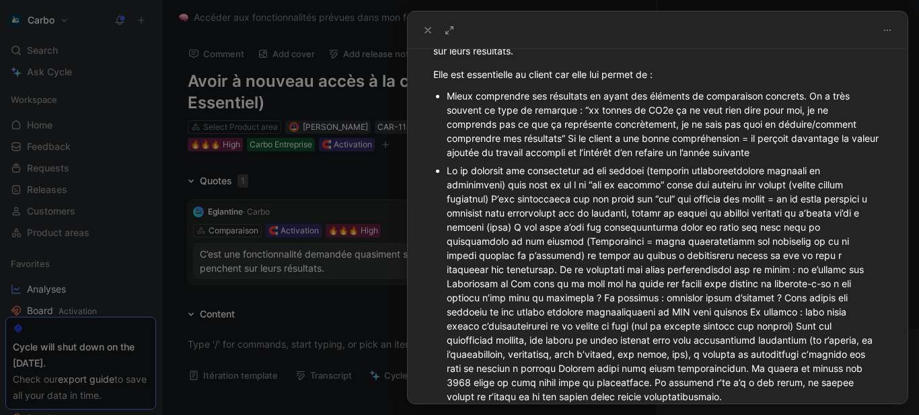
click at [504, 265] on div at bounding box center [664, 284] width 435 height 240
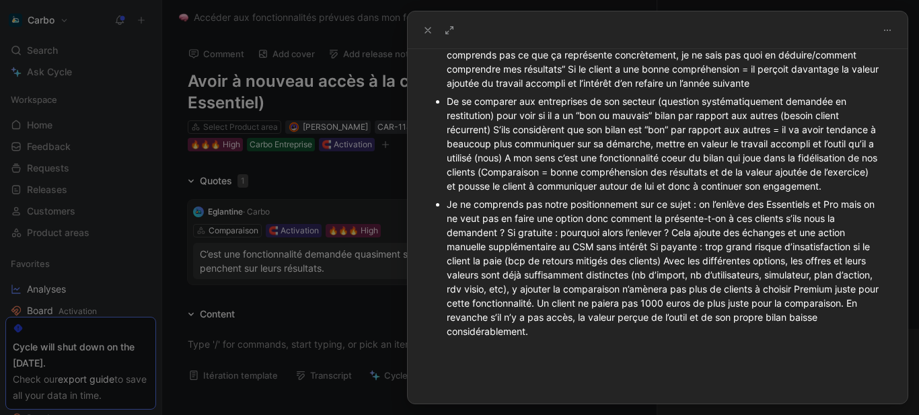
scroll to position [408, 0]
click at [652, 258] on div "Je ne comprends pas notre positionnement sur ce sujet : on l’enlève des Essenti…" at bounding box center [664, 267] width 435 height 141
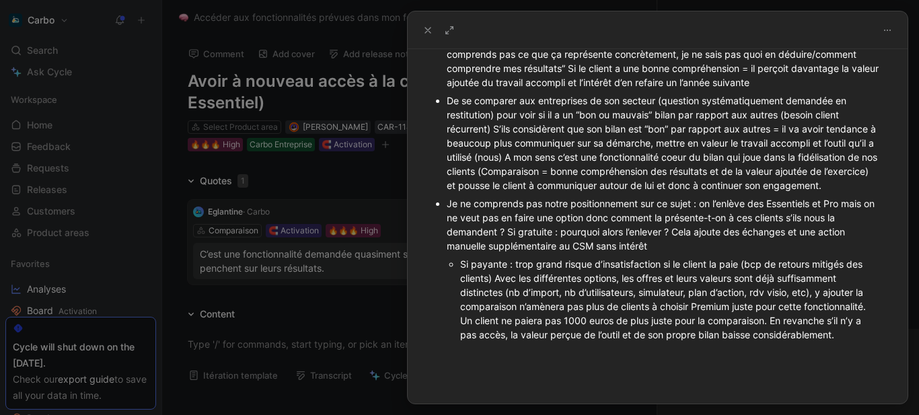
click at [507, 245] on div "Je ne comprends pas notre positionnement sur ce sujet : on l’enlève des Essenti…" at bounding box center [664, 225] width 435 height 57
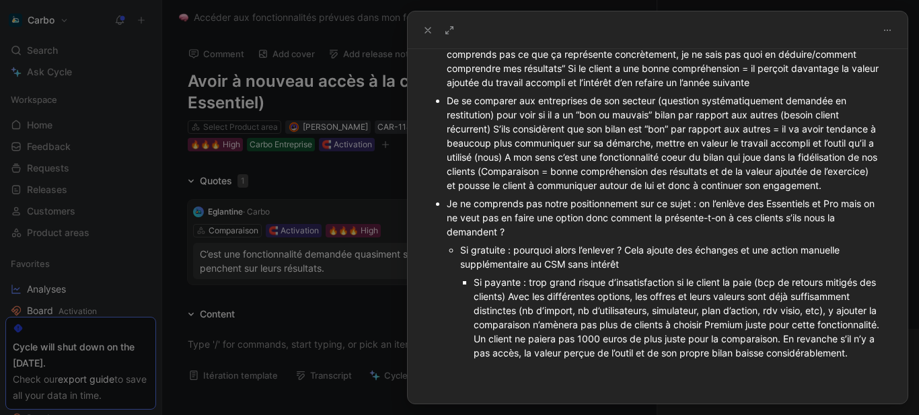
click at [474, 299] on div "Si payante : trop grand risque d’insatisfaction si le client la paie (bcp de re…" at bounding box center [678, 317] width 408 height 85
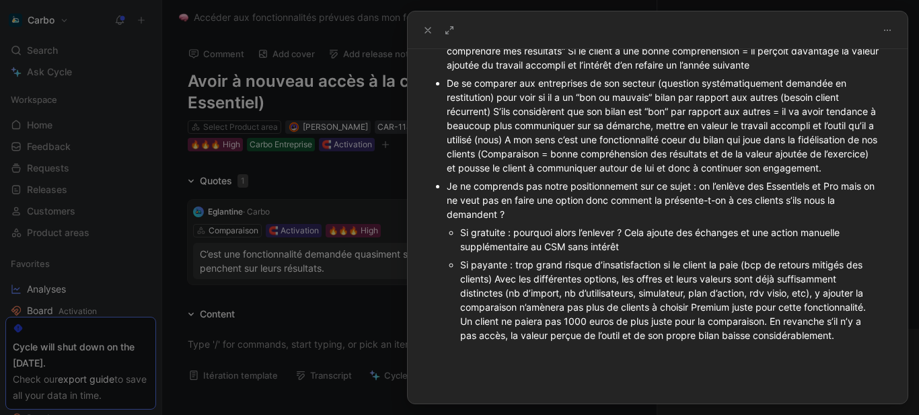
scroll to position [426, 0]
click at [98, 242] on div at bounding box center [459, 207] width 919 height 415
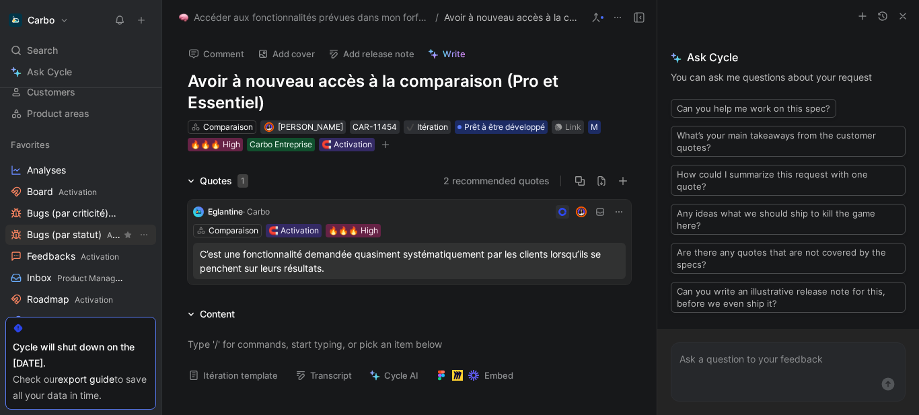
scroll to position [120, 0]
click at [51, 249] on span "Feedbacks Activation" at bounding box center [73, 256] width 92 height 14
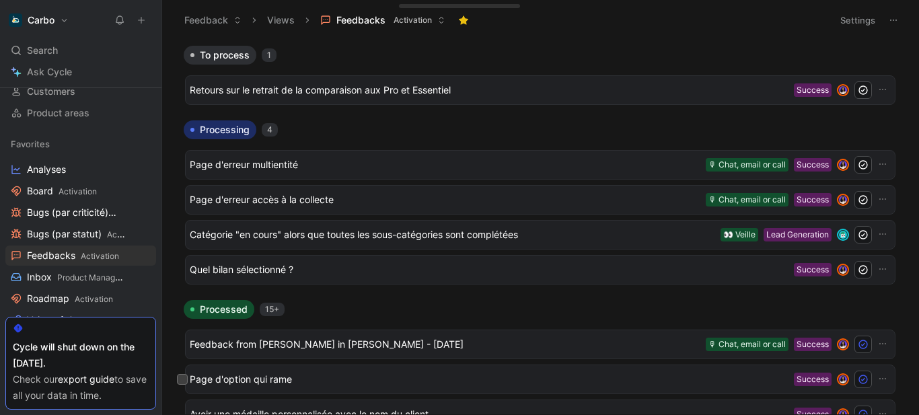
scroll to position [55, 0]
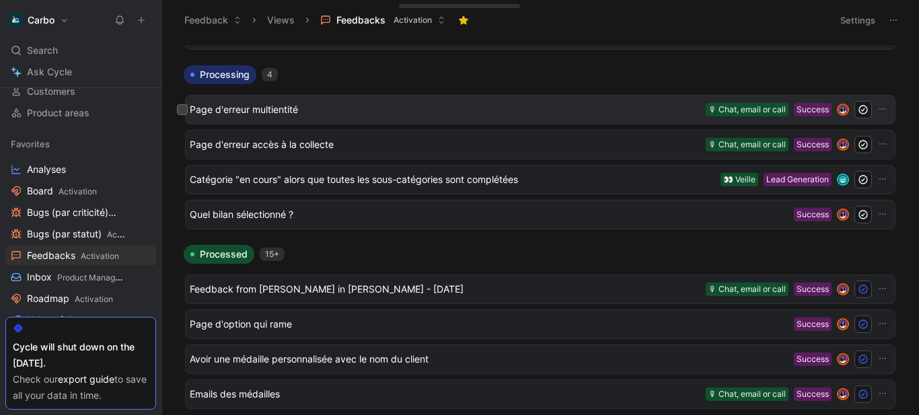
click at [295, 108] on span "Page d'erreur multientité" at bounding box center [445, 110] width 511 height 16
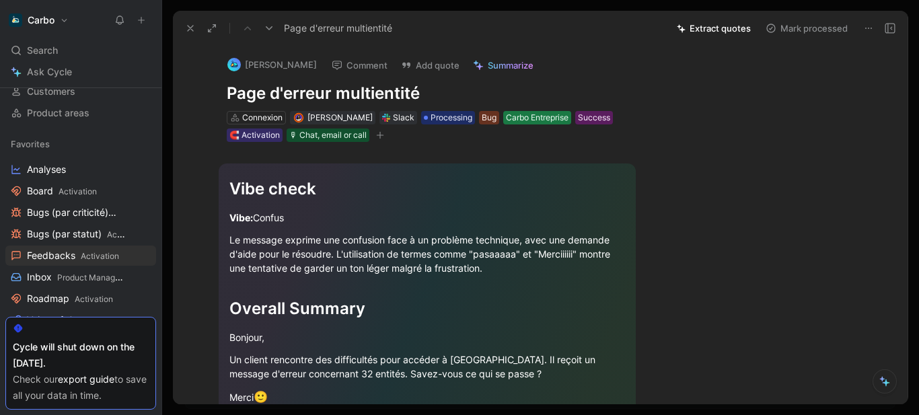
click at [534, 119] on div "Carbo Entreprise" at bounding box center [537, 117] width 63 height 13
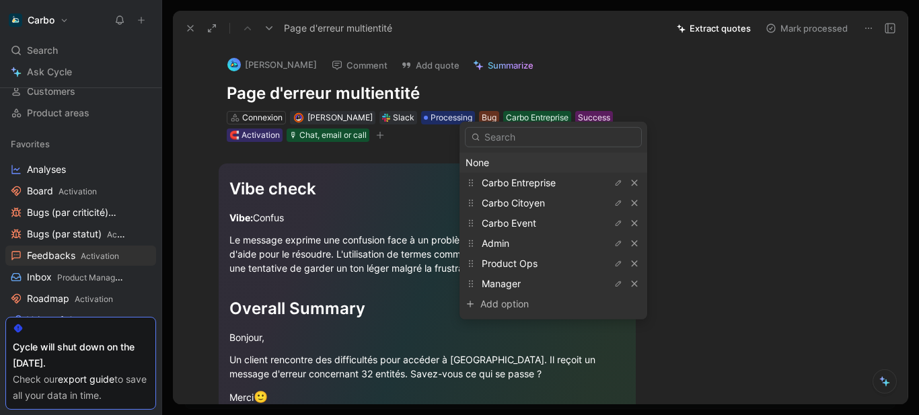
click at [442, 114] on span "Processing" at bounding box center [452, 117] width 42 height 13
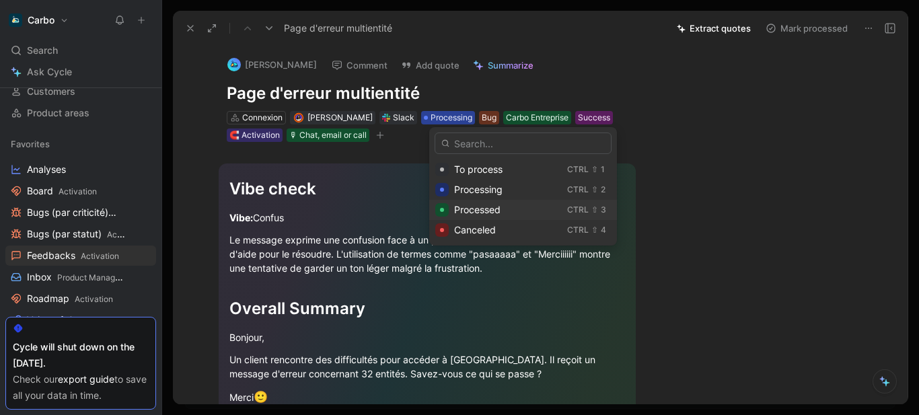
click at [482, 209] on span "Processed" at bounding box center [477, 209] width 46 height 11
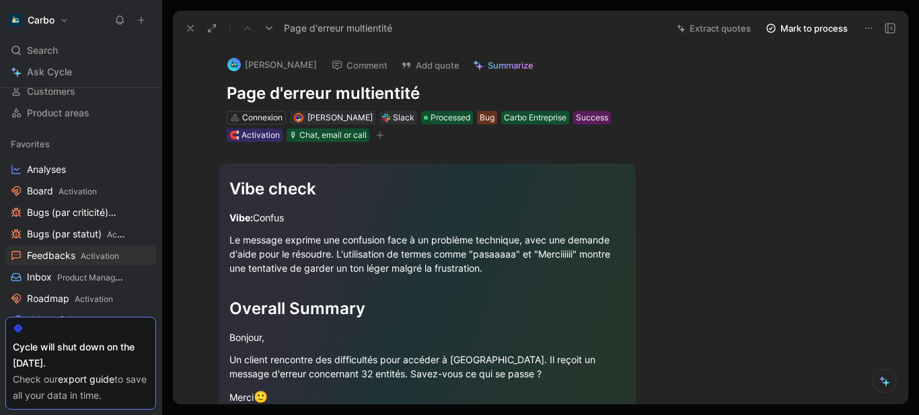
click at [267, 27] on use at bounding box center [269, 28] width 7 height 4
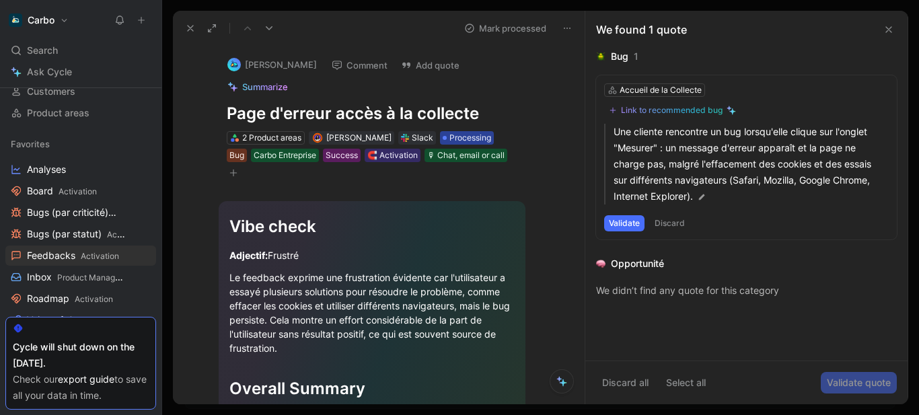
click at [458, 135] on span "Processing" at bounding box center [471, 137] width 42 height 13
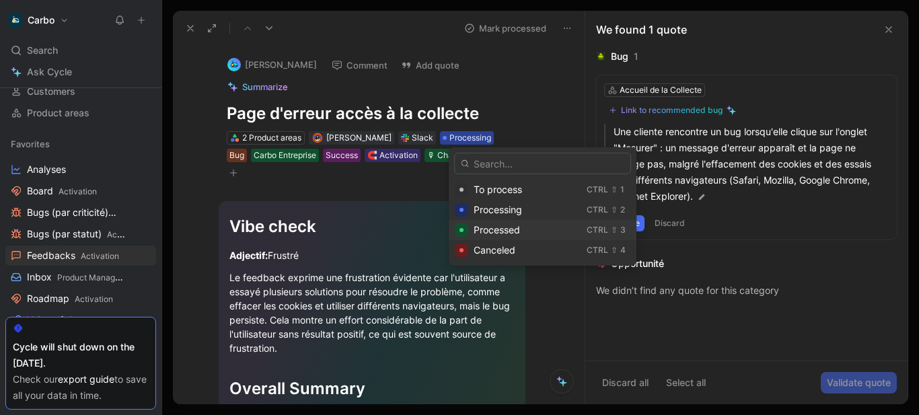
click at [465, 234] on div at bounding box center [461, 229] width 13 height 13
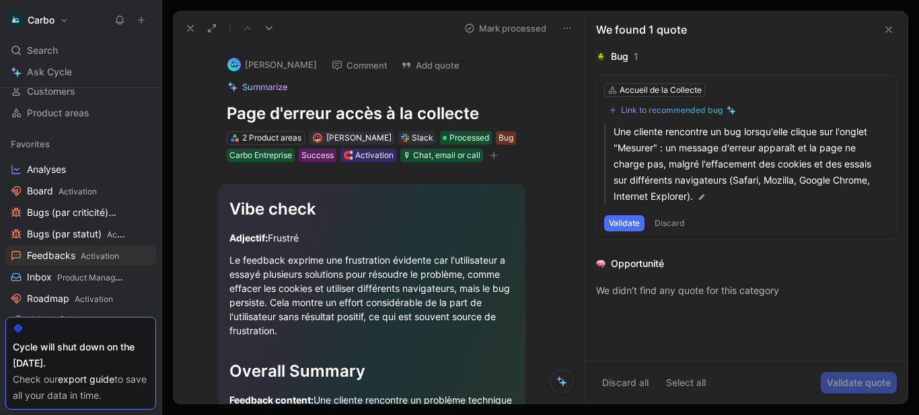
click at [267, 28] on use at bounding box center [269, 28] width 7 height 4
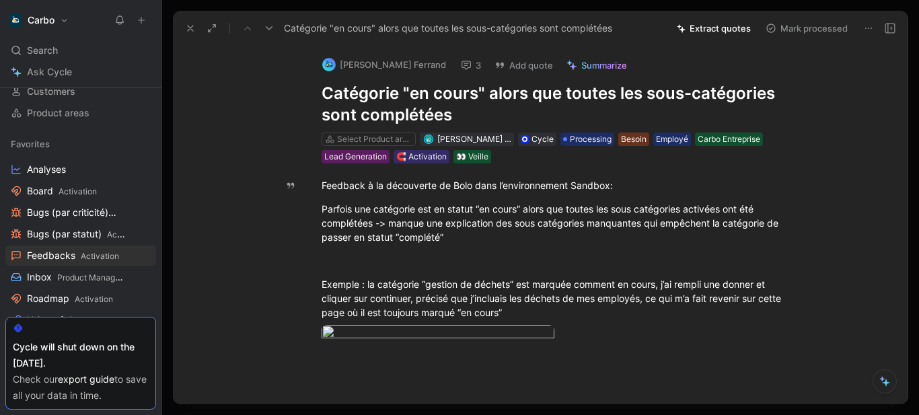
click at [187, 29] on icon at bounding box center [190, 28] width 11 height 11
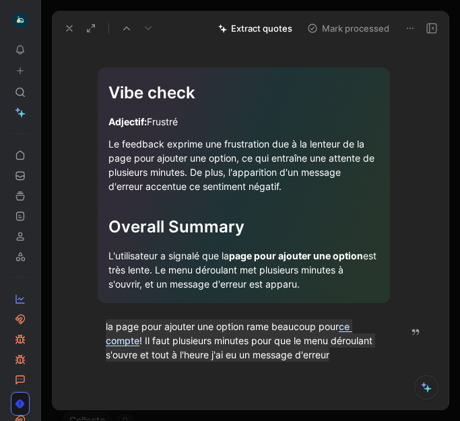
scroll to position [215, 0]
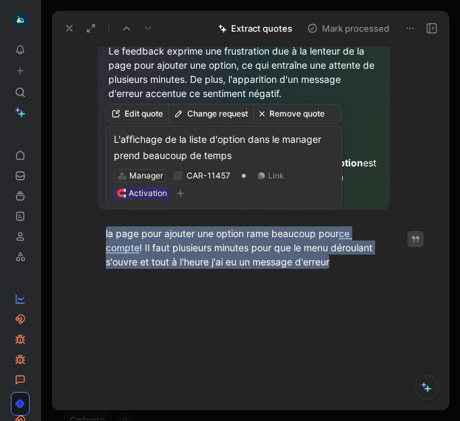
click at [188, 245] on mark "la page pour ajouter une option rame beaucoup pour ce compte ! Il faut plusieur…" at bounding box center [240, 247] width 269 height 42
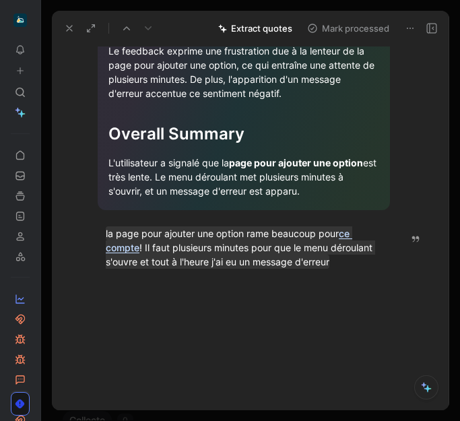
scroll to position [0, 0]
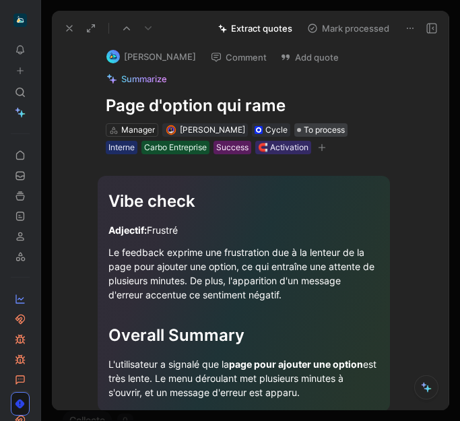
click at [323, 131] on span "To process" at bounding box center [323, 129] width 41 height 13
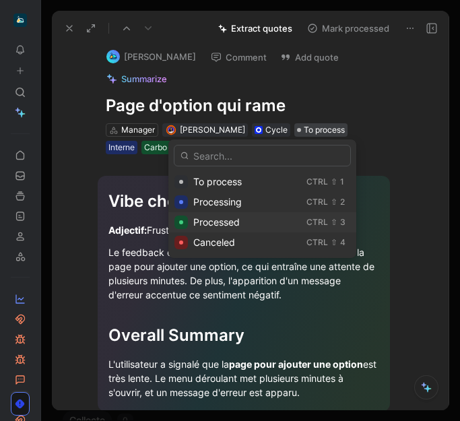
click at [240, 223] on span "Processed" at bounding box center [216, 221] width 46 height 11
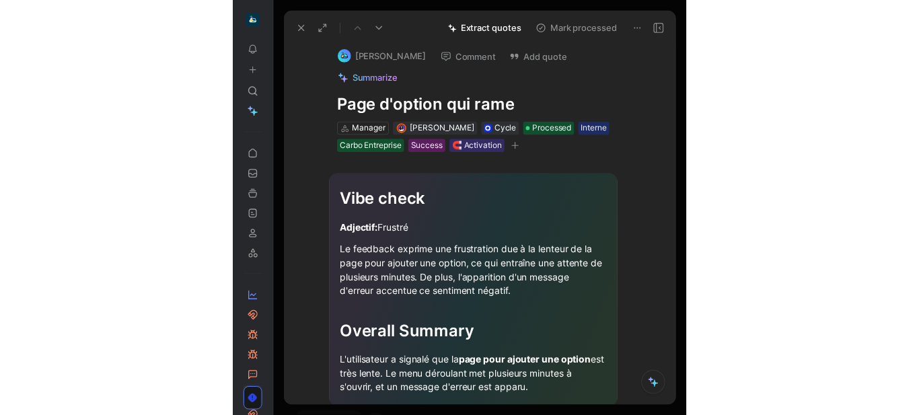
scroll to position [215, 0]
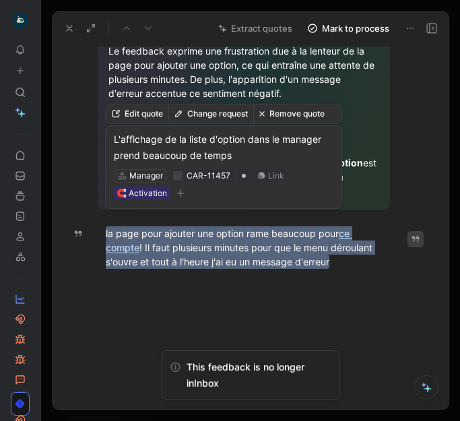
click at [212, 139] on div "L'affichage de la liste d'option dans le manager prend beaucoup de temps" at bounding box center [223, 147] width 219 height 32
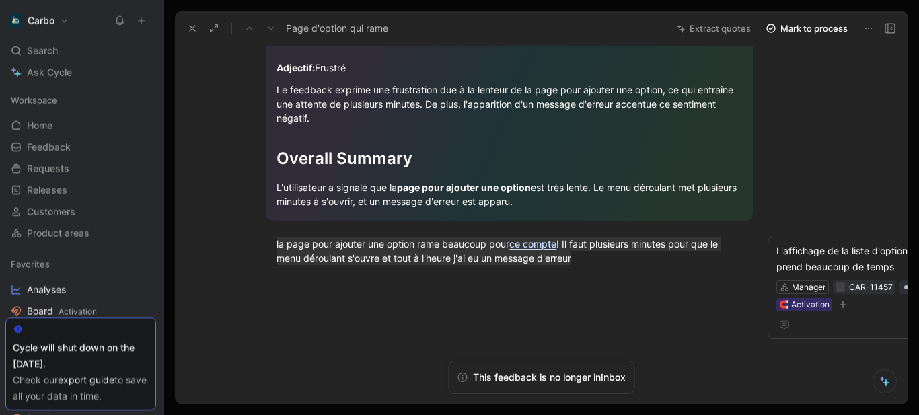
scroll to position [150, 0]
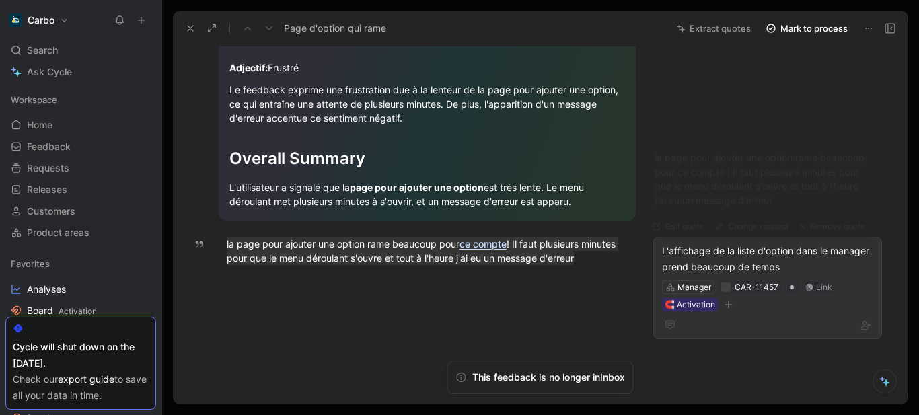
click at [741, 256] on div "L'affichage de la liste d'option dans le manager prend beaucoup de temps" at bounding box center [767, 259] width 211 height 32
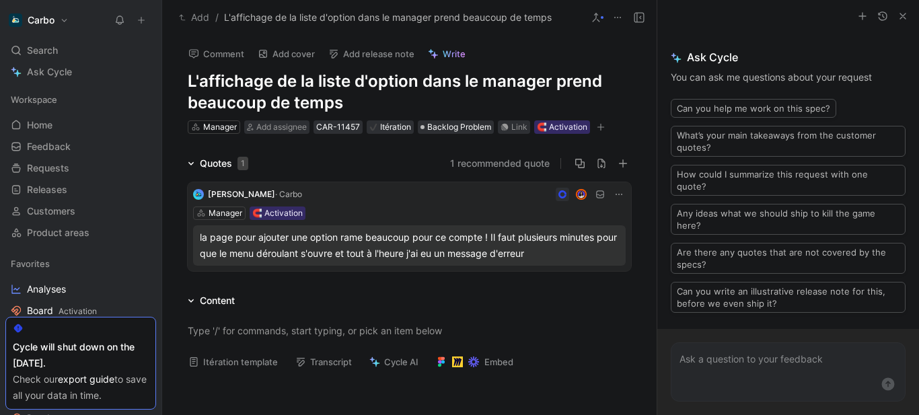
click at [204, 20] on button "Add" at bounding box center [194, 17] width 37 height 16
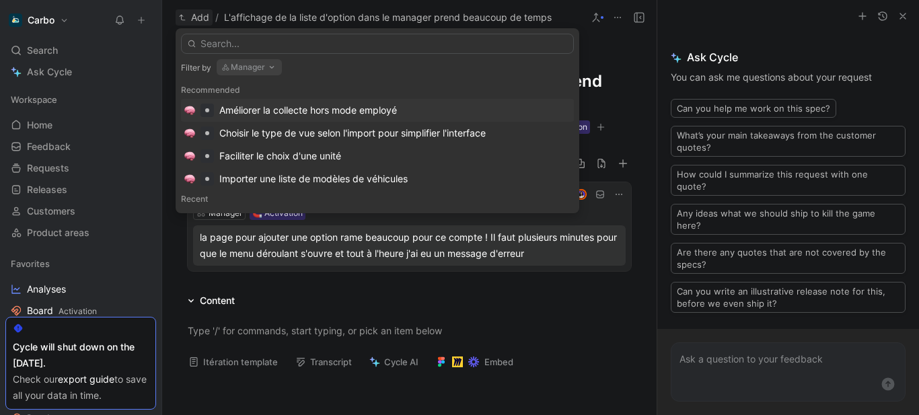
click at [248, 70] on button "Manager" at bounding box center [249, 67] width 65 height 16
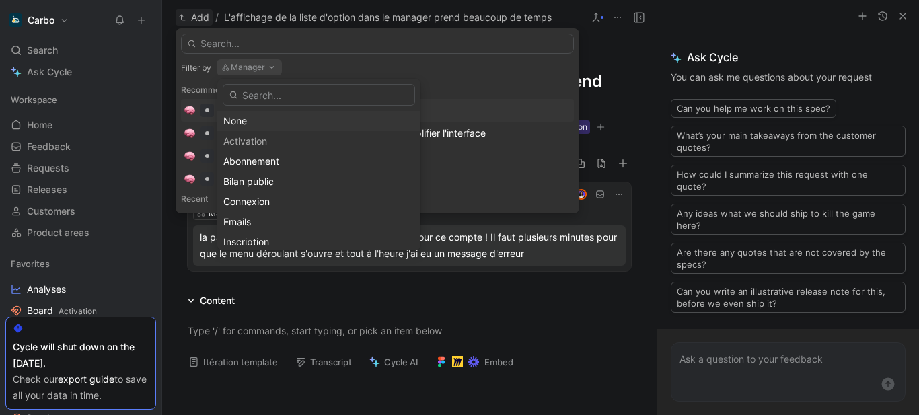
click at [246, 120] on div "None" at bounding box center [318, 121] width 191 height 16
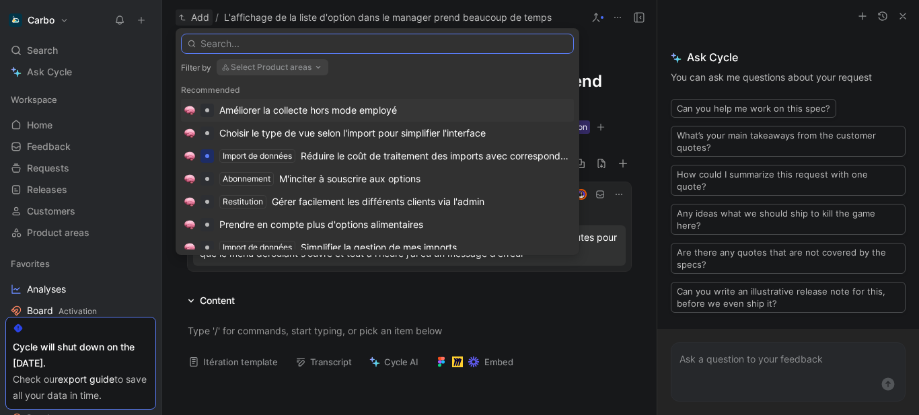
click at [236, 42] on input "text" at bounding box center [377, 44] width 393 height 20
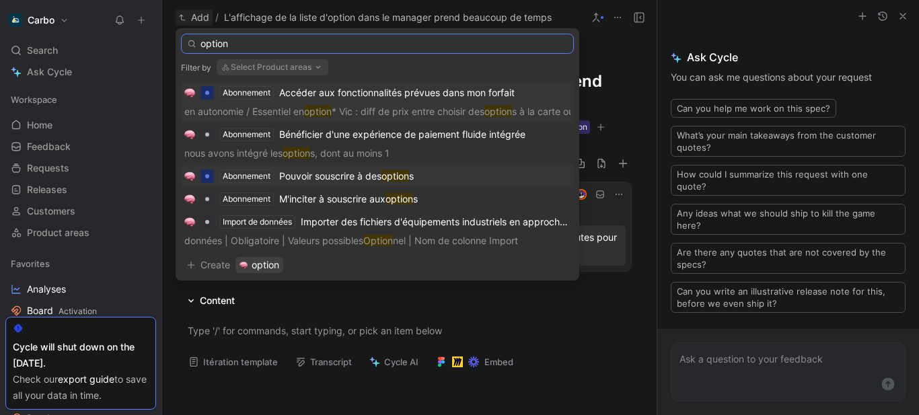
type input "option"
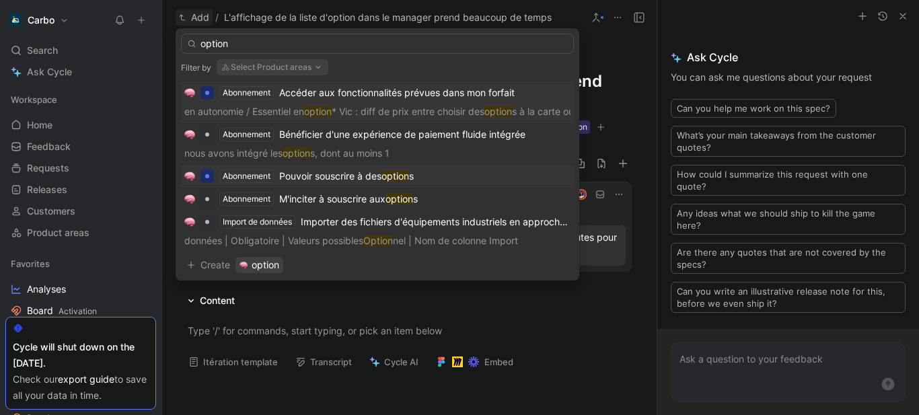
click at [409, 170] on mark "option" at bounding box center [396, 175] width 28 height 11
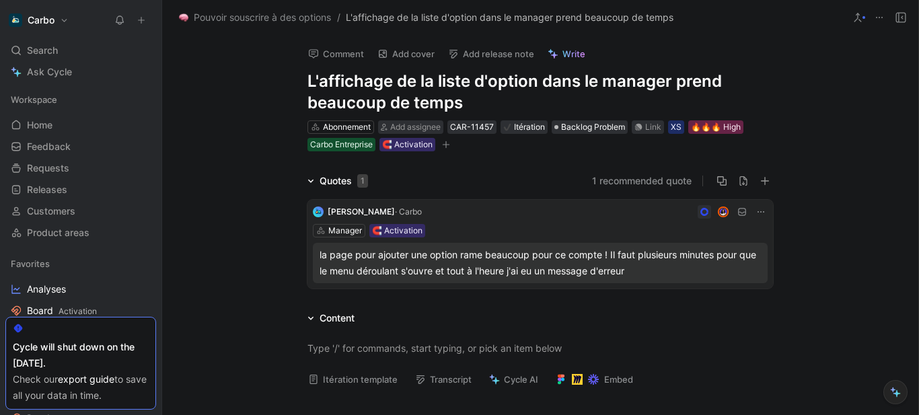
scroll to position [69, 0]
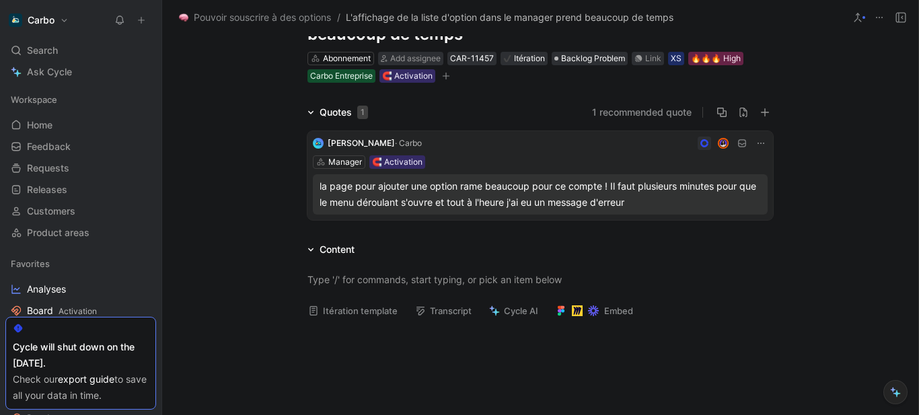
click at [326, 308] on button "Itération template" at bounding box center [353, 310] width 102 height 19
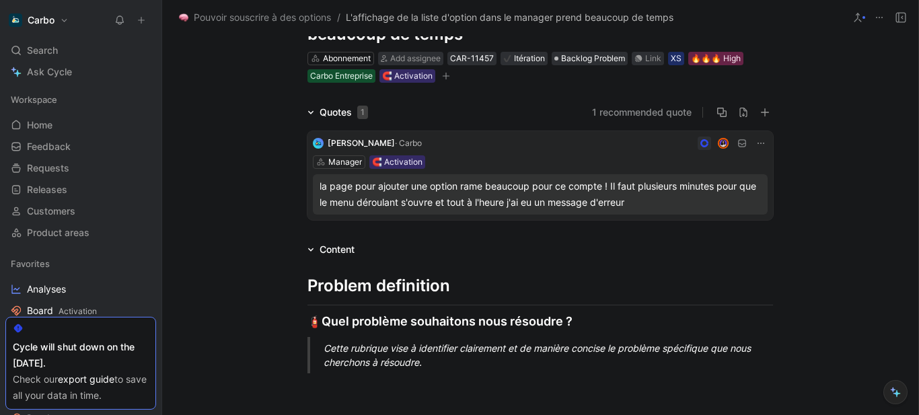
click at [367, 349] on div "Cette rubrique vise à identifier clairement et de manière concise le problème s…" at bounding box center [557, 355] width 466 height 28
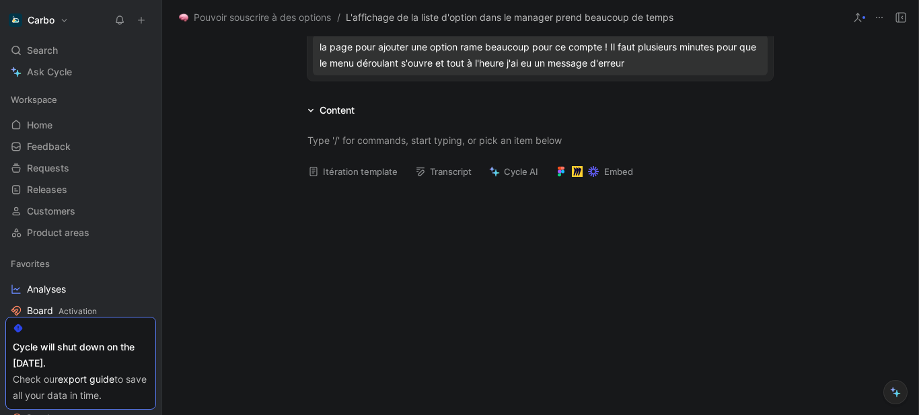
scroll to position [0, 0]
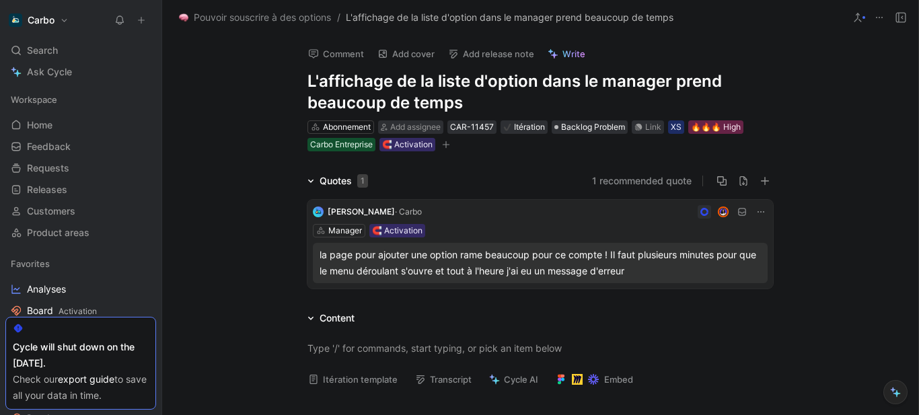
click at [393, 86] on h1 "L'affichage de la liste d'option dans le manager prend beaucoup de temps" at bounding box center [541, 92] width 466 height 43
copy h1 "L'affichage de la liste d'option dans le manager prend beaucoup de temps"
click at [392, 90] on h1 "L'affichage de la liste d'option dans le manager prend beaucoup de temps" at bounding box center [541, 92] width 466 height 43
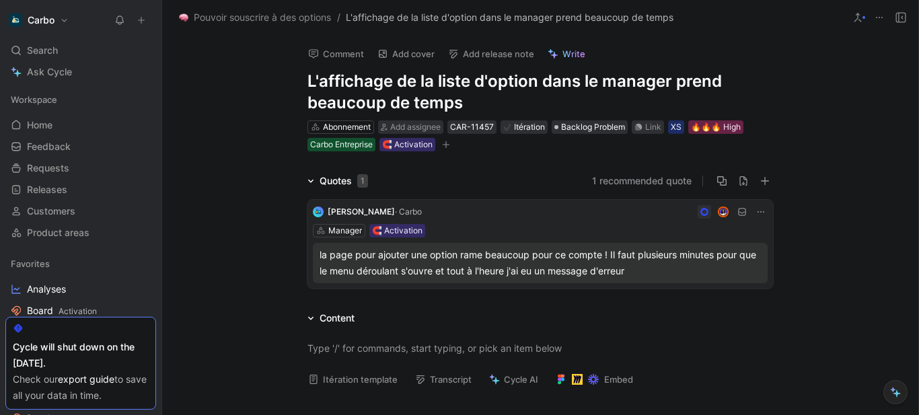
click at [392, 90] on h1 "L'affichage de la liste d'option dans le manager prend beaucoup de temps" at bounding box center [541, 92] width 466 height 43
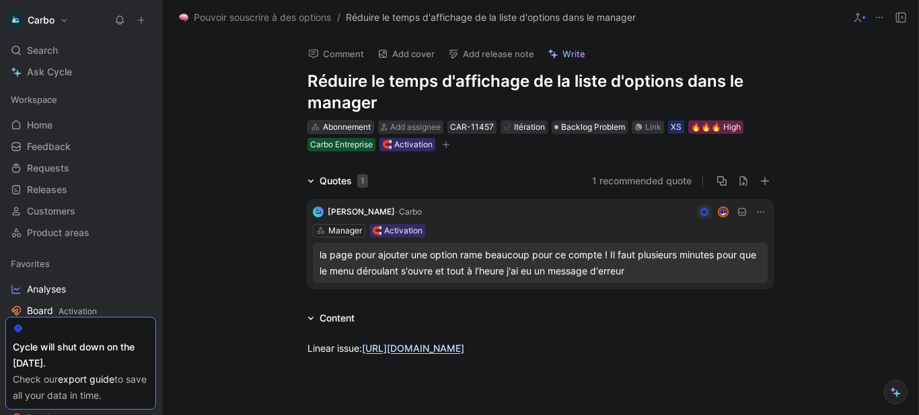
click at [338, 126] on div "Abonnement" at bounding box center [347, 126] width 48 height 13
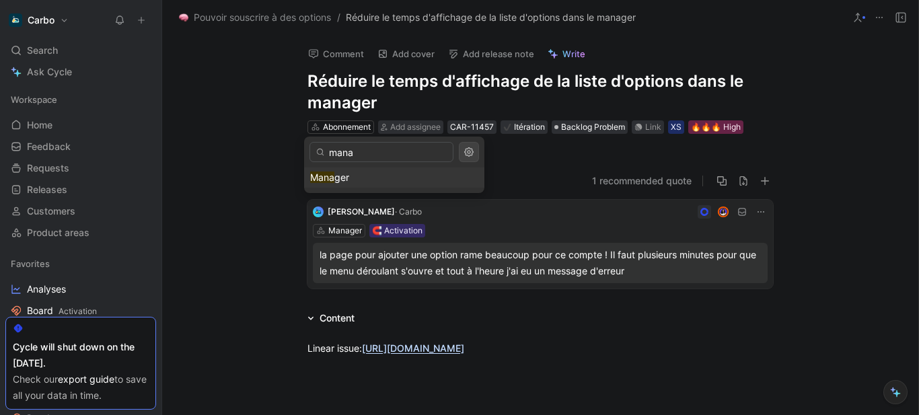
type input "mana"
click at [357, 180] on div "Mana ger" at bounding box center [394, 178] width 168 height 16
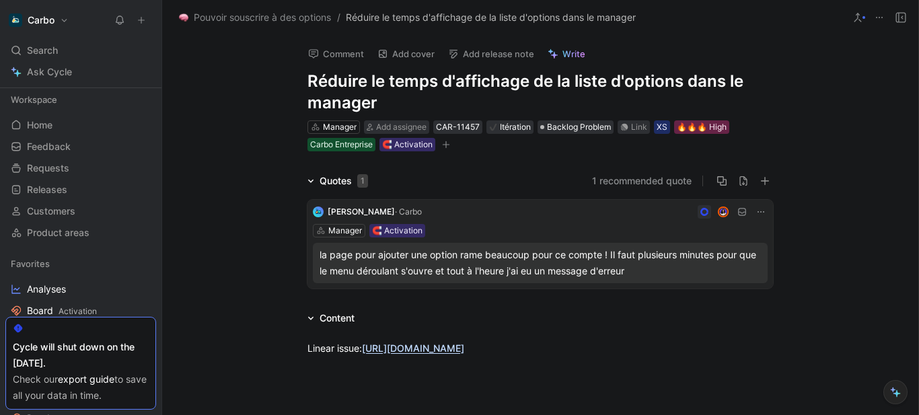
scroll to position [93, 0]
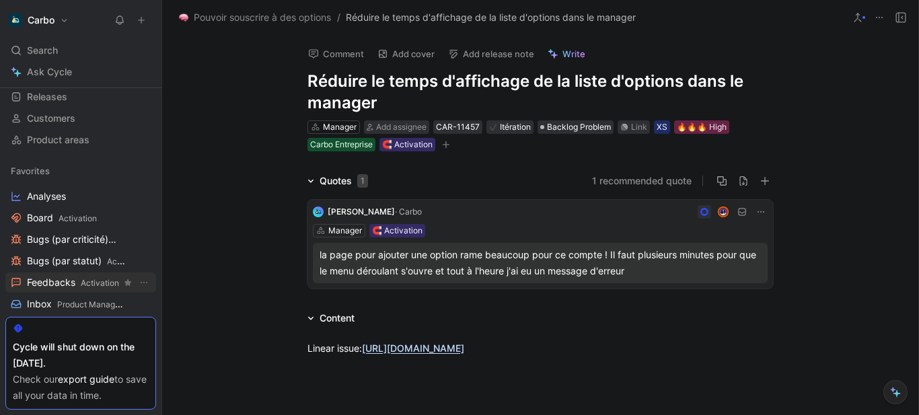
click at [90, 279] on span "Activation" at bounding box center [100, 283] width 38 height 10
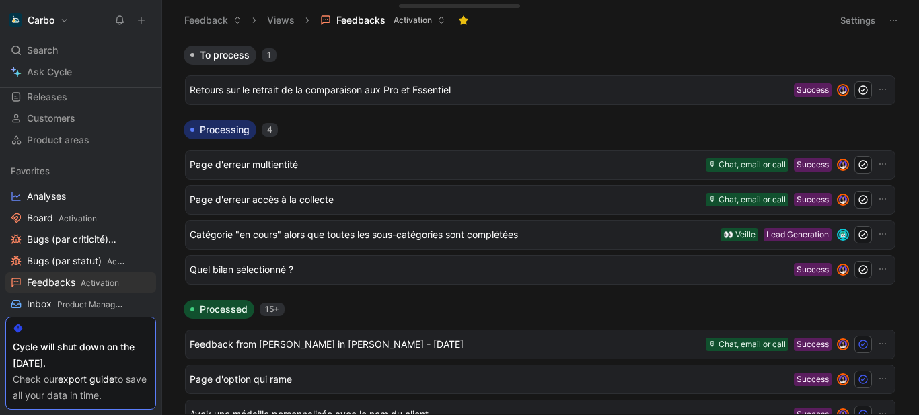
click at [75, 40] on div "Carbo Search Ctrl K Ask Cycle Workspace Home G then H Feedback G then F Request…" at bounding box center [81, 207] width 162 height 415
click at [62, 44] on div "Search Ctrl K" at bounding box center [80, 50] width 151 height 20
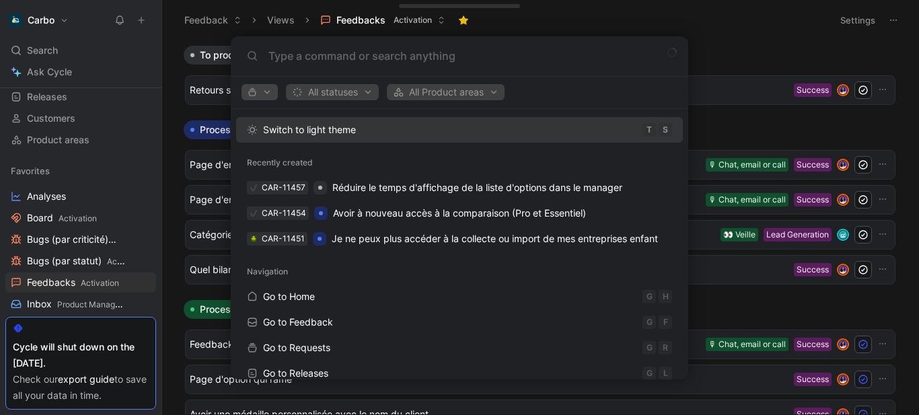
click at [260, 94] on span "button" at bounding box center [260, 91] width 24 height 9
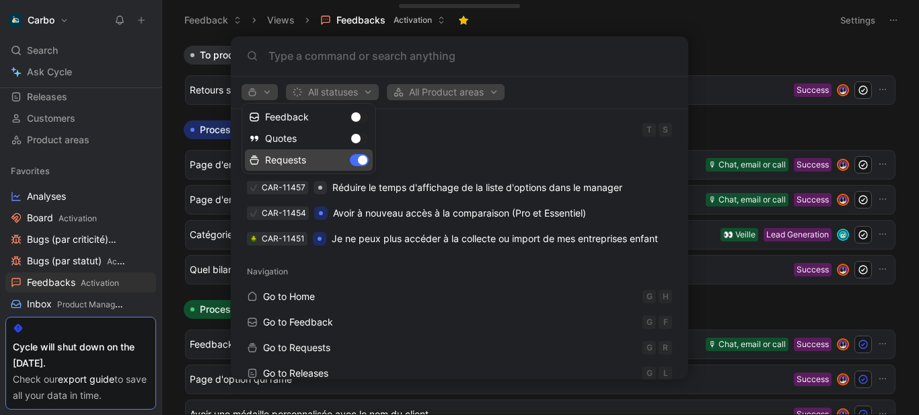
click at [363, 157] on div "Requests" at bounding box center [309, 160] width 128 height 22
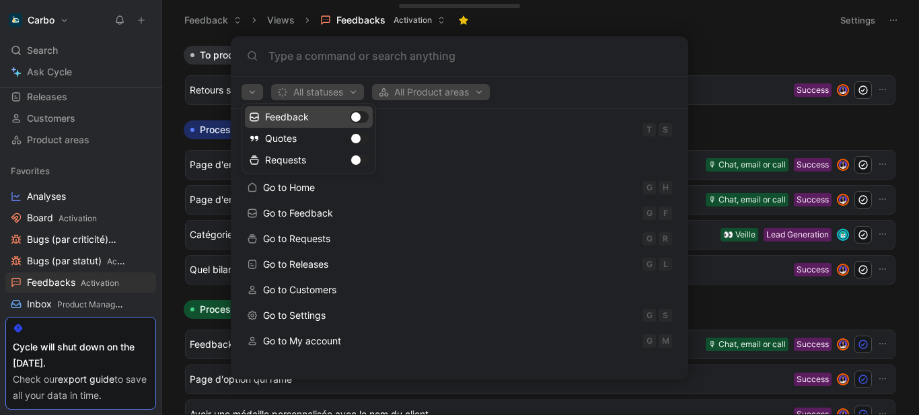
click at [358, 114] on div "Feedback" at bounding box center [309, 117] width 128 height 22
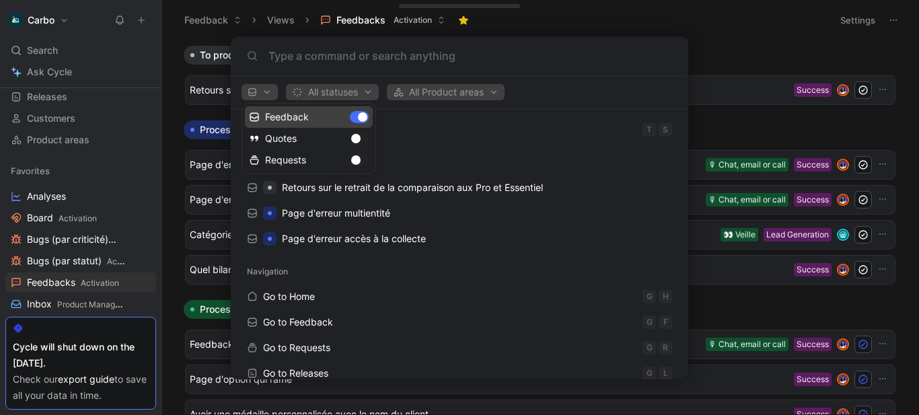
click at [322, 66] on div at bounding box center [459, 207] width 919 height 415
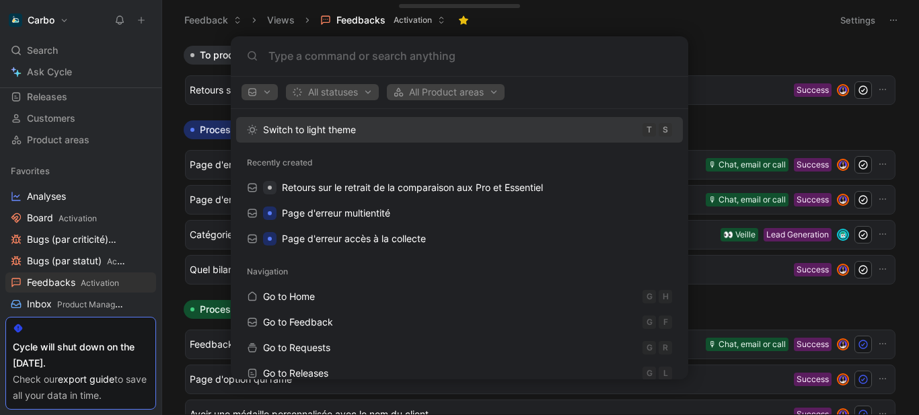
click at [476, 28] on body "Carbo Search Ctrl K Ask Cycle Workspace Home G then H Feedback G then F Request…" at bounding box center [459, 207] width 919 height 415
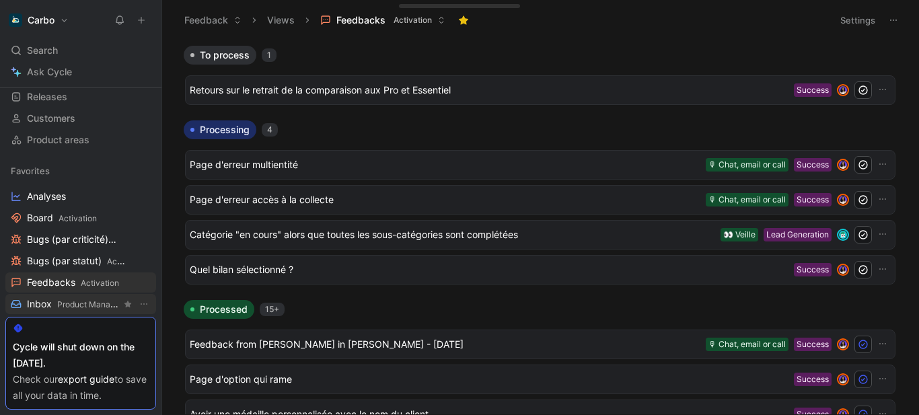
click at [87, 302] on span "Product Management" at bounding box center [97, 304] width 81 height 10
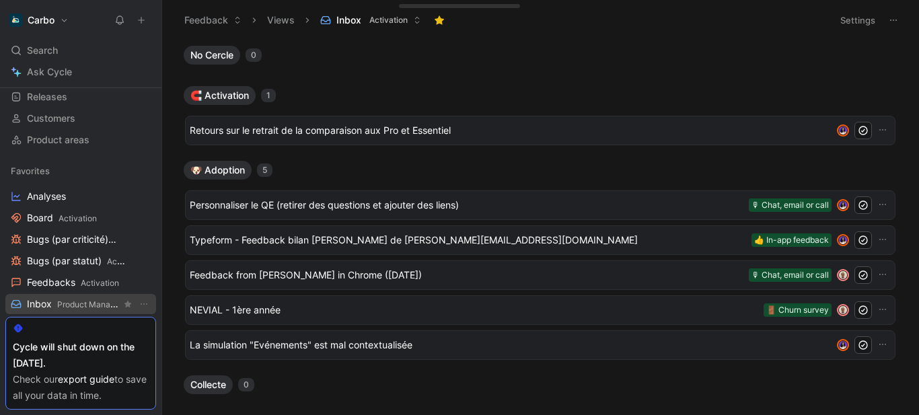
scroll to position [238, 0]
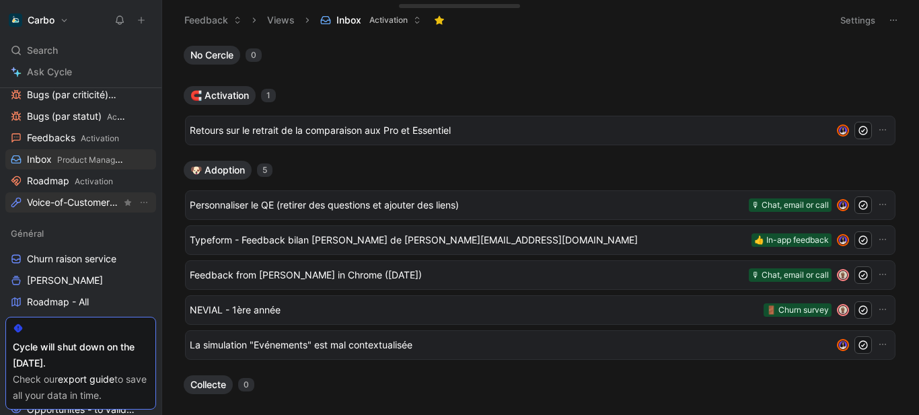
click at [68, 205] on span "Voice-of-Customers Product Management" at bounding box center [74, 203] width 94 height 14
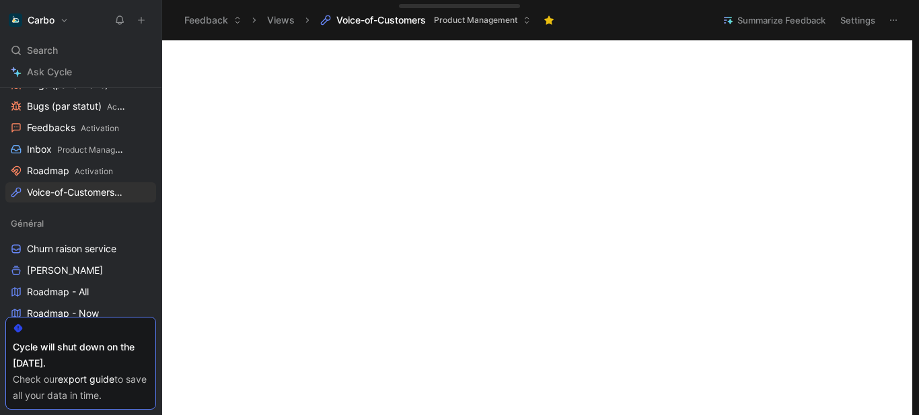
scroll to position [1739, 0]
click at [61, 48] on div "Search Ctrl K" at bounding box center [80, 50] width 151 height 20
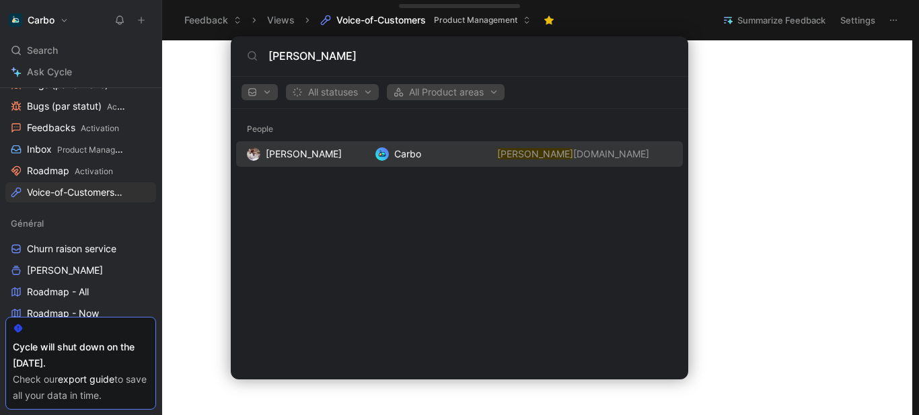
type input "marie@hellocar"
click at [531, 156] on mark "marie@hellocar" at bounding box center [535, 153] width 76 height 11
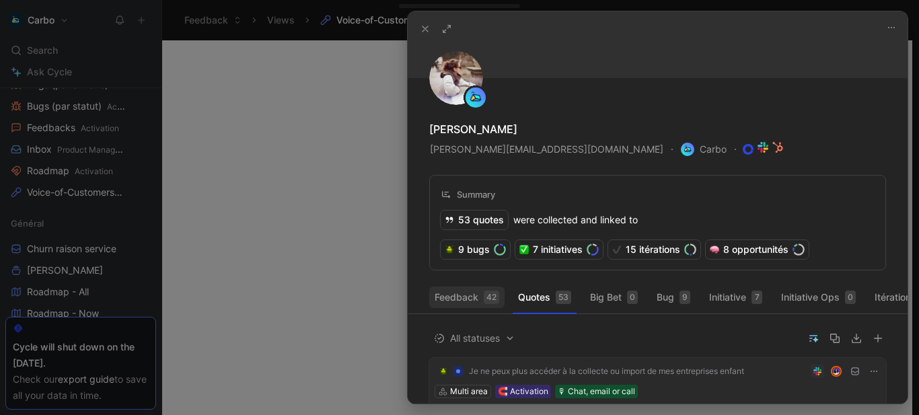
click at [461, 297] on button "Feedback 42" at bounding box center [466, 298] width 75 height 22
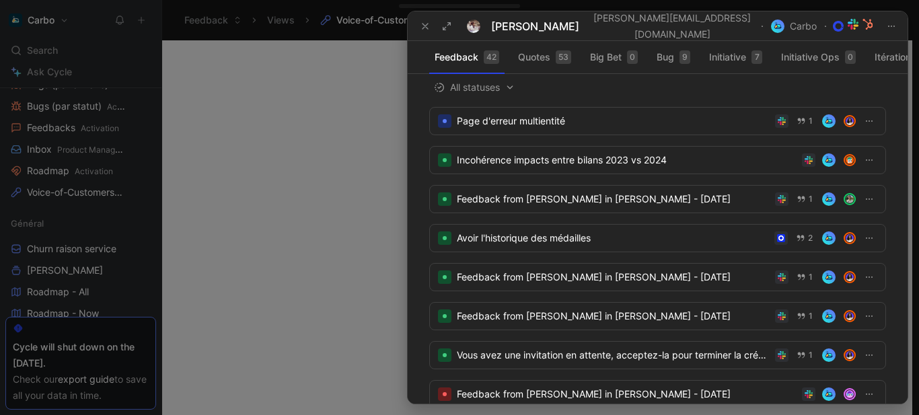
scroll to position [12, 0]
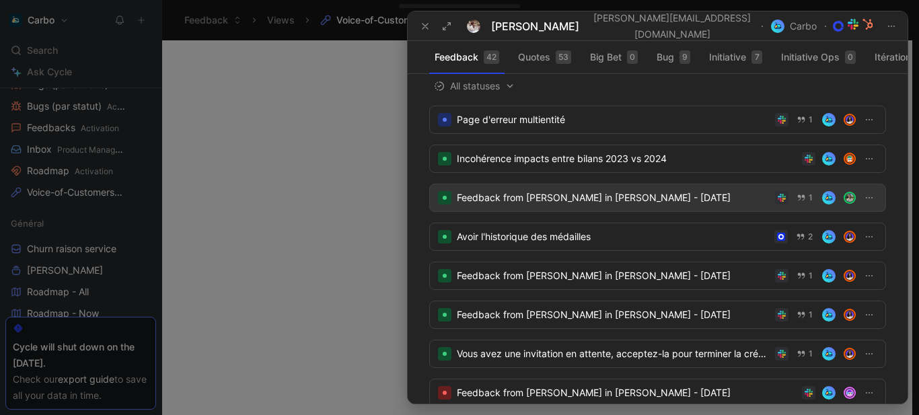
click at [539, 206] on div "Feedback from Marie in Slack - 6/2/2025" at bounding box center [613, 198] width 313 height 16
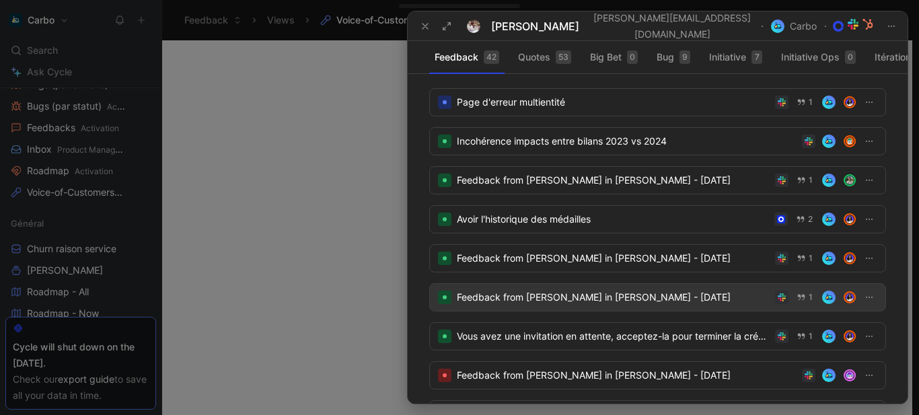
scroll to position [49, 0]
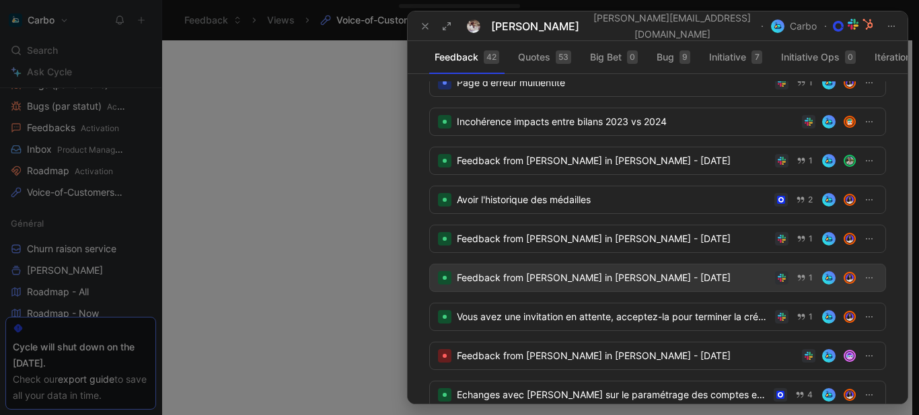
click at [575, 284] on div "Feedback from Marie in Slack - 4/7/2025" at bounding box center [613, 278] width 313 height 16
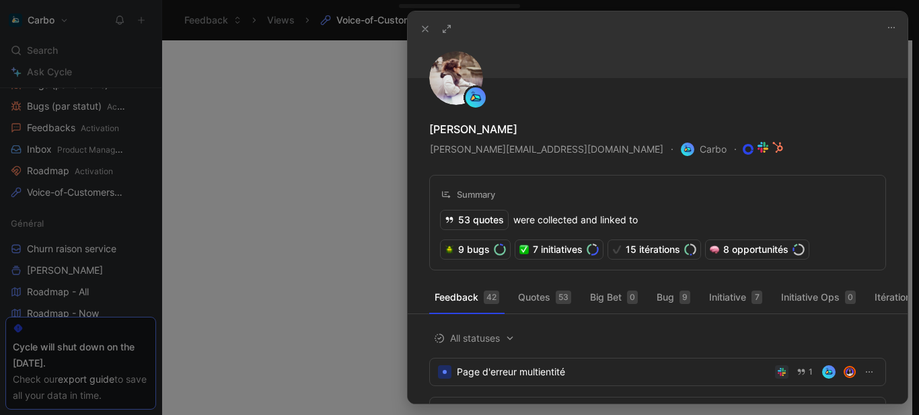
scroll to position [12, 0]
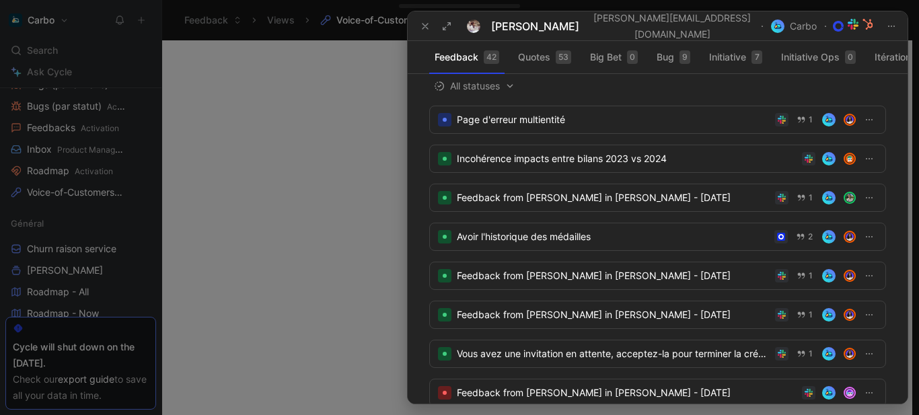
click at [186, 236] on div at bounding box center [459, 207] width 919 height 415
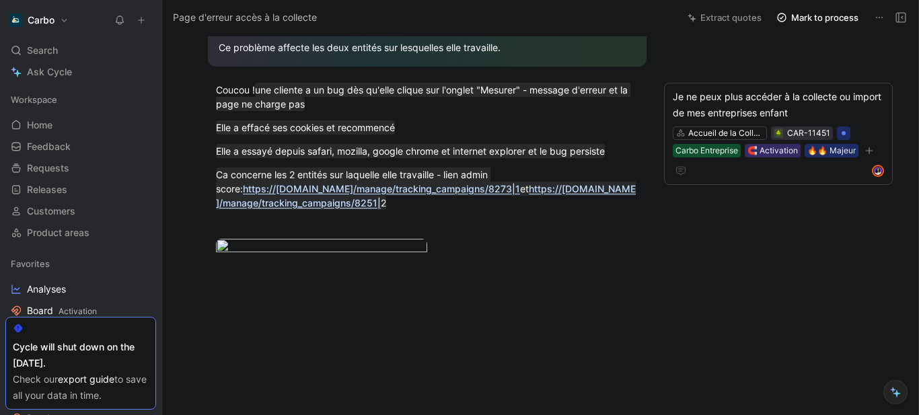
scroll to position [418, 0]
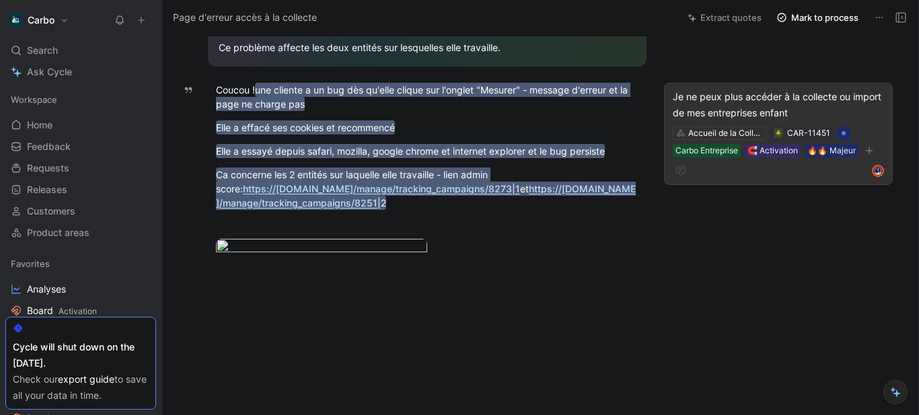
click at [745, 89] on div "Je ne peux plus accéder à la collecte ou import de mes entreprises enfant" at bounding box center [778, 105] width 211 height 32
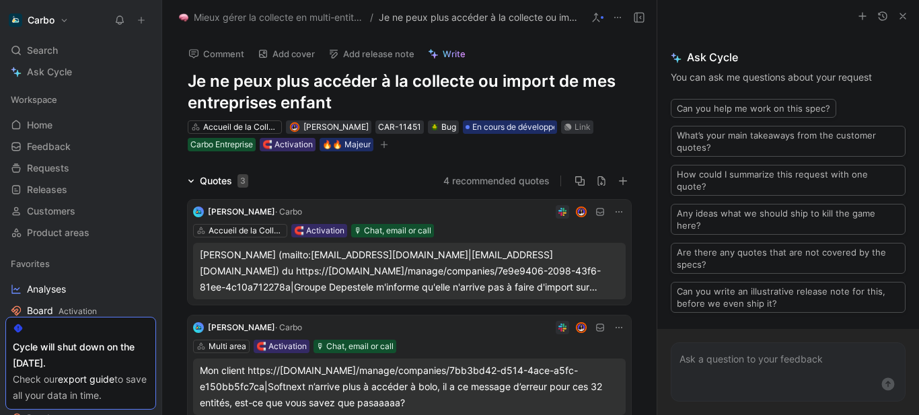
click at [314, 83] on h1 "Je ne peux plus accéder à la collecte ou import de mes entreprises enfant" at bounding box center [409, 92] width 443 height 43
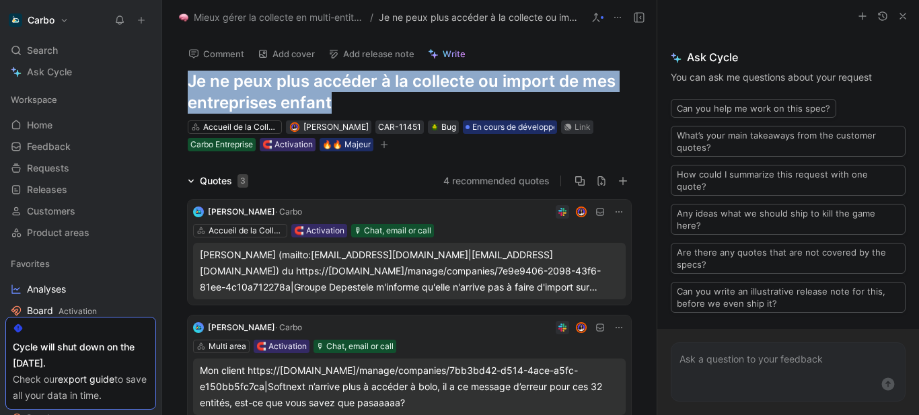
click at [314, 83] on h1 "Je ne peux plus accéder à la collecte ou import de mes entreprises enfant" at bounding box center [409, 92] width 443 height 43
copy h1 "Je ne peux plus accéder à la collecte ou import de mes entreprises enfant"
click at [68, 48] on div "Search Ctrl K" at bounding box center [80, 50] width 151 height 20
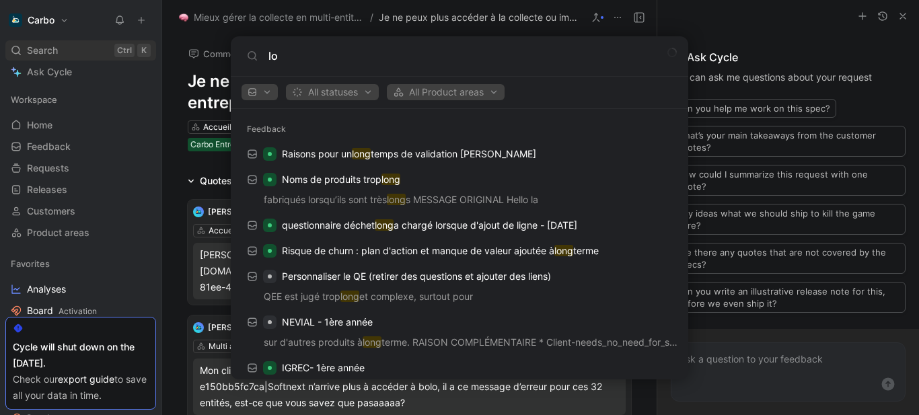
type input "l"
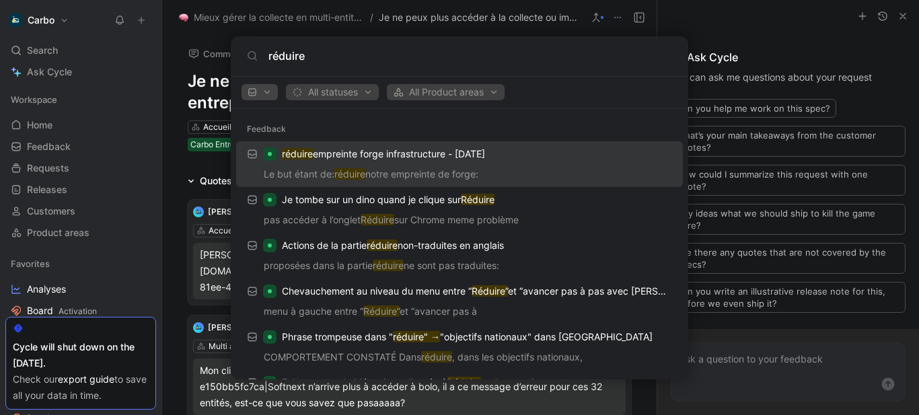
type input "réduire"
click at [263, 92] on span "button" at bounding box center [260, 91] width 24 height 9
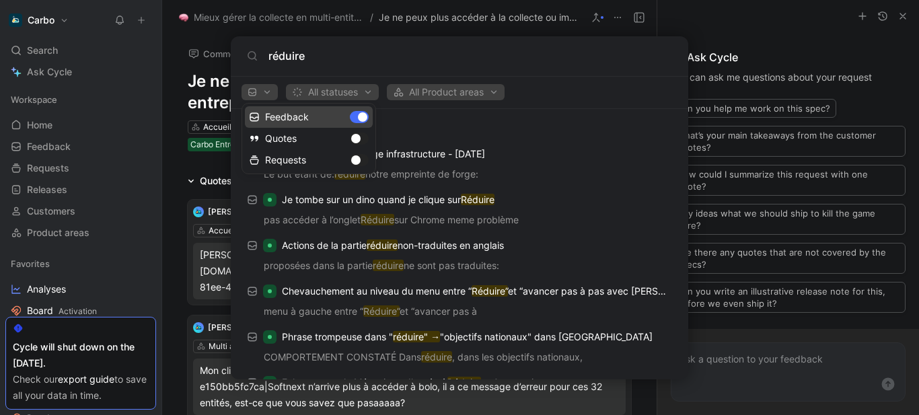
click at [359, 118] on div "Feedback" at bounding box center [309, 117] width 128 height 22
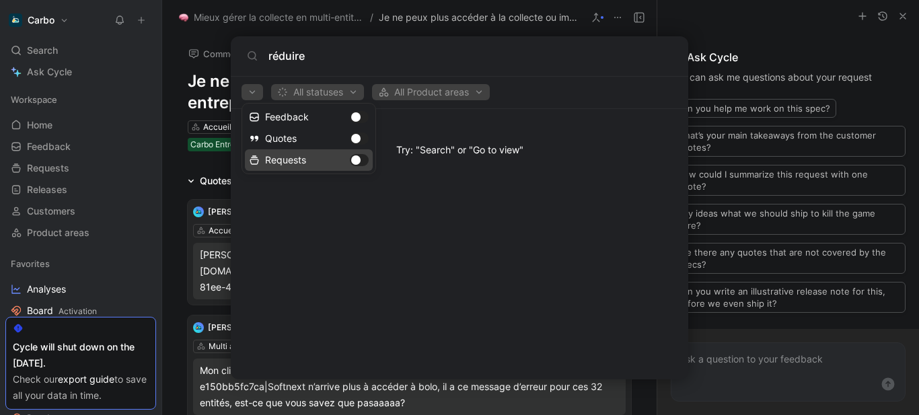
click at [363, 160] on div "Requests" at bounding box center [309, 160] width 128 height 22
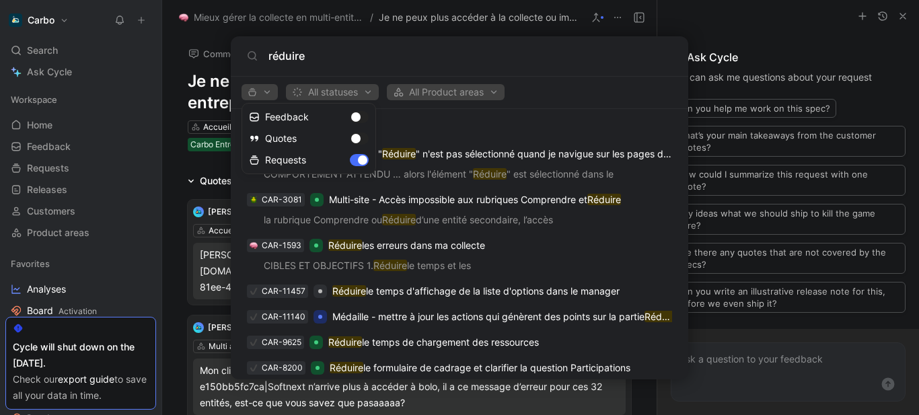
click at [341, 79] on div at bounding box center [459, 207] width 919 height 415
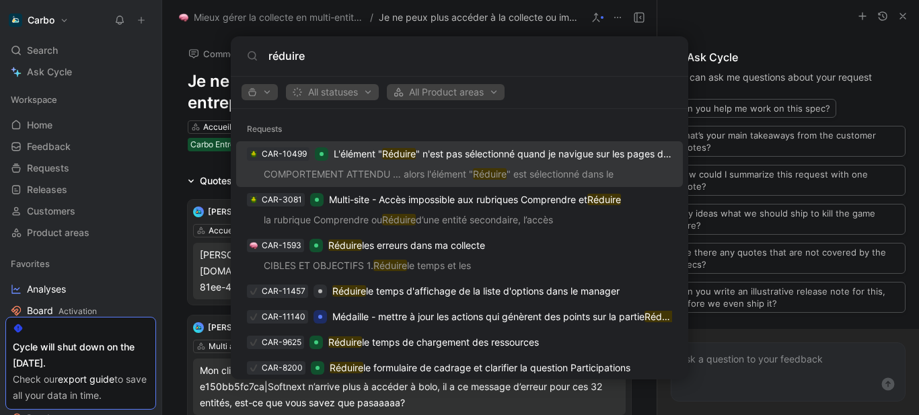
click at [342, 90] on span "All statuses" at bounding box center [332, 92] width 81 height 16
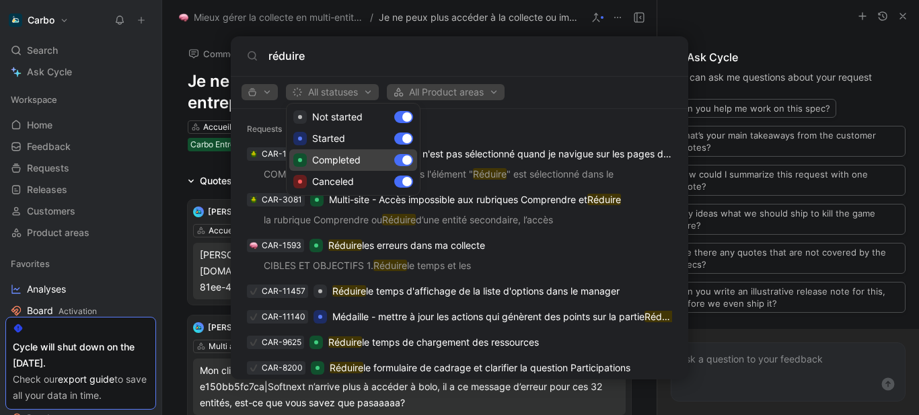
click at [401, 163] on div "Completed" at bounding box center [353, 160] width 128 height 22
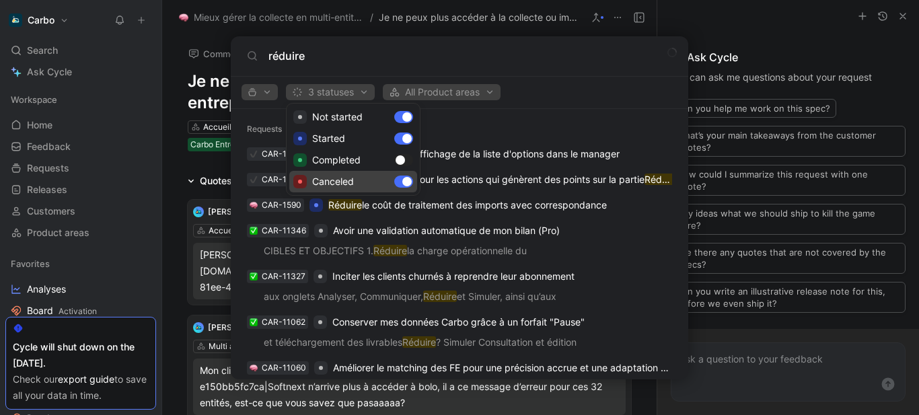
click at [405, 182] on div "Canceled" at bounding box center [353, 182] width 128 height 22
click at [529, 86] on div at bounding box center [459, 207] width 919 height 415
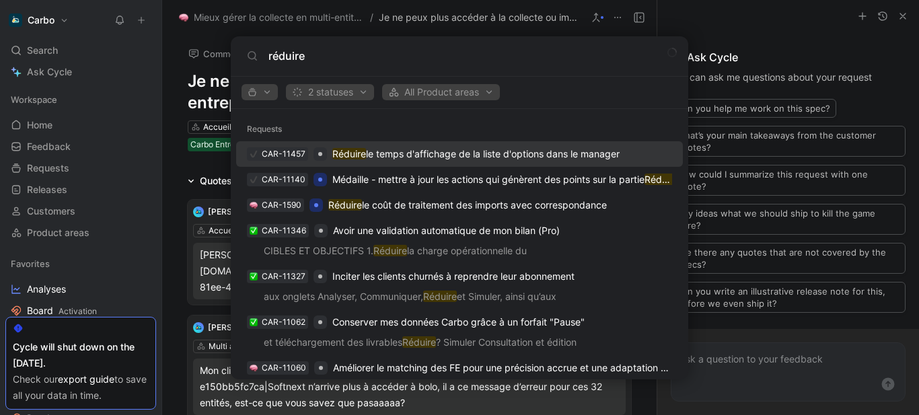
click at [439, 149] on p "Réduire le temps d'affichage de la liste d'options dans le manager" at bounding box center [475, 154] width 287 height 16
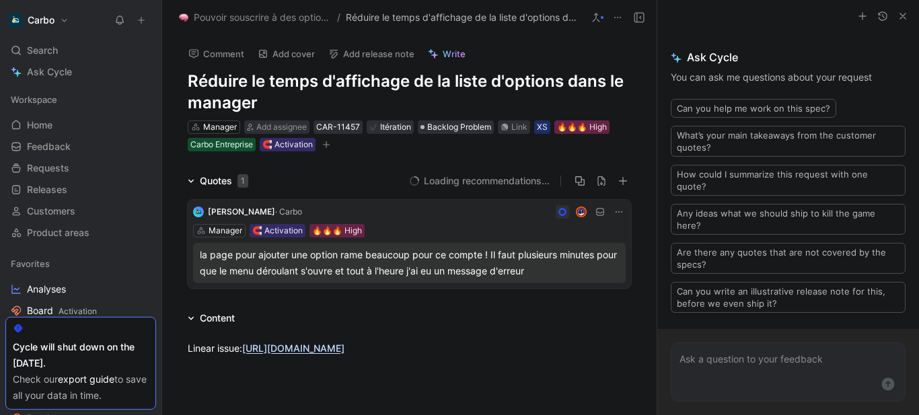
click at [313, 81] on h1 "Réduire le temps d'affichage de la liste d'options dans le manager" at bounding box center [409, 92] width 443 height 43
copy h1 "Réduire le temps d'affichage de la liste d'options dans le manager"
click at [188, 343] on div "Linear issue: [URL][DOMAIN_NAME]" at bounding box center [409, 348] width 443 height 14
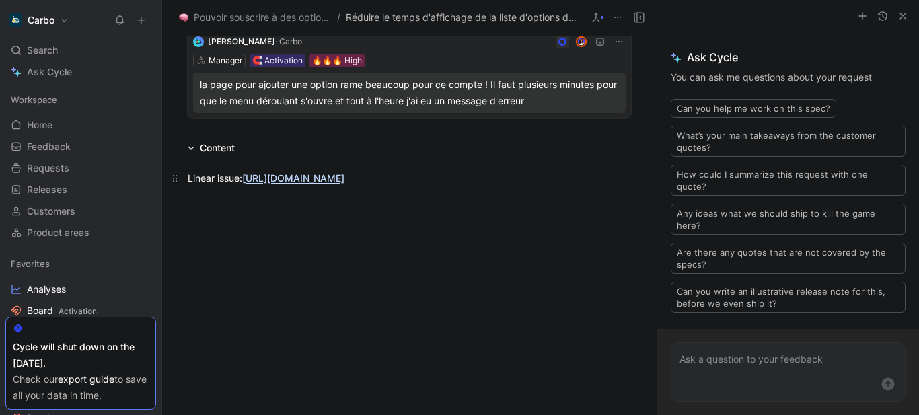
scroll to position [171, 0]
drag, startPoint x: 355, startPoint y: 194, endPoint x: 98, endPoint y: 173, distance: 257.9
click at [98, 173] on div "Carbo Search Ctrl K Ask Cycle Workspace Home G then H Feedback G then F Request…" at bounding box center [459, 207] width 919 height 415
click at [251, 215] on div at bounding box center [409, 188] width 495 height 67
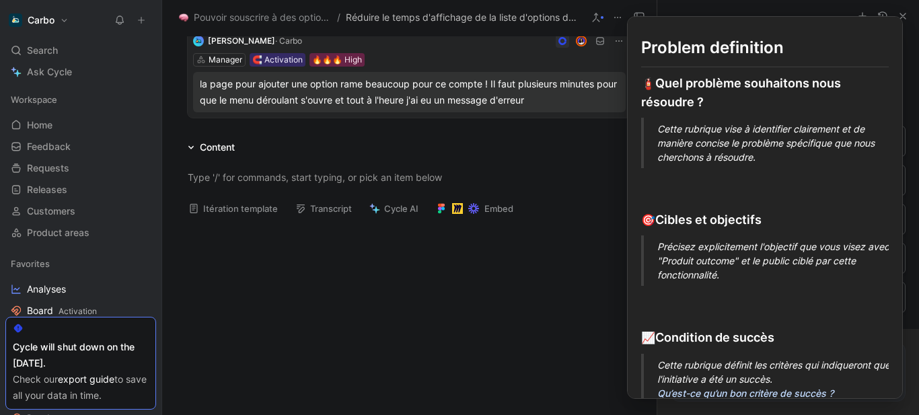
click at [236, 207] on button "Itération template" at bounding box center [233, 208] width 102 height 19
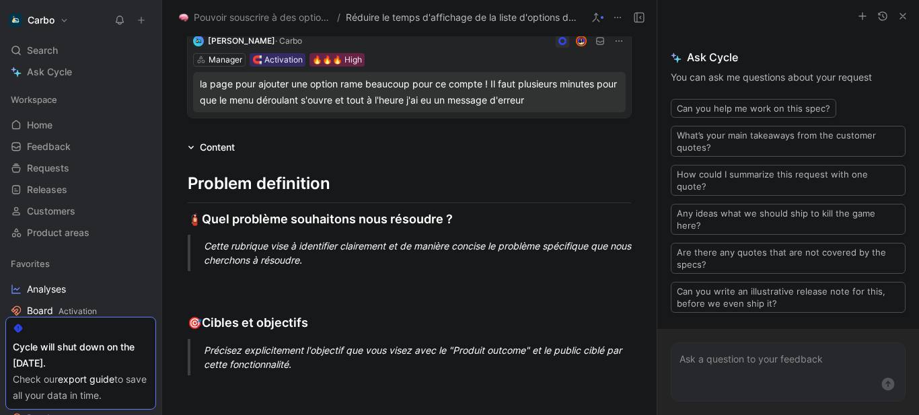
click at [258, 258] on div "Cette rubrique vise à identifier clairement et de manière concise le problème s…" at bounding box center [425, 253] width 443 height 28
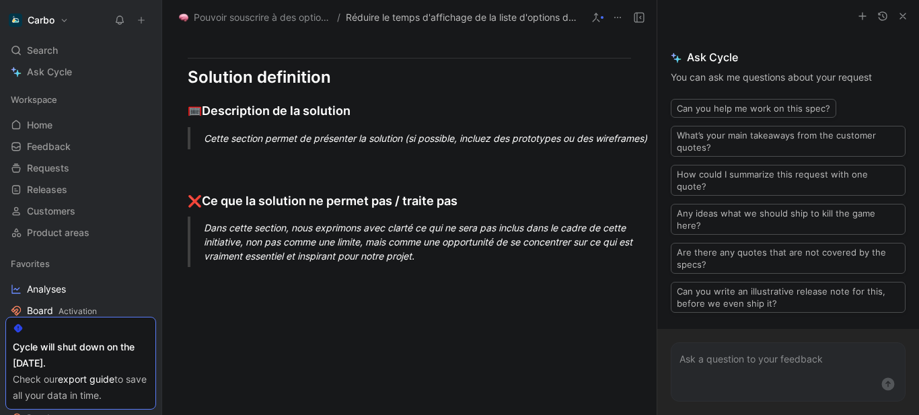
scroll to position [602, 0]
click at [256, 133] on div "Cette section permet de présenter la solution (si possible, incluez des prototy…" at bounding box center [425, 139] width 443 height 14
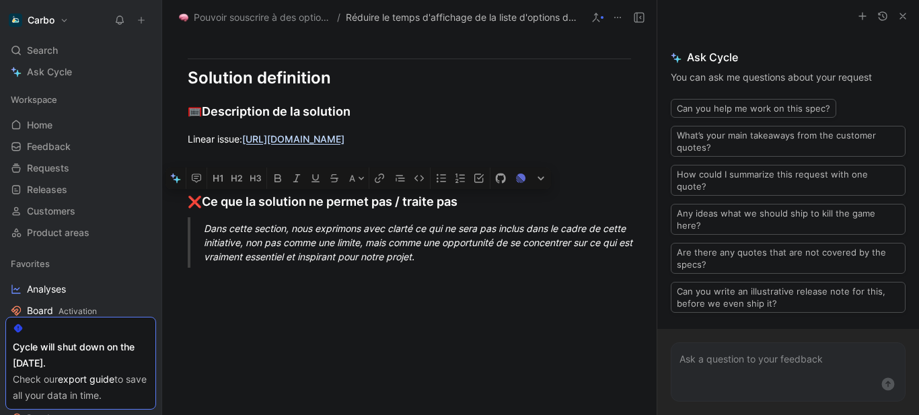
drag, startPoint x: 149, startPoint y: 200, endPoint x: 160, endPoint y: 207, distance: 13.1
click at [160, 207] on div "Carbo Search Ctrl K Ask Cycle Workspace Home G then H Feedback G then F Request…" at bounding box center [459, 207] width 919 height 415
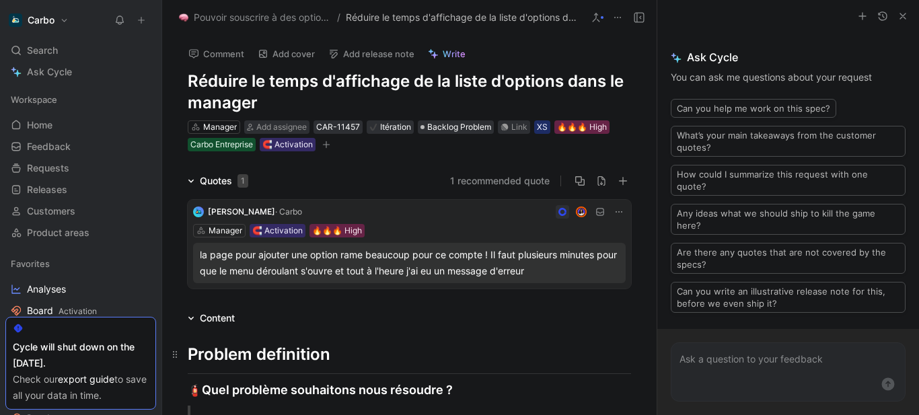
scroll to position [174, 0]
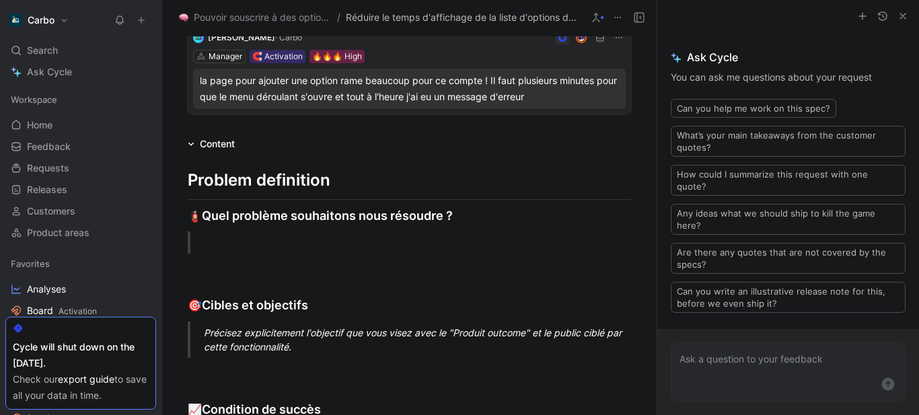
click at [227, 242] on div at bounding box center [425, 243] width 443 height 14
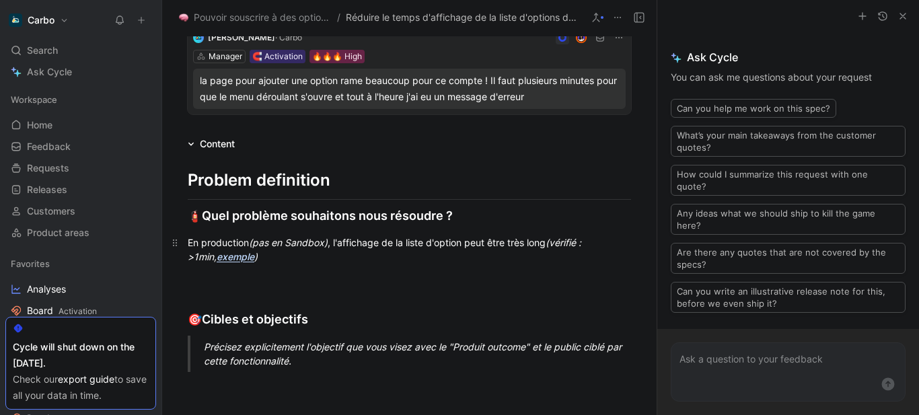
click at [217, 258] on em "exemple" at bounding box center [236, 256] width 38 height 11
click at [347, 264] on p "En production (pas en Sandbox) , l'affichage de la liste d'option peut être trè…" at bounding box center [409, 249] width 495 height 36
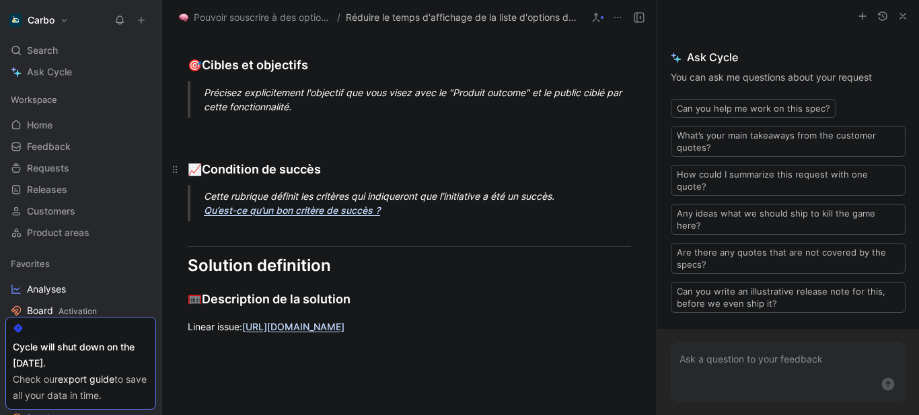
scroll to position [406, 0]
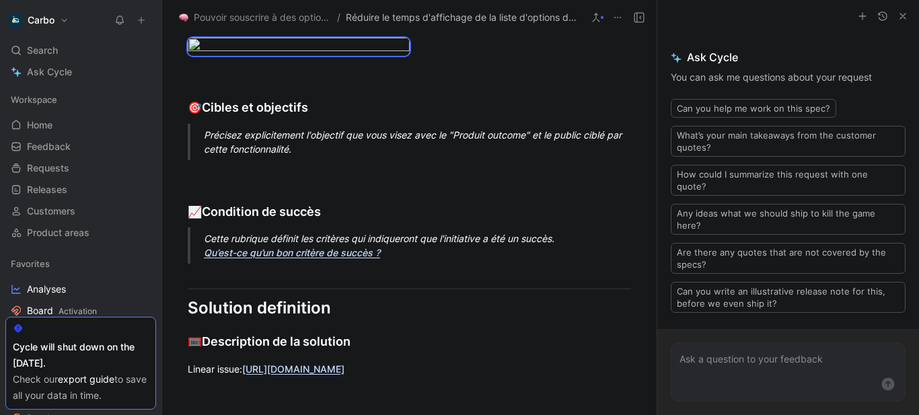
click at [260, 156] on div "Précisez explicitement l'objectif que vous visez avec le "Produit outcome" et l…" at bounding box center [425, 142] width 443 height 28
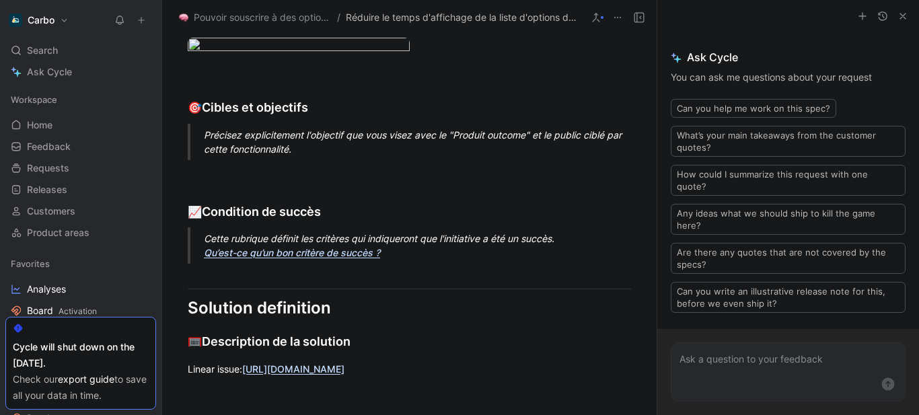
click at [260, 156] on div "Précisez explicitement l'objectif que vous visez avec le "Produit outcome" et l…" at bounding box center [425, 142] width 443 height 28
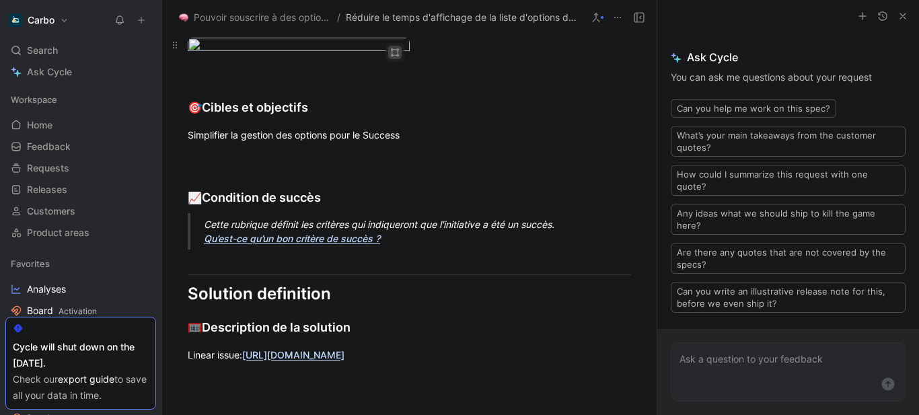
click at [391, 49] on icon "button" at bounding box center [395, 52] width 8 height 8
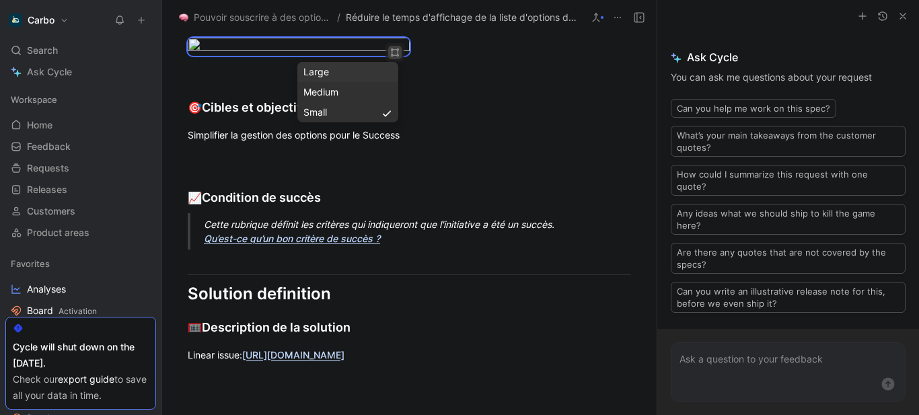
click at [318, 73] on div "Large" at bounding box center [347, 72] width 89 height 16
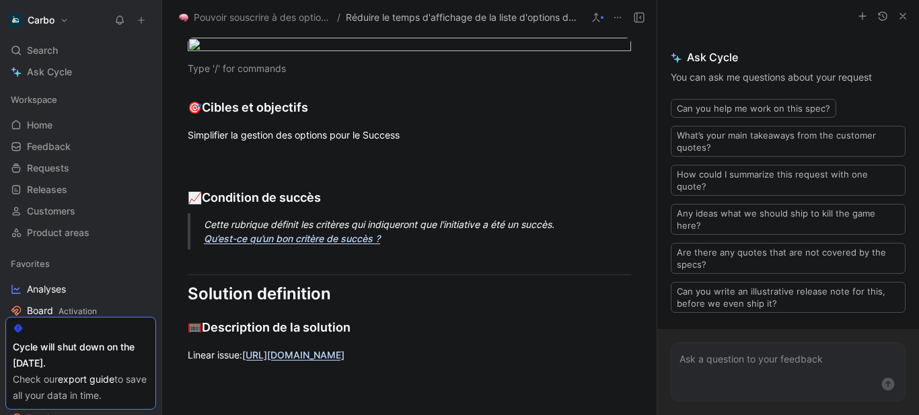
scroll to position [540, 0]
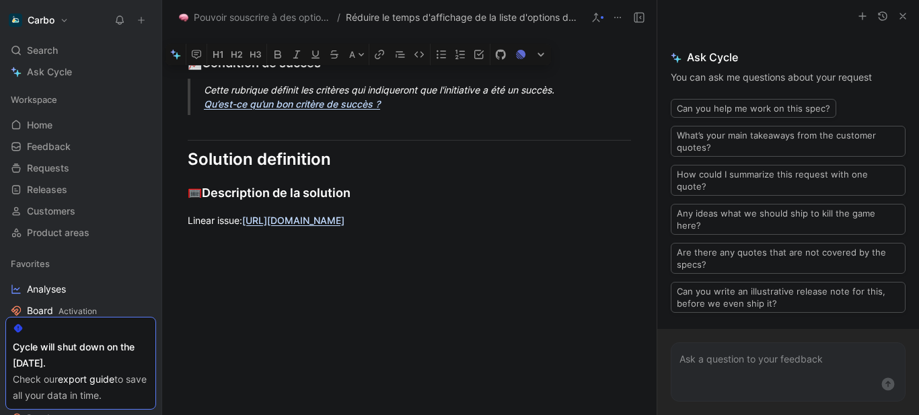
drag, startPoint x: 468, startPoint y: 287, endPoint x: 182, endPoint y: 275, distance: 285.6
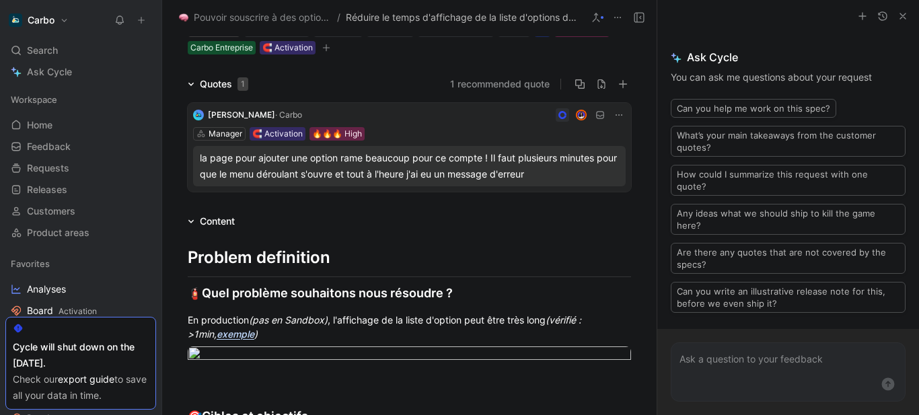
scroll to position [0, 0]
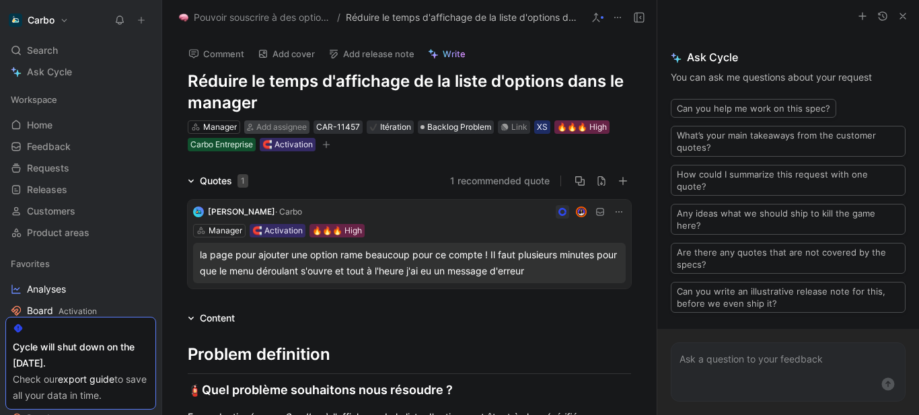
click at [272, 124] on span "Add assignee" at bounding box center [281, 127] width 50 height 10
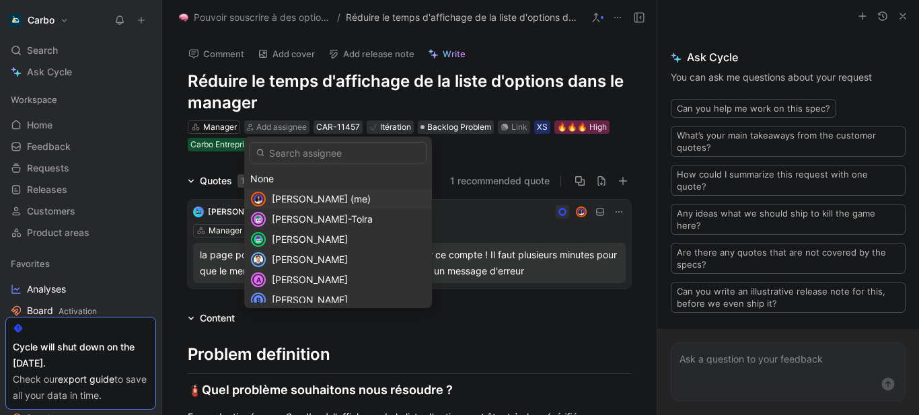
click at [326, 197] on span "[PERSON_NAME] (me)" at bounding box center [321, 198] width 99 height 11
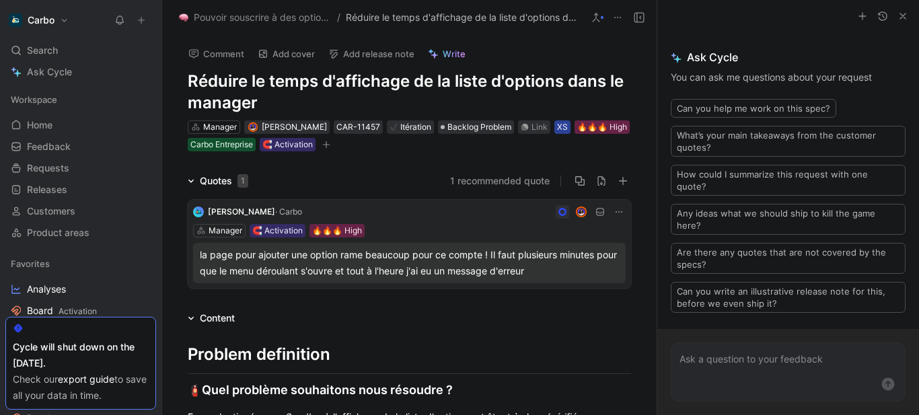
click at [568, 124] on div "XS" at bounding box center [562, 126] width 11 height 13
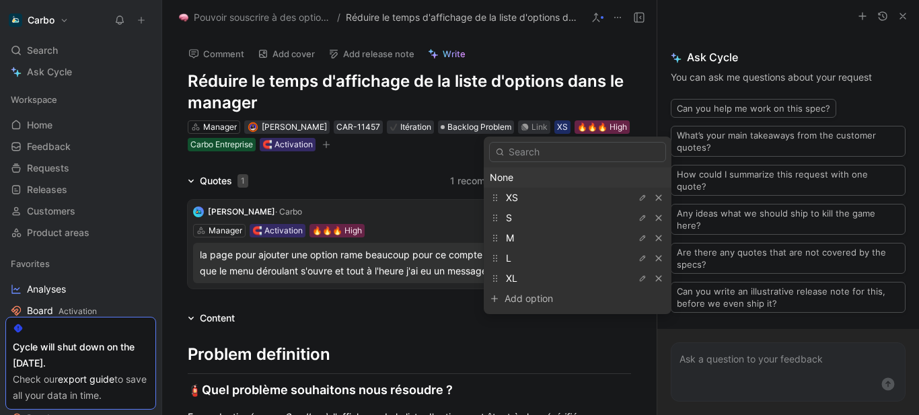
click at [511, 172] on div "None" at bounding box center [578, 178] width 176 height 16
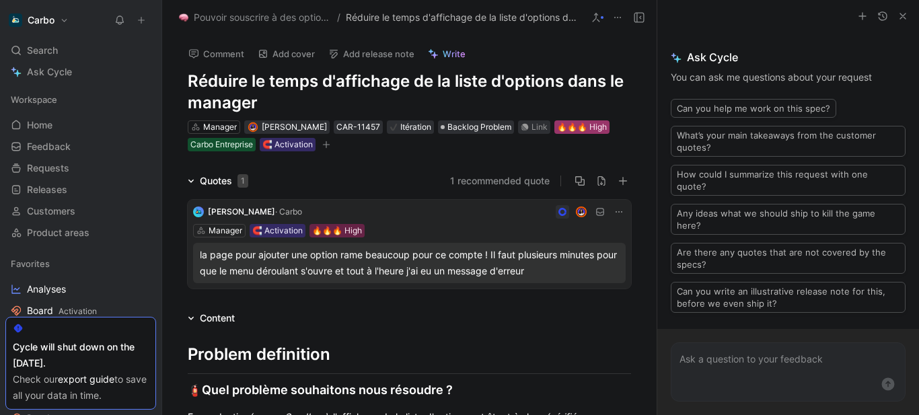
click at [577, 122] on div "🔥🔥🔥 High" at bounding box center [582, 126] width 50 height 13
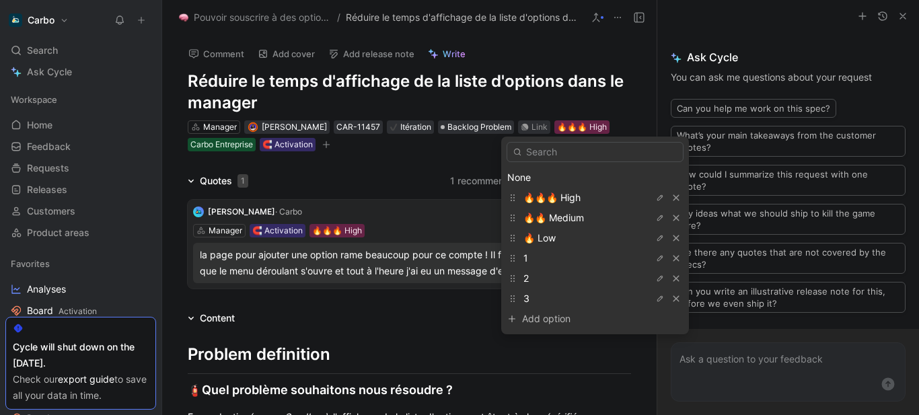
click at [526, 176] on div "None" at bounding box center [595, 178] width 176 height 16
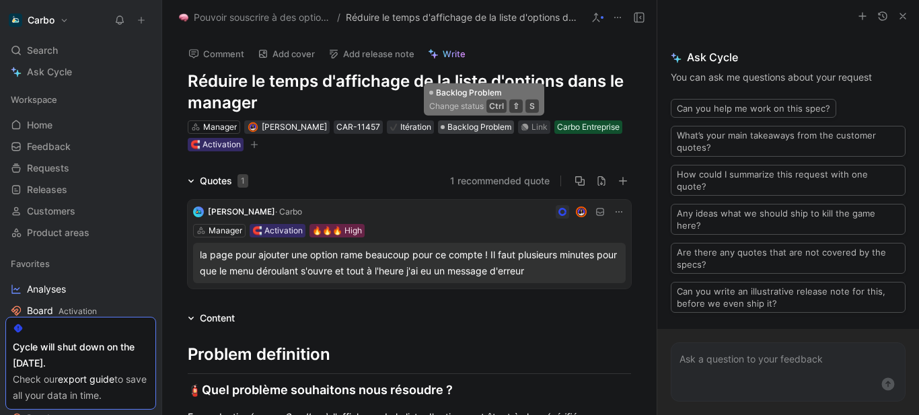
click at [485, 123] on span "Backlog Problem" at bounding box center [480, 126] width 64 height 13
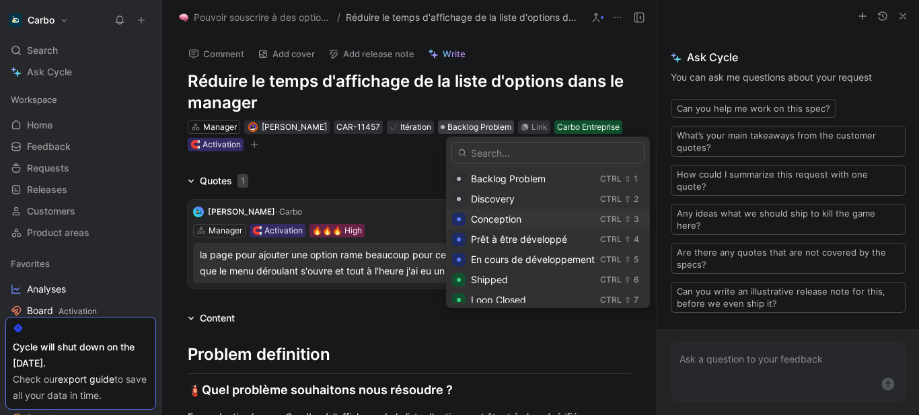
click at [503, 220] on span "Conception" at bounding box center [496, 218] width 50 height 11
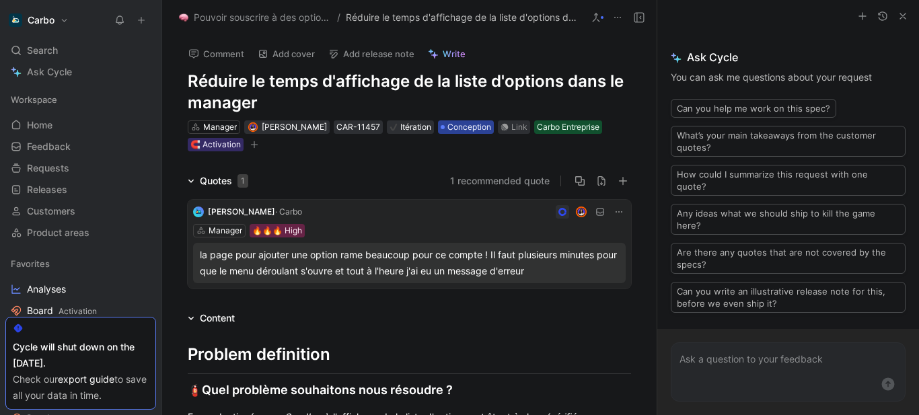
click at [466, 127] on span "Conception" at bounding box center [470, 126] width 44 height 13
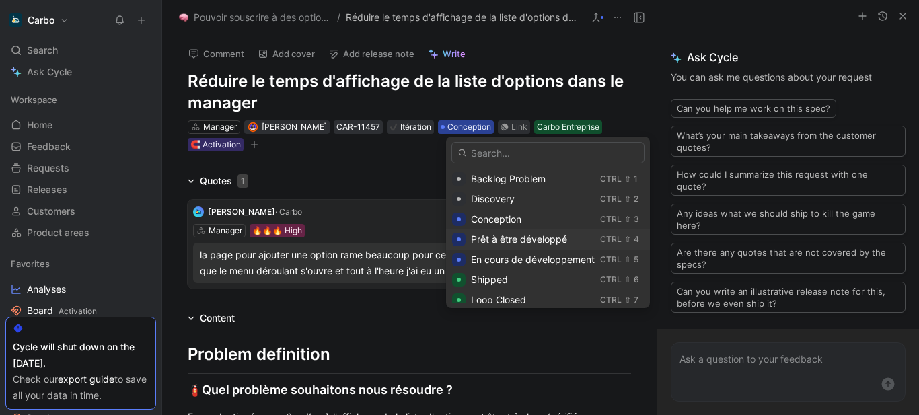
click at [515, 240] on span "Prêt à être développé" at bounding box center [519, 239] width 96 height 11
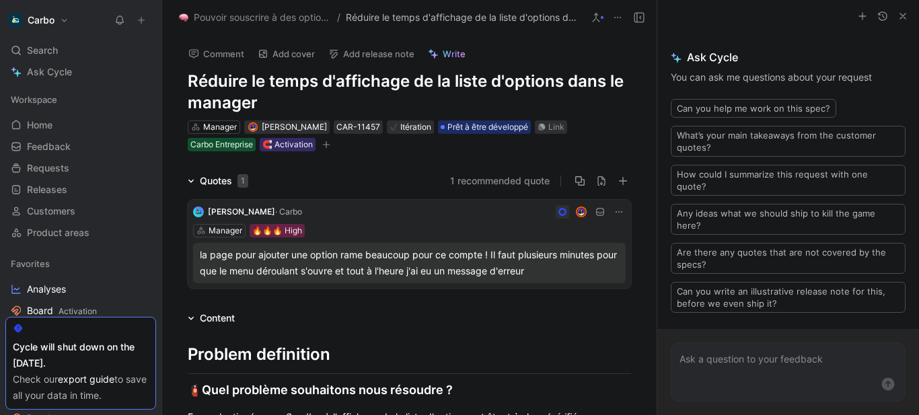
click at [290, 82] on h1 "Réduire le temps d'affichage de la liste d'options dans le manager" at bounding box center [409, 92] width 443 height 43
copy h1 "Réduire le temps d'affichage de la liste d'options dans le manager"
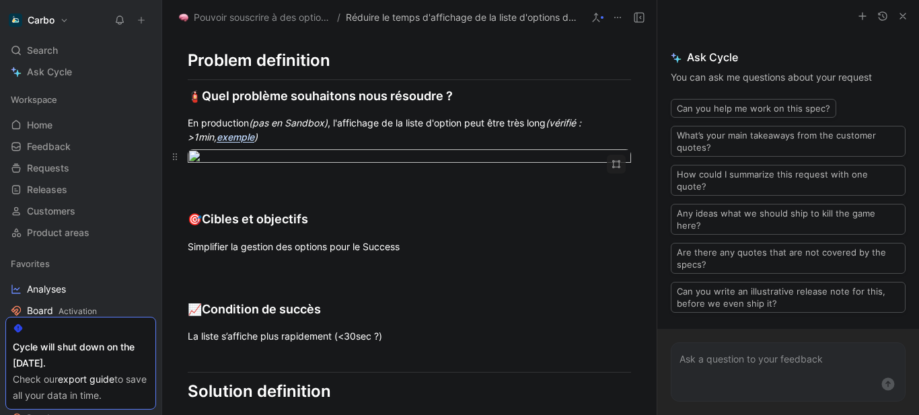
scroll to position [306, 0]
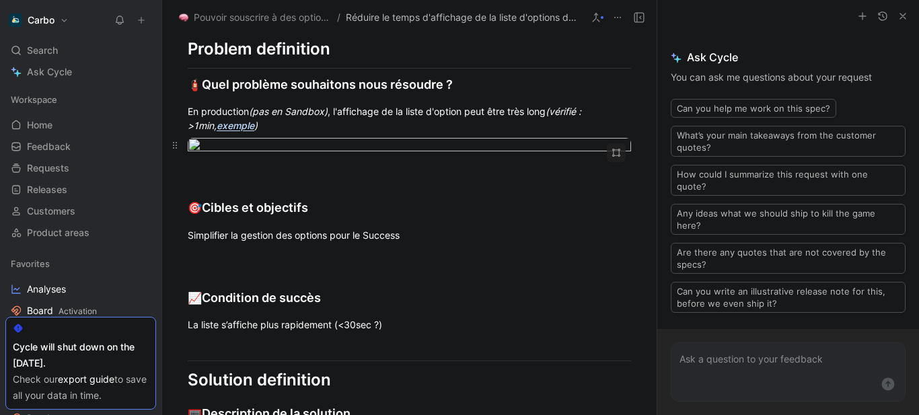
click at [348, 206] on body "Carbo Search Ctrl K Ask Cycle Workspace Home G then H Feedback G then F Request…" at bounding box center [459, 207] width 919 height 415
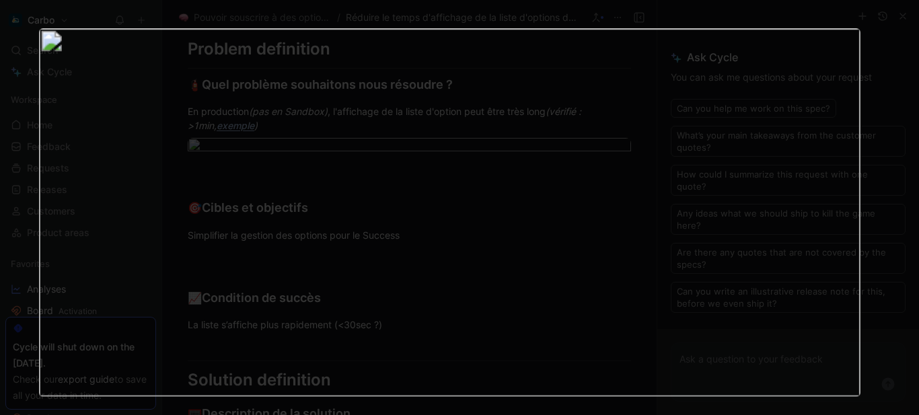
click at [698, 61] on img at bounding box center [450, 212] width 822 height 369
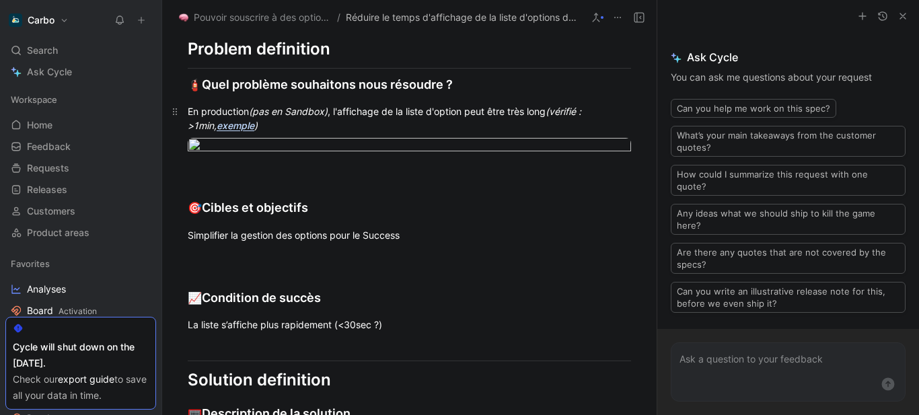
click at [306, 112] on em "(pas en Sandbox)" at bounding box center [288, 111] width 79 height 11
copy div "En production (pas en Sandbox) , l'affichage de la liste d'option peut être trè…"
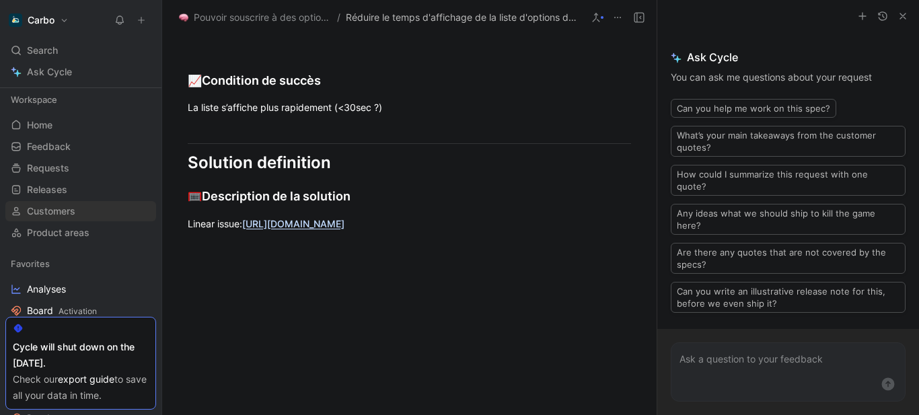
scroll to position [121, 0]
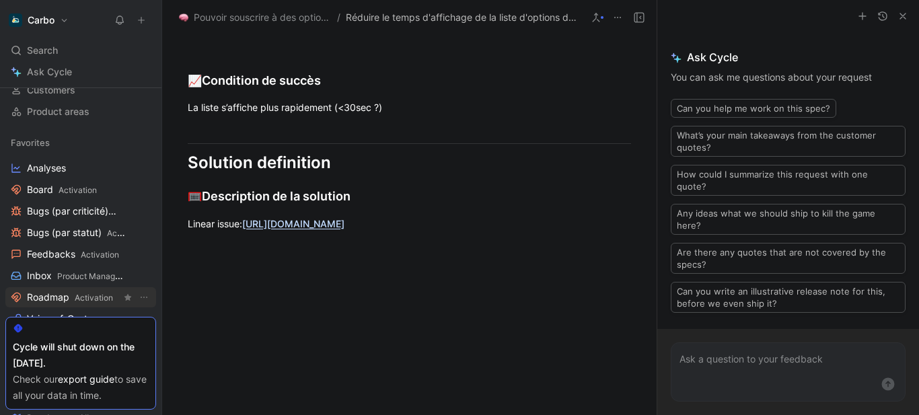
click at [86, 293] on span "Activation" at bounding box center [94, 298] width 38 height 10
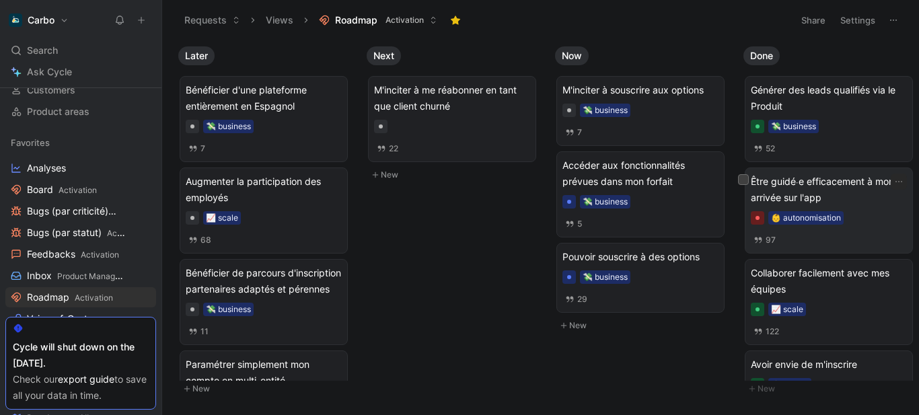
click at [806, 186] on span "Être guidé⸱e efficacement à mon arrivée sur l'app" at bounding box center [829, 190] width 156 height 32
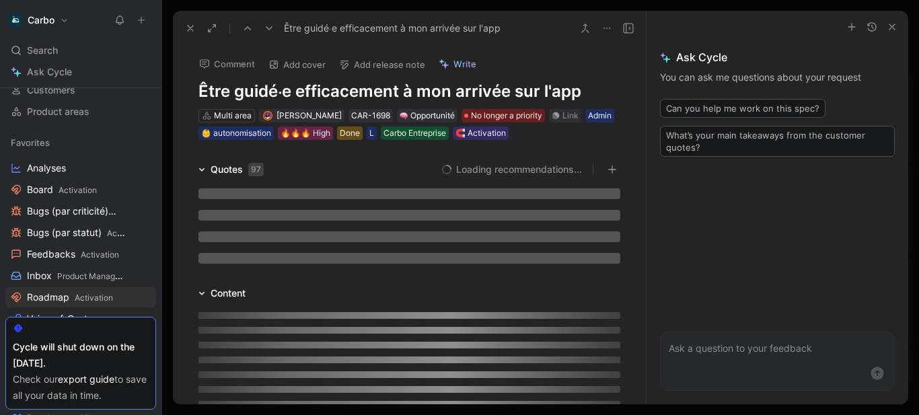
click at [457, 81] on h1 "Être guidé⸱e efficacement à mon arrivée sur l'app" at bounding box center [410, 92] width 422 height 22
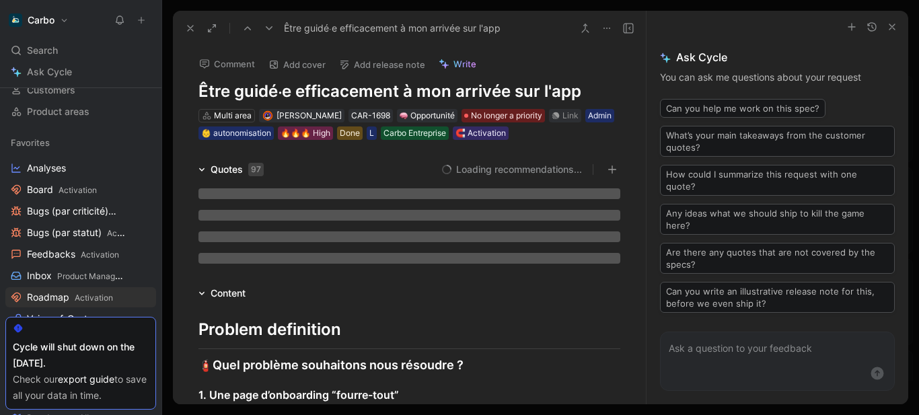
click at [454, 92] on h1 "Être guidé⸱e efficacement à mon arrivée sur l'app" at bounding box center [410, 92] width 422 height 22
copy h1 "arrivée"
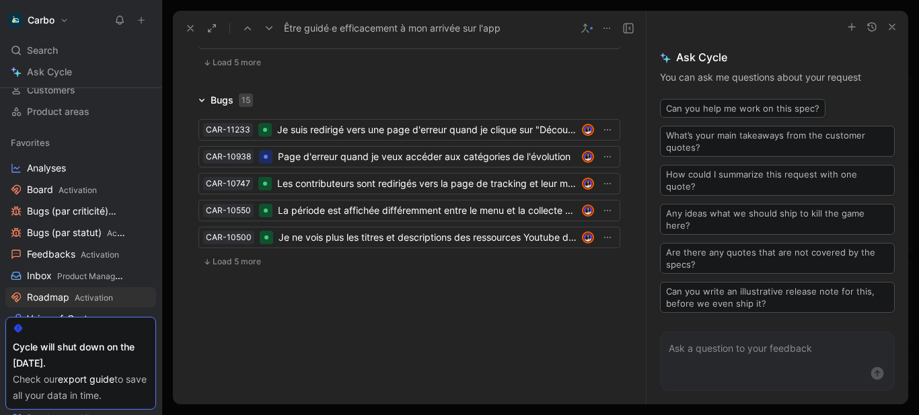
scroll to position [3809, 0]
click at [242, 257] on span "Load 5 more" at bounding box center [237, 261] width 48 height 11
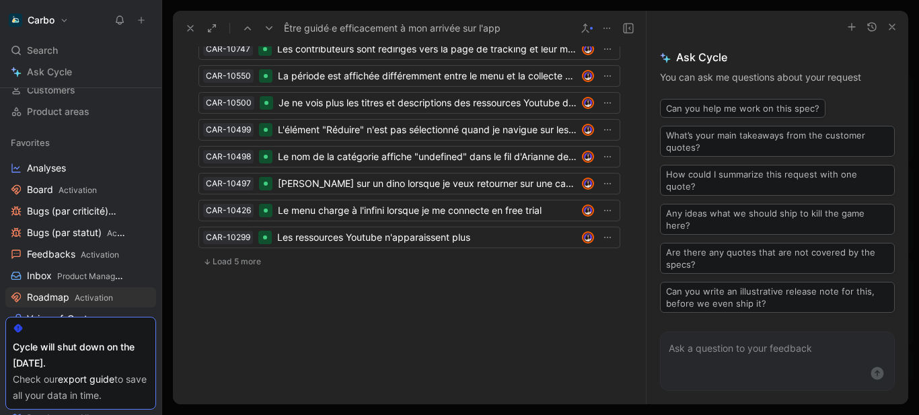
click at [244, 267] on span "Load 5 more" at bounding box center [237, 261] width 48 height 11
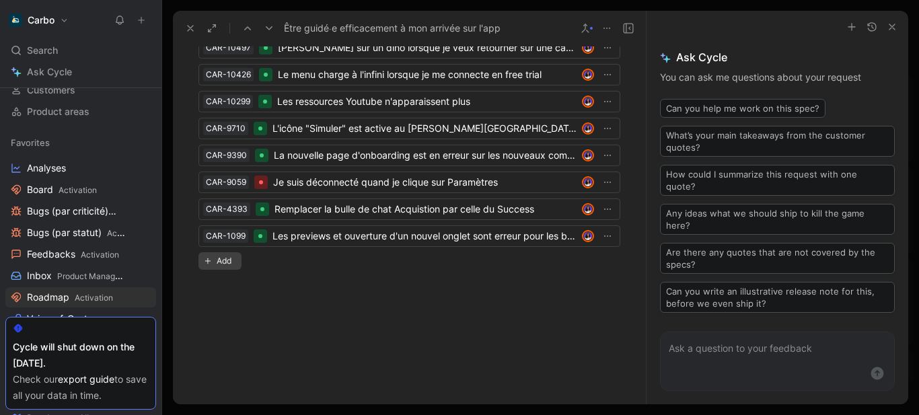
scroll to position [4064, 0]
click at [224, 268] on span "Add" at bounding box center [226, 260] width 19 height 13
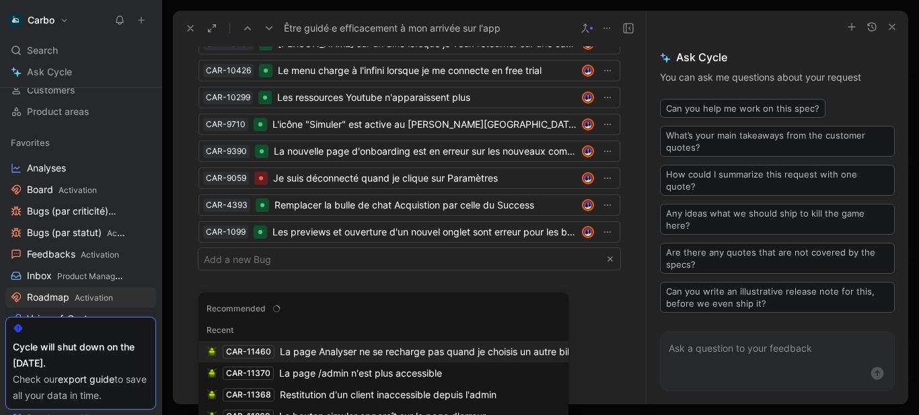
click at [367, 354] on span "La page Analyser ne se recharge pas quand je choisis un autre bilan dans le menu" at bounding box center [460, 351] width 361 height 11
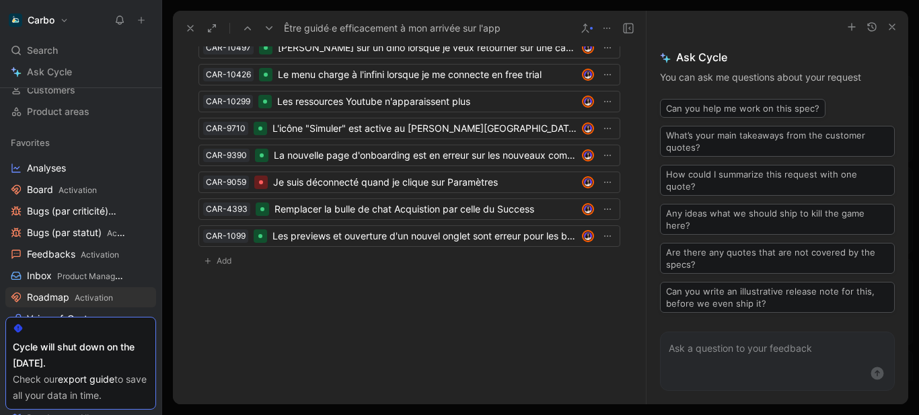
scroll to position [3882, 0]
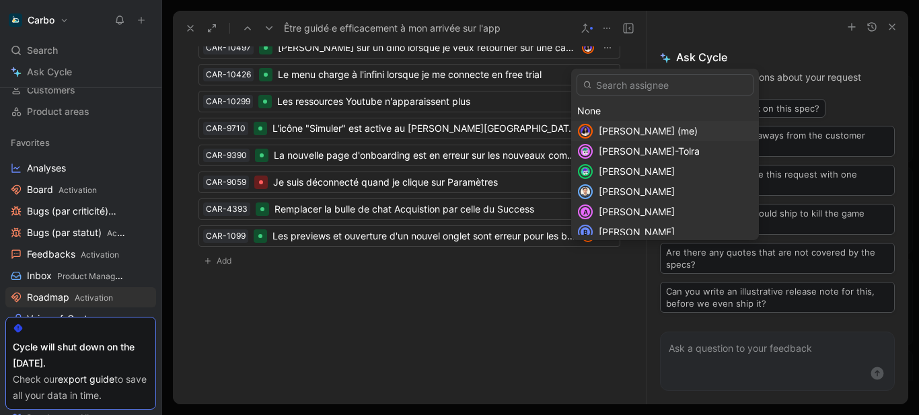
click at [625, 127] on span "Clémentine Coycault (me)" at bounding box center [648, 130] width 99 height 11
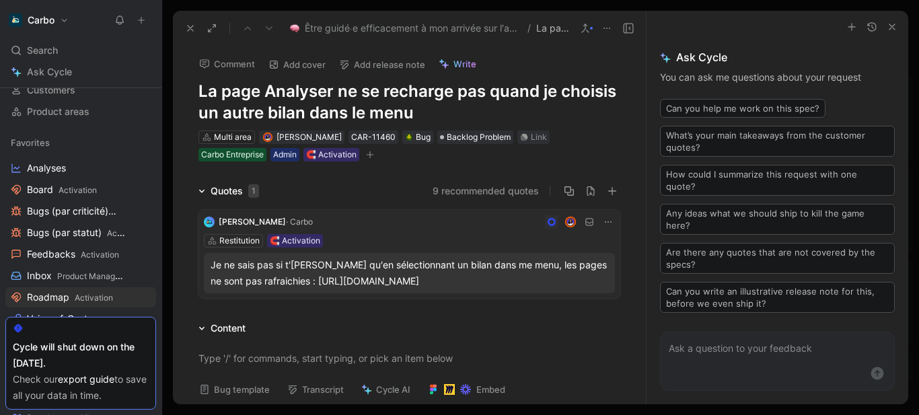
click at [314, 100] on h1 "La page Analyser ne se recharge pas quand je choisis un autre bilan dans le menu" at bounding box center [410, 102] width 422 height 43
copy h1 "La page Analyser ne se recharge pas quand je choisis un autre bilan dans le menu"
click at [214, 89] on h1 "La page Analyser ne se recharge pas quand je choisis un autre bilan dans le menu" at bounding box center [410, 102] width 422 height 43
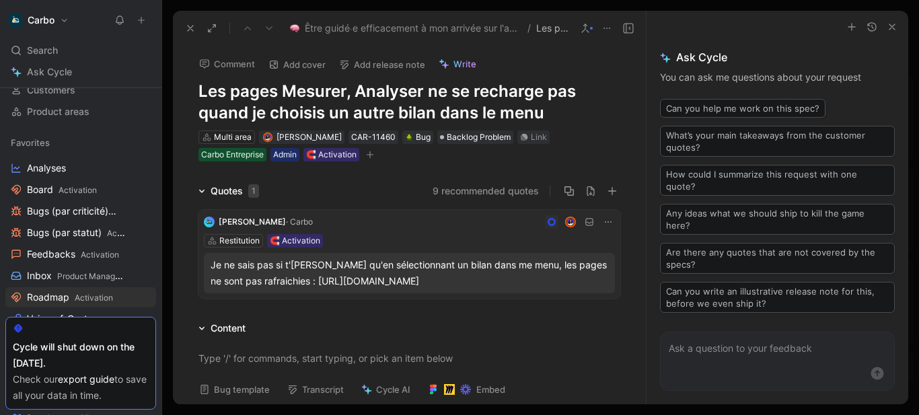
click at [430, 98] on h1 "Les pages Mesurer, Analyser ne se recharge pas quand je choisis un autre bilan …" at bounding box center [410, 102] width 422 height 43
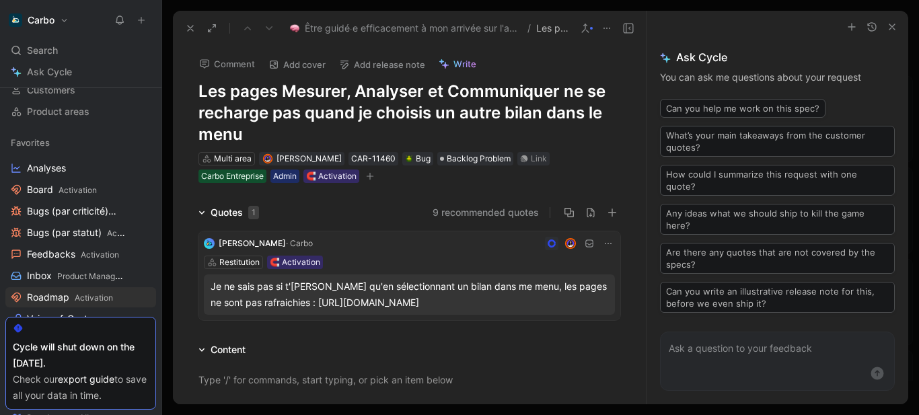
click at [268, 111] on h1 "Les pages Mesurer, Analyser et Communiquer ne se recharge pas quand je choisis …" at bounding box center [410, 113] width 422 height 65
click at [237, 110] on h1 "Les pages Mesurer, Analyser et Communiquer ne se rechargent pas quand je choisi…" at bounding box center [410, 113] width 422 height 65
copy h1 "Les pages Mesurer, Analyser et Communiquer ne se rechargent pas quand je choisi…"
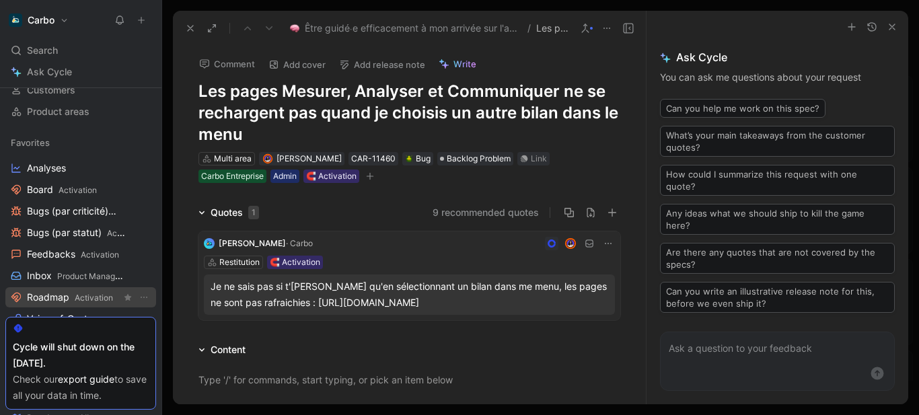
click at [71, 300] on span "Roadmap Activation" at bounding box center [70, 298] width 86 height 14
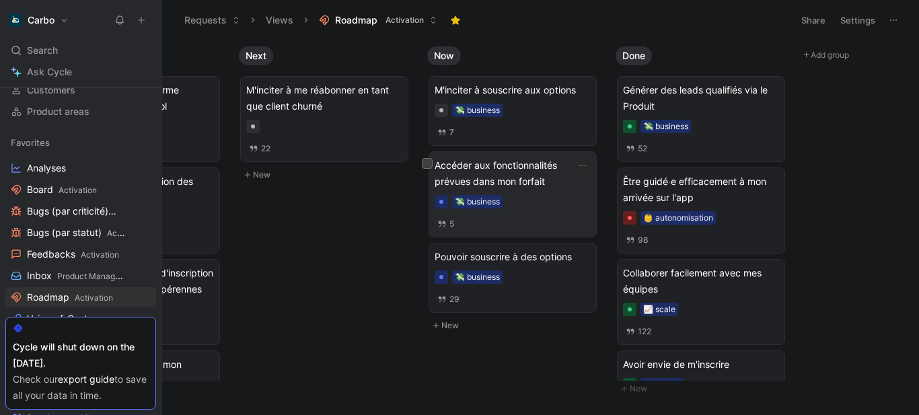
scroll to position [0, 133]
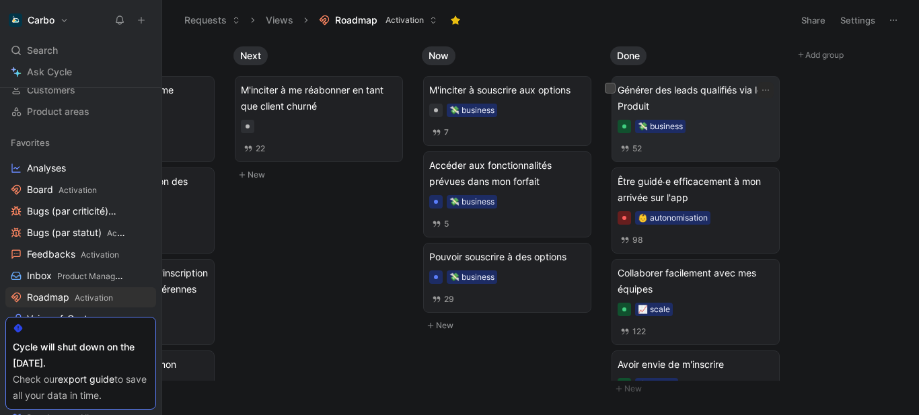
click at [687, 92] on span "Générer des leads qualifiés via le Produit" at bounding box center [696, 98] width 156 height 32
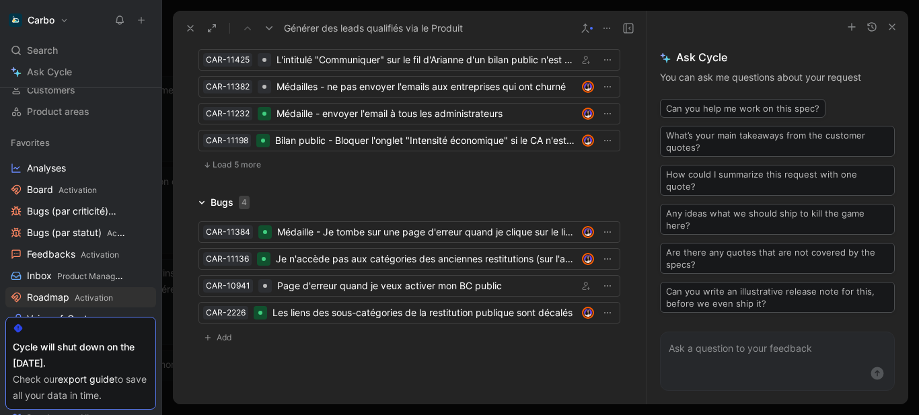
scroll to position [3695, 0]
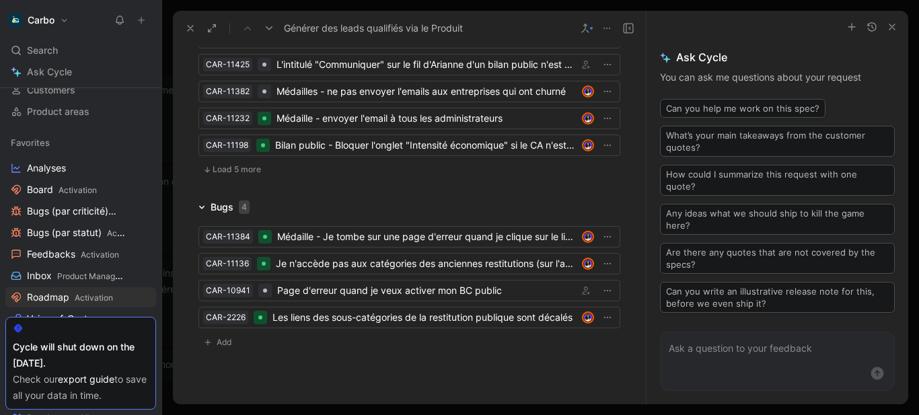
click at [242, 175] on span "Load 5 more" at bounding box center [237, 169] width 48 height 11
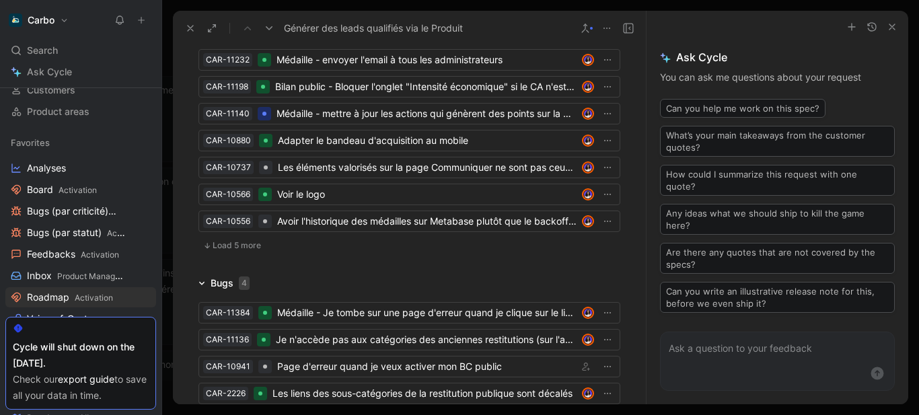
scroll to position [3754, 0]
click at [238, 250] on span "Load 5 more" at bounding box center [237, 245] width 48 height 11
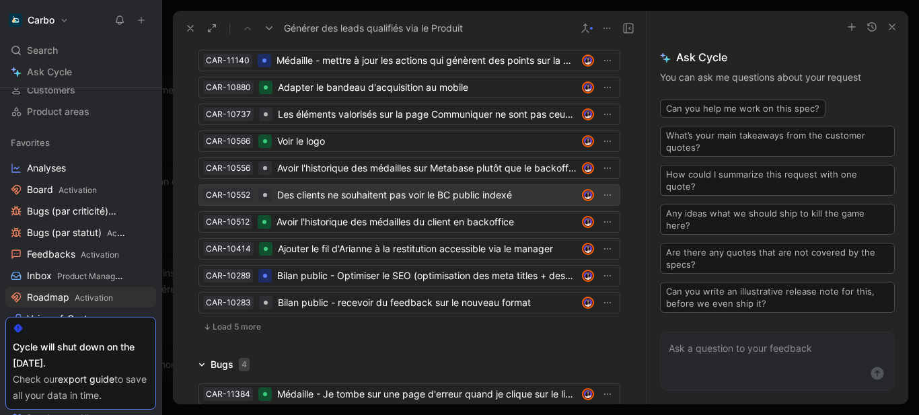
scroll to position [3863, 0]
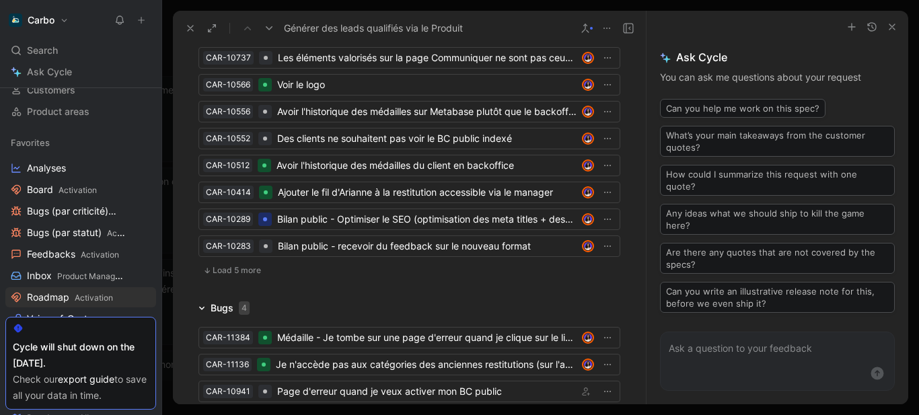
click at [248, 276] on span "Load 5 more" at bounding box center [237, 270] width 48 height 11
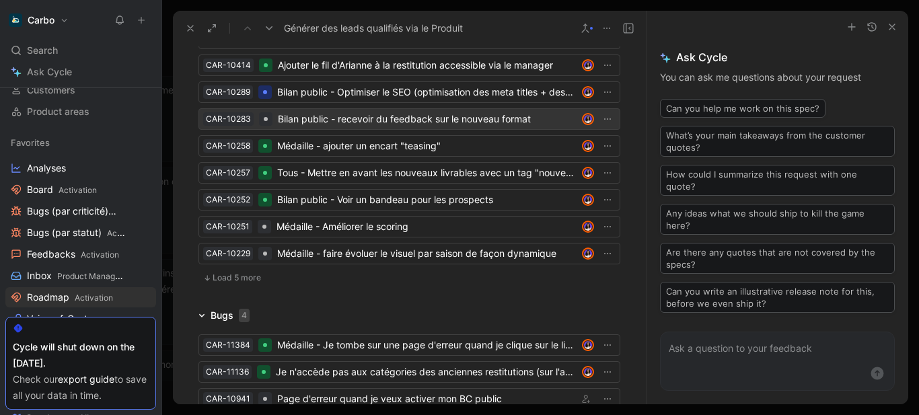
scroll to position [3996, 0]
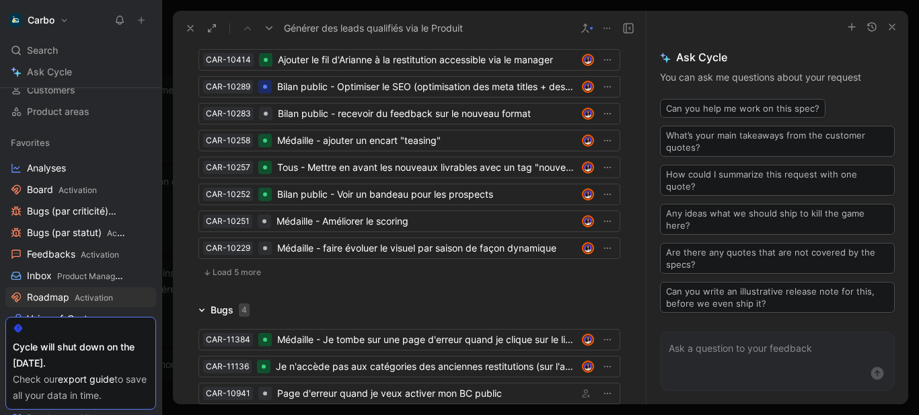
click at [246, 278] on span "Load 5 more" at bounding box center [237, 272] width 48 height 11
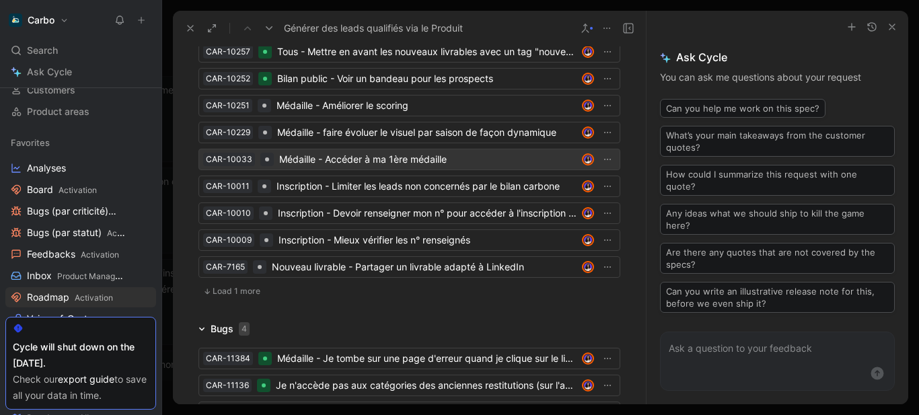
scroll to position [4112, 0]
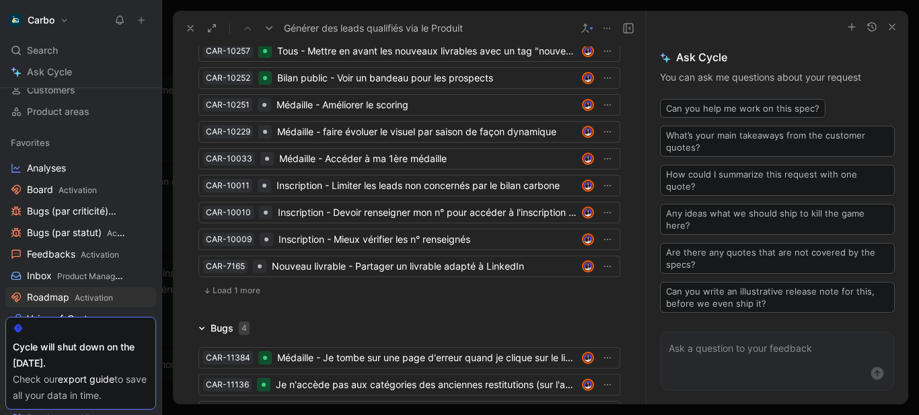
click at [246, 296] on span "Load 1 more" at bounding box center [237, 290] width 48 height 11
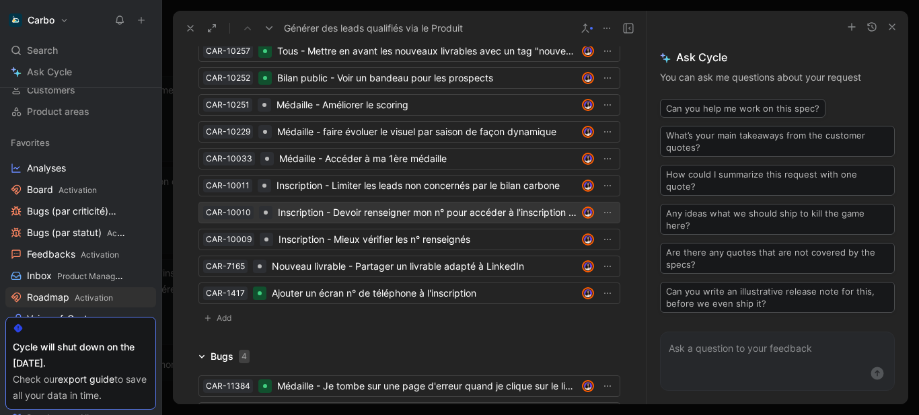
click at [382, 221] on div "Inscription - Devoir renseigner mon n° pour accéder à l'inscription / mini rest…" at bounding box center [427, 213] width 299 height 16
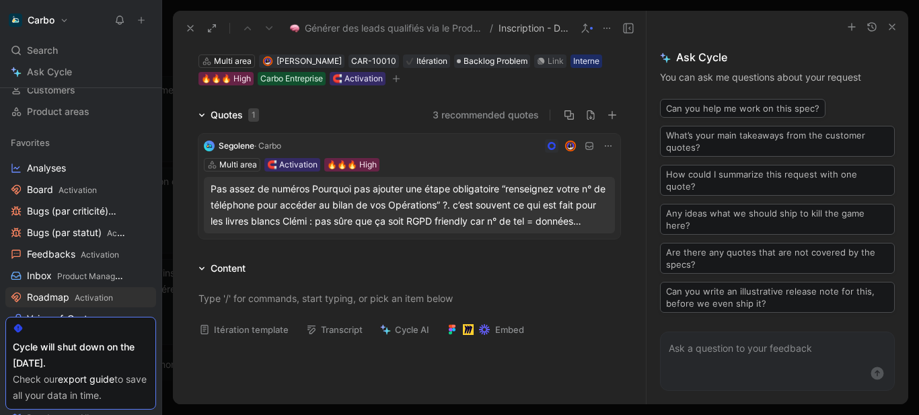
scroll to position [77, 0]
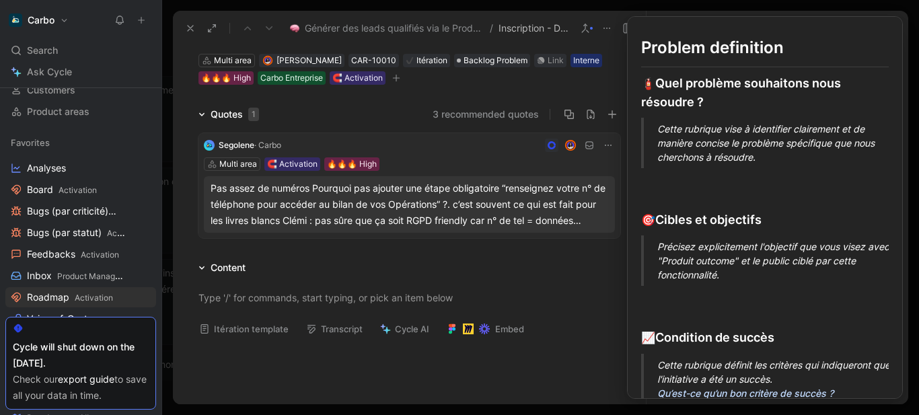
click at [237, 331] on button "Itération template" at bounding box center [244, 329] width 102 height 19
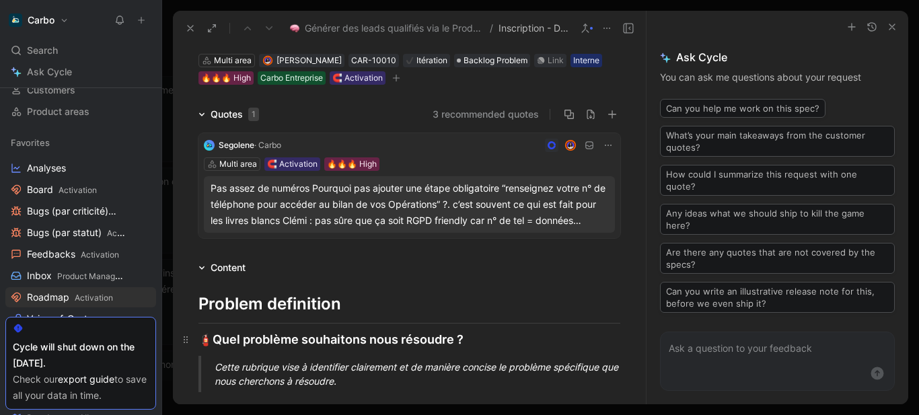
scroll to position [0, 0]
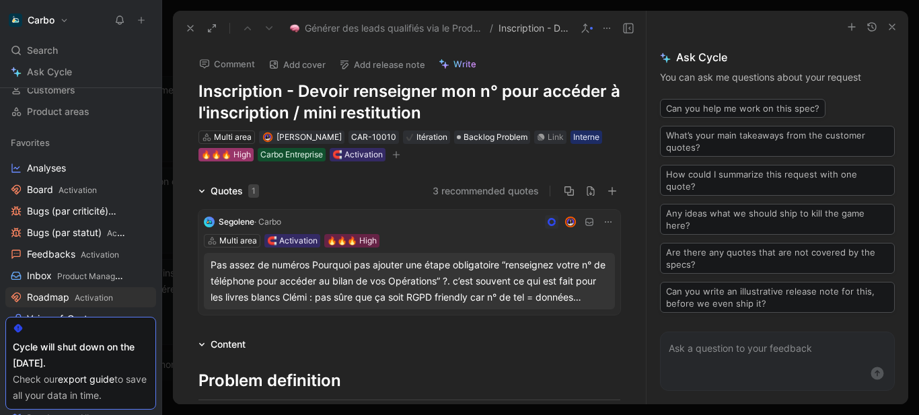
click at [227, 153] on div "🔥🔥🔥 High" at bounding box center [226, 154] width 50 height 13
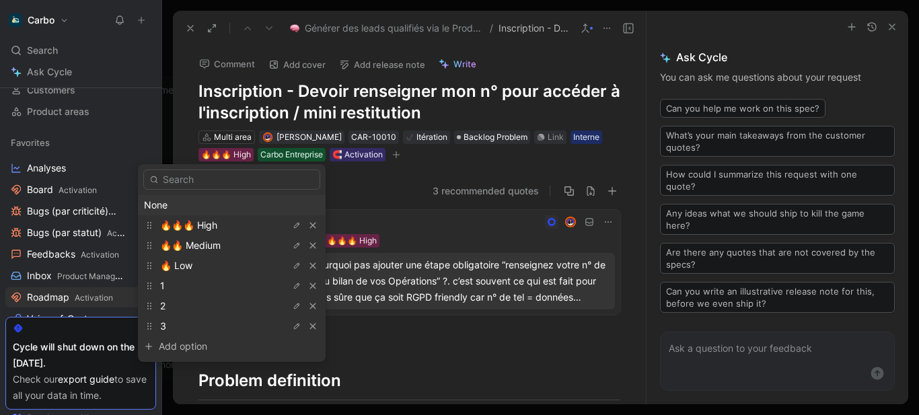
click at [186, 203] on div "None" at bounding box center [232, 205] width 176 height 16
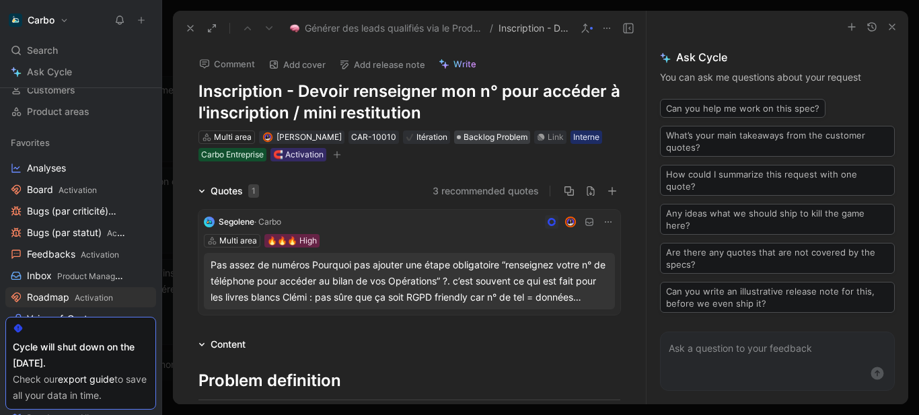
drag, startPoint x: 501, startPoint y: 135, endPoint x: 491, endPoint y: 135, distance: 10.1
click at [491, 135] on span "Backlog Problem" at bounding box center [496, 137] width 64 height 13
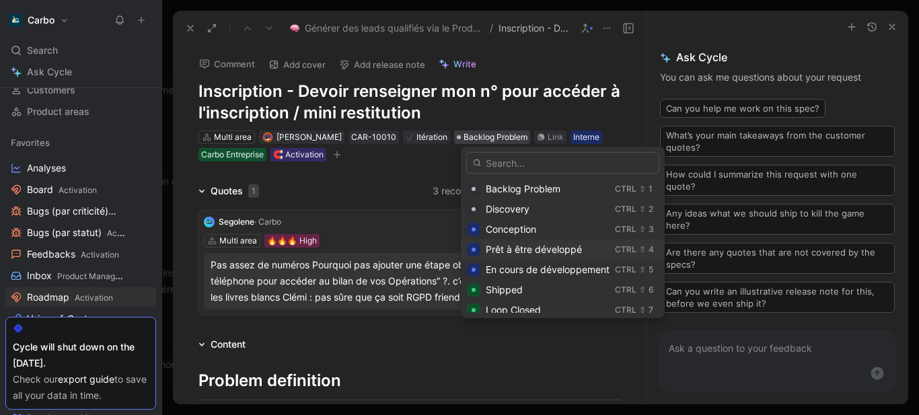
scroll to position [48, 0]
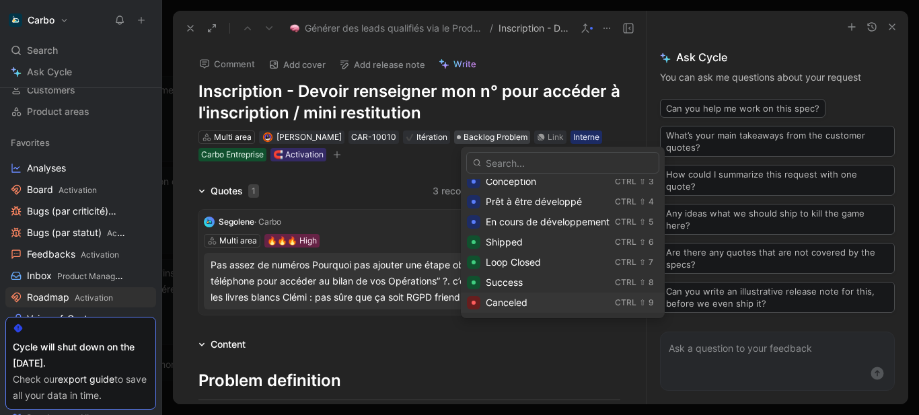
click at [517, 302] on span "Canceled" at bounding box center [507, 302] width 42 height 11
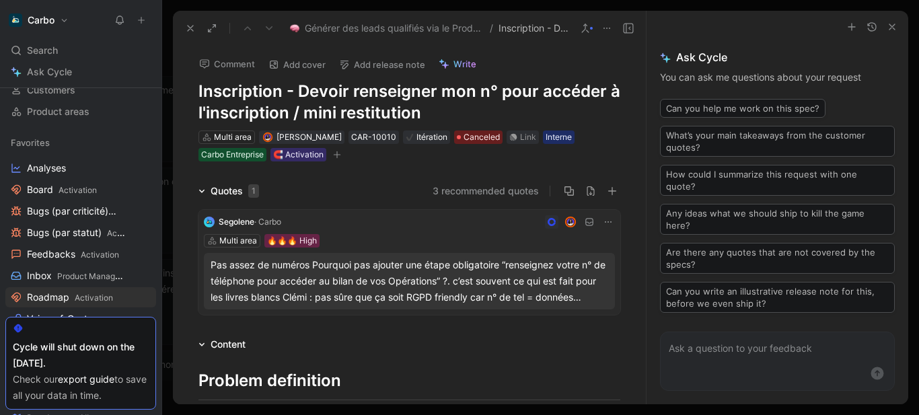
click at [337, 157] on icon "button" at bounding box center [336, 154] width 1 height 7
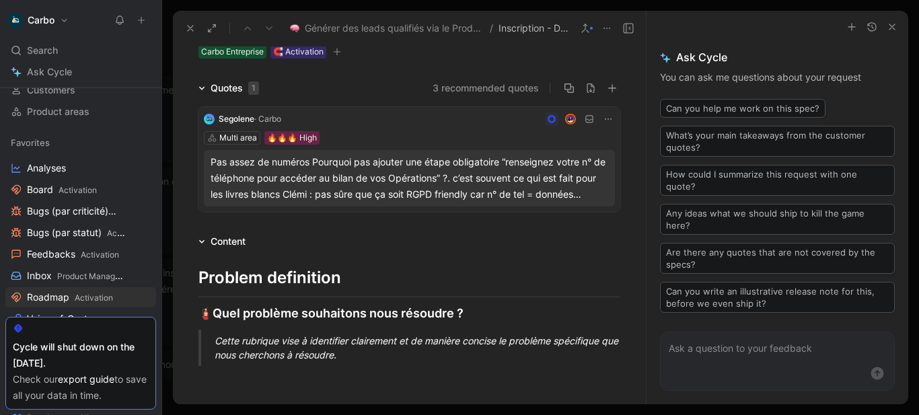
scroll to position [104, 0]
click at [264, 329] on p "Cette rubrique vise à identifier clairement et de manière concise le problème s…" at bounding box center [426, 347] width 422 height 36
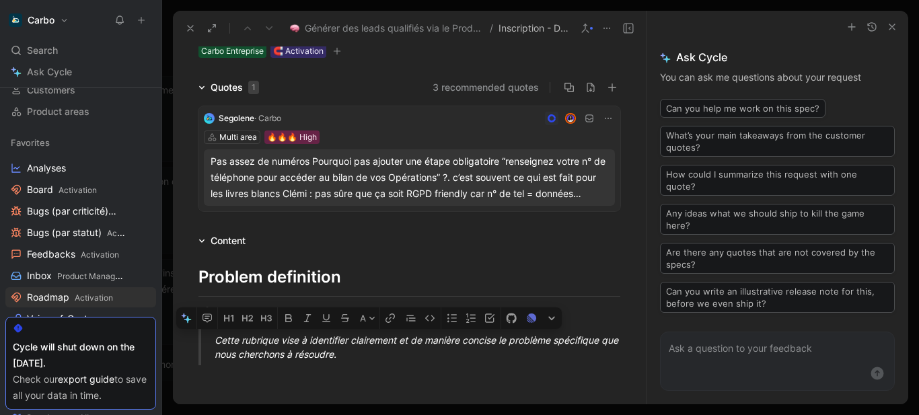
click at [274, 341] on div "Cette rubrique vise à identifier clairement et de manière concise le problème s…" at bounding box center [426, 347] width 422 height 28
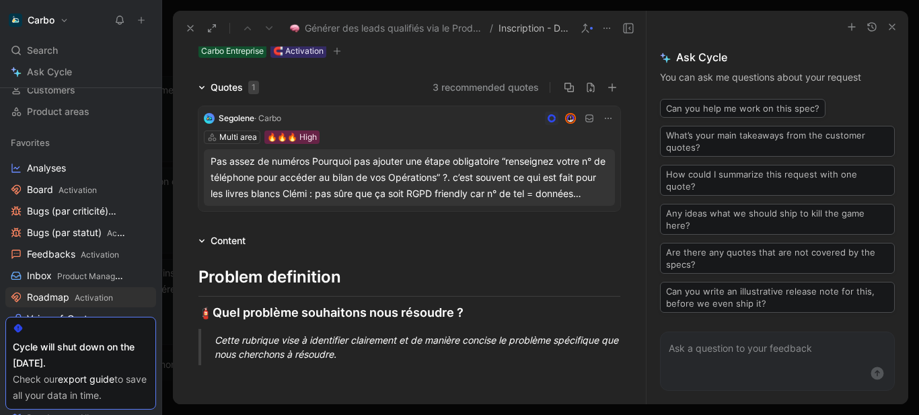
click at [274, 341] on div "Cette rubrique vise à identifier clairement et de manière concise le problème s…" at bounding box center [426, 347] width 422 height 28
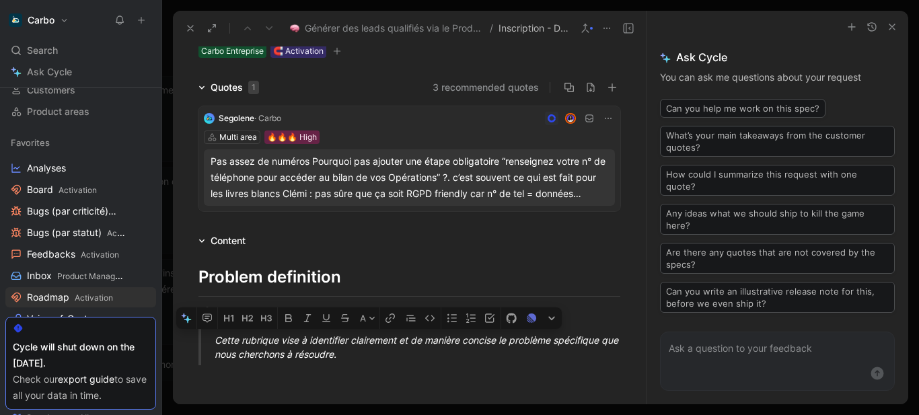
click at [274, 341] on div "Cette rubrique vise à identifier clairement et de manière concise le problème s…" at bounding box center [426, 347] width 422 height 28
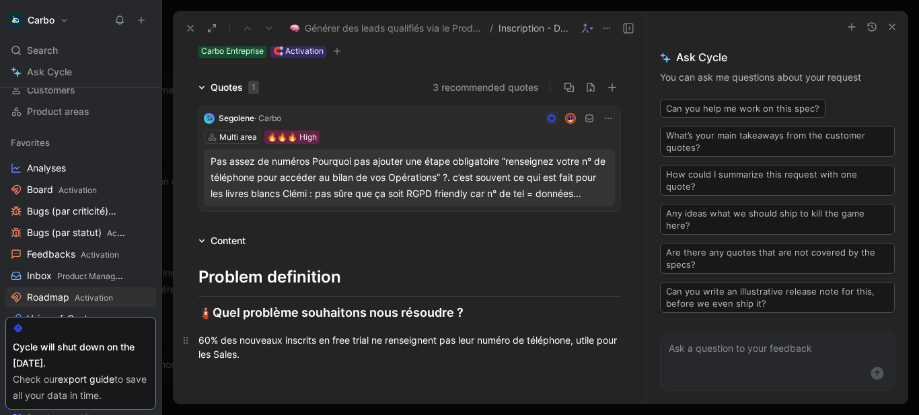
scroll to position [229, 0]
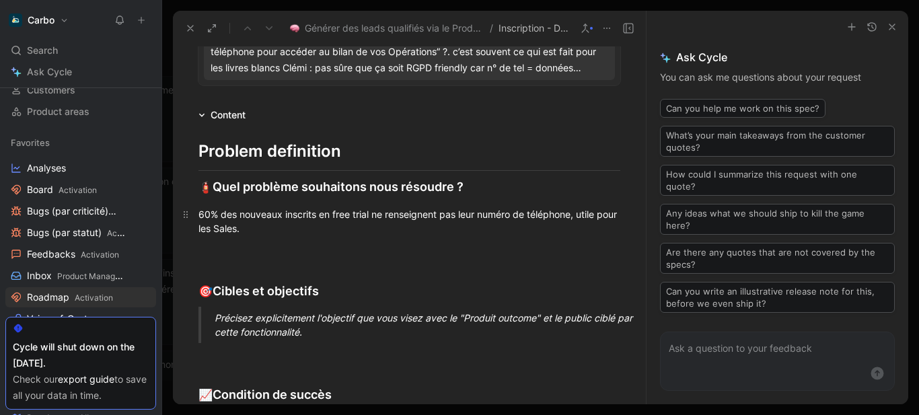
click at [583, 214] on div "60% des nouveaux inscrits en free trial ne renseignent pas leur numéro de télép…" at bounding box center [410, 221] width 422 height 28
click at [312, 318] on div "Précisez explicitement l'objectif que vous visez avec le "Produit outcome" et l…" at bounding box center [426, 325] width 422 height 28
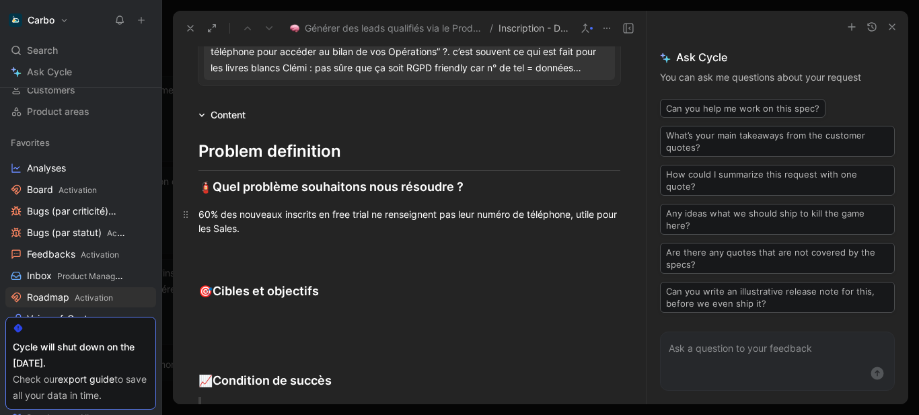
click at [574, 217] on div "60% des nouveaux inscrits en free trial ne renseignent pas leur numéro de télép…" at bounding box center [410, 221] width 422 height 28
click at [197, 214] on p "60% des nouveaux inscrits en free trial ne renseignent pas leur numéro de télép…" at bounding box center [409, 221] width 473 height 36
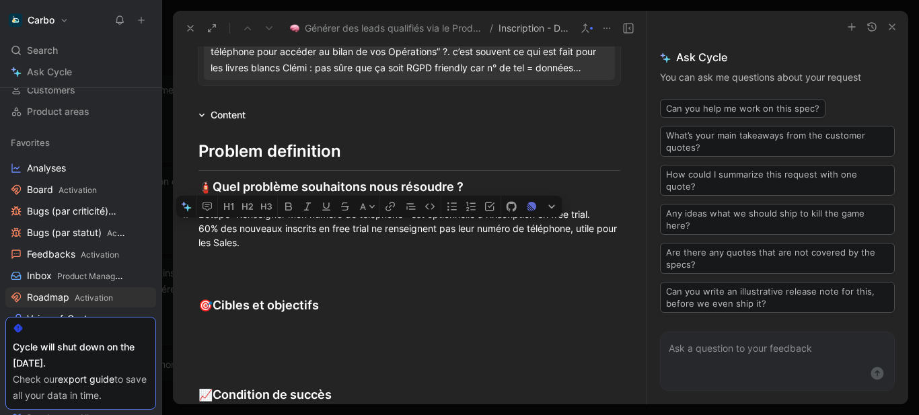
drag, startPoint x: 346, startPoint y: 239, endPoint x: 384, endPoint y: 231, distance: 38.5
click at [384, 231] on div "L’étape “Renseigner mon numéro de téléphone” ‘est optionnelle à l’inscription e…" at bounding box center [410, 228] width 422 height 42
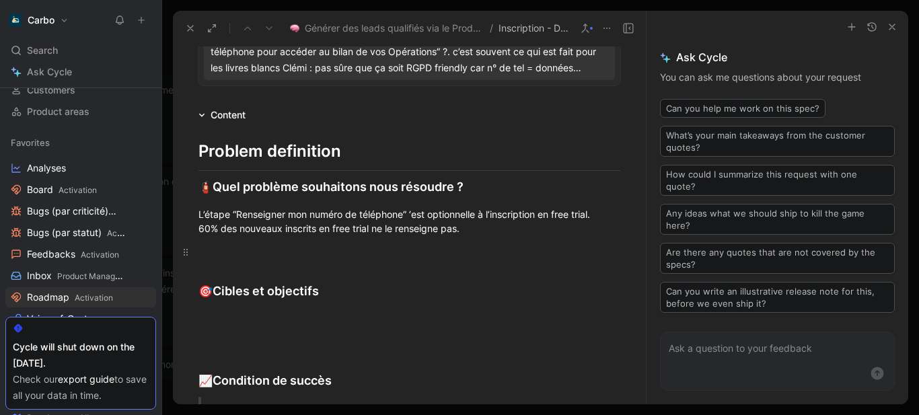
click at [259, 248] on div at bounding box center [410, 252] width 422 height 14
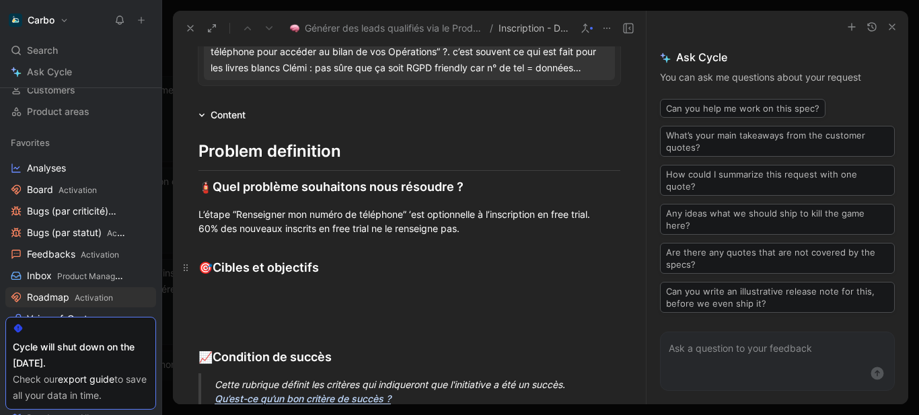
click at [448, 264] on div "🎯 Cibles et objectifs" at bounding box center [410, 267] width 422 height 19
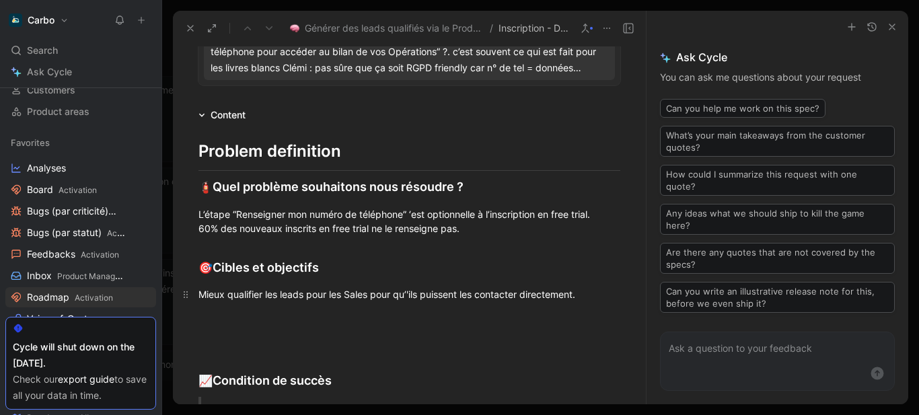
click at [408, 291] on div "Mieux qualifier les leads pour les Sales pour qu’'ils puissent les contacter di…" at bounding box center [410, 294] width 422 height 14
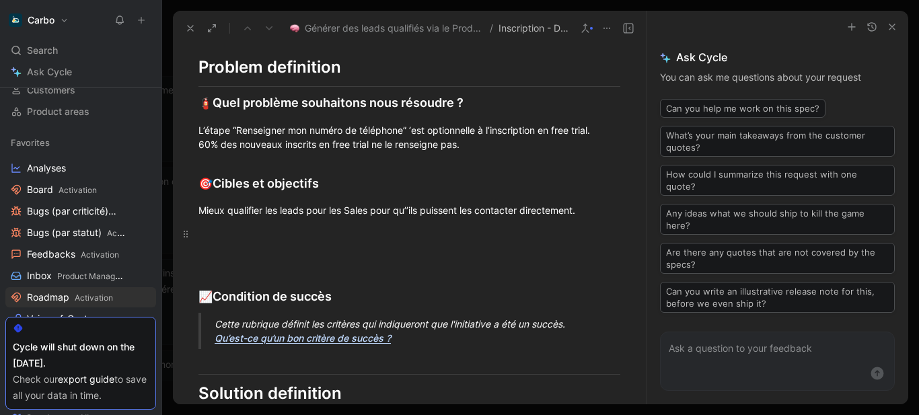
click at [237, 234] on div at bounding box center [410, 234] width 422 height 14
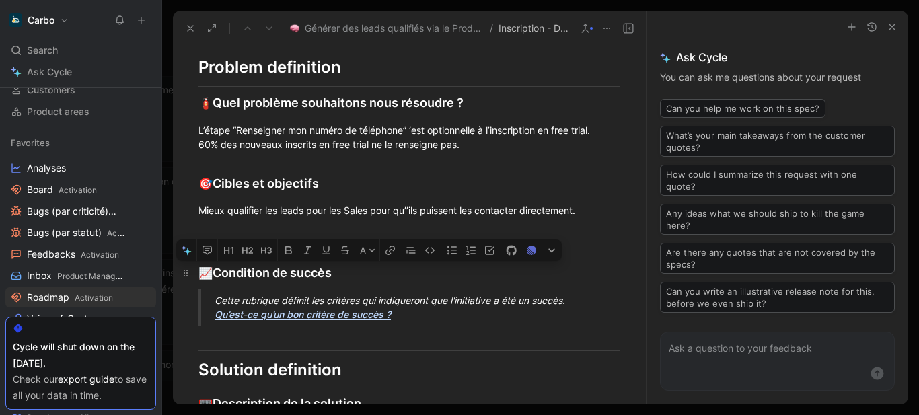
drag, startPoint x: 474, startPoint y: 320, endPoint x: 195, endPoint y: 274, distance: 282.4
click at [195, 274] on div "Problem definition 🧯 Quel problème souhaitons nous résoudre ? L’étape “Renseign…" at bounding box center [409, 312] width 473 height 546
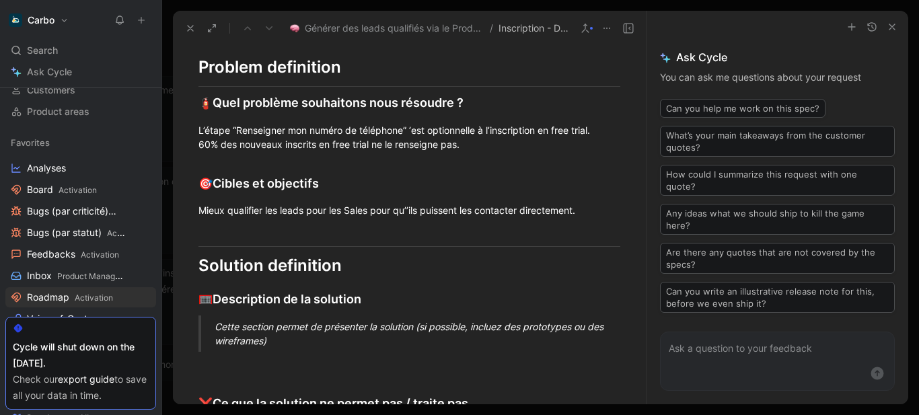
click at [242, 332] on div "Cette section permet de présenter la solution (si possible, incluez des prototy…" at bounding box center [426, 334] width 422 height 28
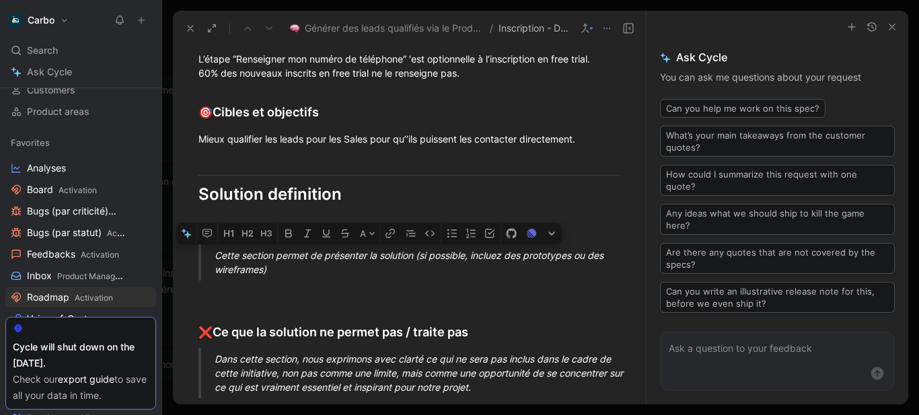
scroll to position [388, 0]
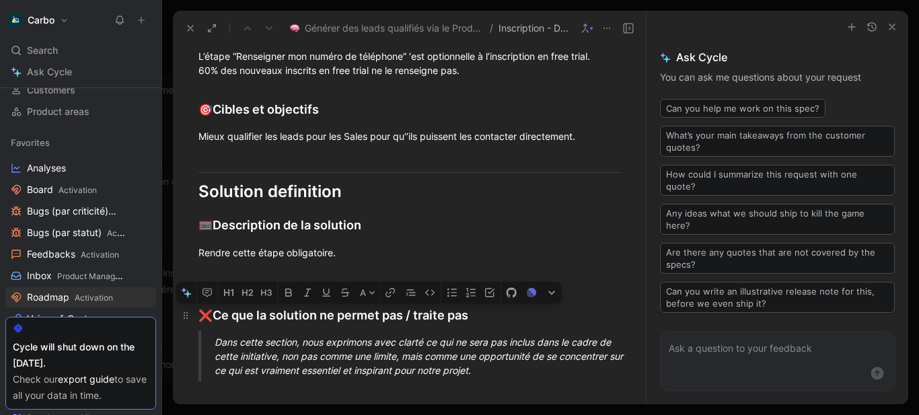
drag, startPoint x: 269, startPoint y: 325, endPoint x: 201, endPoint y: 316, distance: 68.5
click at [201, 316] on div "Problem definition 🧯 Quel problème souhaitons nous résoudre ? L’étape “Renseign…" at bounding box center [409, 178] width 473 height 427
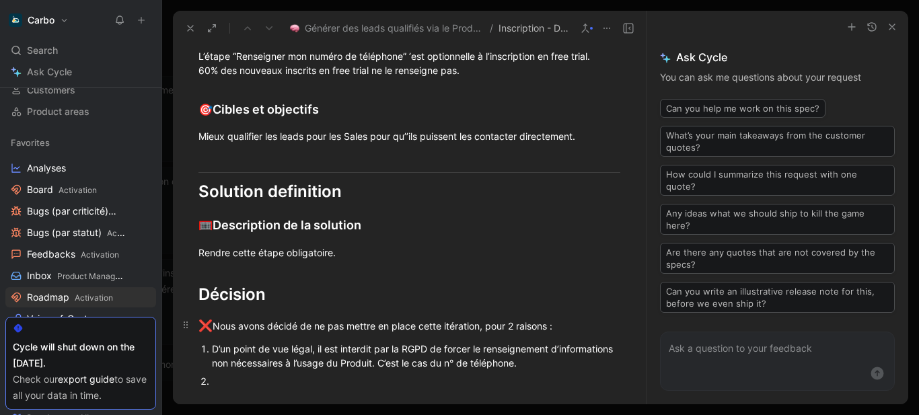
scroll to position [456, 0]
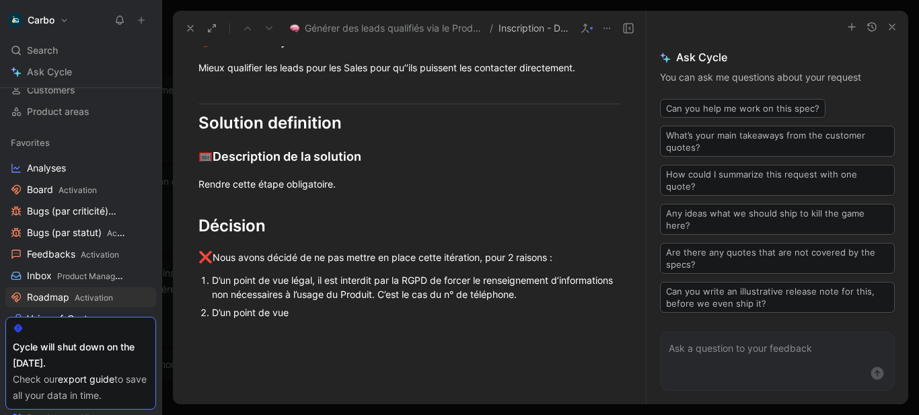
click at [300, 317] on div "D’un point de vue" at bounding box center [416, 313] width 408 height 14
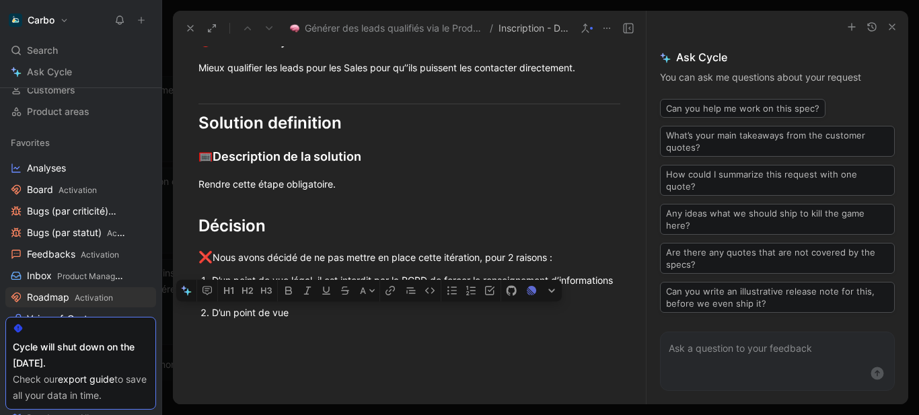
click at [300, 317] on div "D’un point de vue" at bounding box center [416, 313] width 408 height 14
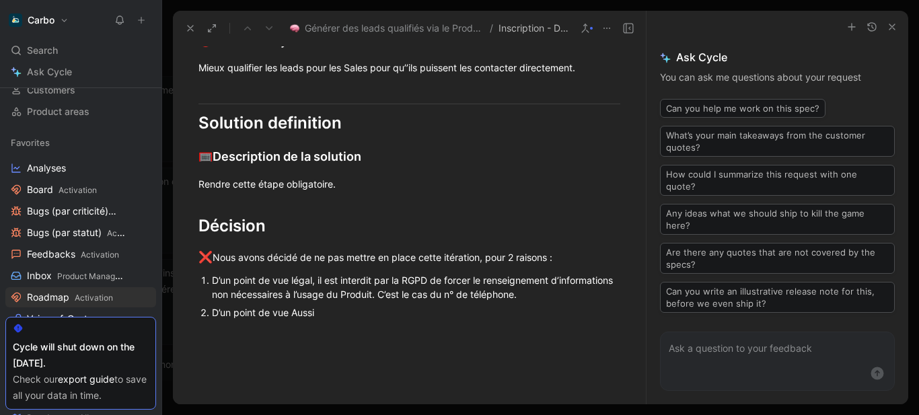
drag, startPoint x: 293, startPoint y: 312, endPoint x: 371, endPoint y: 312, distance: 78.1
click at [371, 312] on div "D’un point de vue Aussi" at bounding box center [416, 313] width 408 height 14
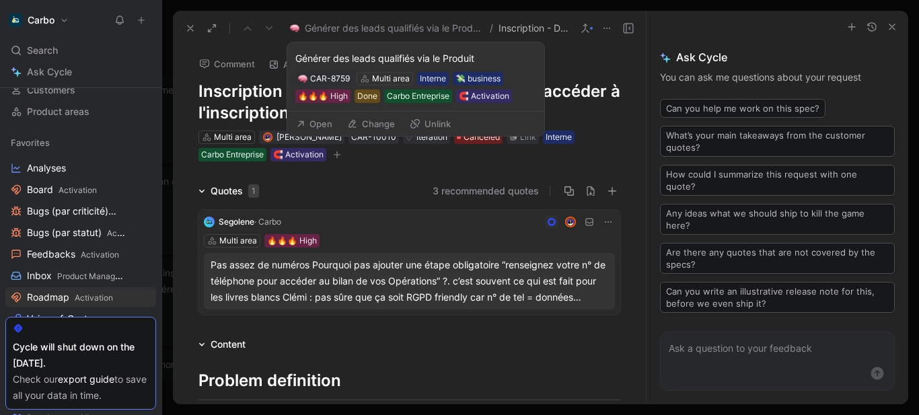
click at [312, 118] on button "Open" at bounding box center [314, 123] width 48 height 19
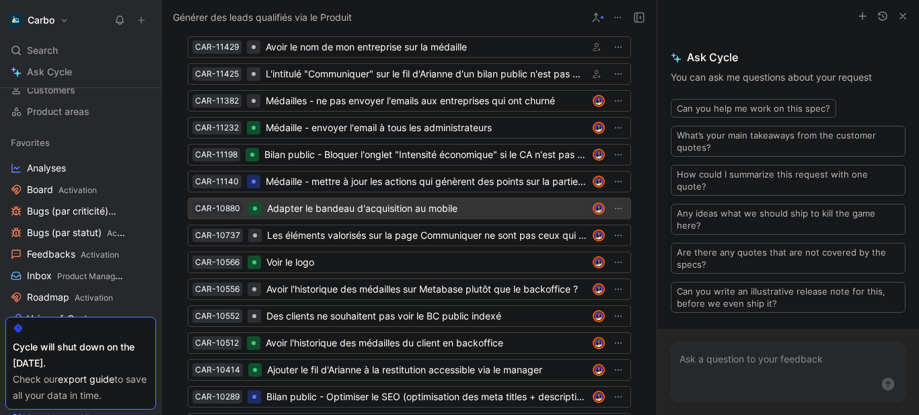
scroll to position [3706, 0]
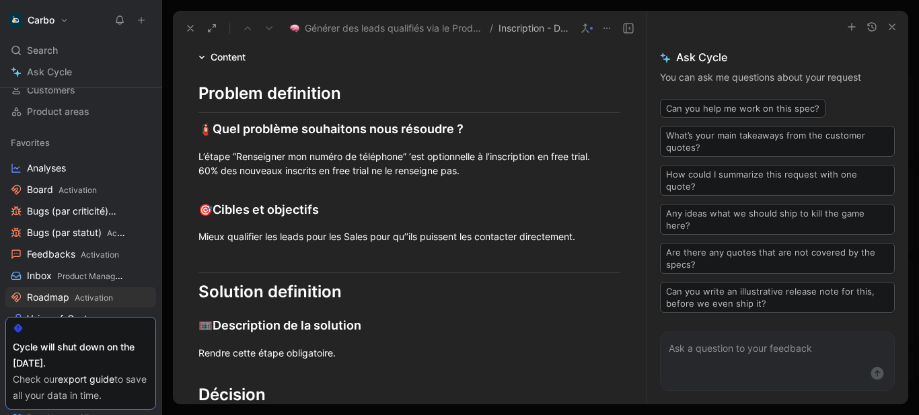
scroll to position [288, 0]
click at [205, 168] on div "L’étape “Renseigner mon numéro de téléphone” ‘est optionnelle à l’inscription e…" at bounding box center [410, 163] width 422 height 28
click at [528, 173] on div "L’étape “Renseigner mon numéro de téléphone” ‘est optionnelle à l’inscription e…" at bounding box center [410, 163] width 422 height 28
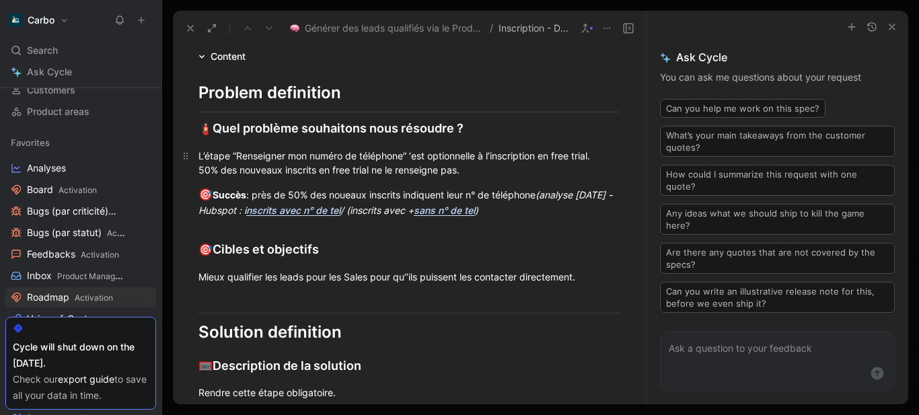
click at [493, 170] on div "L’étape “Renseigner mon numéro de téléphone” ‘est optionnelle à l’inscription e…" at bounding box center [410, 163] width 422 height 28
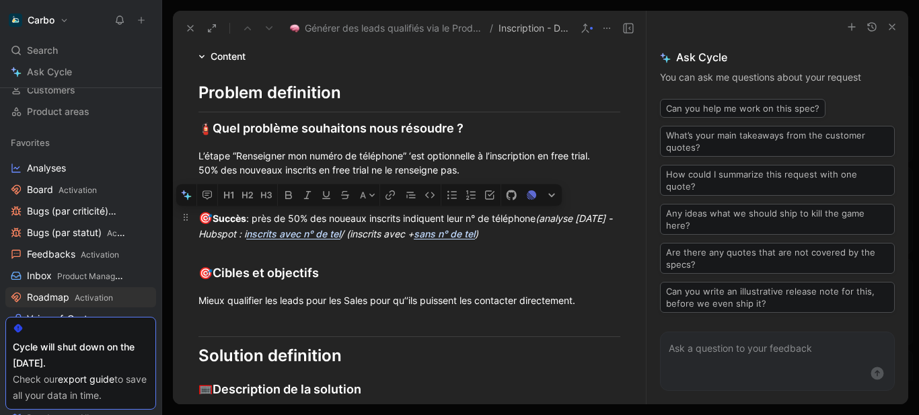
drag, startPoint x: 254, startPoint y: 235, endPoint x: 196, endPoint y: 216, distance: 61.5
click at [196, 216] on p "🎯 Succès : près de 50% des noueaux inscrits indiquent leur n° de téléphone (ana…" at bounding box center [409, 226] width 473 height 40
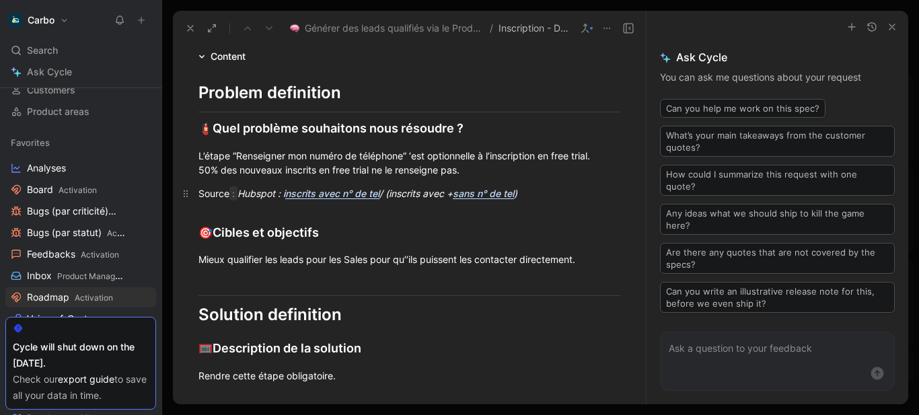
click at [396, 194] on em "/ (inscrits avec +" at bounding box center [416, 193] width 73 height 11
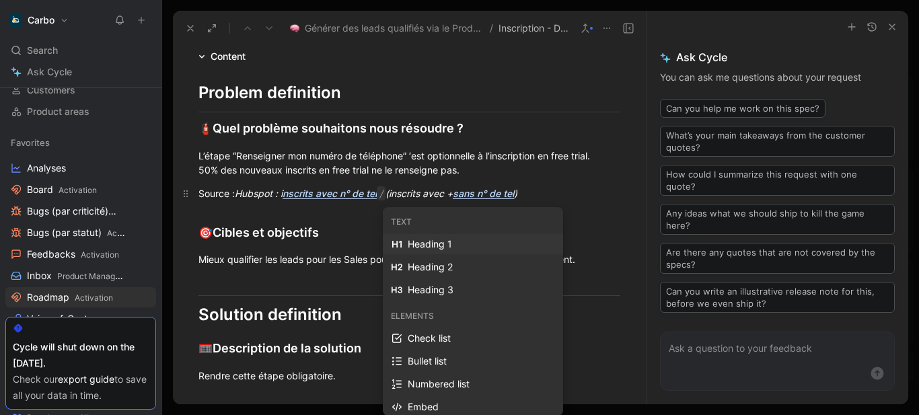
click at [423, 190] on em "/ (inscrits avec +" at bounding box center [415, 193] width 76 height 14
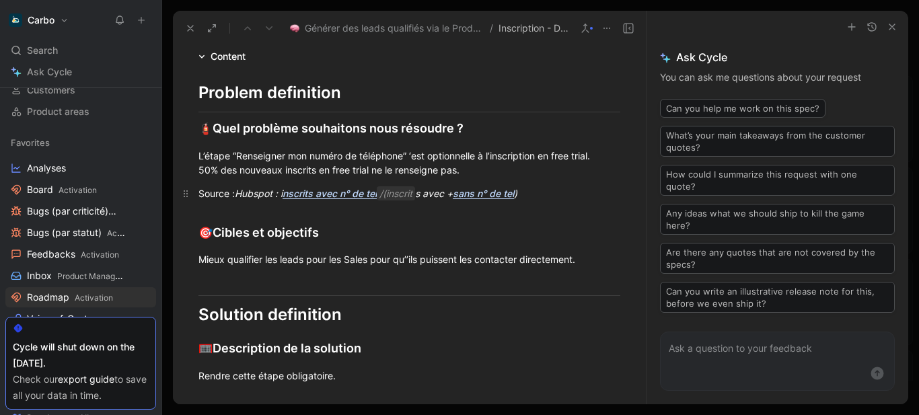
click at [408, 194] on span "/(inscrit" at bounding box center [396, 193] width 38 height 14
drag, startPoint x: 458, startPoint y: 196, endPoint x: 428, endPoint y: 191, distance: 30.0
click at [408, 191] on em "/(ins crits avec +" at bounding box center [415, 193] width 76 height 14
click at [468, 194] on em "sans n° de tel" at bounding box center [483, 193] width 61 height 11
click at [429, 193] on em "/(inscrits avec +" at bounding box center [412, 193] width 71 height 11
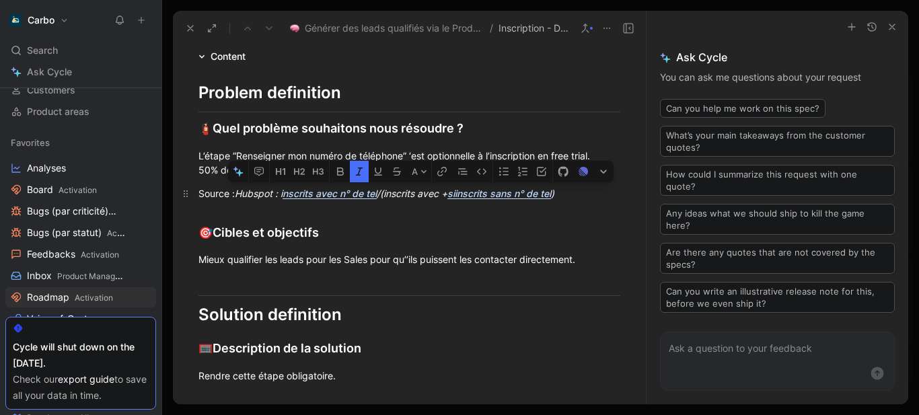
drag, startPoint x: 443, startPoint y: 198, endPoint x: 396, endPoint y: 194, distance: 47.3
click at [396, 194] on em "/(inscrits avec +" at bounding box center [412, 193] width 71 height 11
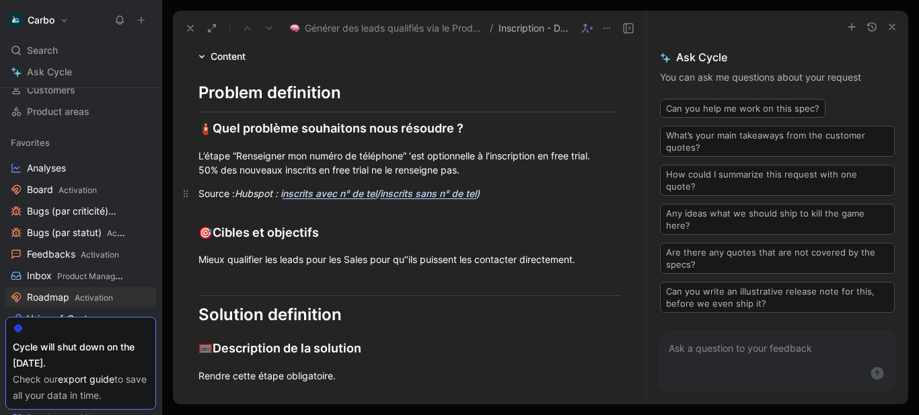
click at [207, 193] on div "Source : Hubspot : i nscrits avec n° de tel / inscrits sans n° de tel )" at bounding box center [410, 193] width 422 height 14
click at [207, 193] on div "(Source : Hubspot : i nscrits avec n° de tel / inscrits sans n° de tel )" at bounding box center [410, 193] width 422 height 14
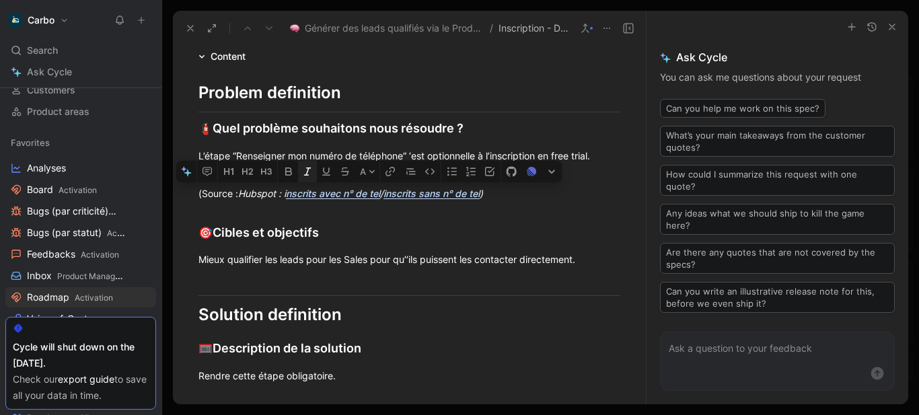
click at [307, 173] on icon "button" at bounding box center [307, 172] width 7 height 8
click at [306, 225] on div "🎯 Cibles et objectifs" at bounding box center [410, 232] width 422 height 19
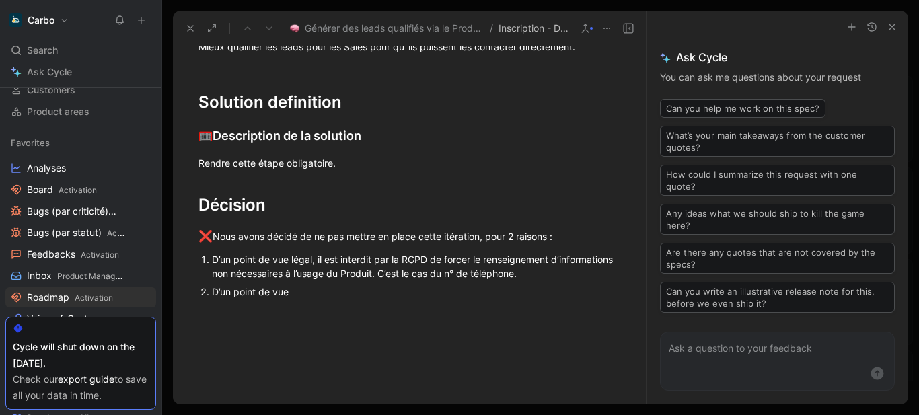
scroll to position [501, 0]
click at [316, 291] on div "D’un point de vue" at bounding box center [416, 291] width 408 height 14
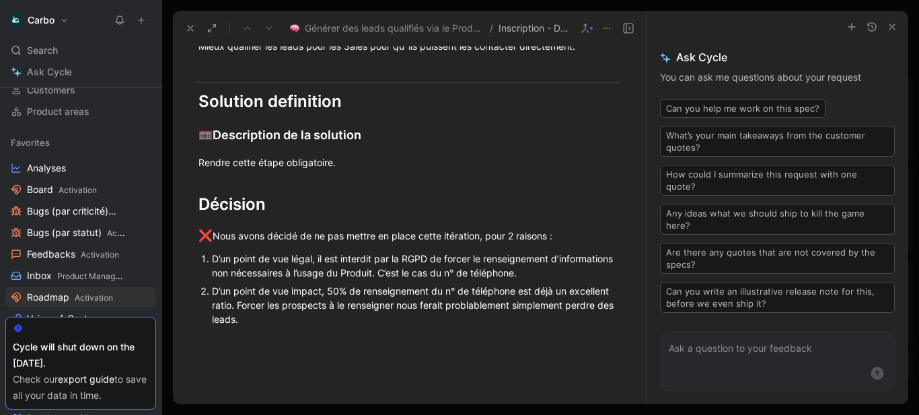
click at [494, 306] on div "D’un point de vue impact, 50% de renseignement du n° de téléphone est déjà un e…" at bounding box center [416, 305] width 408 height 42
click at [894, 30] on icon "button" at bounding box center [892, 27] width 11 height 11
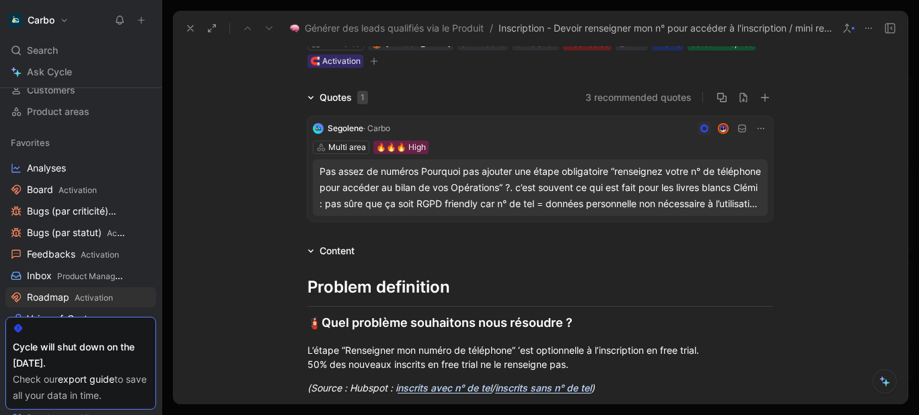
scroll to position [58, 0]
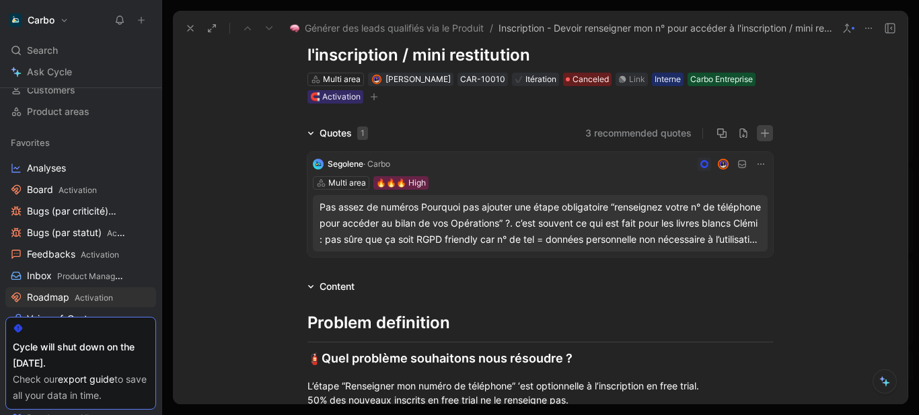
click at [764, 135] on icon "button" at bounding box center [764, 133] width 1 height 8
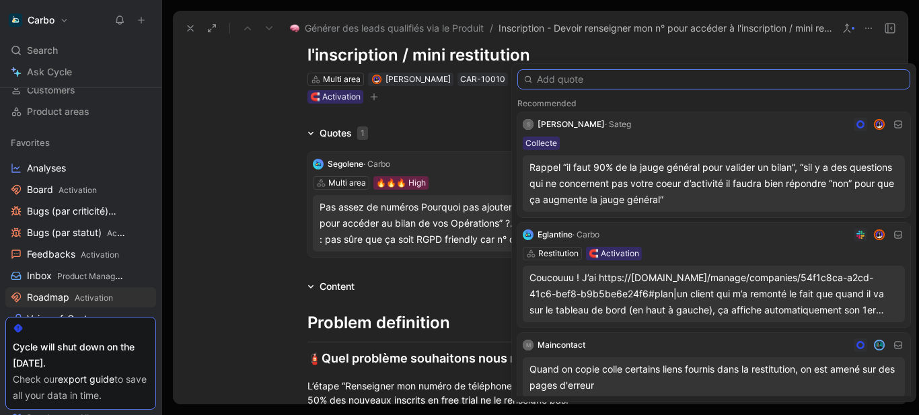
click at [580, 83] on input "text" at bounding box center [713, 79] width 393 height 20
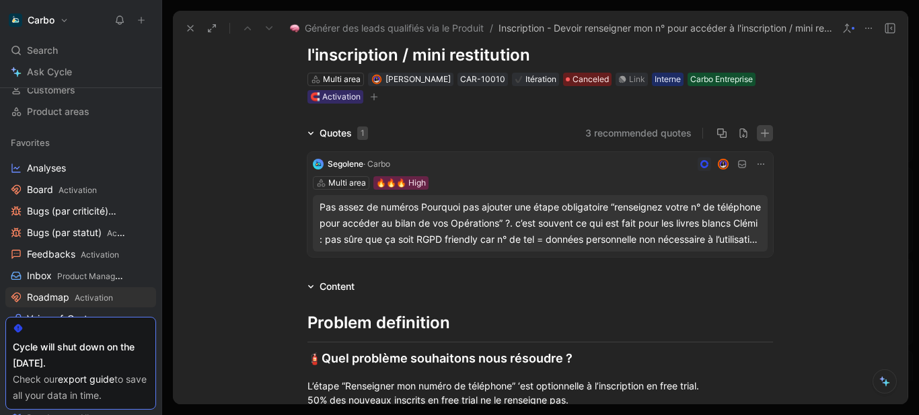
click at [762, 133] on icon "button" at bounding box center [764, 133] width 9 height 9
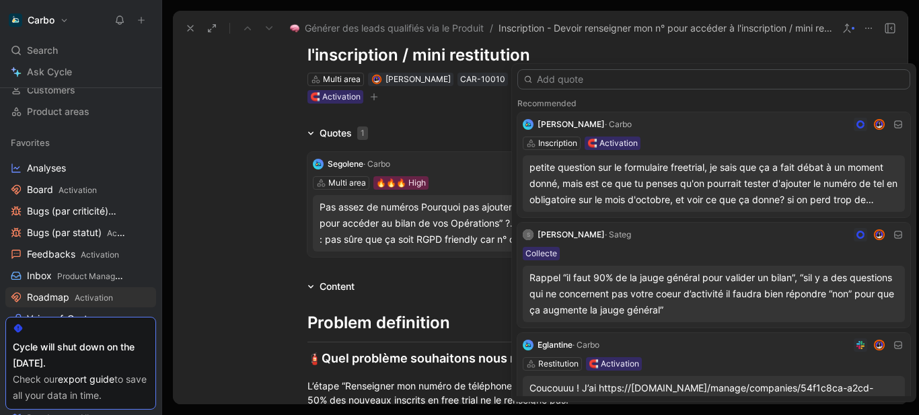
click at [621, 170] on div "petite question sur le formulaire freetrial, je sais que ça a fait débat à un m…" at bounding box center [714, 183] width 369 height 48
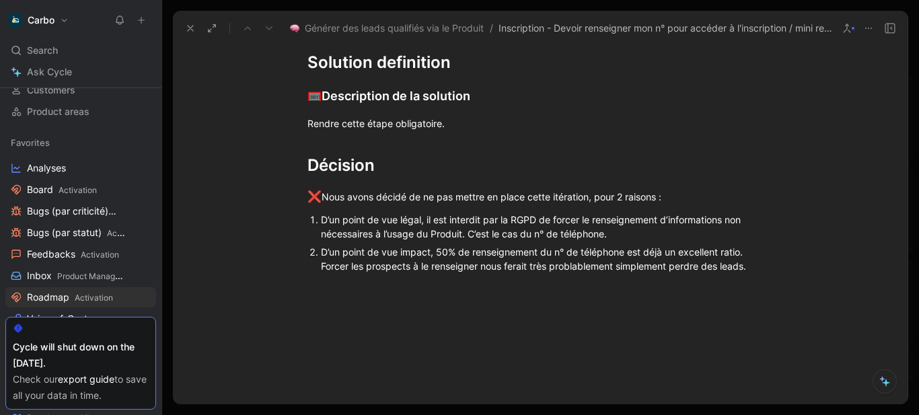
scroll to position [657, 0]
click at [632, 229] on div "D’un point de vue légal, il est interdit par la RGPD de forcer le renseignement…" at bounding box center [547, 226] width 452 height 28
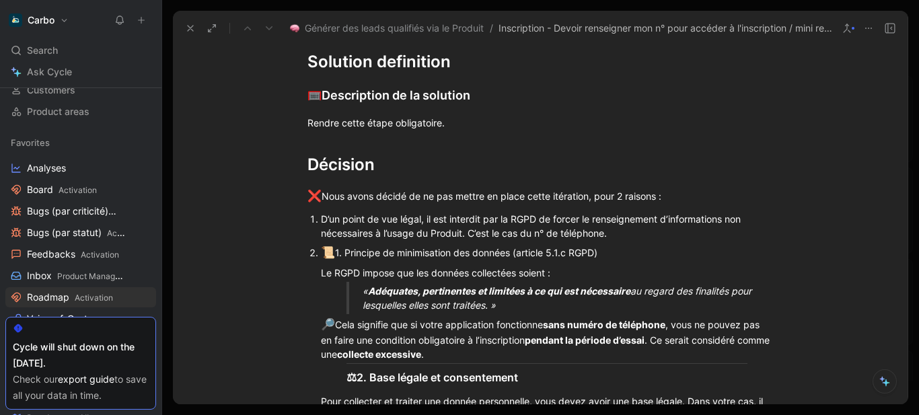
scroll to position [776, 0]
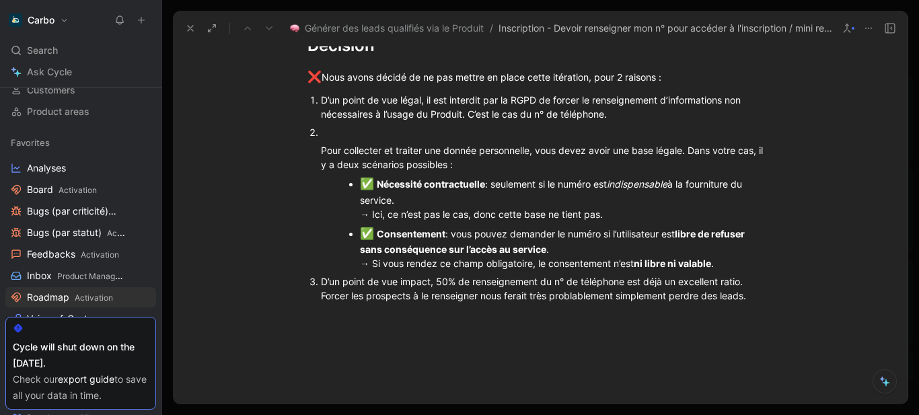
click at [653, 112] on div "D’un point de vue légal, il est interdit par la RGPD de forcer le renseignement…" at bounding box center [547, 107] width 452 height 28
drag, startPoint x: 317, startPoint y: 115, endPoint x: 371, endPoint y: 115, distance: 53.8
click at [371, 115] on ol "D’un point de vue légal, il est interdit par la RGPD de forcer le renseignement…" at bounding box center [540, 198] width 517 height 214
click at [642, 117] on div "D’un point de vue légal, il est interdit par la RGPD de forcer le renseignement…" at bounding box center [547, 107] width 452 height 28
drag, startPoint x: 727, startPoint y: 264, endPoint x: 313, endPoint y: 144, distance: 431.5
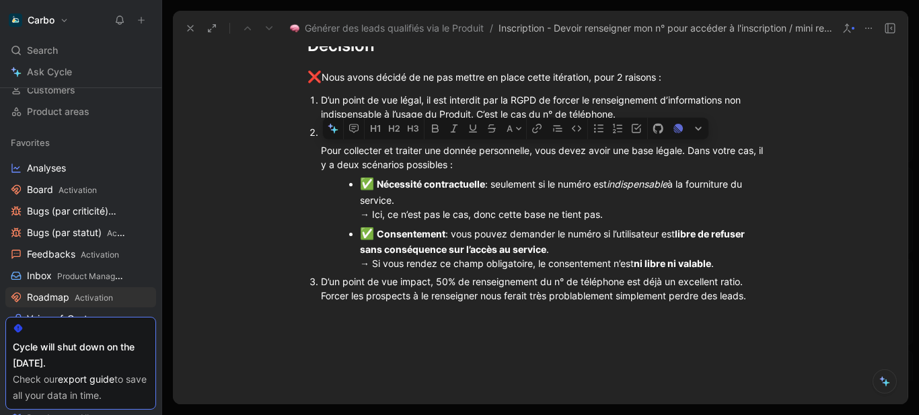
click at [313, 144] on ol "D’un point de vue légal, il est interdit par la RGPD de forcer le renseignement…" at bounding box center [540, 198] width 517 height 214
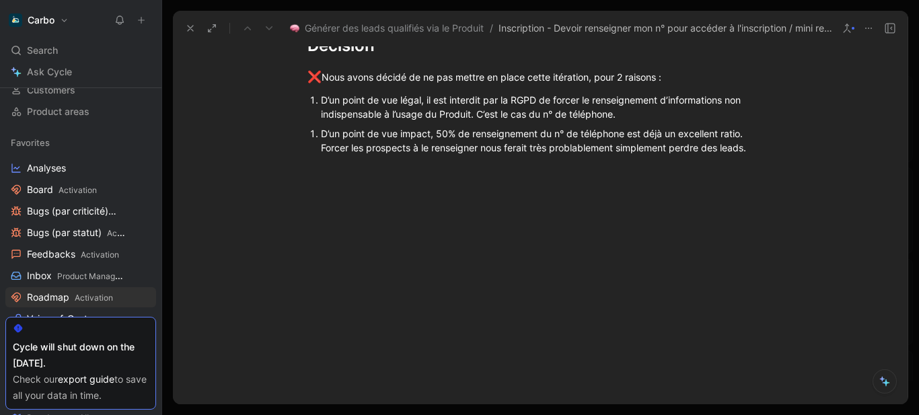
click at [321, 137] on div "D’un point de vue impact, 50% de renseignement du n° de téléphone est déjà un e…" at bounding box center [547, 141] width 452 height 28
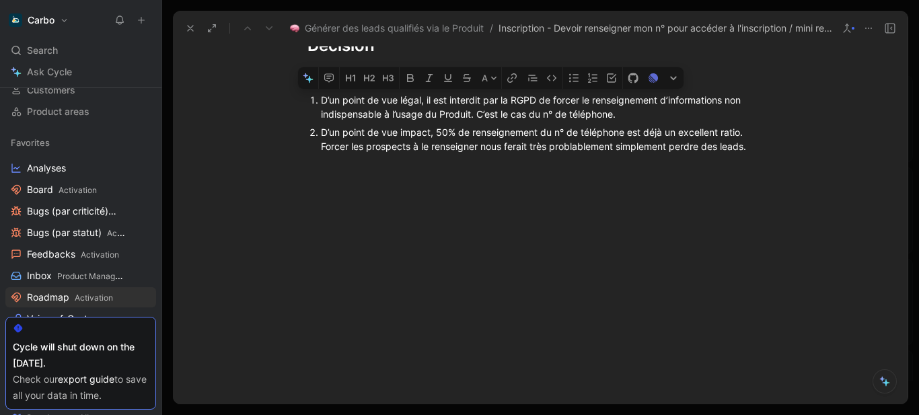
drag, startPoint x: 447, startPoint y: 101, endPoint x: 533, endPoint y: 100, distance: 86.1
click at [533, 100] on div "D’un point de vue légal, il est interdit par la RGPD de forcer le renseignement…" at bounding box center [547, 107] width 452 height 28
click at [409, 79] on icon "button" at bounding box center [410, 78] width 11 height 11
click at [437, 213] on div at bounding box center [540, 228] width 735 height 124
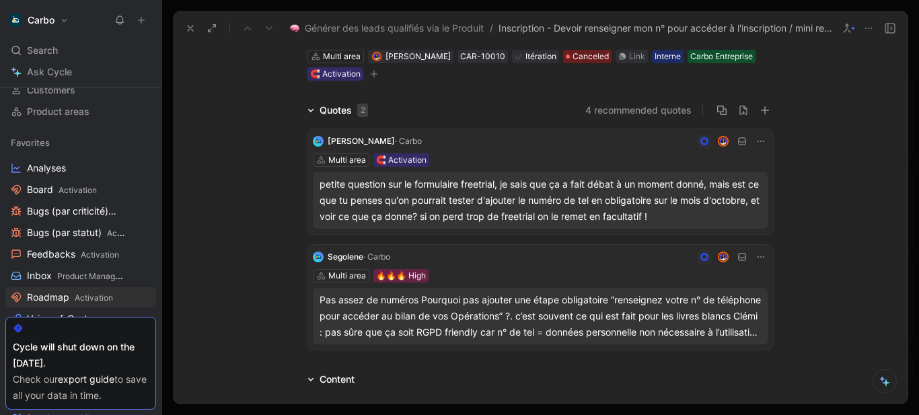
scroll to position [0, 0]
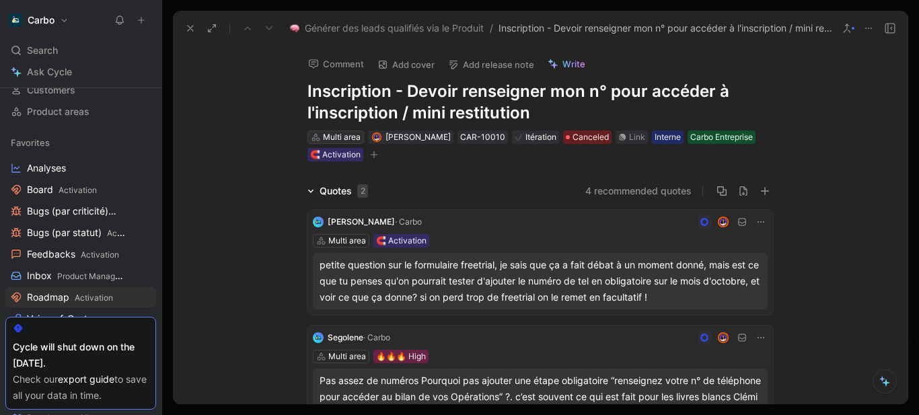
click at [336, 134] on div "Multi area" at bounding box center [342, 137] width 38 height 13
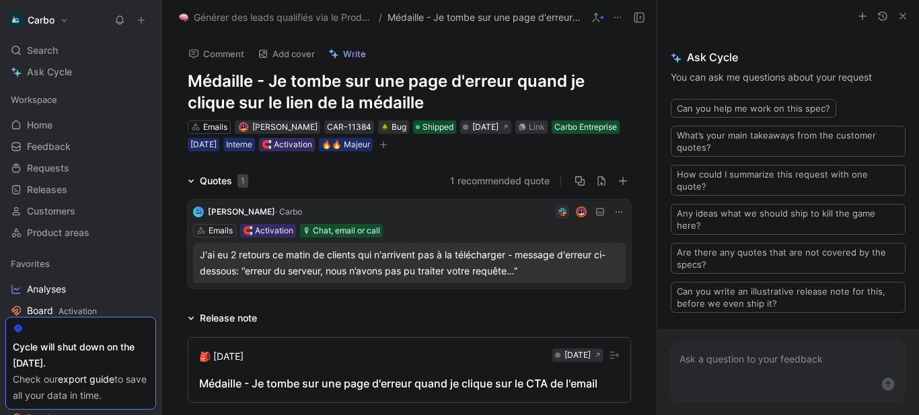
click at [140, 16] on icon at bounding box center [141, 19] width 9 height 9
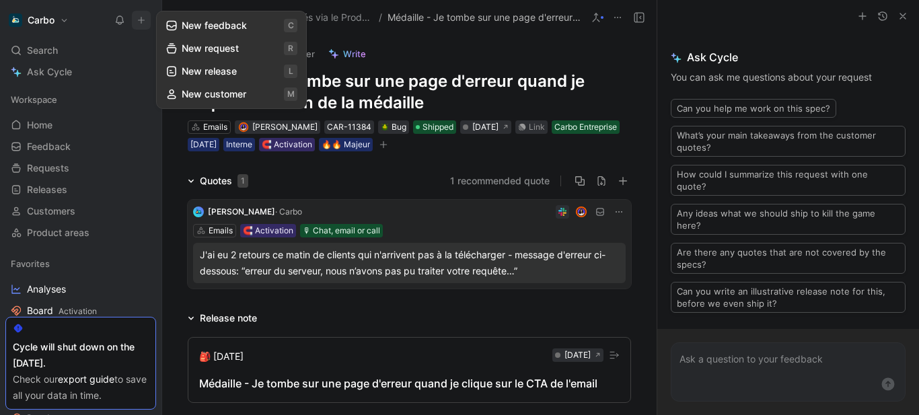
click at [229, 24] on button "New feedback c" at bounding box center [231, 25] width 144 height 23
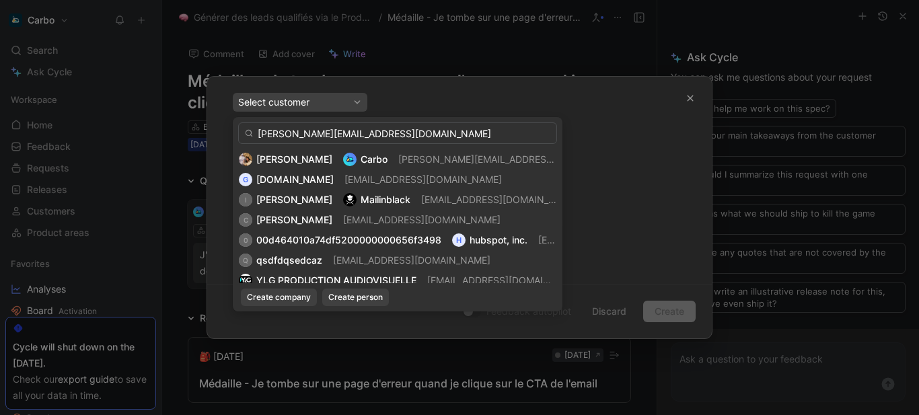
type input "[PERSON_NAME][EMAIL_ADDRESS][DOMAIN_NAME]"
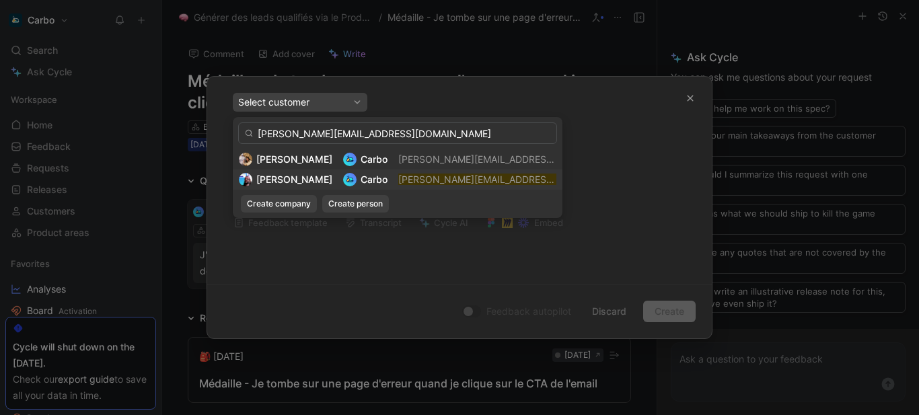
click at [408, 175] on mark "[PERSON_NAME][EMAIL_ADDRESS][DOMAIN_NAME]" at bounding box center [515, 179] width 234 height 11
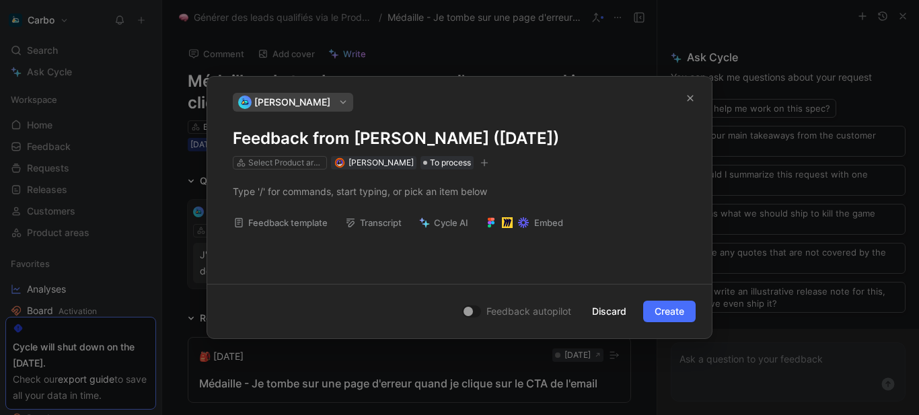
click at [273, 207] on div at bounding box center [459, 192] width 505 height 44
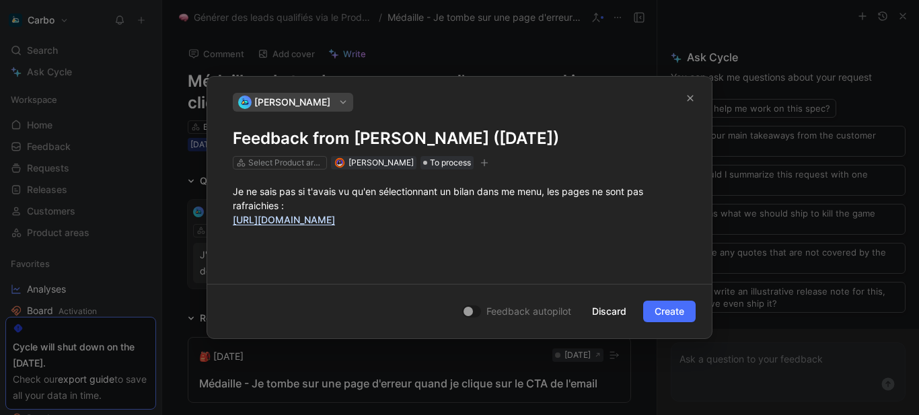
click at [412, 127] on div "[PERSON_NAME] from [PERSON_NAME] ([DATE]) Select Product areas [PERSON_NAME] To…" at bounding box center [460, 131] width 454 height 77
click at [415, 133] on h1 "Feedback from [PERSON_NAME] ([DATE])" at bounding box center [460, 139] width 454 height 22
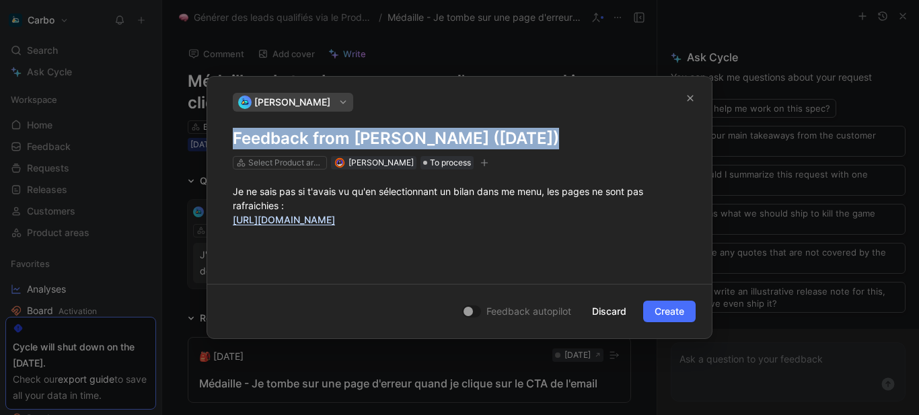
click at [415, 133] on h1 "Feedback from [PERSON_NAME] ([DATE])" at bounding box center [460, 139] width 454 height 22
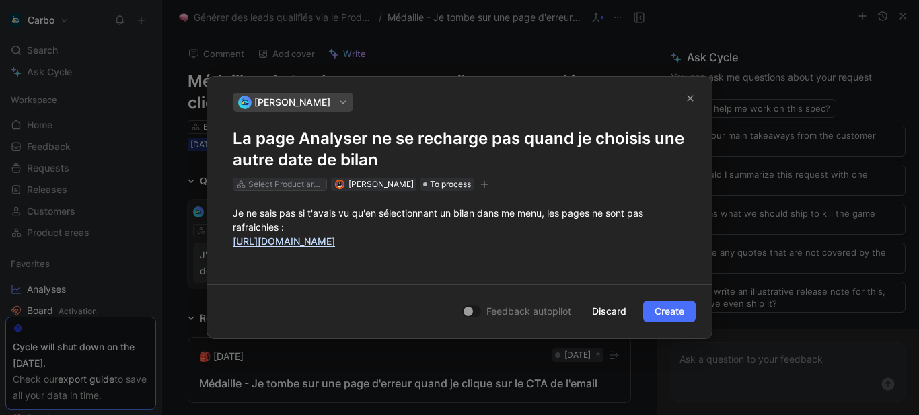
click at [265, 185] on div "Select Product areas" at bounding box center [285, 184] width 75 height 13
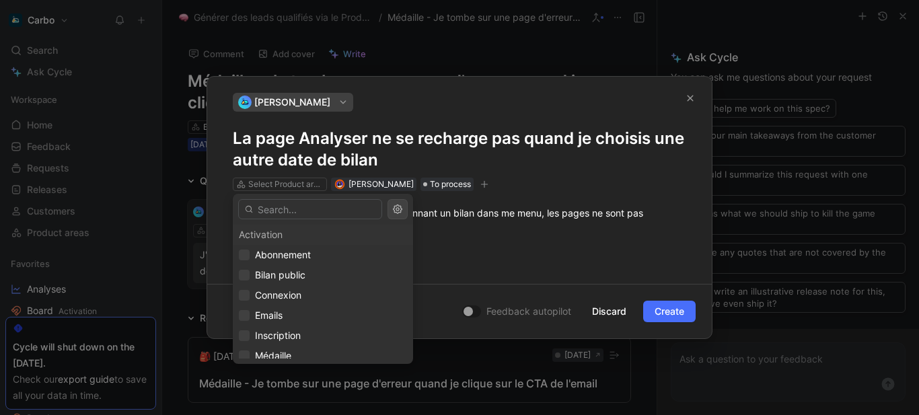
click at [288, 208] on input "text" at bounding box center [310, 209] width 144 height 20
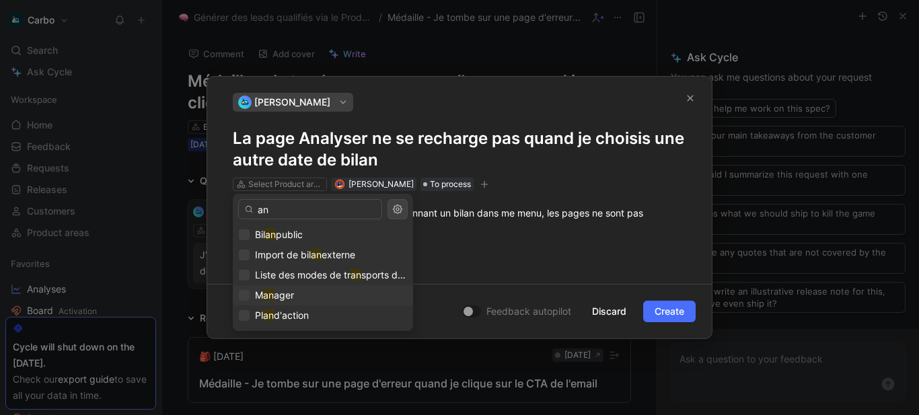
type input "a"
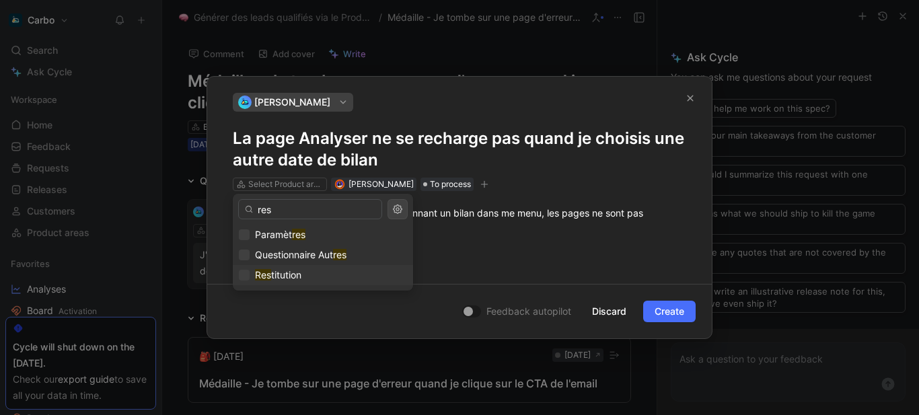
type input "res"
click at [293, 275] on span "titution" at bounding box center [286, 274] width 30 height 11
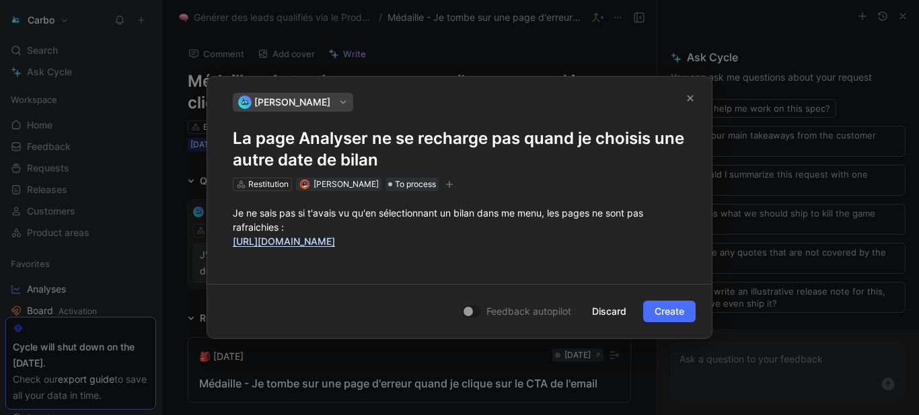
click at [454, 184] on icon "button" at bounding box center [449, 184] width 7 height 1
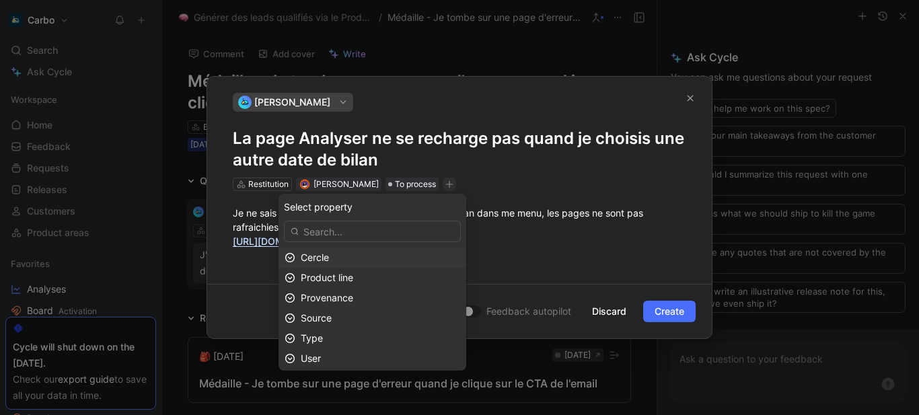
click at [375, 254] on div "Cercle" at bounding box center [380, 258] width 159 height 16
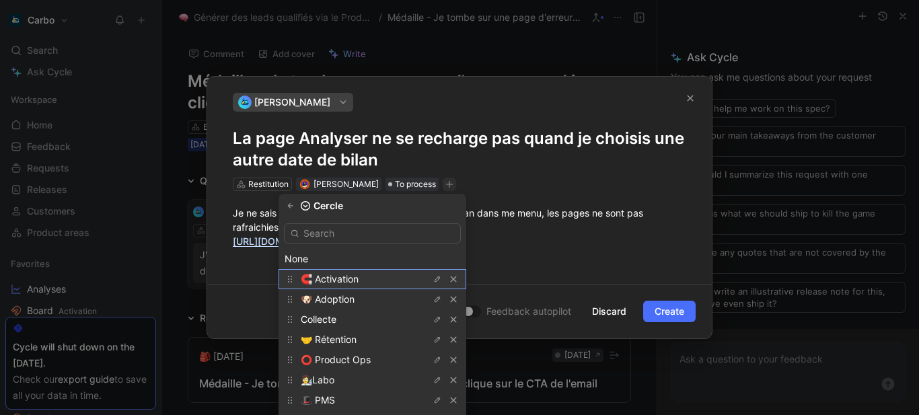
click at [354, 275] on span "🧲 Activation" at bounding box center [330, 278] width 58 height 11
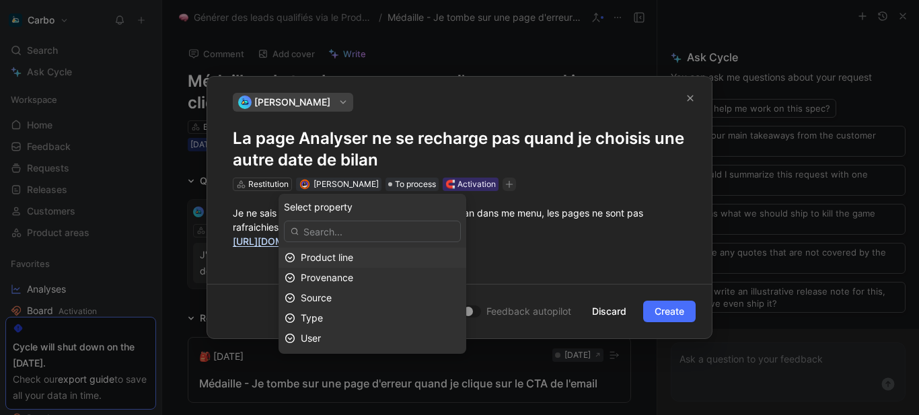
click at [371, 254] on div "Product line" at bounding box center [380, 258] width 159 height 16
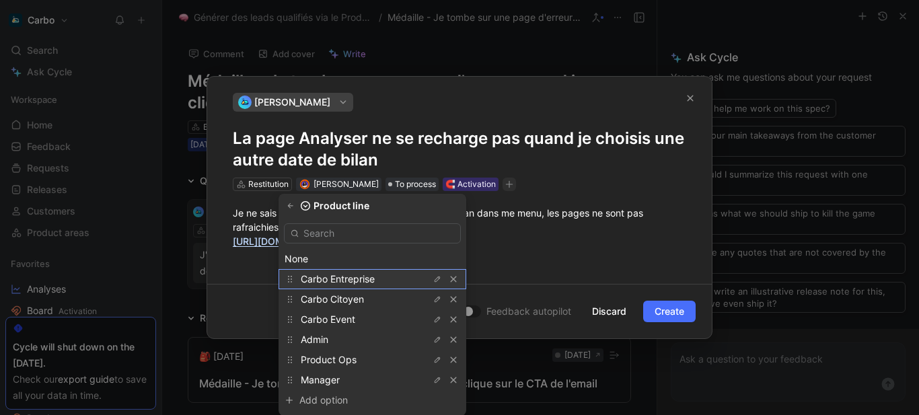
click at [359, 277] on span "Carbo Entreprise" at bounding box center [338, 278] width 74 height 11
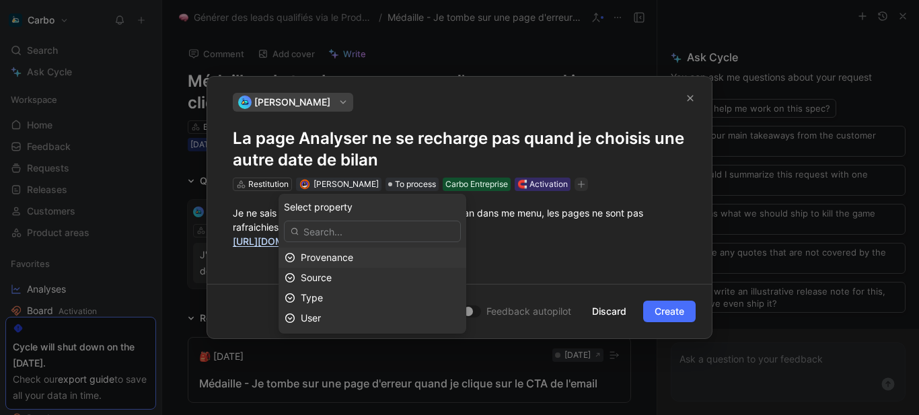
click at [353, 254] on span "Provenance" at bounding box center [327, 257] width 52 height 11
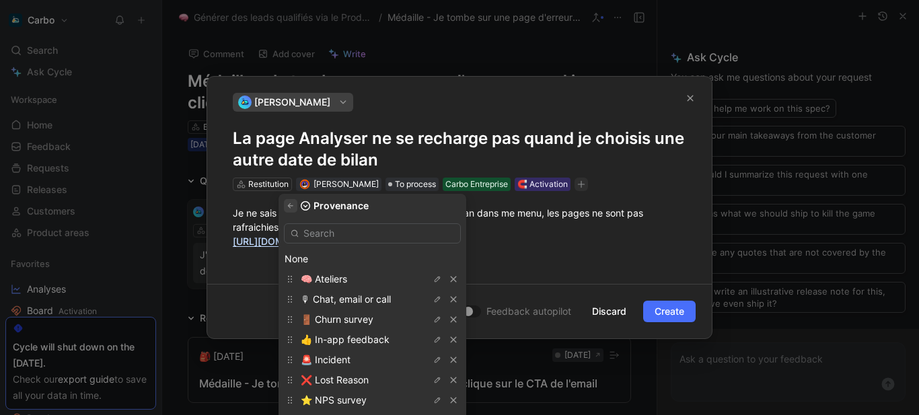
click at [297, 211] on button "button" at bounding box center [290, 205] width 13 height 13
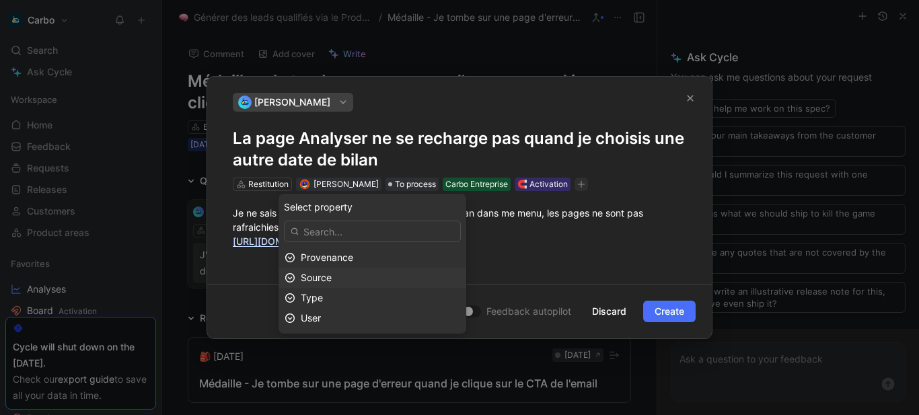
click at [364, 285] on div "Source" at bounding box center [380, 278] width 159 height 16
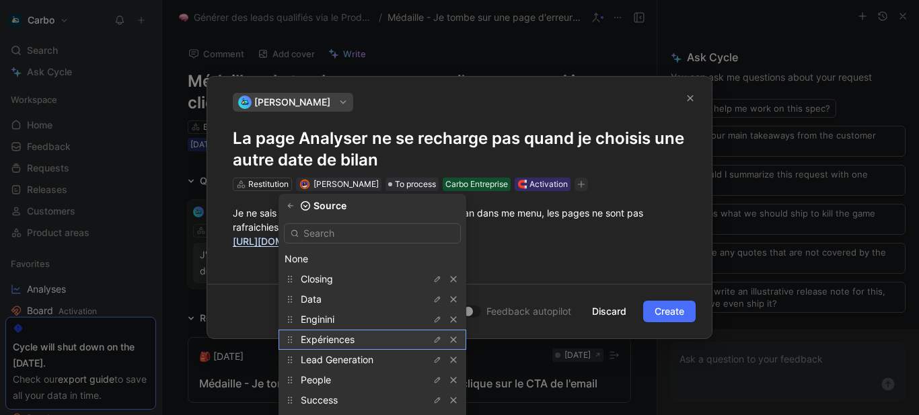
click at [348, 341] on span "Expériences" at bounding box center [328, 339] width 54 height 11
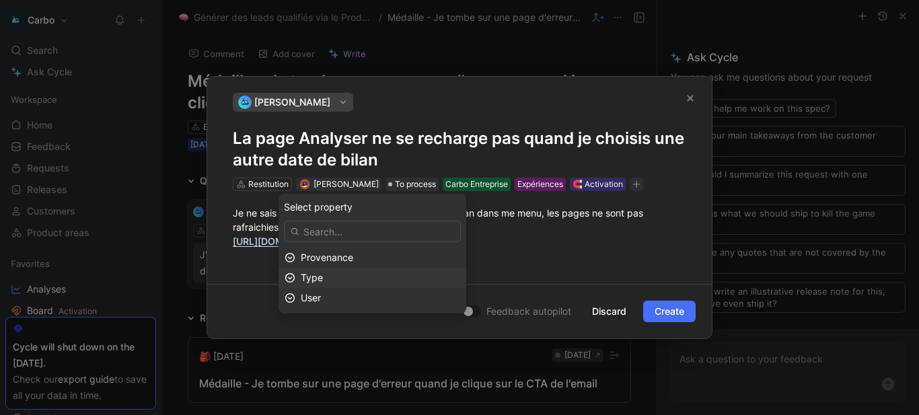
click at [378, 283] on div "Type" at bounding box center [380, 278] width 159 height 16
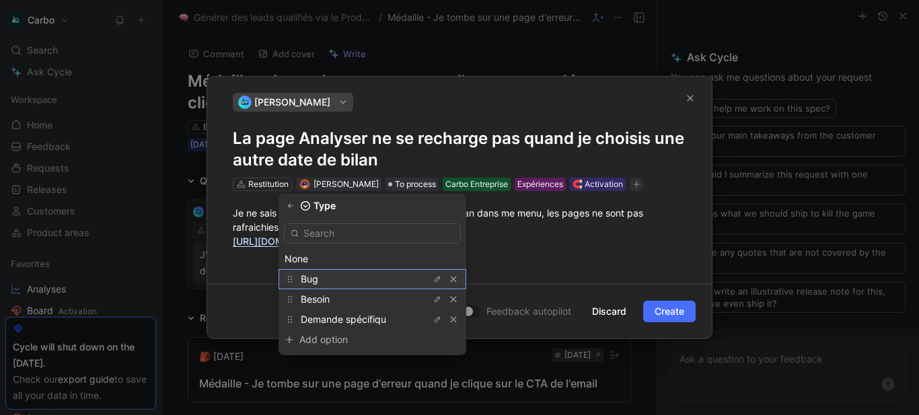
click at [335, 279] on div "Bug" at bounding box center [351, 279] width 101 height 16
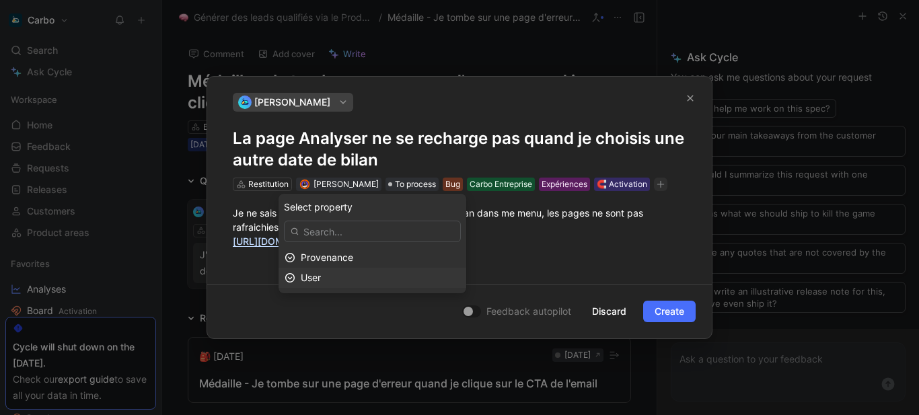
click at [369, 281] on div "User" at bounding box center [380, 278] width 159 height 16
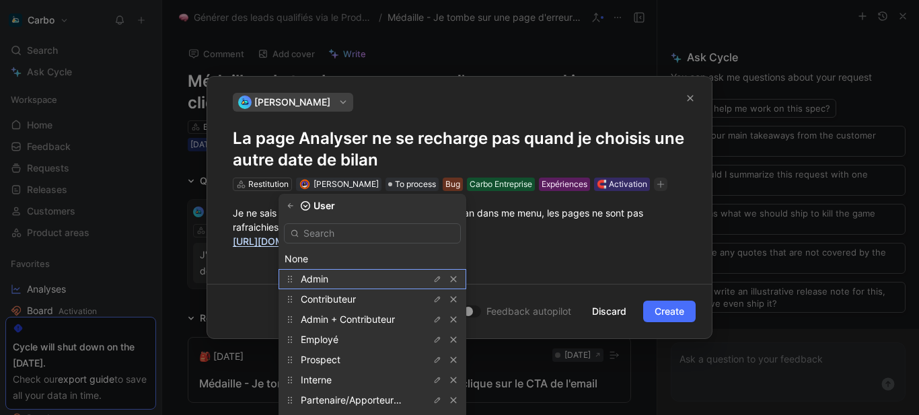
click at [337, 279] on div "Admin" at bounding box center [351, 279] width 101 height 16
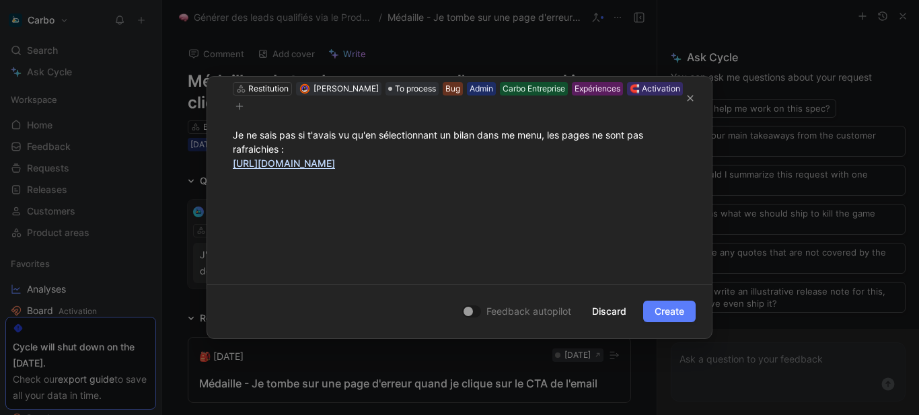
scroll to position [96, 0]
click at [677, 314] on span "Create" at bounding box center [670, 311] width 30 height 16
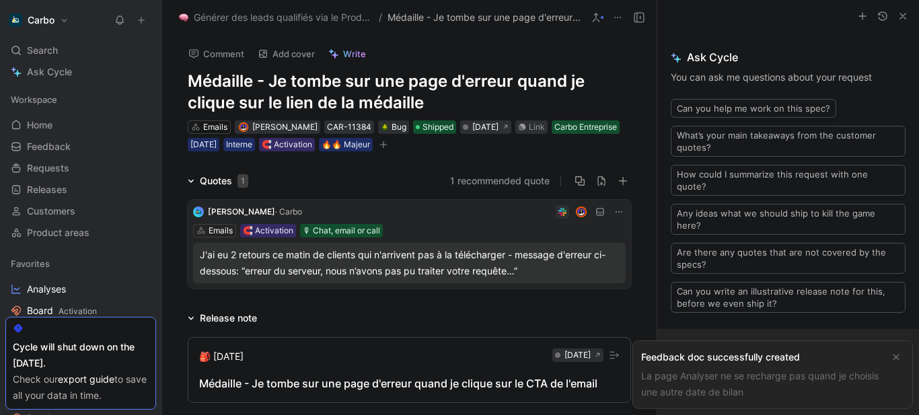
click at [725, 376] on link "La page Analyser ne se recharge pas quand je choisis une autre date de bilan" at bounding box center [760, 384] width 238 height 28
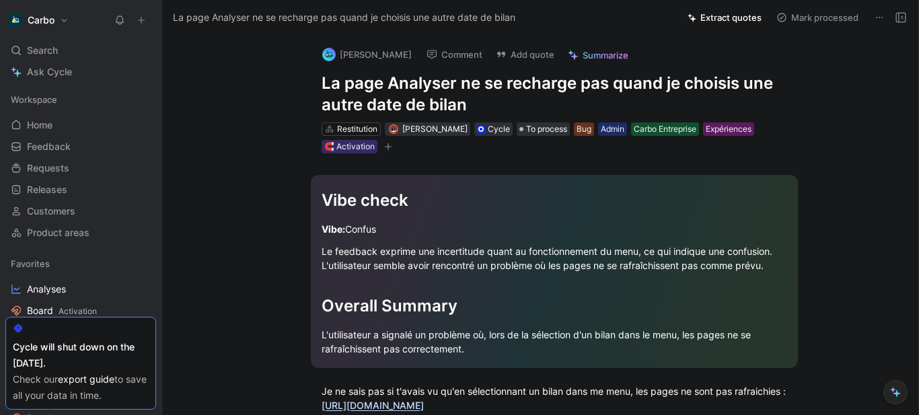
scroll to position [164, 0]
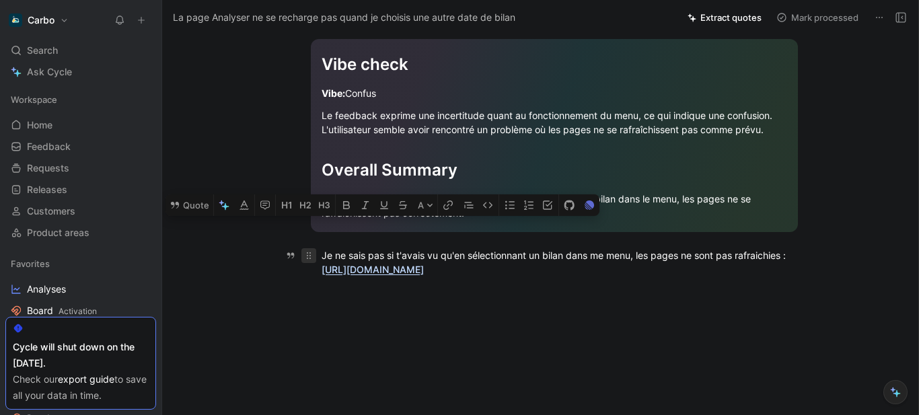
drag, startPoint x: 442, startPoint y: 272, endPoint x: 307, endPoint y: 228, distance: 142.2
click at [307, 244] on p "Je ne sais pas si t'avais vu qu'en sélectionnant un bilan dans me menu, les pag…" at bounding box center [554, 262] width 517 height 36
click at [187, 205] on button "Quote" at bounding box center [190, 205] width 48 height 22
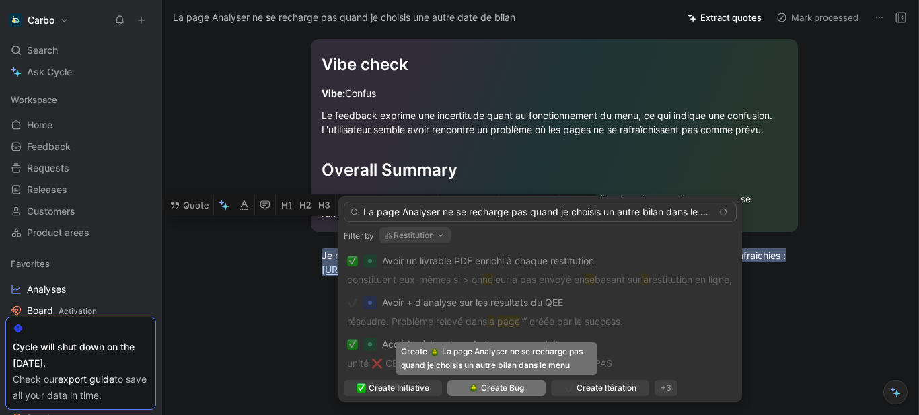
type input "La page Analyser ne se recharge pas quand je choisis un autre bilan dans le menu"
click at [521, 392] on span "Create Bug" at bounding box center [502, 388] width 43 height 13
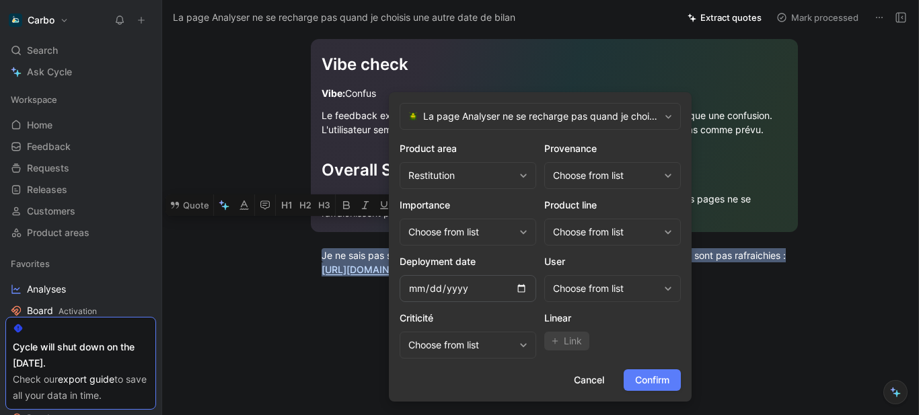
click at [640, 384] on span "Confirm" at bounding box center [652, 380] width 34 height 16
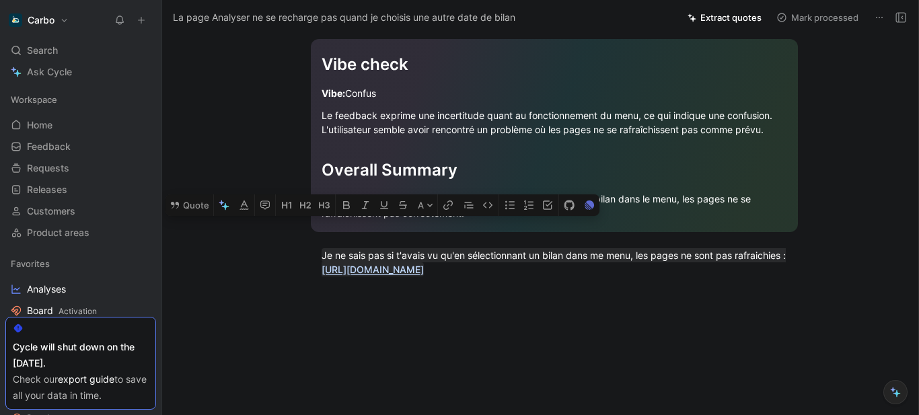
scroll to position [0, 0]
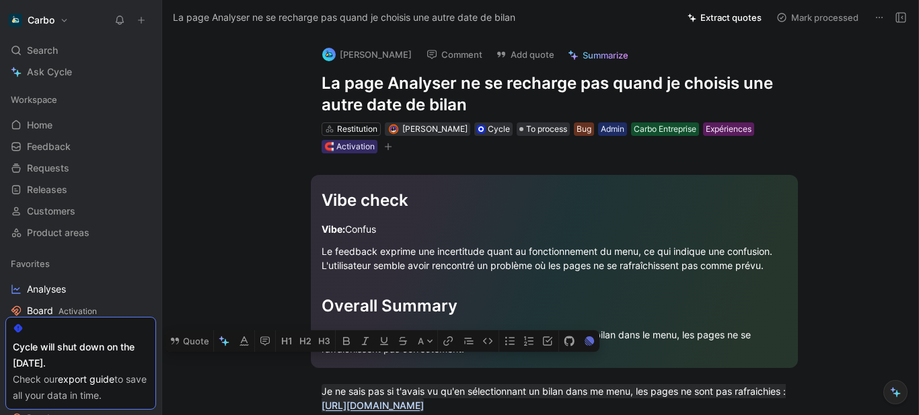
click at [900, 14] on icon at bounding box center [901, 17] width 11 height 11
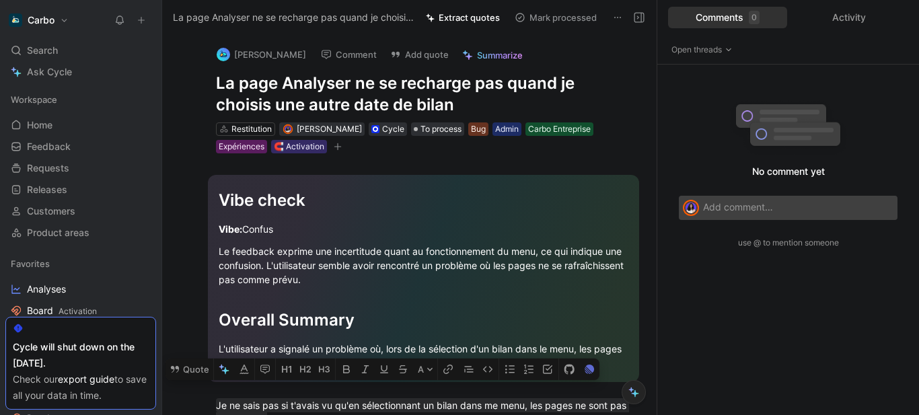
click at [632, 17] on button at bounding box center [639, 17] width 19 height 19
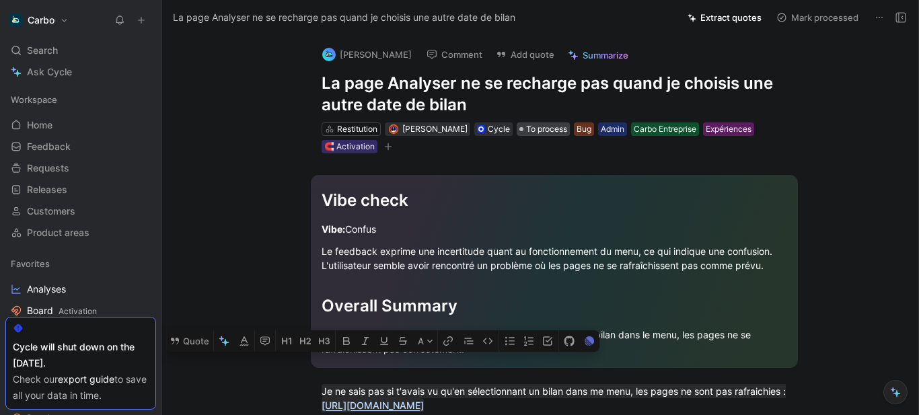
click at [544, 126] on span "To process" at bounding box center [546, 128] width 41 height 13
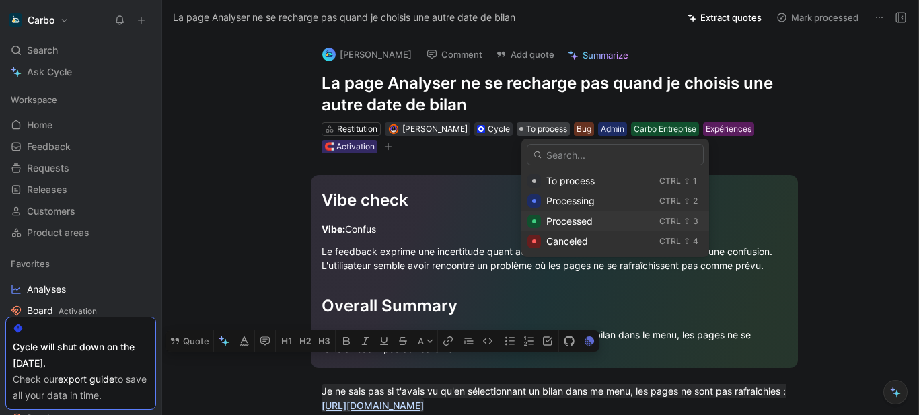
click at [574, 217] on span "Processed" at bounding box center [569, 220] width 46 height 11
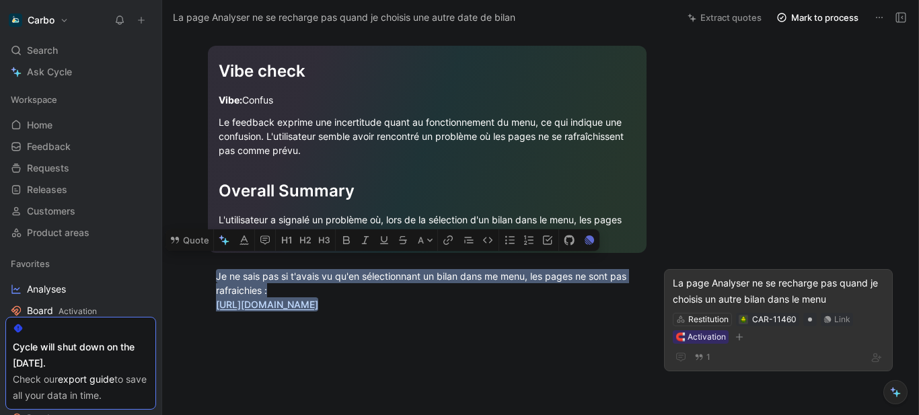
scroll to position [132, 0]
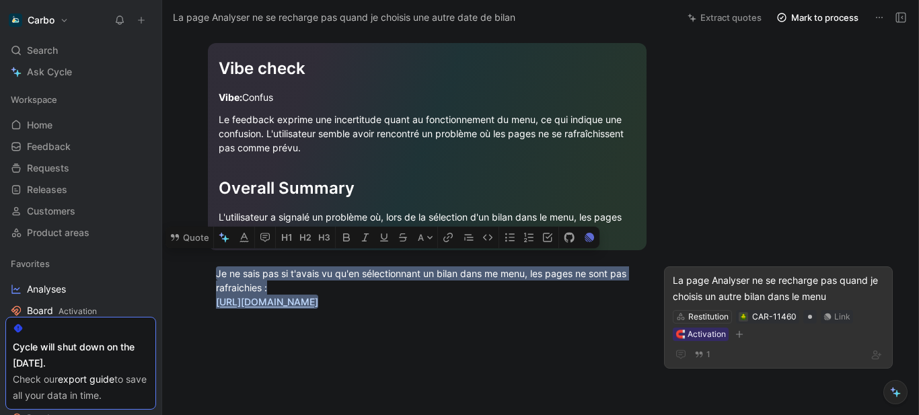
click at [735, 279] on div "La page Analyser ne se recharge pas quand je choisis un autre bilan dans le menu" at bounding box center [778, 289] width 211 height 32
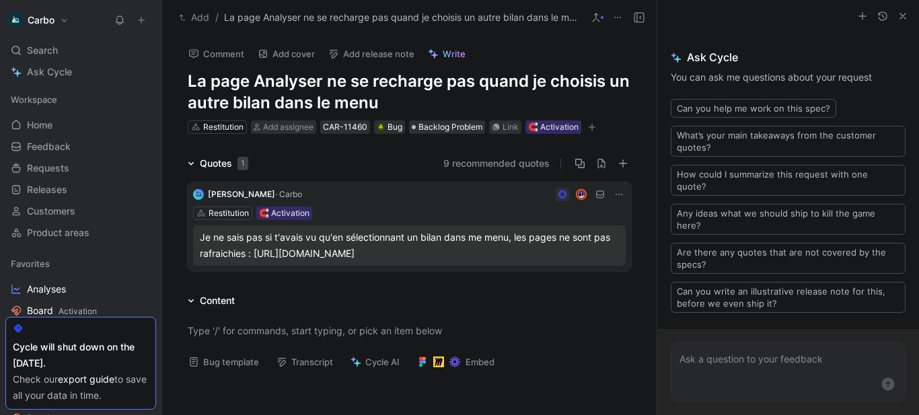
click at [197, 15] on button "Add" at bounding box center [194, 17] width 37 height 16
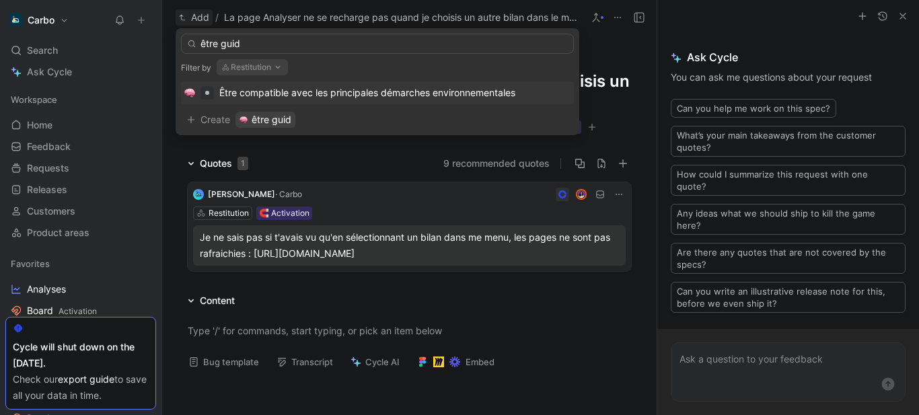
click at [260, 61] on button "Restitution" at bounding box center [252, 67] width 71 height 16
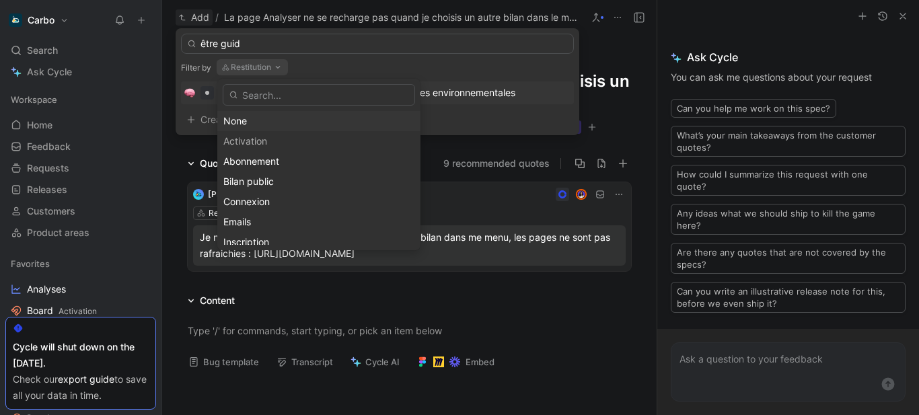
click at [236, 118] on div "None" at bounding box center [318, 121] width 191 height 16
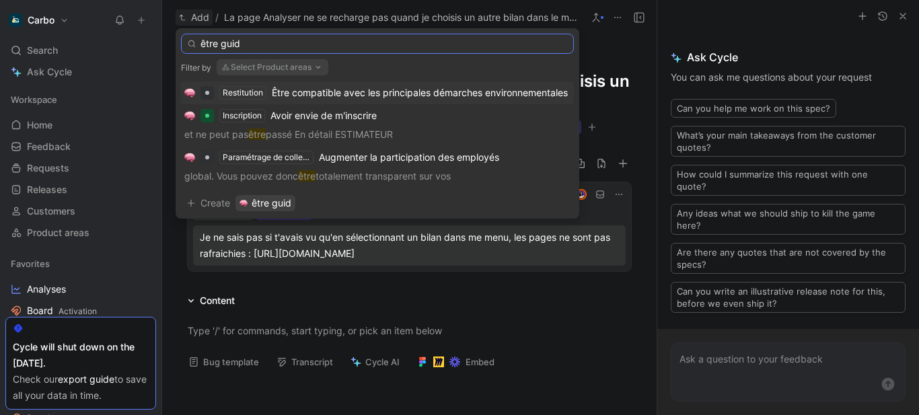
click at [319, 46] on input "être guid" at bounding box center [377, 44] width 393 height 20
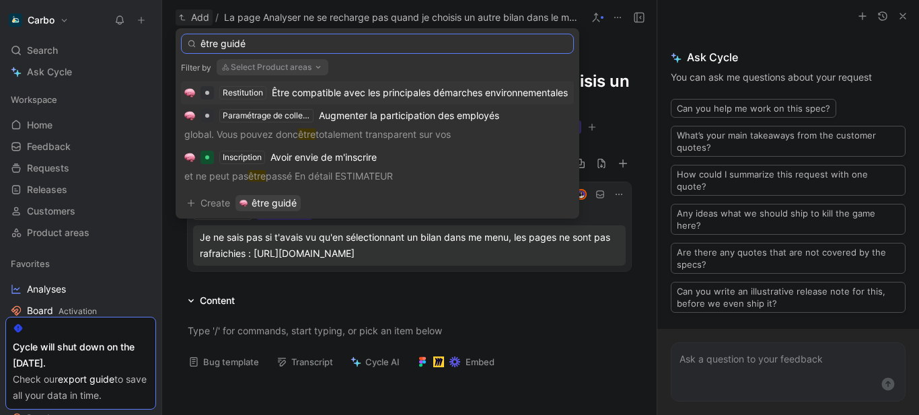
click at [219, 46] on input "être guidé" at bounding box center [377, 44] width 393 height 20
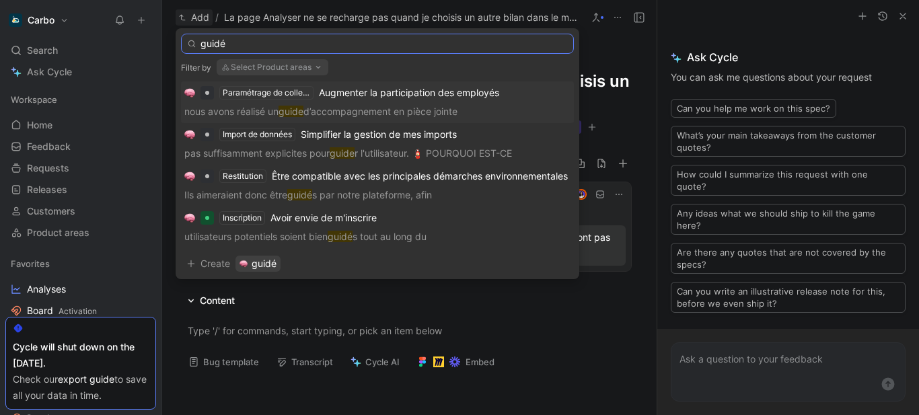
click at [355, 42] on input "guidé" at bounding box center [377, 44] width 393 height 20
paste input "Être guidé⸱e efficacement à mon arrivée sur l'app"
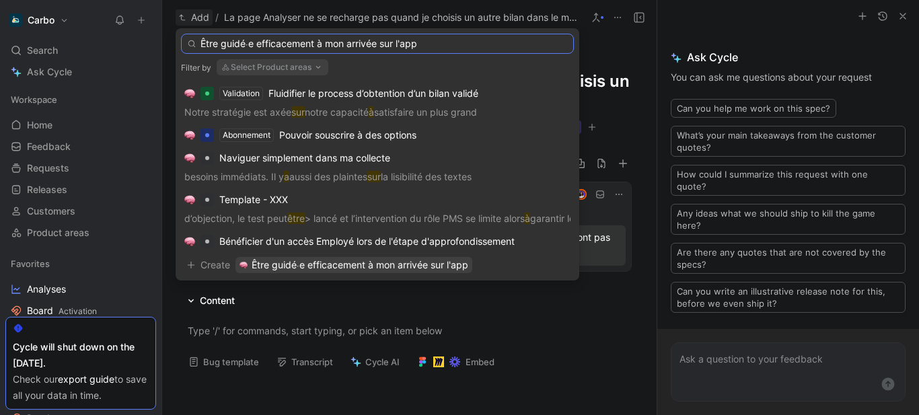
scroll to position [896, 0]
type input "Être guidé⸱e efficacement à mon arrivée sur l'app"
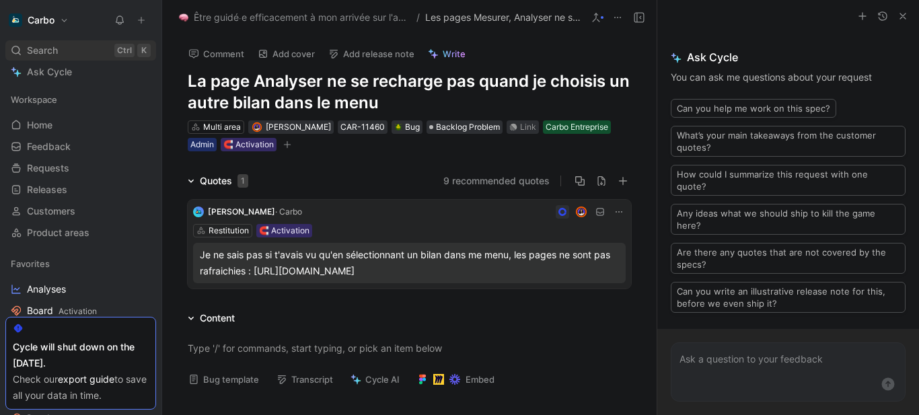
click at [56, 48] on span "Search" at bounding box center [42, 50] width 31 height 16
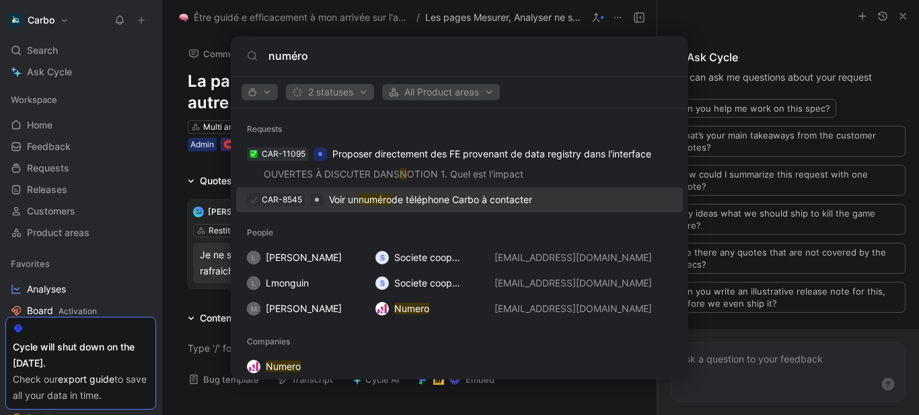
type input "numéro"
click at [312, 94] on span "2 statuses" at bounding box center [330, 92] width 76 height 16
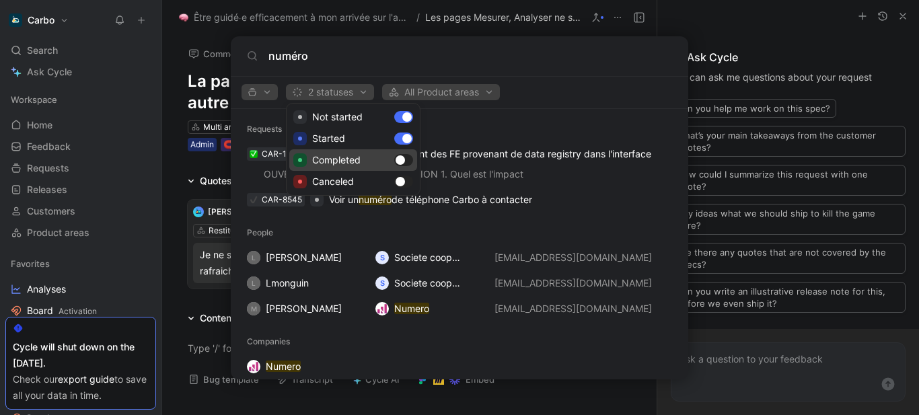
click at [398, 155] on div "Completed" at bounding box center [353, 160] width 128 height 22
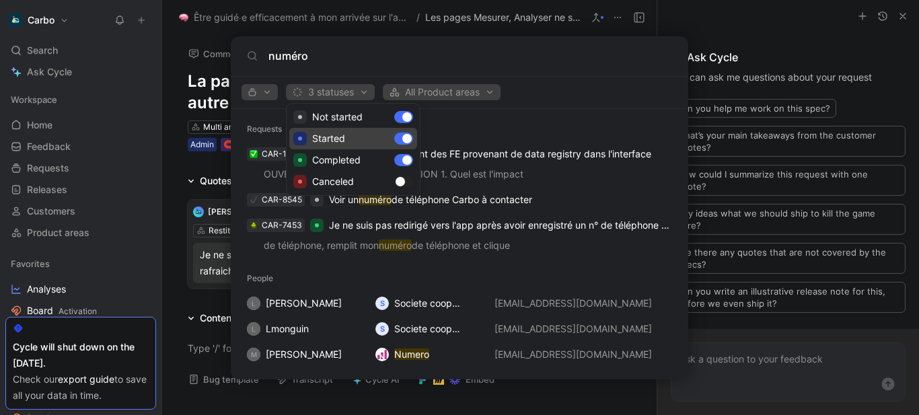
click at [401, 139] on div "Started" at bounding box center [353, 139] width 128 height 22
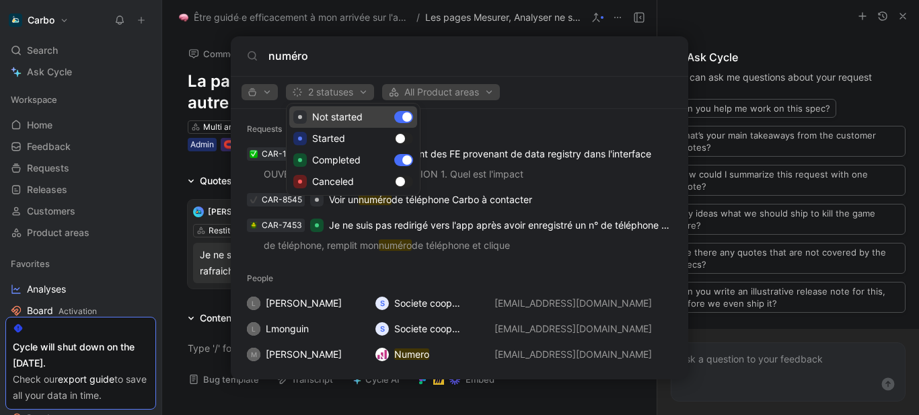
click at [402, 119] on div "Not started" at bounding box center [353, 117] width 128 height 22
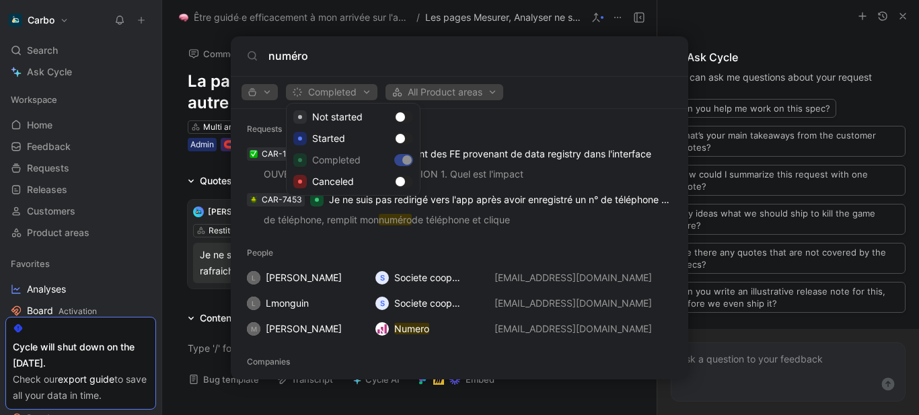
click at [429, 76] on div at bounding box center [459, 207] width 919 height 415
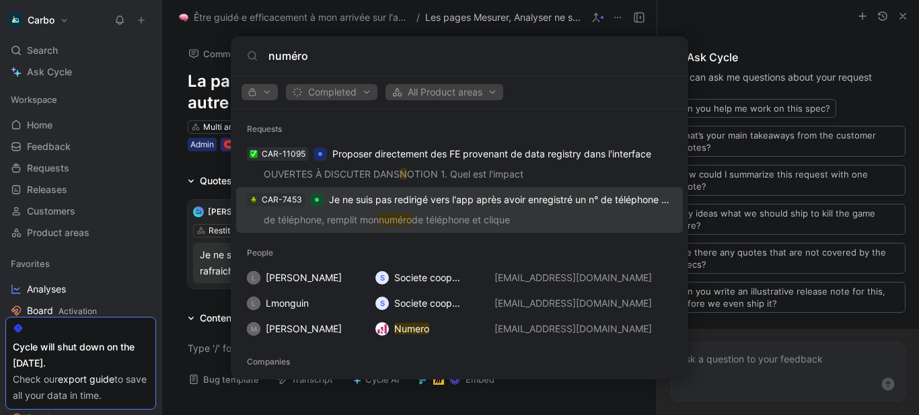
click at [266, 92] on span "button" at bounding box center [260, 91] width 24 height 9
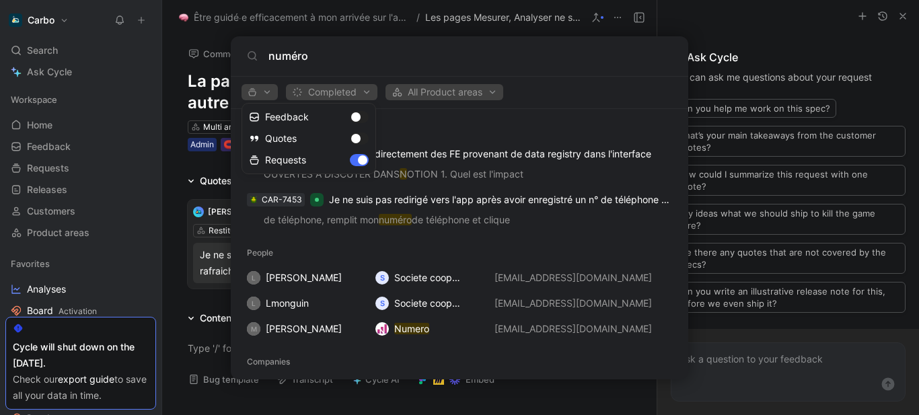
click at [379, 73] on div at bounding box center [459, 207] width 919 height 415
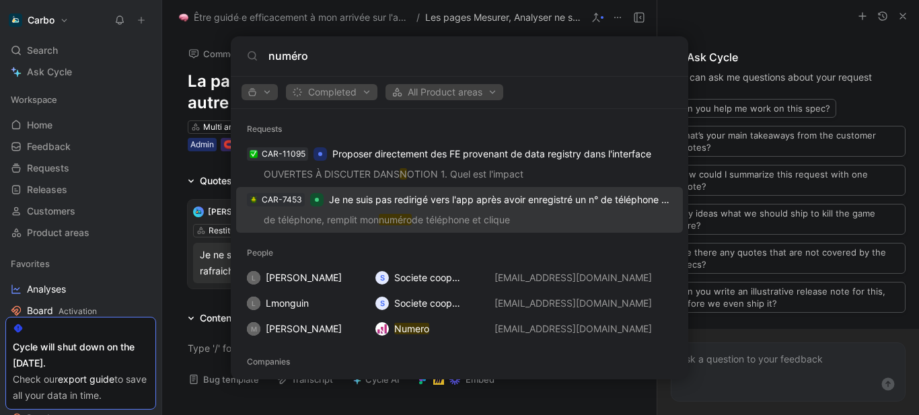
click at [363, 92] on span "Completed" at bounding box center [331, 92] width 79 height 16
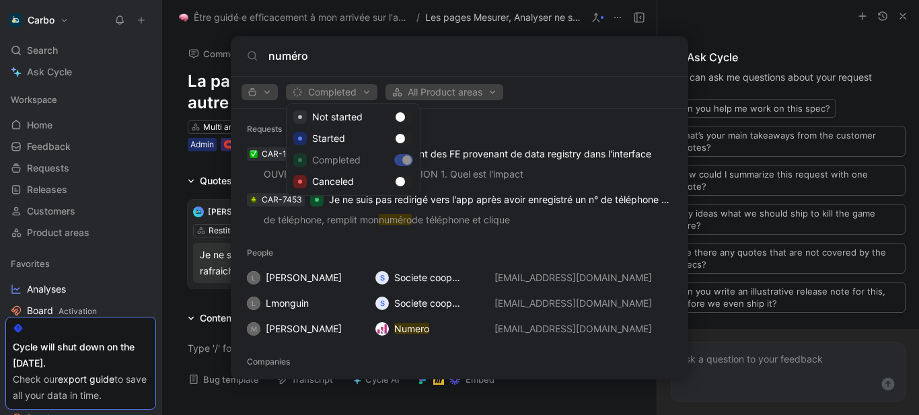
click at [258, 91] on div at bounding box center [459, 207] width 919 height 415
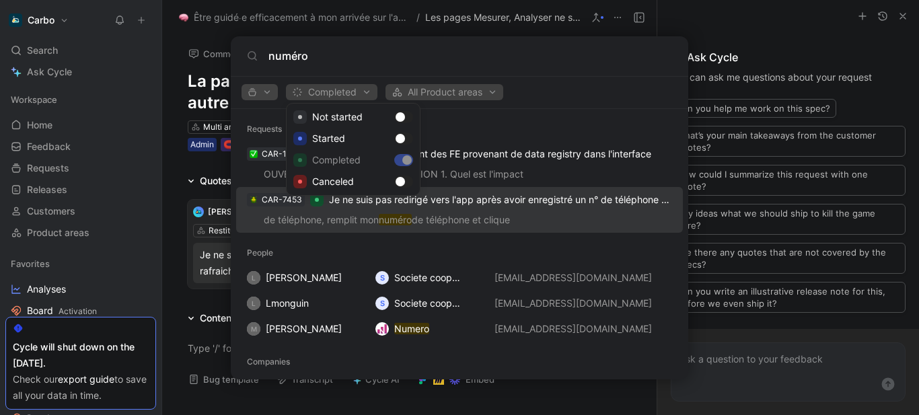
click at [258, 91] on span "button" at bounding box center [260, 91] width 24 height 9
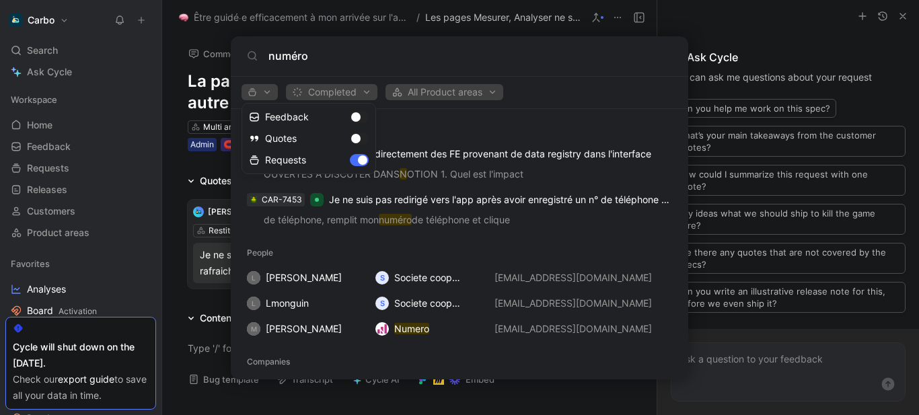
click at [582, 28] on div at bounding box center [459, 207] width 919 height 415
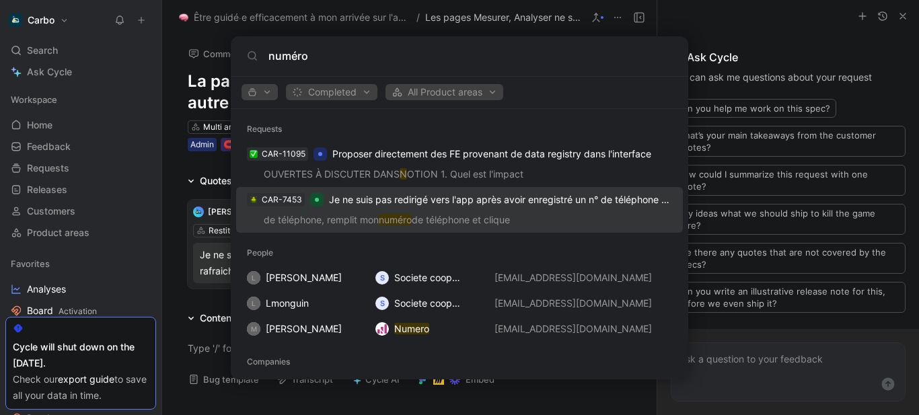
click at [582, 28] on body "Carbo Search Ctrl K Ask Cycle Workspace Home G then H Feedback G then F Request…" at bounding box center [459, 207] width 919 height 415
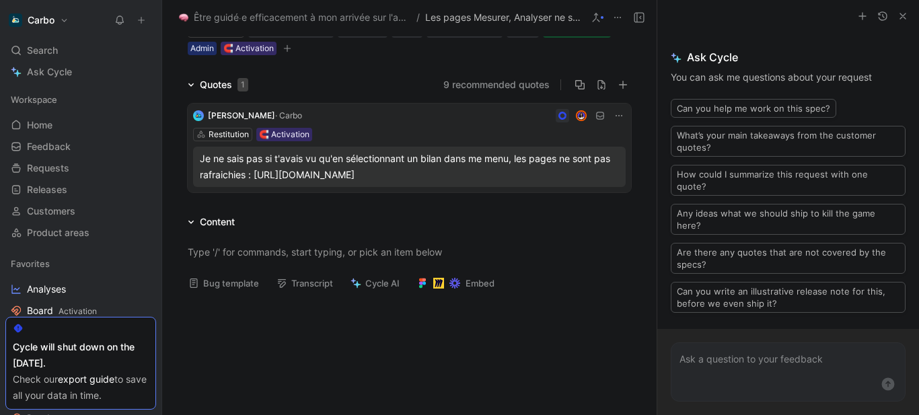
scroll to position [0, 0]
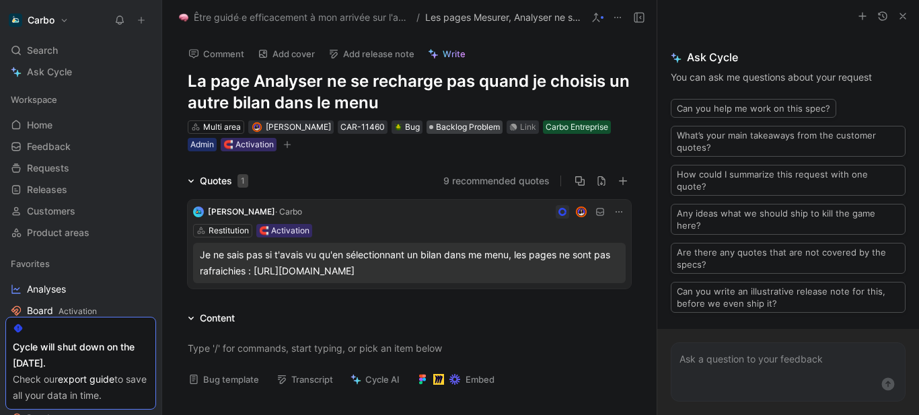
click at [477, 121] on span "Backlog Problem" at bounding box center [468, 126] width 64 height 13
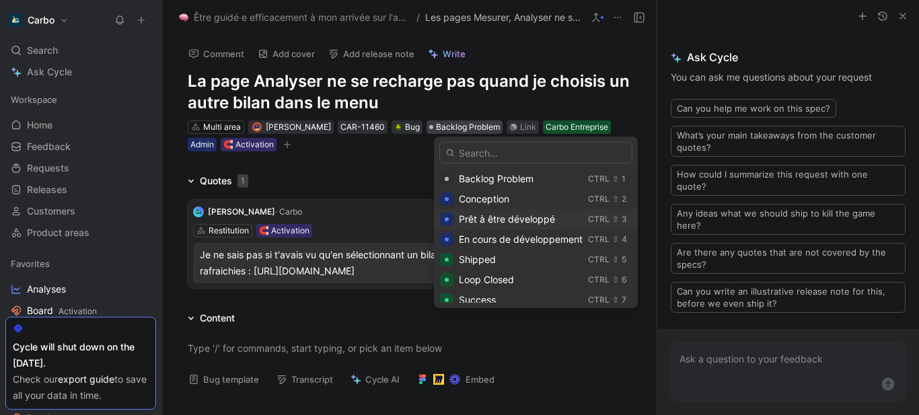
click at [518, 220] on span "Prêt à être développé" at bounding box center [507, 218] width 96 height 11
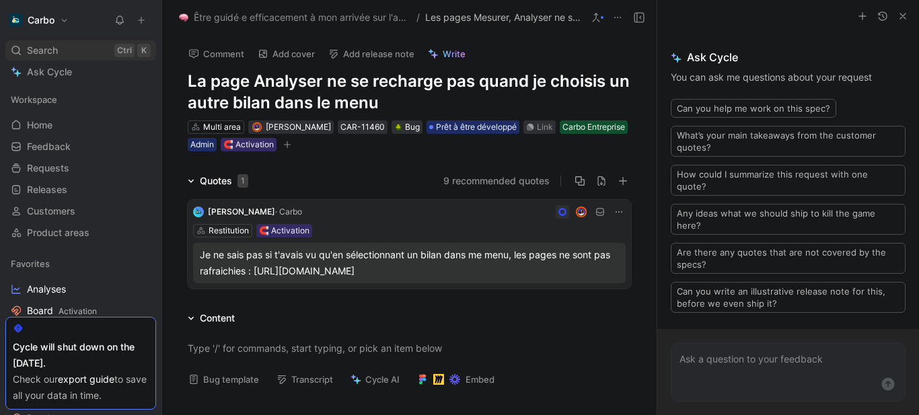
click at [52, 46] on span "Search" at bounding box center [42, 50] width 31 height 16
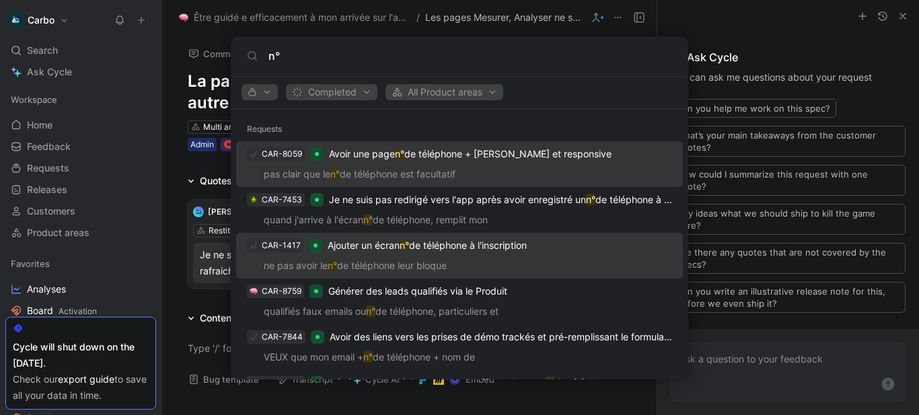
type input "n°"
click at [472, 258] on p "ne pas avoir le n° de téléphone leur bloque" at bounding box center [459, 268] width 439 height 20
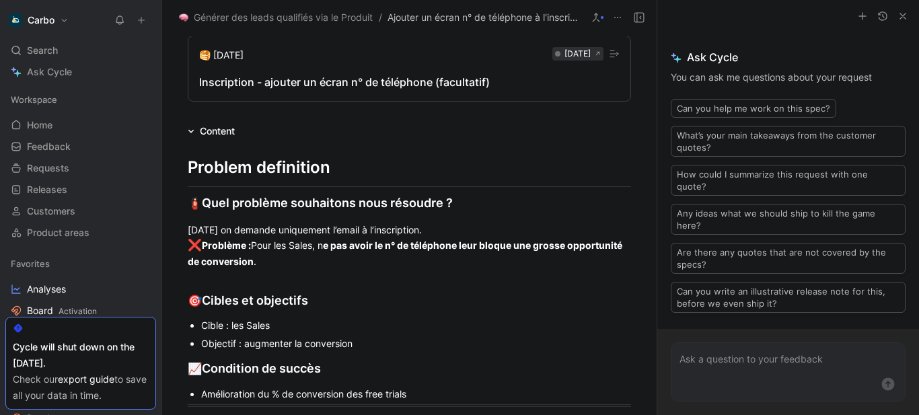
scroll to position [645, 0]
click at [311, 92] on button "🥞 [DATE] [DATE] Inscription - ajouter un écran n° de téléphone (facultatif)" at bounding box center [409, 69] width 443 height 66
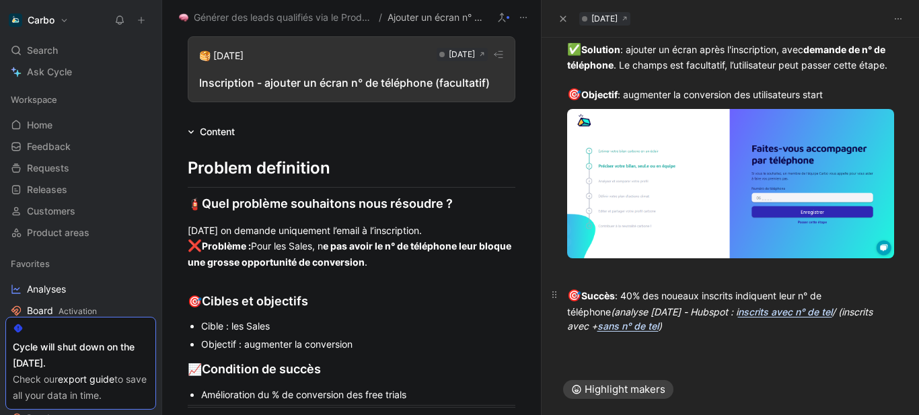
scroll to position [170, 0]
click at [738, 310] on em "nscrits avec n° de tel" at bounding box center [785, 311] width 94 height 11
click at [606, 329] on em "sans n° de tel" at bounding box center [628, 325] width 61 height 11
click at [557, 294] on p "🎯 Succès : 40% des noueaux inscrits indiquent leur n° de téléphone (analyse [DA…" at bounding box center [731, 310] width 379 height 54
copy div "🎯 Succès : 40% des noueaux inscrits indiquent leur n° de téléphone (analyse [DA…"
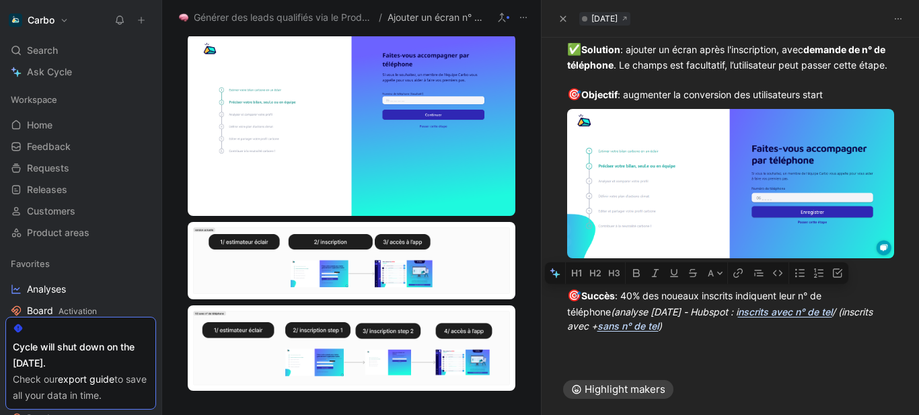
scroll to position [1472, 0]
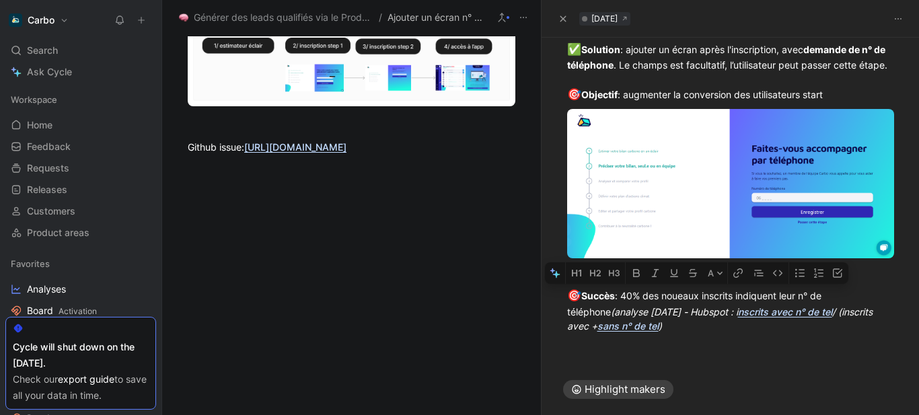
click at [251, 244] on div at bounding box center [351, 231] width 379 height 124
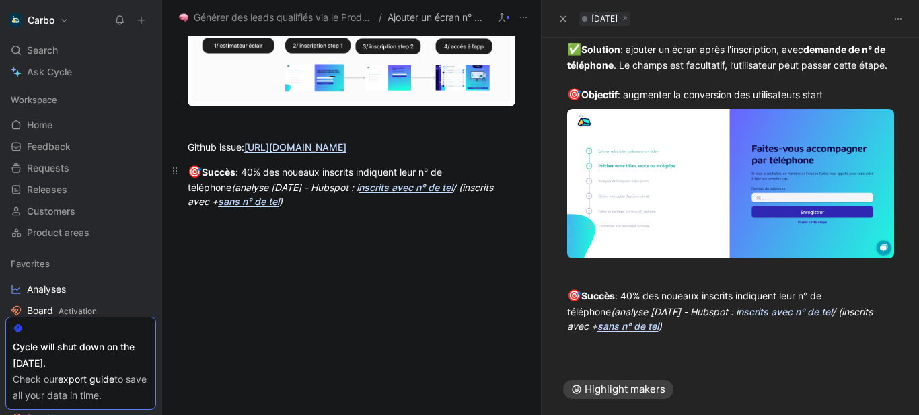
click at [250, 166] on div "🎯 Succès : 40% des noueaux inscrits indiquent leur n° de téléphone (analyse [DA…" at bounding box center [352, 187] width 328 height 46
click at [276, 182] on em "(analyse [DATE] - Hubspot : i" at bounding box center [294, 187] width 127 height 11
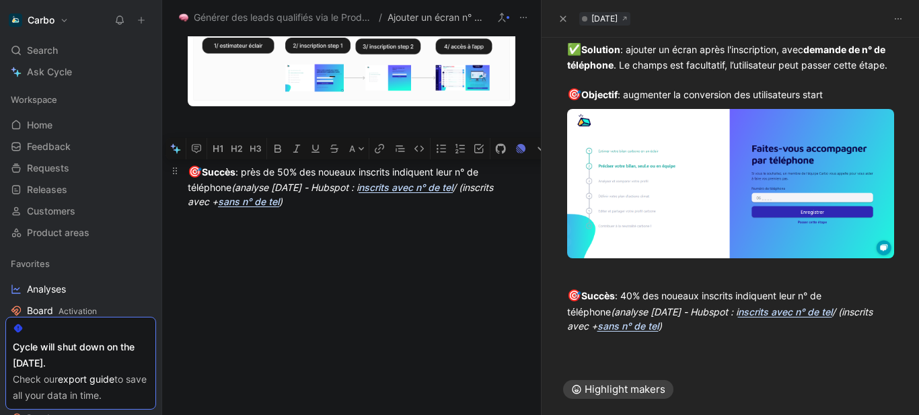
copy div "🎯 Succès : près de 50% des noueaux inscrits indiquent leur n° de téléphone (ana…"
click at [139, 20] on icon at bounding box center [141, 19] width 9 height 9
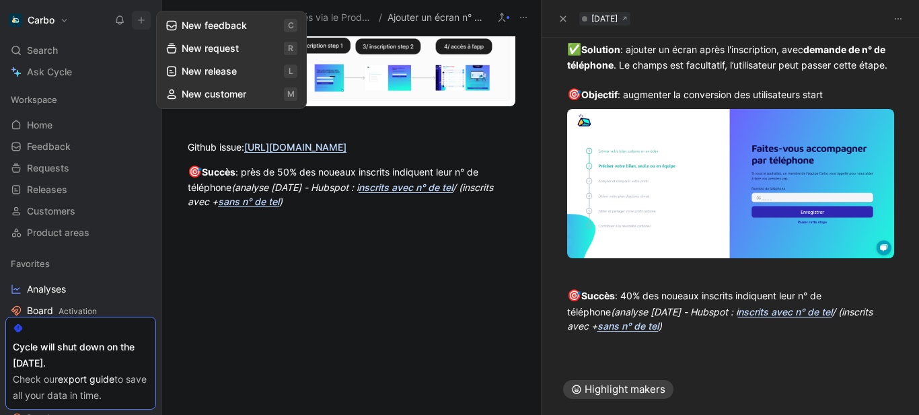
click at [208, 28] on button "New feedback c" at bounding box center [231, 25] width 144 height 23
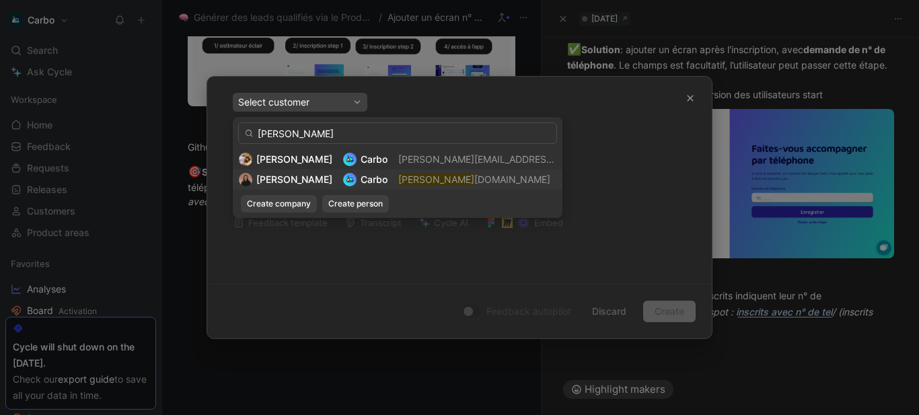
type input "[PERSON_NAME]"
click at [361, 182] on span "Carbo" at bounding box center [374, 179] width 27 height 11
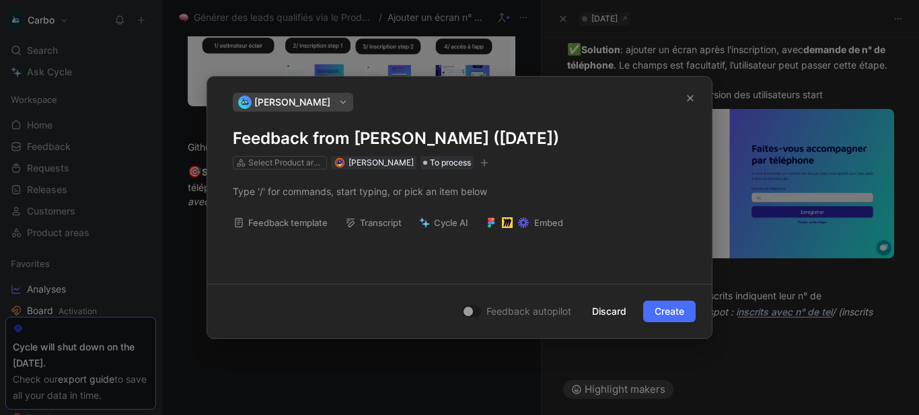
click at [361, 139] on h1 "Feedback from [PERSON_NAME] ([DATE])" at bounding box center [460, 139] width 454 height 22
click at [267, 194] on div at bounding box center [460, 191] width 454 height 14
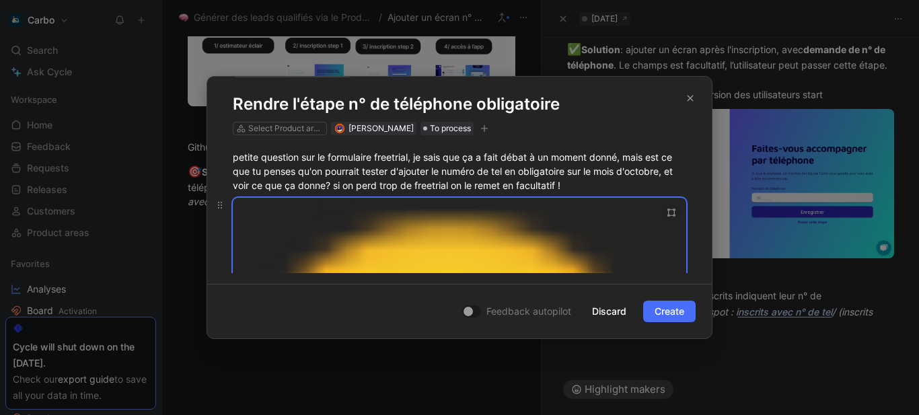
scroll to position [36, 0]
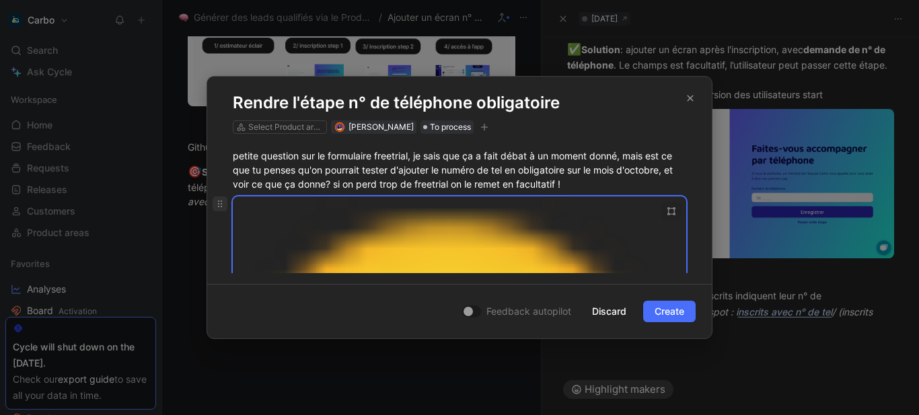
click at [220, 203] on icon at bounding box center [220, 204] width 11 height 11
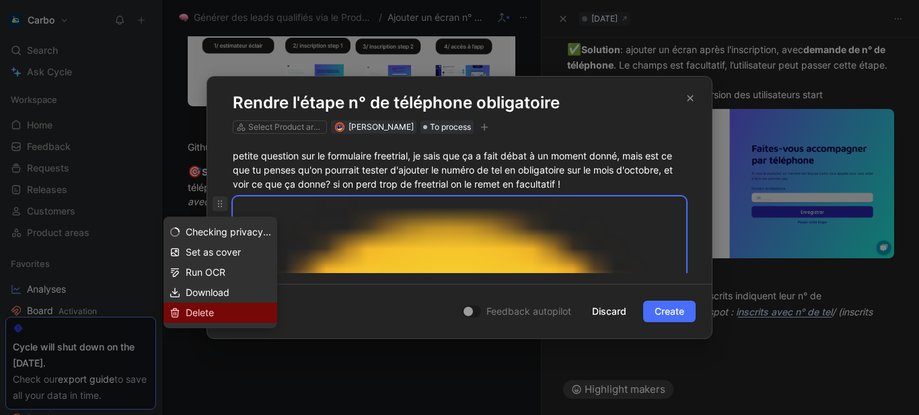
click at [234, 310] on div "Delete" at bounding box center [228, 313] width 85 height 16
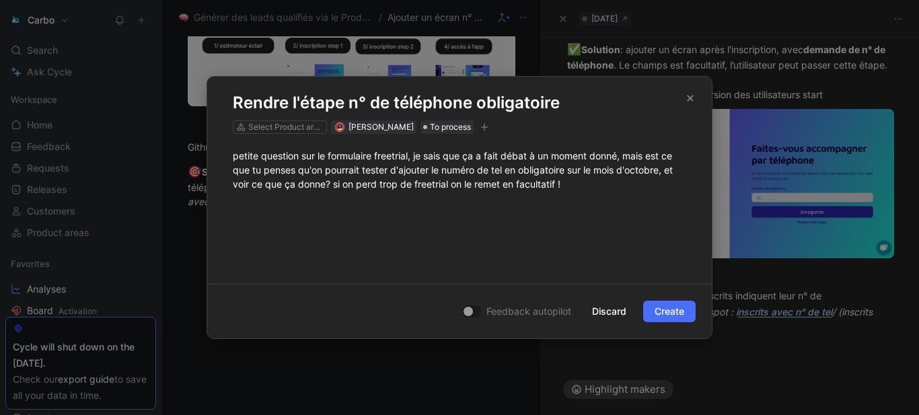
scroll to position [0, 0]
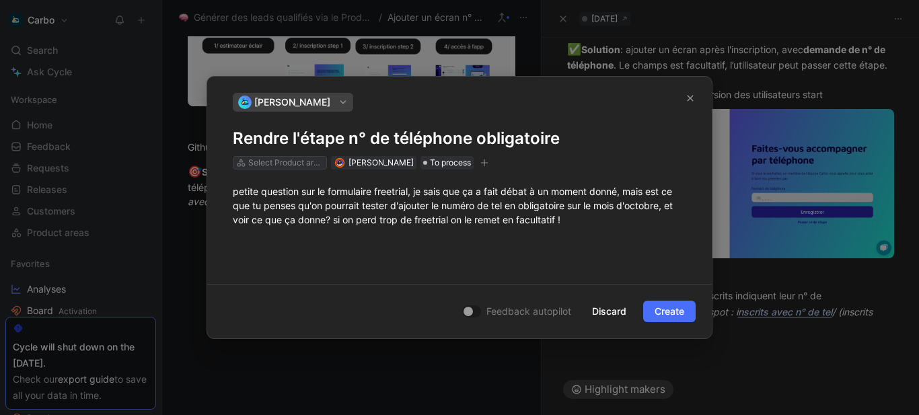
click at [291, 162] on div "Select Product areas" at bounding box center [285, 162] width 75 height 13
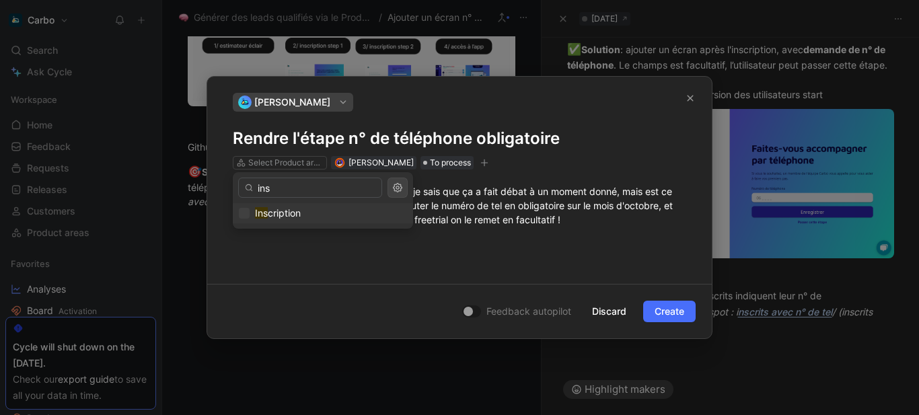
type input "ins"
click at [305, 215] on div "Ins cription" at bounding box center [323, 213] width 168 height 16
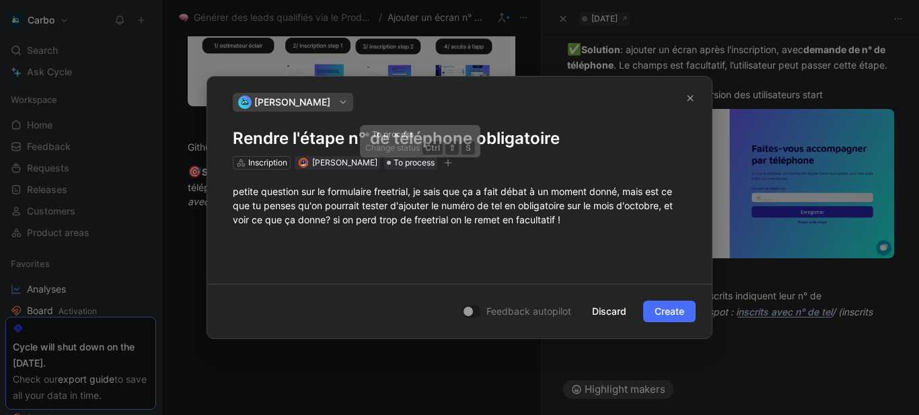
click at [452, 164] on icon "button" at bounding box center [448, 163] width 8 height 8
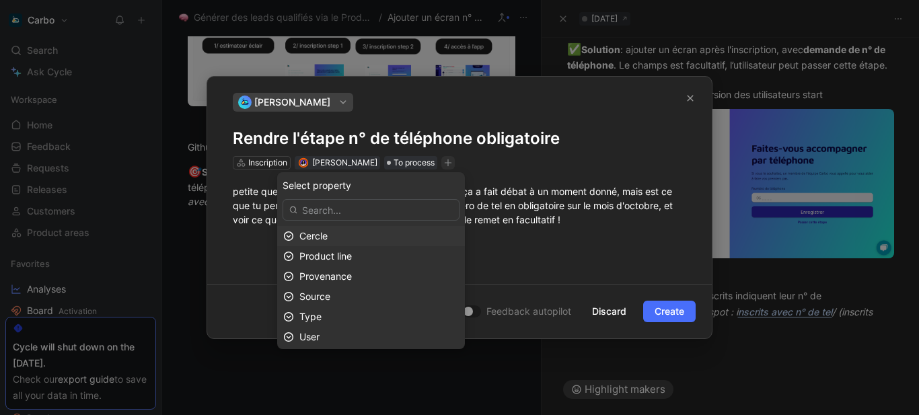
click at [376, 234] on div "Cercle" at bounding box center [378, 236] width 159 height 16
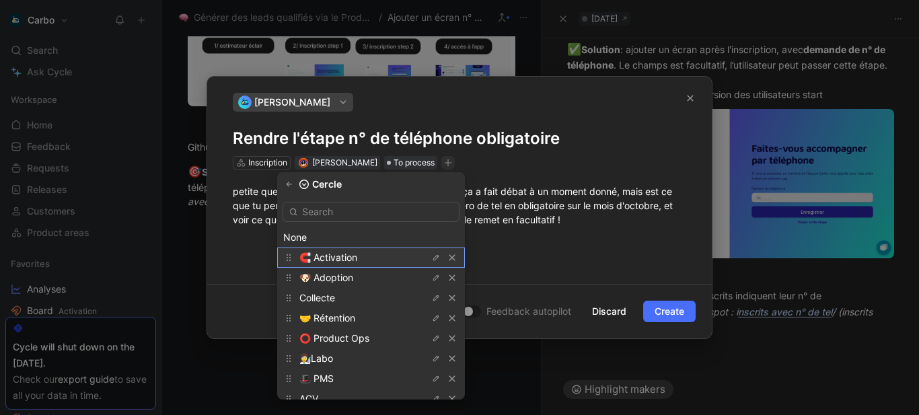
click at [355, 255] on span "🧲 Activation" at bounding box center [328, 257] width 58 height 11
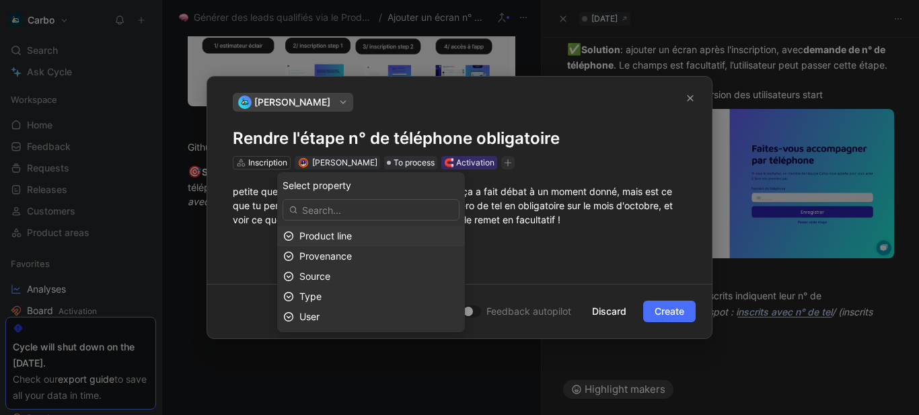
click at [395, 236] on div "Product line" at bounding box center [378, 236] width 159 height 16
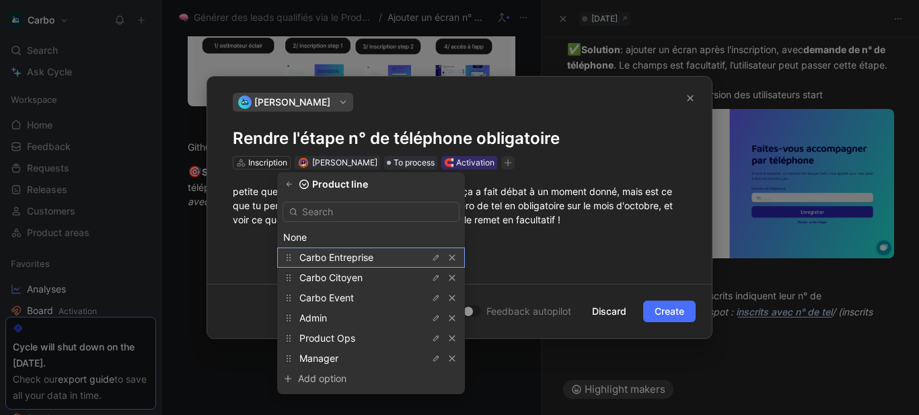
click at [367, 256] on span "Carbo Entreprise" at bounding box center [336, 257] width 74 height 11
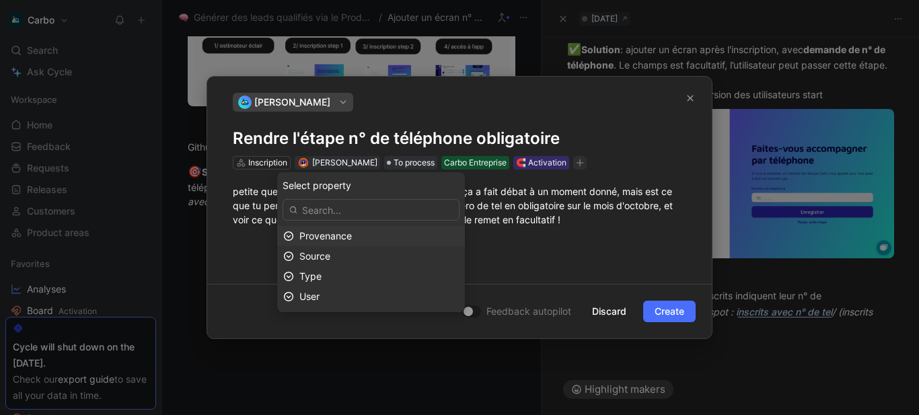
click at [374, 237] on div "Provenance" at bounding box center [378, 236] width 159 height 16
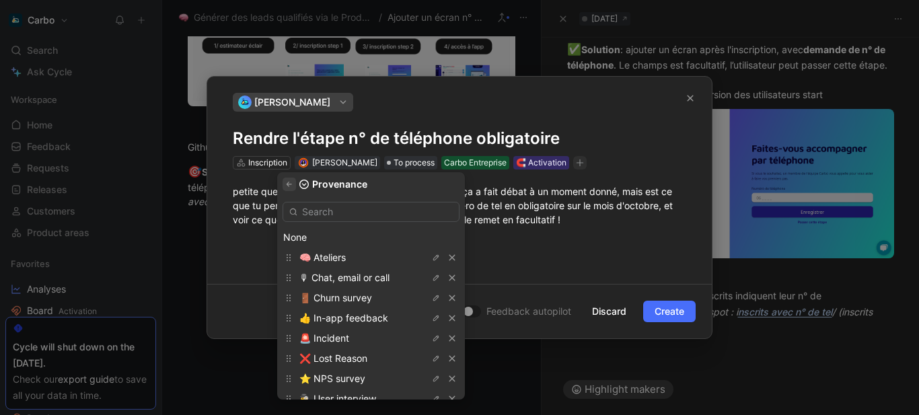
click at [293, 180] on icon "button" at bounding box center [289, 184] width 8 height 8
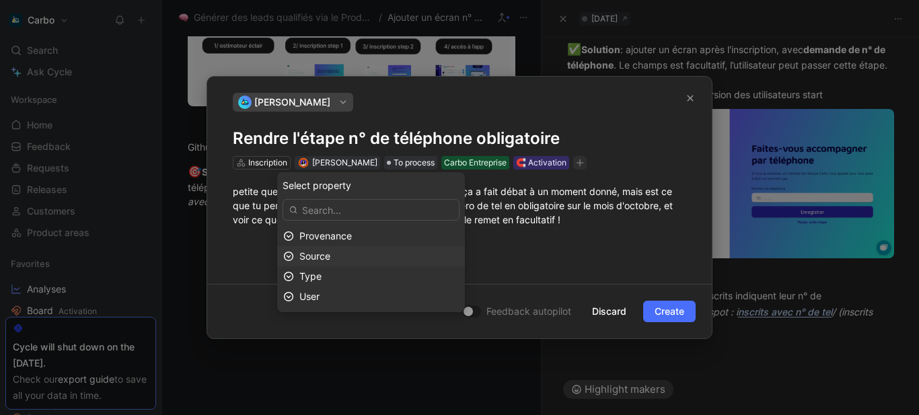
click at [330, 256] on span "Source" at bounding box center [314, 255] width 31 height 11
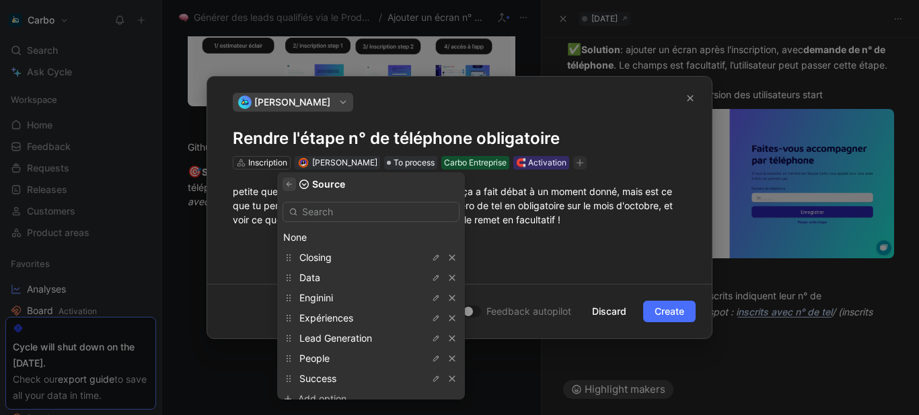
click at [293, 179] on button "button" at bounding box center [289, 184] width 13 height 13
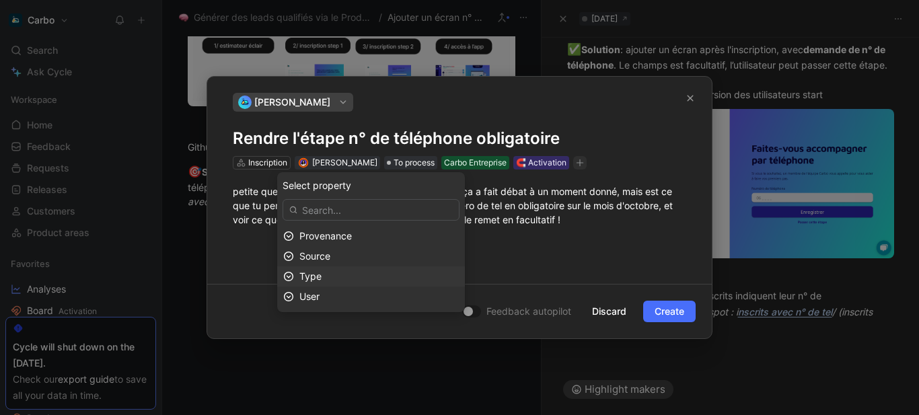
click at [354, 274] on div "Type" at bounding box center [378, 277] width 159 height 16
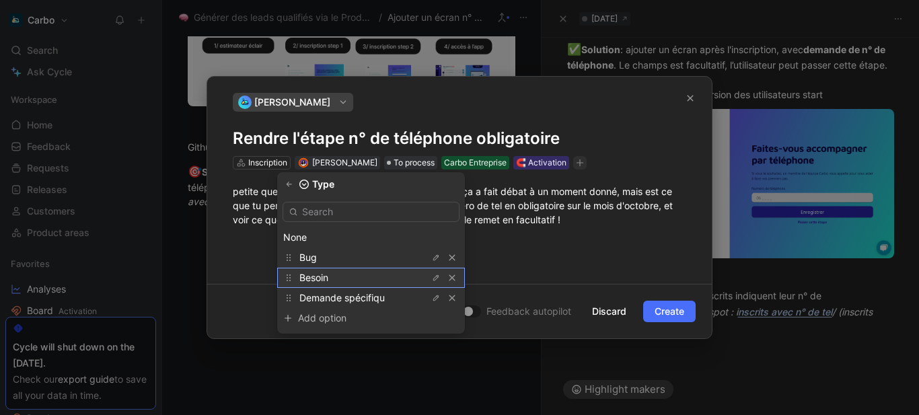
click at [347, 273] on div "Besoin" at bounding box center [349, 278] width 101 height 16
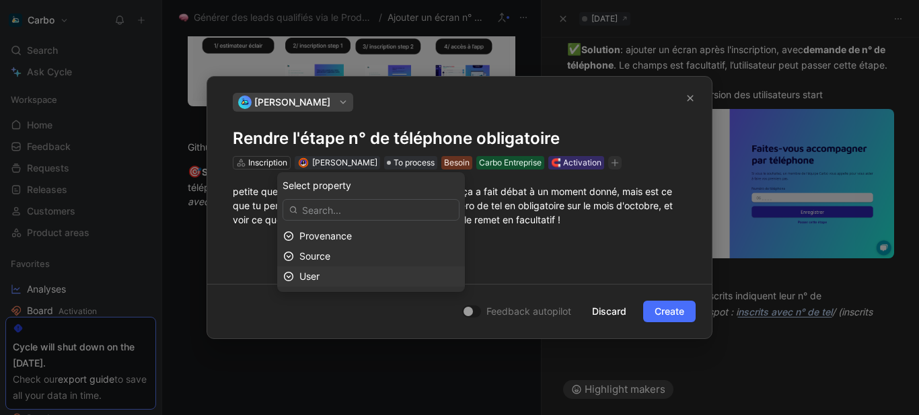
click at [351, 277] on div "User" at bounding box center [378, 277] width 159 height 16
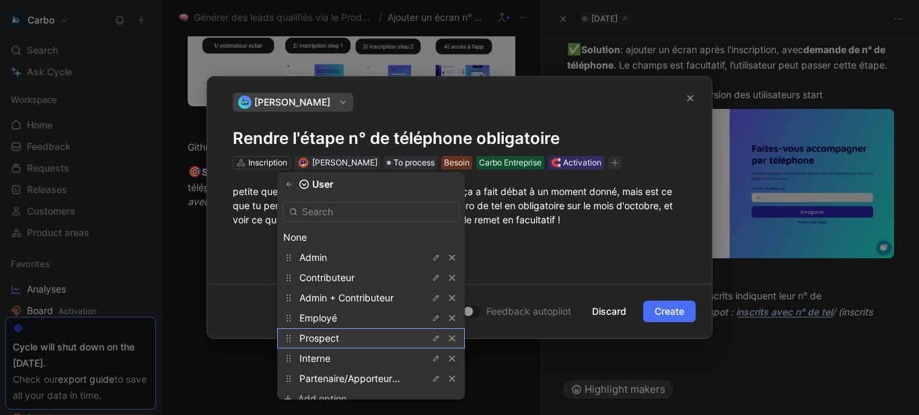
click at [360, 337] on div "Prospect" at bounding box center [349, 338] width 101 height 16
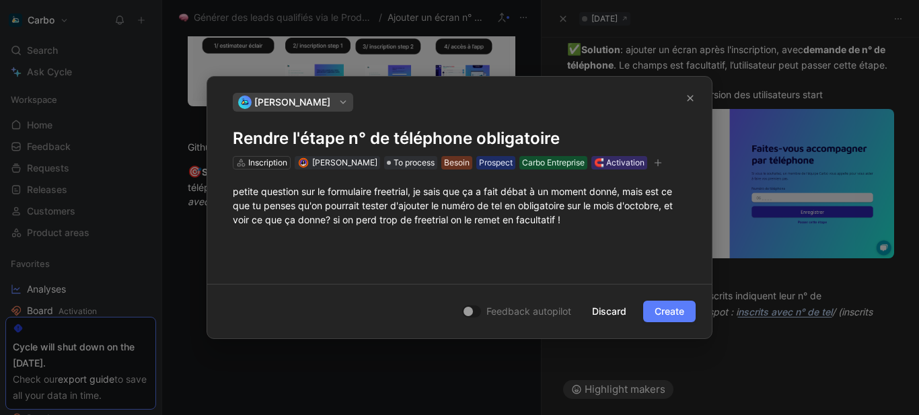
click at [670, 309] on span "Create" at bounding box center [670, 311] width 30 height 16
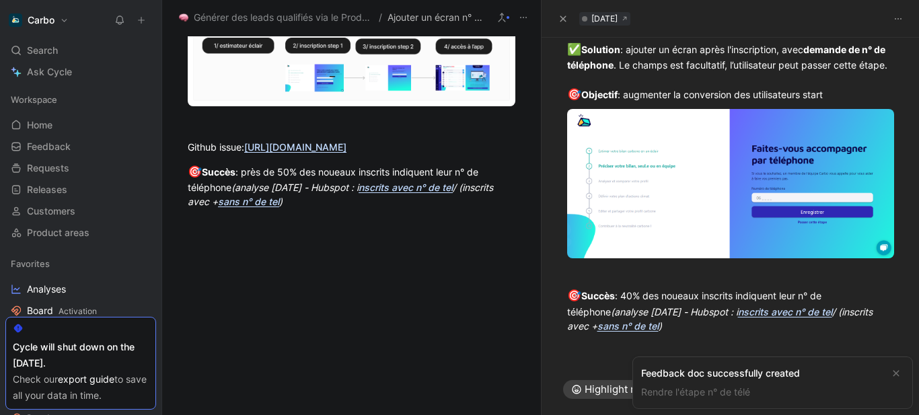
click at [742, 392] on link "Rendre l'étape n° de télé" at bounding box center [695, 391] width 109 height 11
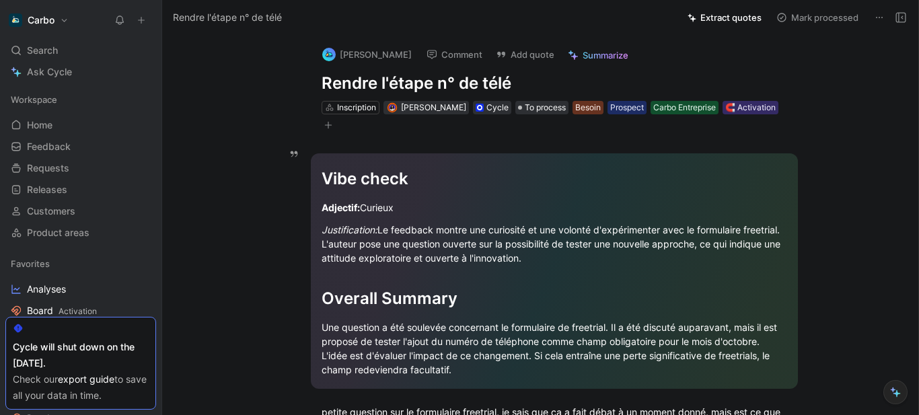
click at [578, 79] on h1 "Rendre l'étape n° de télé" at bounding box center [555, 84] width 466 height 22
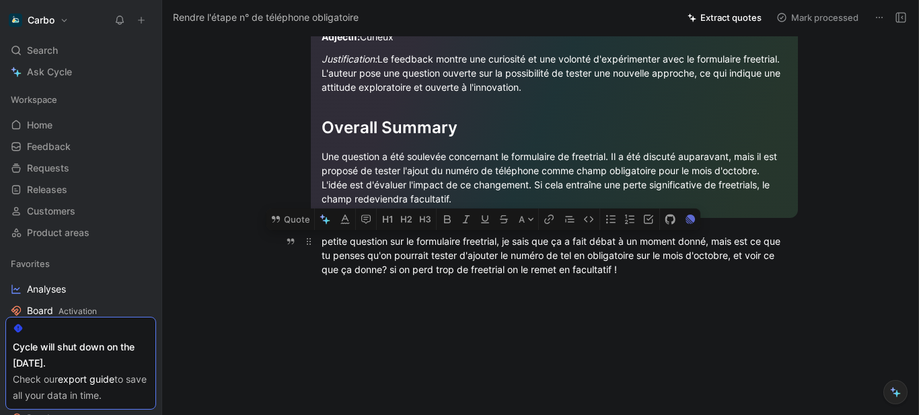
drag, startPoint x: 665, startPoint y: 275, endPoint x: 318, endPoint y: 238, distance: 348.6
click at [322, 238] on div "petite question sur le formulaire freetrial, je sais que ça a fait débat à un m…" at bounding box center [555, 255] width 466 height 42
click at [285, 217] on button "Quote" at bounding box center [290, 220] width 48 height 22
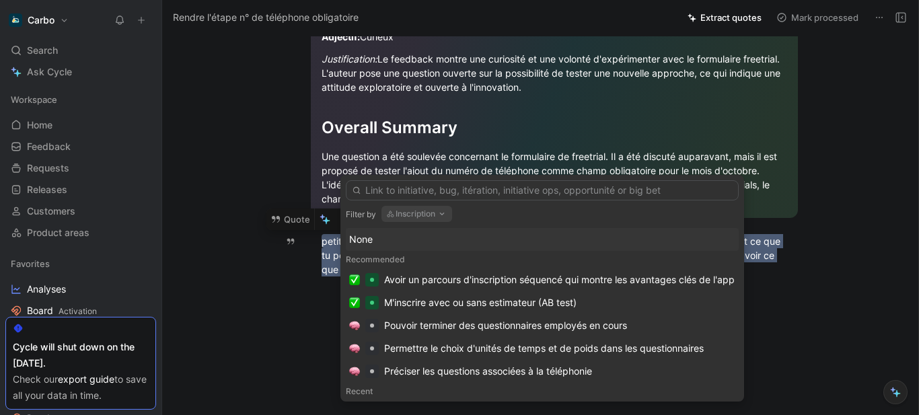
click at [429, 212] on button "Inscription" at bounding box center [417, 214] width 71 height 16
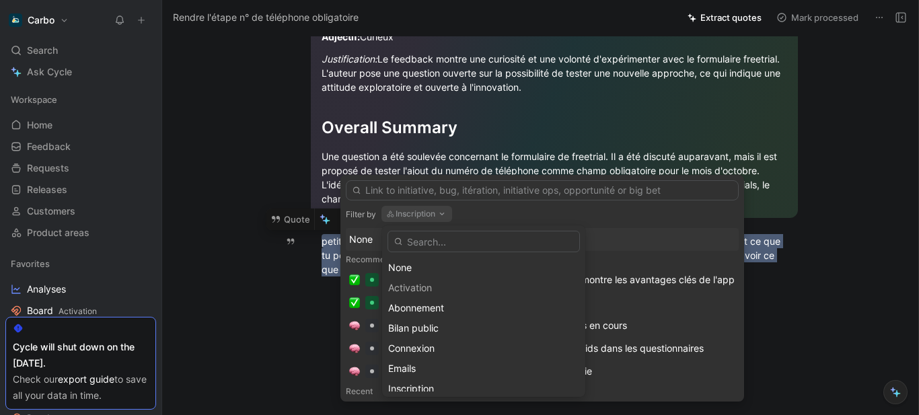
click at [437, 273] on div "None" at bounding box center [483, 268] width 191 height 16
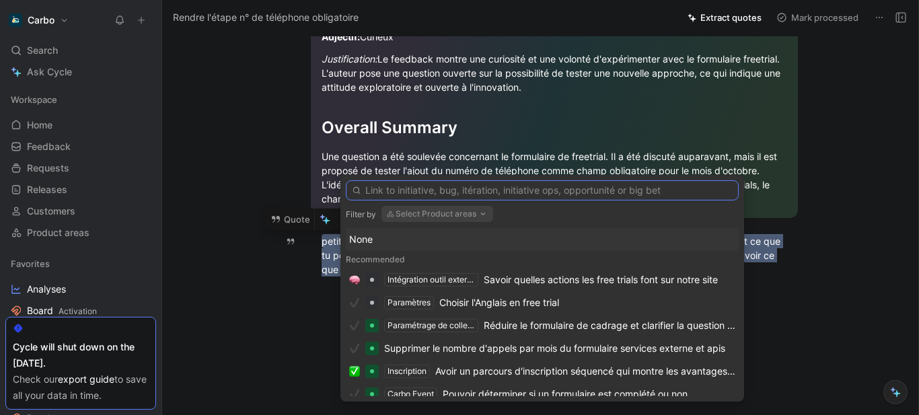
click at [474, 190] on input "text" at bounding box center [542, 190] width 393 height 20
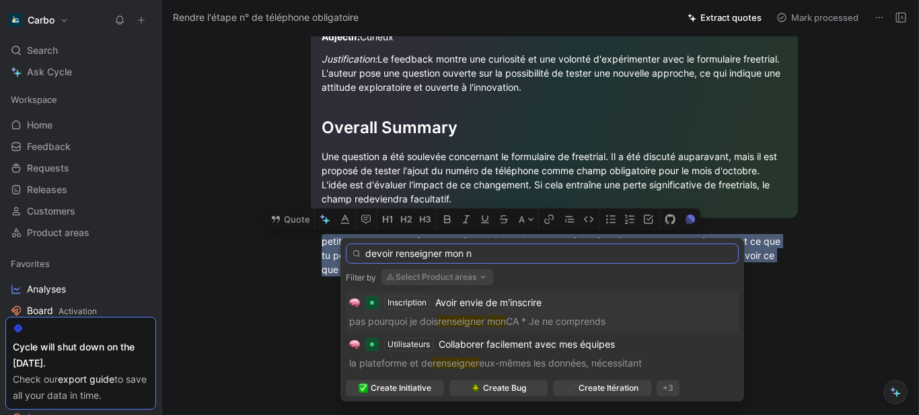
type input "devoir renseigner mon n"
click at [448, 256] on input "devoir renseigner mon n" at bounding box center [542, 254] width 393 height 20
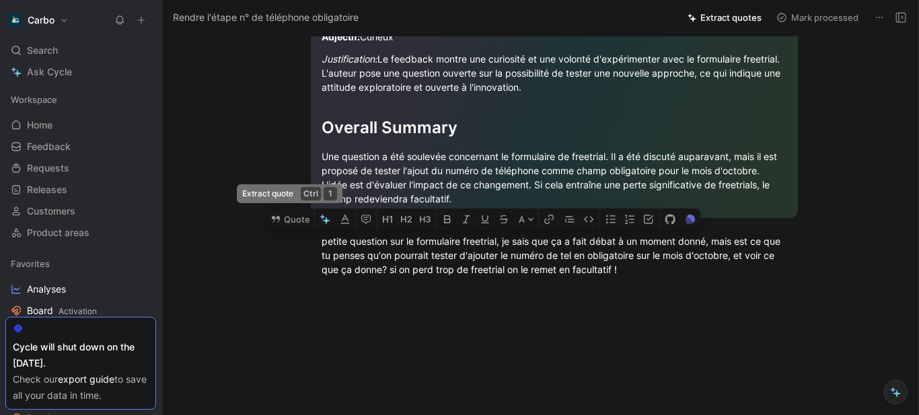
click at [292, 221] on button "Quote" at bounding box center [290, 220] width 48 height 22
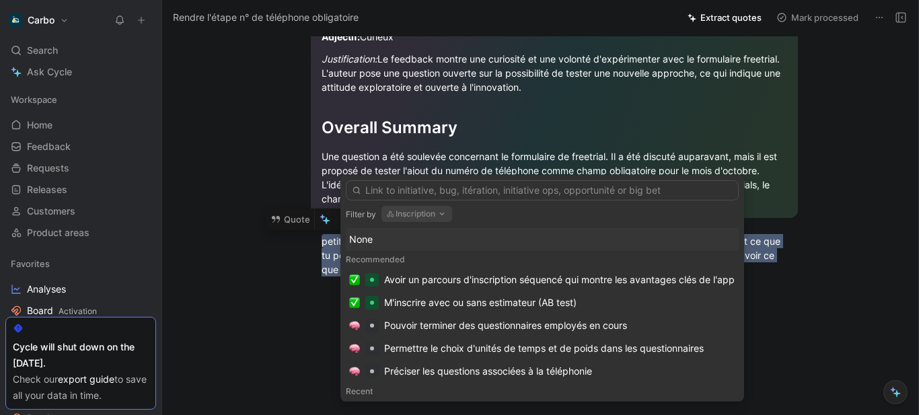
click at [390, 238] on div "None" at bounding box center [542, 239] width 386 height 16
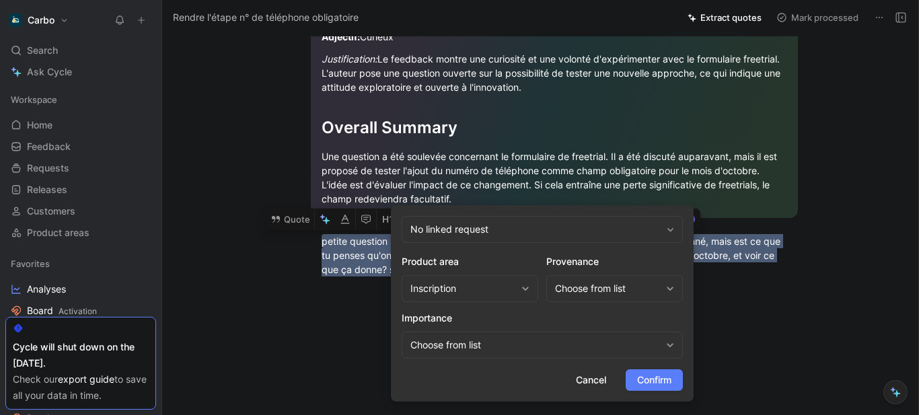
click at [653, 375] on span "Confirm" at bounding box center [654, 380] width 34 height 16
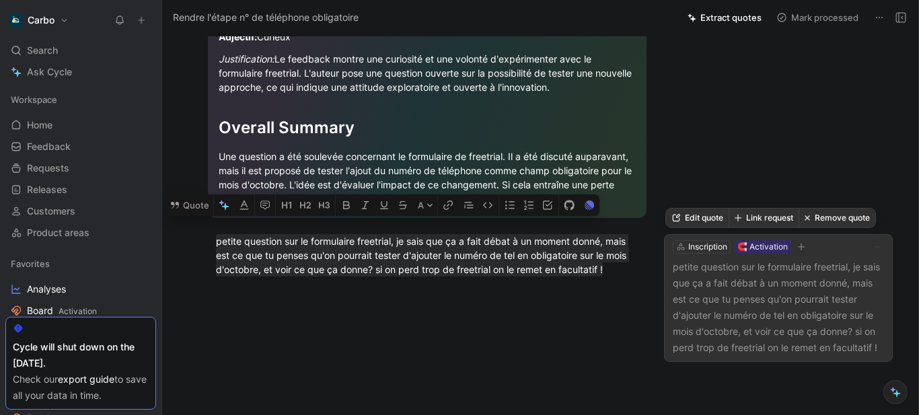
click at [792, 303] on p "petite question sur le formulaire freetrial, je sais que ça a fait débat à un m…" at bounding box center [778, 307] width 211 height 97
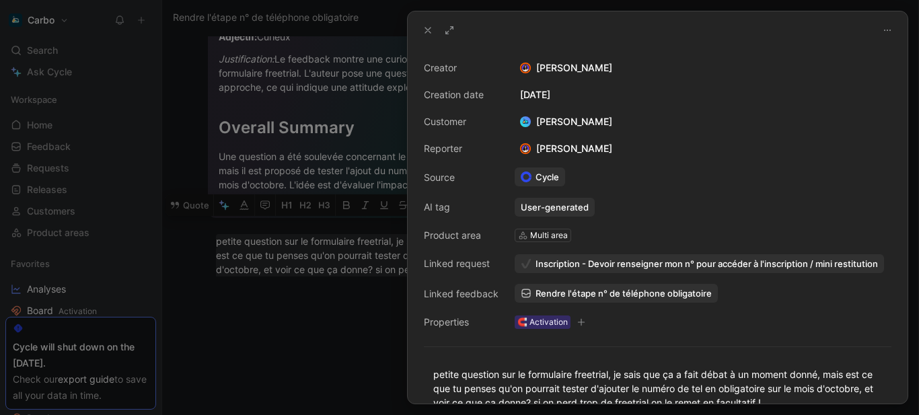
click at [777, 259] on span "Inscription - Devoir renseigner mon n° pour accéder à l'inscription / mini rest…" at bounding box center [707, 264] width 343 height 12
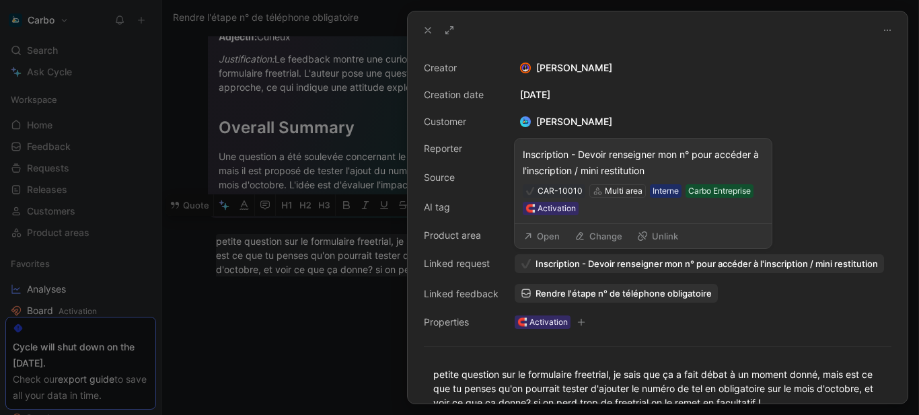
click at [547, 233] on button "Open" at bounding box center [541, 236] width 48 height 19
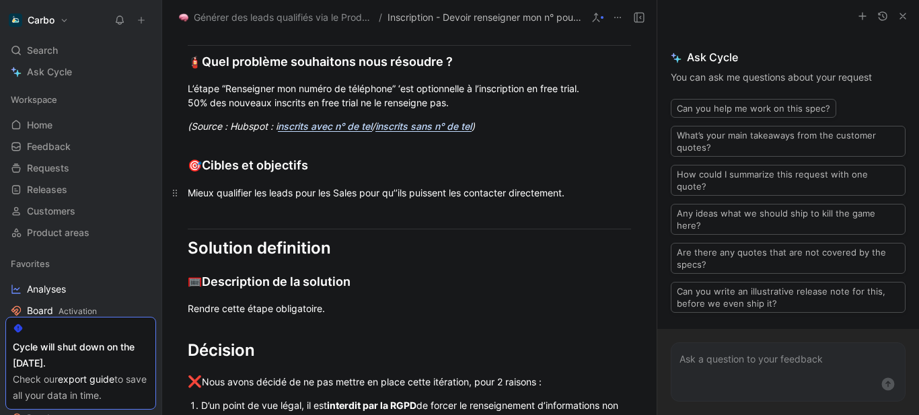
scroll to position [459, 0]
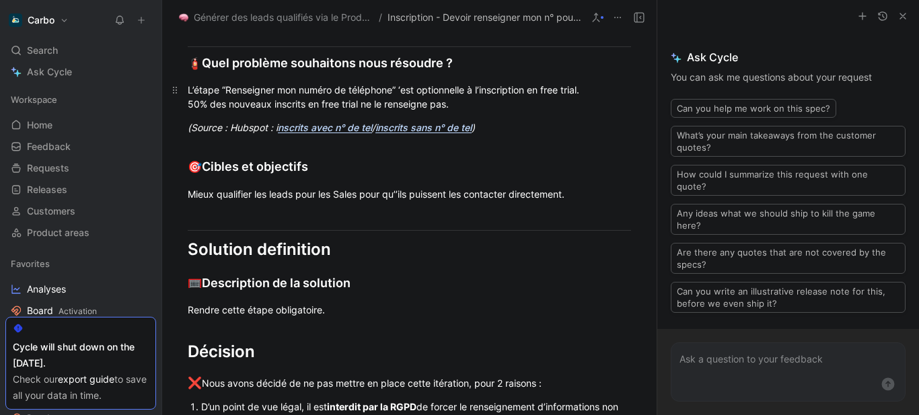
click at [429, 102] on div "L’étape “Renseigner mon numéro de téléphone” ‘est optionnelle à l’inscription e…" at bounding box center [409, 97] width 443 height 28
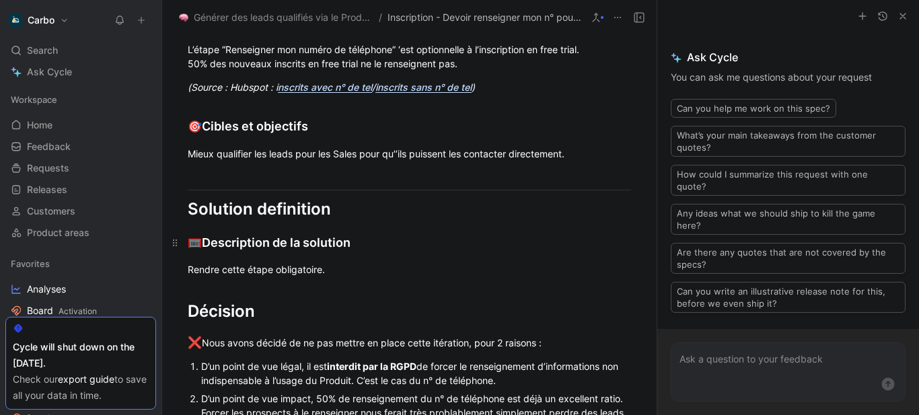
scroll to position [501, 0]
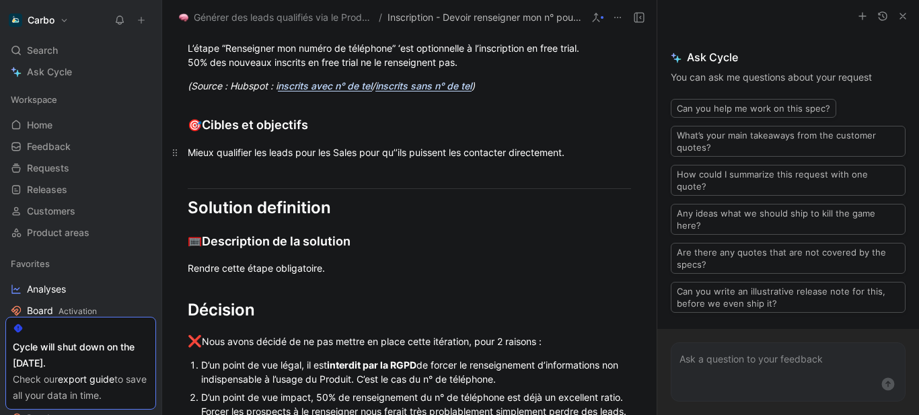
click at [399, 156] on div "Mieux qualifier les leads pour les Sales pour qu’’ils puissent les contacter di…" at bounding box center [409, 152] width 443 height 14
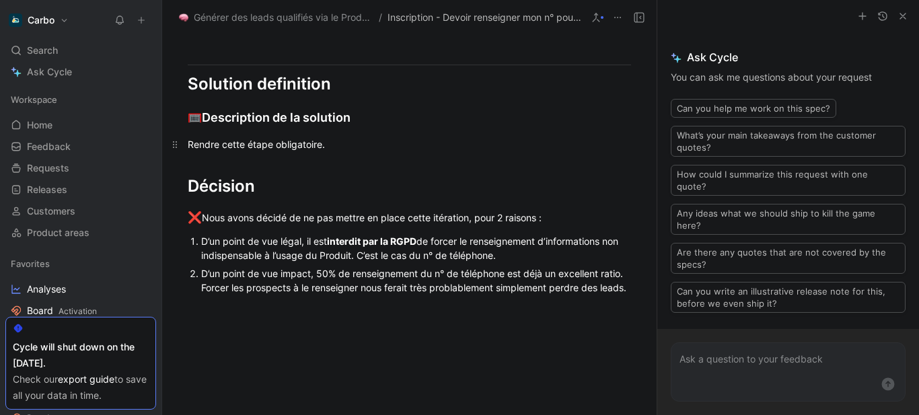
scroll to position [625, 0]
click at [903, 11] on icon "button" at bounding box center [903, 16] width 11 height 11
